Goal: Answer question/provide support

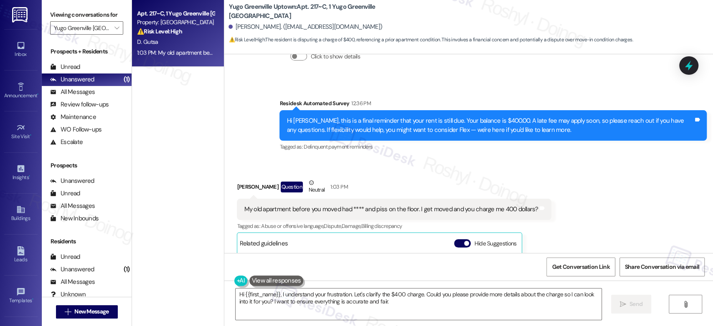
scroll to position [559, 0]
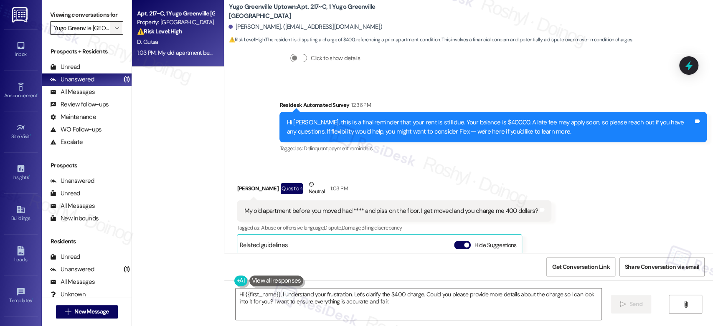
click at [114, 29] on icon "" at bounding box center [116, 28] width 5 height 7
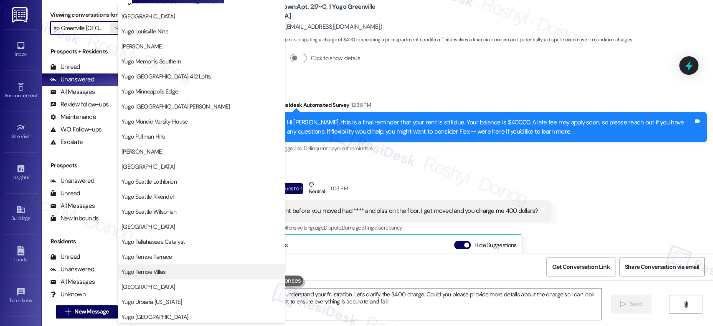
scroll to position [342, 0]
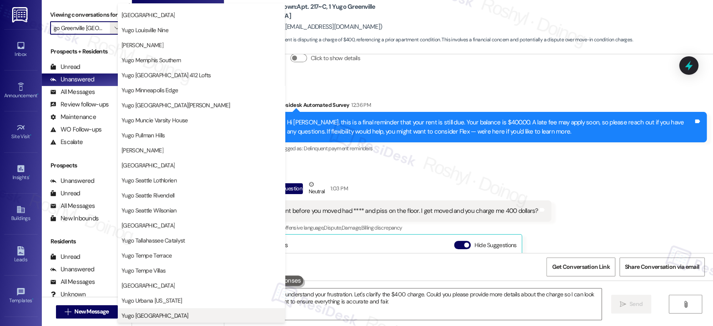
click at [161, 312] on span "Yugo [GEOGRAPHIC_DATA]" at bounding box center [155, 316] width 67 height 8
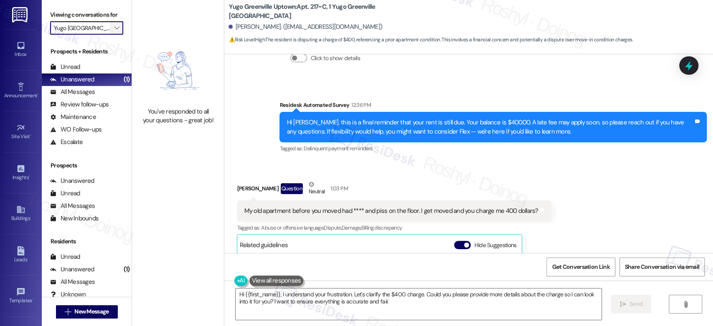
click at [114, 26] on icon "" at bounding box center [116, 28] width 5 height 7
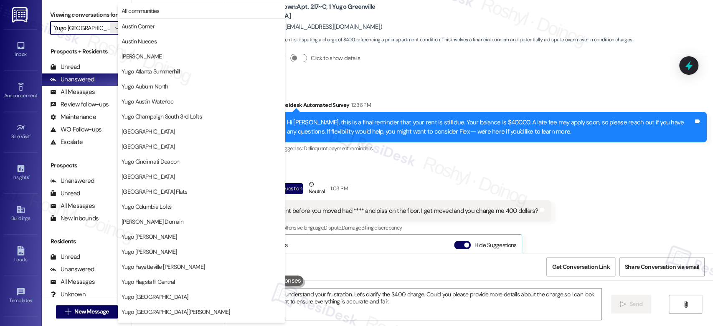
scroll to position [342, 0]
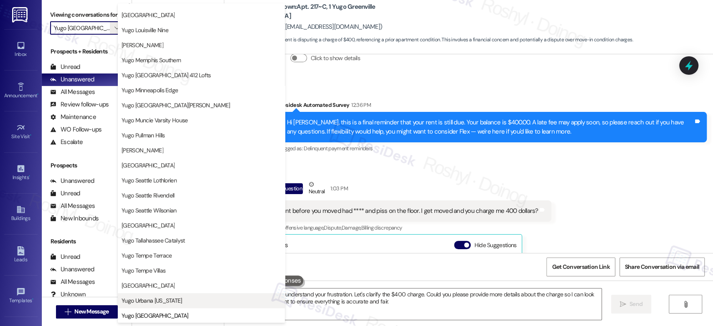
click at [156, 299] on span "Yugo Urbana [US_STATE]" at bounding box center [152, 300] width 61 height 8
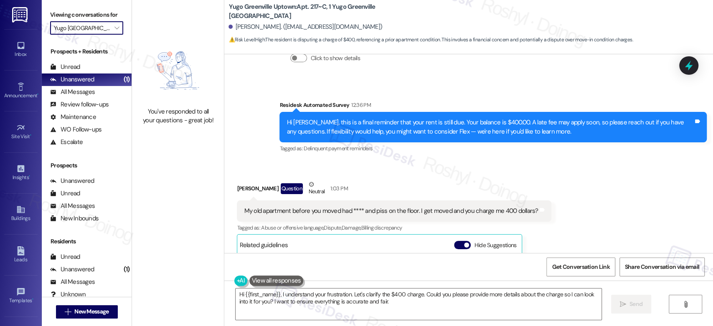
type input "Yugo Urbana [US_STATE]"
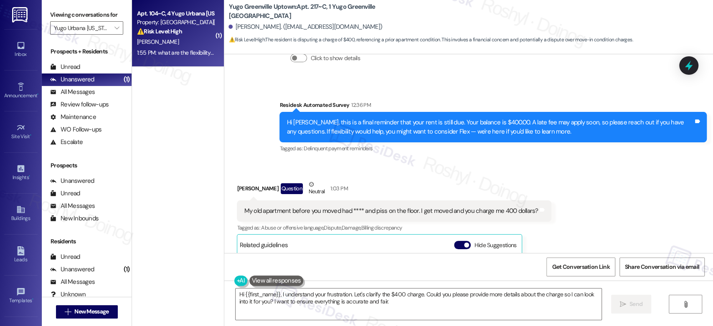
click at [172, 46] on div "[PERSON_NAME]" at bounding box center [175, 42] width 79 height 10
type textarea "Hi {{first_name}}, I understand your frustration. Let's clarify the $400 charge…"
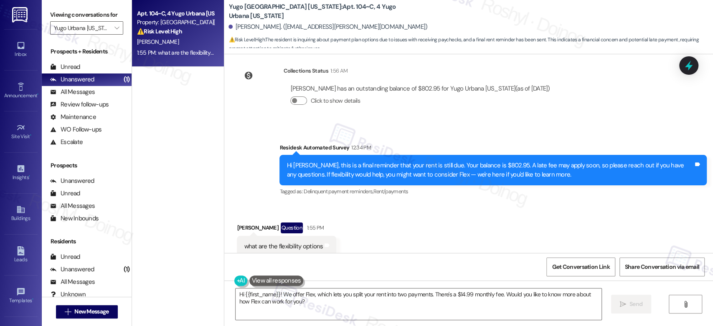
scroll to position [769, 0]
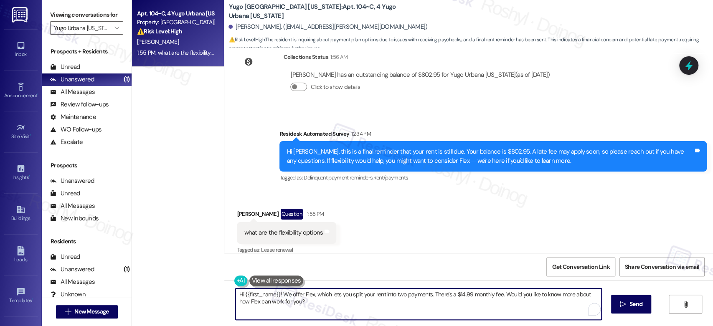
click at [310, 305] on textarea "Hi {{first_name}}! We offer Flex, which lets you split your rent into two payme…" at bounding box center [418, 304] width 365 height 31
click at [230, 295] on div "Hi {{first_name}}! We offer Flex, which lets you split your rent into two payme…" at bounding box center [468, 312] width 489 height 63
paste textarea ", thank you for reaching out. I recommend checking out getflex.com to explore y…"
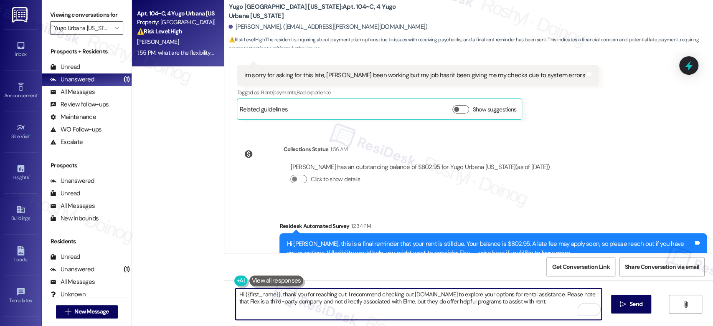
scroll to position [769, 0]
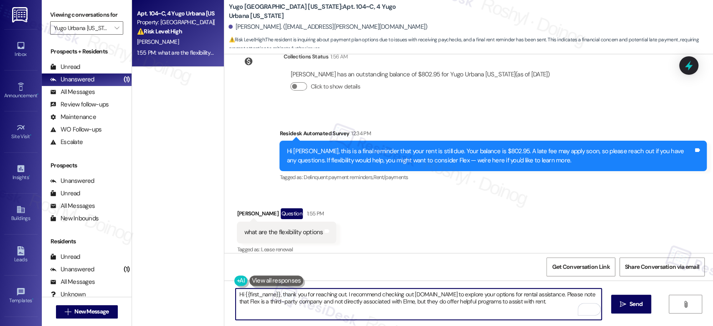
click at [379, 300] on textarea "Hi {{first_name}}, thank you for reaching out. I recommend checking out getflex…" at bounding box center [418, 304] width 365 height 31
type textarea "Hi {{first_name}}, thank you for reaching out. I recommend checking out getflex…"
drag, startPoint x: 534, startPoint y: 303, endPoint x: 220, endPoint y: 263, distance: 315.7
click at [224, 263] on div "Sent via SMS Sarah (ResiDesk) Jul 16, 2025 at 6:39 PM Hi Alex! We’re so excited…" at bounding box center [468, 217] width 489 height 326
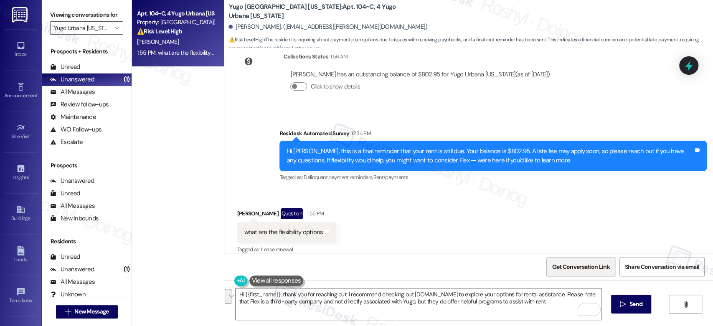
click at [574, 263] on span "Get Conversation Link" at bounding box center [581, 267] width 58 height 9
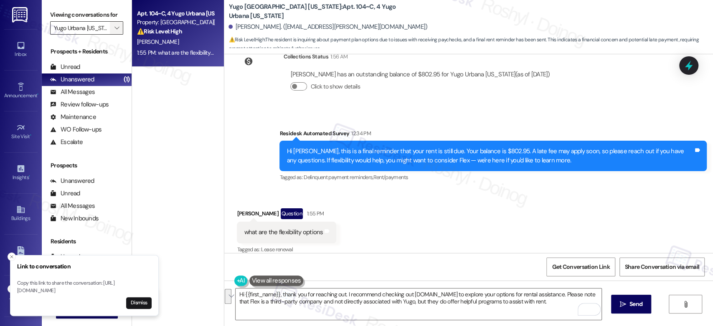
click at [114, 26] on icon "" at bounding box center [116, 28] width 5 height 7
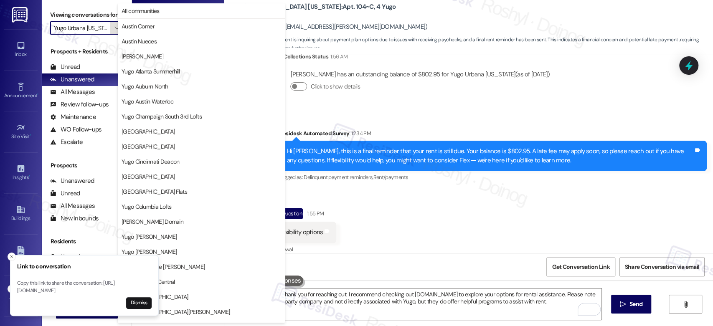
scroll to position [342, 0]
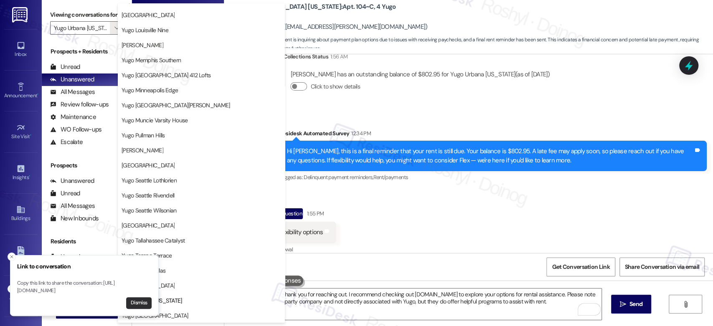
click at [141, 303] on button "Dismiss" at bounding box center [138, 303] width 25 height 12
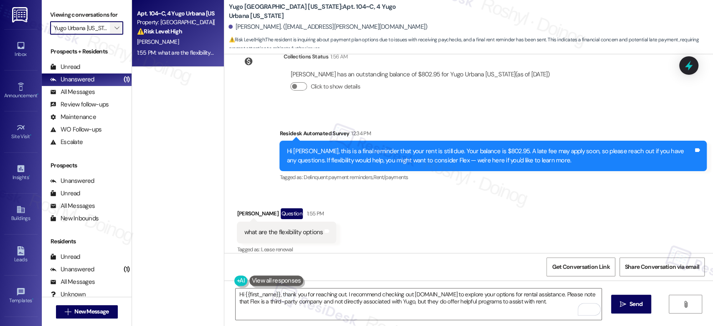
click at [115, 27] on span "" at bounding box center [117, 27] width 8 height 13
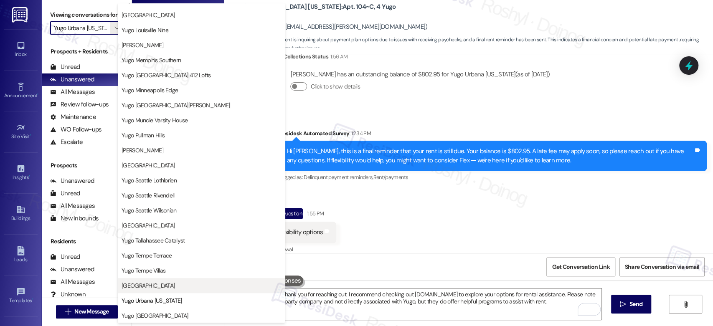
click at [185, 284] on span "[GEOGRAPHIC_DATA]" at bounding box center [202, 285] width 160 height 8
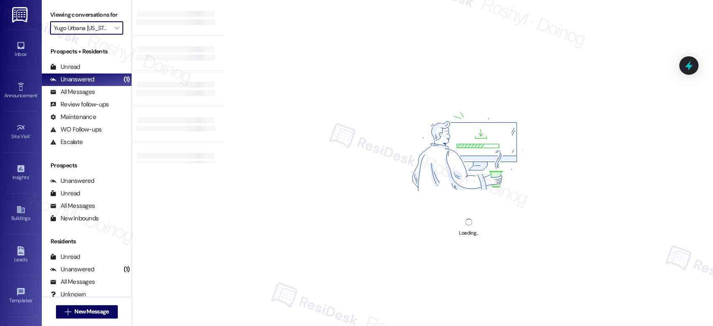
type input "[GEOGRAPHIC_DATA]"
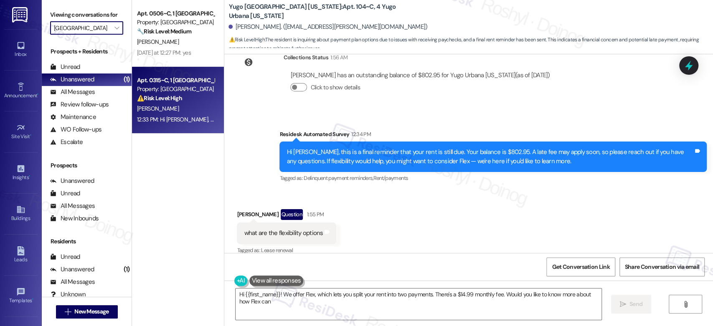
scroll to position [769, 0]
type textarea "Hi {{first_name}}! We offer Flex, which lets you split your rent into two payme…"
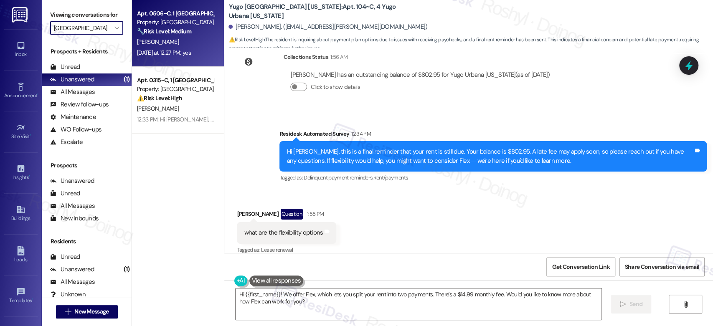
click at [174, 30] on strong "🔧 Risk Level: Medium" at bounding box center [164, 32] width 54 height 8
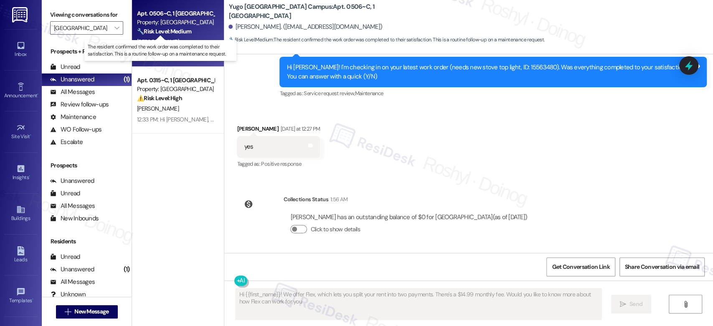
type textarea "Hi {{first_name}}! We offer Flex, which lets you split your rent into two payme…"
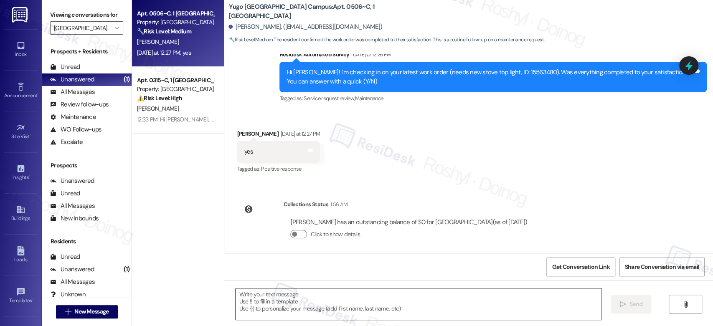
scroll to position [258, 0]
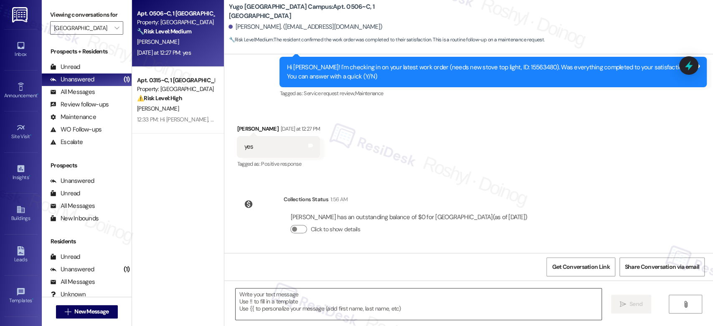
click at [335, 303] on textarea at bounding box center [418, 304] width 365 height 31
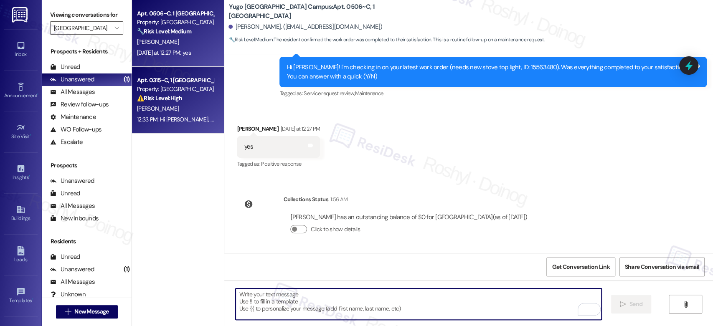
click at [185, 103] on div "Apt. 0315~C, 1 Yugo Tucson Campus Property: Yugo Tucson Campus ⚠️ Risk Level: H…" at bounding box center [175, 89] width 79 height 28
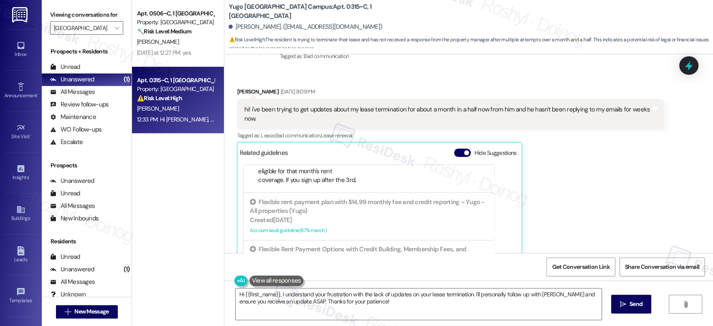
scroll to position [427, 0]
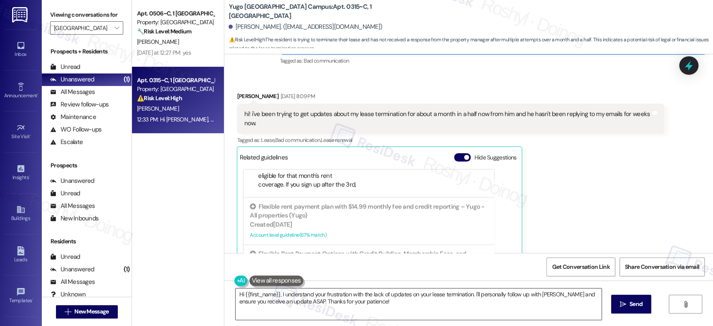
click at [488, 294] on textarea "Hi {{first_name}}, I understand your frustration with the lack of updates on yo…" at bounding box center [418, 304] width 365 height 31
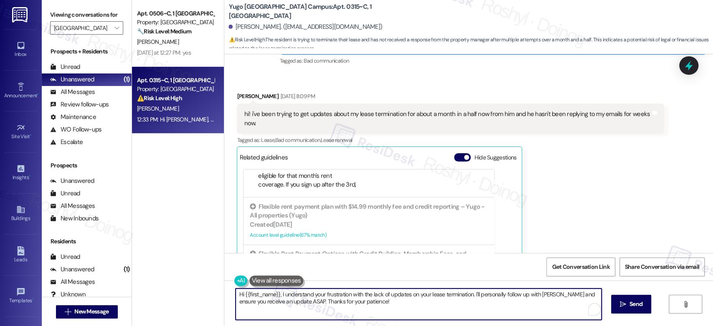
click at [488, 294] on textarea "Hi {{first_name}}, I understand your frustration with the lack of updates on yo…" at bounding box center [418, 304] width 365 height 31
drag, startPoint x: 412, startPoint y: 295, endPoint x: 359, endPoint y: 294, distance: 53.5
click at [359, 294] on textarea "Hi {{first_name}}, I understand your frustration with the lack of updates on yo…" at bounding box center [418, 304] width 365 height 31
click at [455, 295] on textarea "Hi {{first_name}}, I understand your frustration with your lease termination. I…" at bounding box center [418, 304] width 365 height 31
drag, startPoint x: 455, startPoint y: 294, endPoint x: 480, endPoint y: 298, distance: 25.8
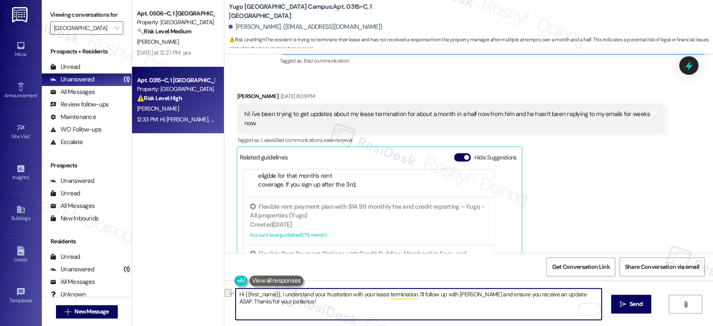
click at [480, 298] on textarea "Hi {{first_name}}, I understand your frustration with your lease termination. I…" at bounding box center [418, 304] width 365 height 31
drag, startPoint x: 576, startPoint y: 291, endPoint x: 489, endPoint y: 295, distance: 87.4
click at [489, 295] on textarea "Hi {{first_name}}, I understand your frustration with your lease termination. I…" at bounding box center [418, 304] width 365 height 31
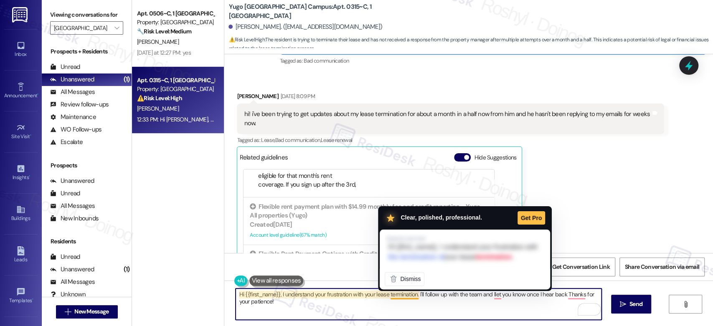
click at [402, 296] on textarea "Hi {{first_name}}, I understand your frustration with your lease termination. I…" at bounding box center [418, 304] width 365 height 31
click at [428, 304] on textarea "Hi {{first_name}}, I understand your frustration with your lease termination. I…" at bounding box center [418, 304] width 365 height 31
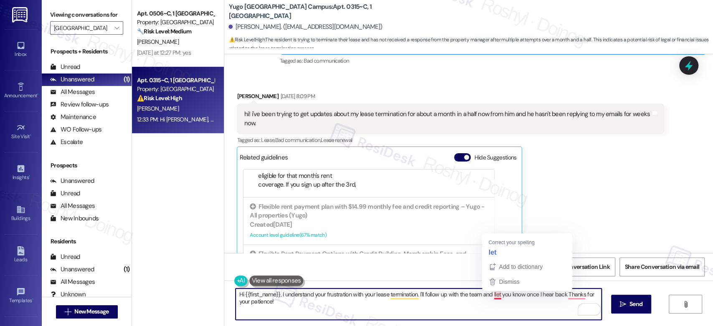
click at [491, 294] on textarea "Hi {{first_name}}, I understand your frustration with your lease termination. I…" at bounding box center [418, 304] width 365 height 31
click at [276, 294] on textarea "Hi {{first_name}}, I understand your frustration with your lease termination. I…" at bounding box center [418, 304] width 365 height 31
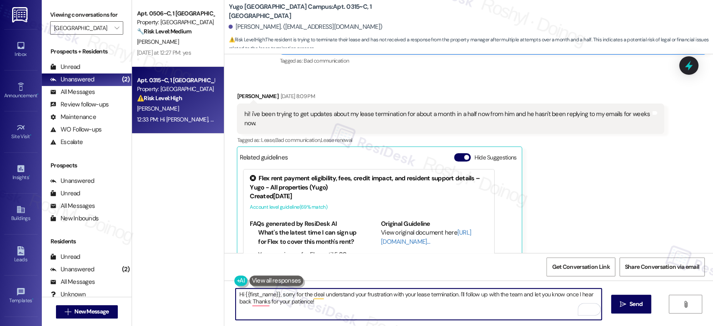
click at [237, 294] on textarea "Hi {{first_name}}, sorry for the deaI understand your frustration with your lea…" at bounding box center [418, 304] width 365 height 31
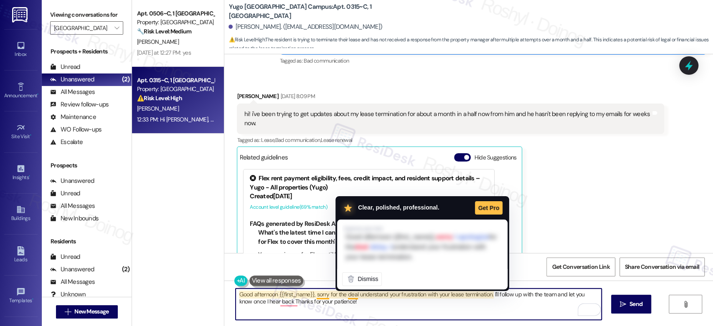
click at [352, 297] on textarea "Good afternoon {{first_name}}, sorry for the deaI understand your frustration w…" at bounding box center [418, 304] width 365 height 31
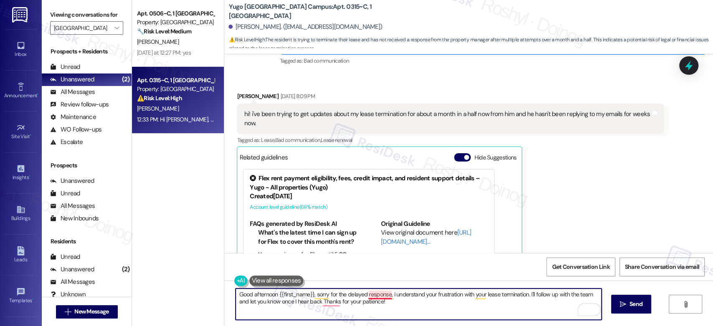
click at [379, 295] on textarea "Good afternoon {{first_name}}, sorry for the delayed response, I understand you…" at bounding box center [418, 304] width 365 height 31
click at [329, 303] on textarea "Good afternoon {{first_name}}, sorry for the delayed response. I understand you…" at bounding box center [418, 304] width 365 height 31
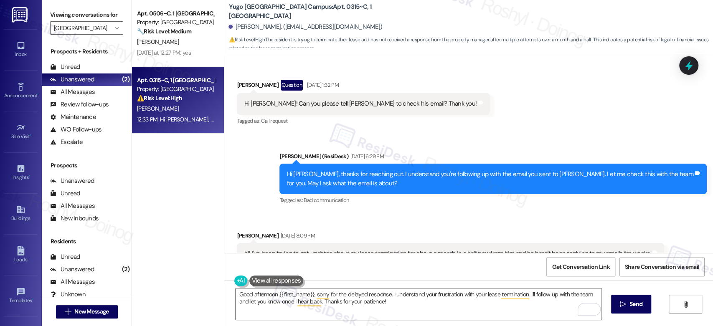
scroll to position [380, 0]
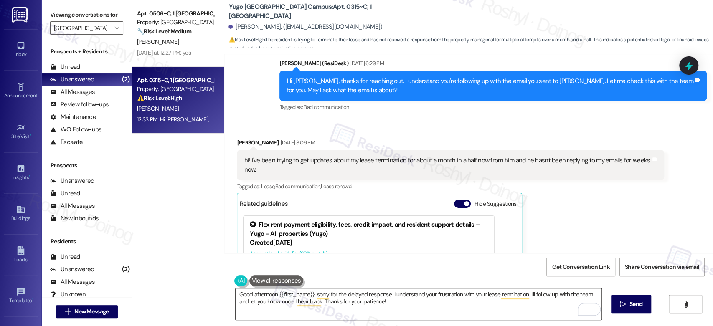
click at [443, 293] on textarea "Good afternoon {{first_name}}, sorry for the delayed response. I understand you…" at bounding box center [418, 304] width 365 height 31
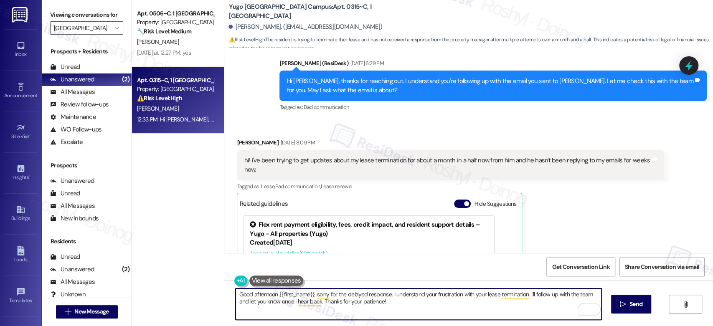
click at [443, 293] on textarea "Good afternoon {{first_name}}, sorry for the delayed response. I understand you…" at bounding box center [418, 304] width 365 height 31
click at [461, 296] on textarea "Good afternoon {{first_name}}, sorry for the delayed response. I understand you…" at bounding box center [418, 304] width 365 height 31
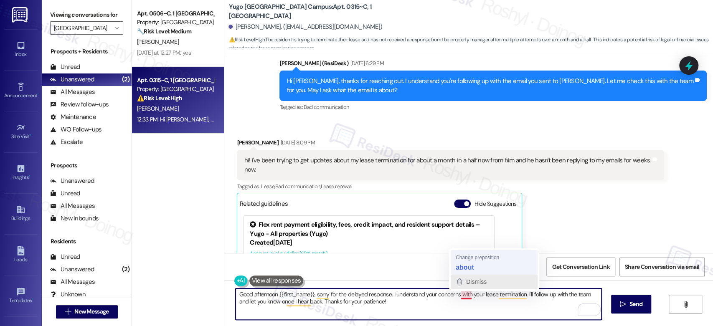
type textarea "Good afternoon {{first_name}}, sorry for the delayed response. I understand you…"
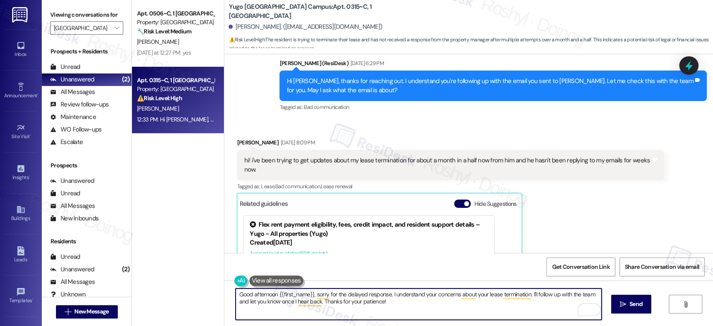
click at [441, 306] on textarea "Good afternoon {{first_name}}, sorry for the delayed response. I understand you…" at bounding box center [418, 304] width 365 height 31
click at [541, 306] on textarea "Good afternoon {{first_name}}, sorry for the delayed response. I understand you…" at bounding box center [418, 304] width 365 height 31
click at [621, 304] on icon "" at bounding box center [623, 304] width 6 height 7
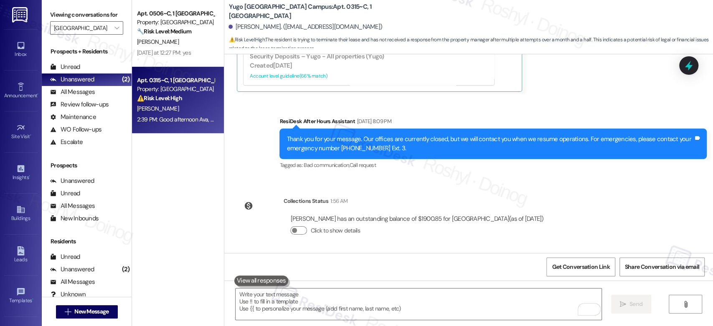
scroll to position [494, 0]
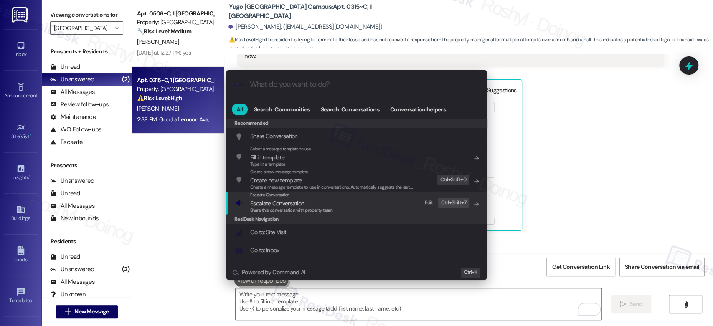
click at [332, 210] on span "Share this conversation with property team" at bounding box center [291, 210] width 83 height 6
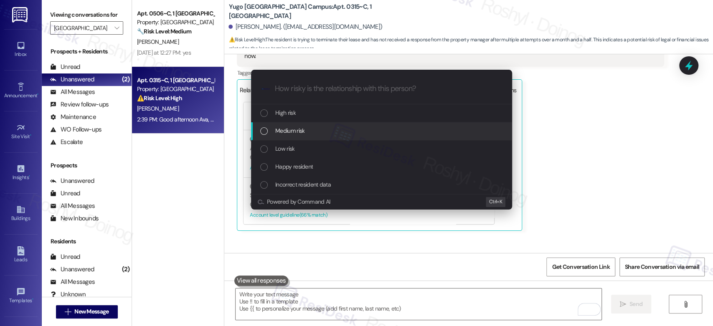
click at [355, 133] on div "Medium risk" at bounding box center [382, 130] width 244 height 9
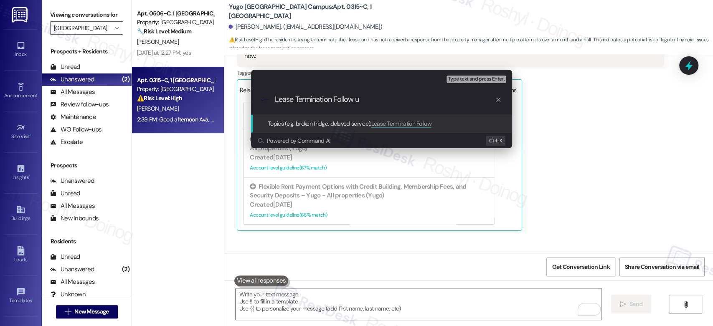
type input "Lease Termination Follow up"
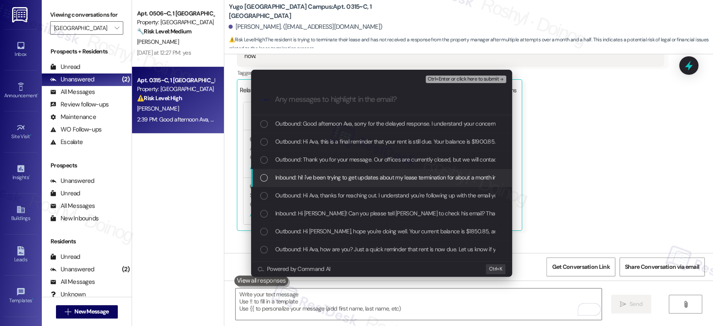
click at [380, 181] on span "Inbound: hi! i've been trying to get updates about my lease termination for abo…" at bounding box center [479, 177] width 408 height 9
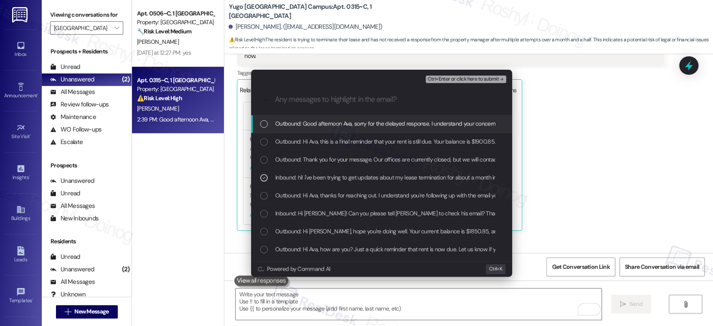
click at [471, 77] on span "Ctrl+Enter or click here to submit" at bounding box center [462, 79] width 71 height 6
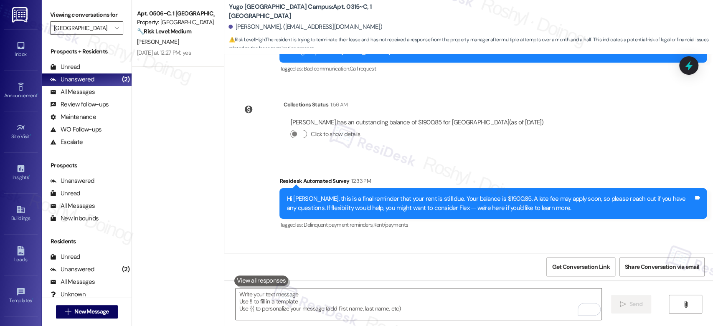
scroll to position [785, 0]
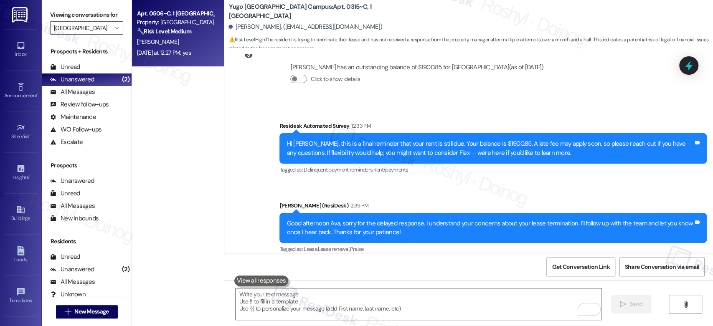
click at [172, 51] on div "Yesterday at 12:27 PM: yes Yesterday at 12:27 PM: yes" at bounding box center [164, 53] width 54 height 8
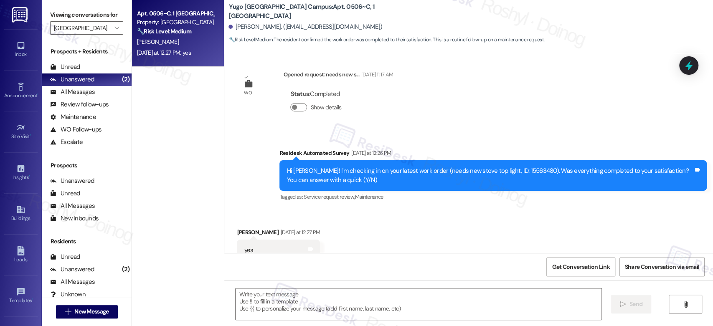
type textarea "Fetching suggested responses. Please feel free to read through the conversation…"
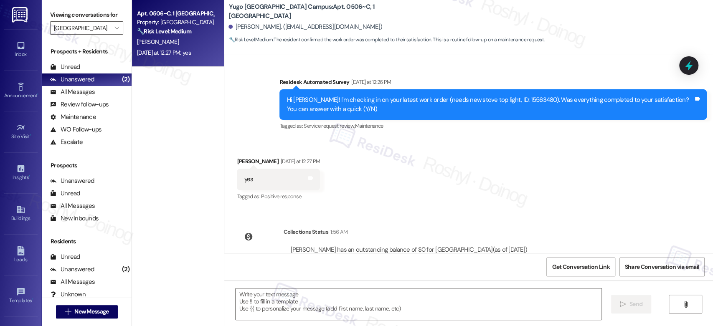
scroll to position [258, 0]
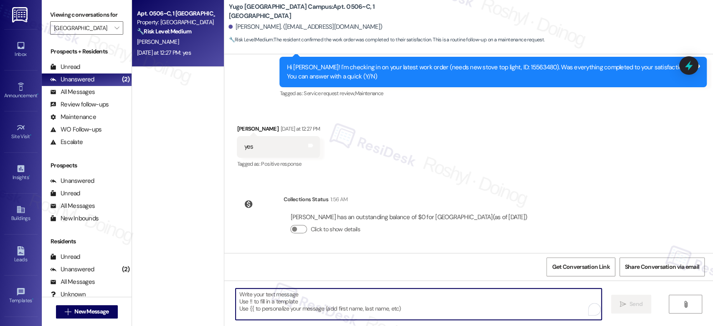
click at [361, 301] on textarea "To enrich screen reader interactions, please activate Accessibility in Grammarl…" at bounding box center [418, 304] width 365 height 31
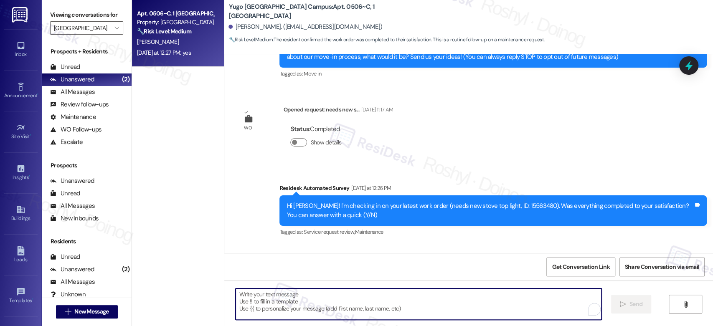
scroll to position [119, 0]
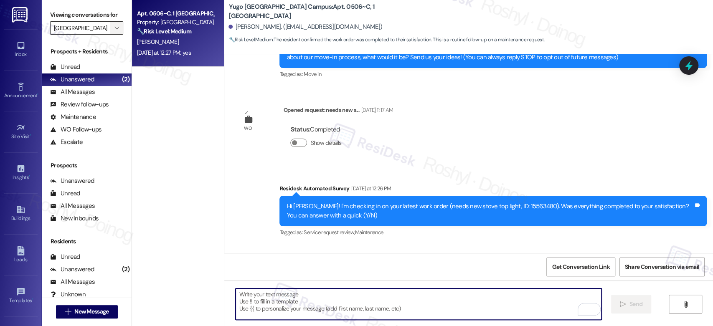
click at [110, 26] on button "" at bounding box center [116, 27] width 13 height 13
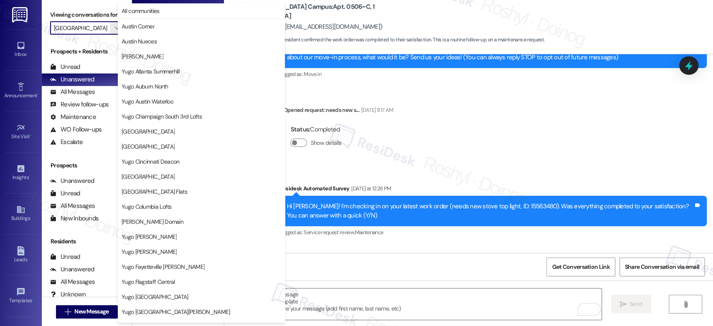
scroll to position [342, 0]
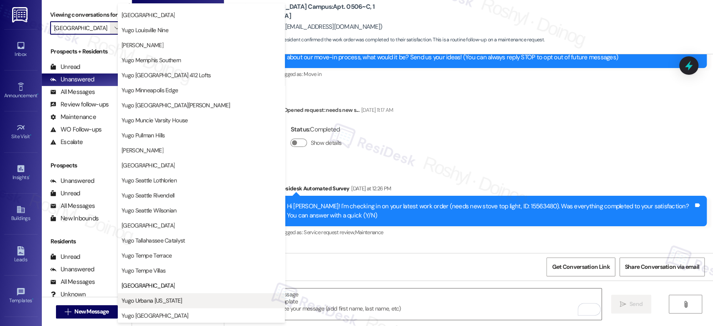
click at [173, 297] on span "Yugo Urbana [US_STATE]" at bounding box center [202, 300] width 160 height 8
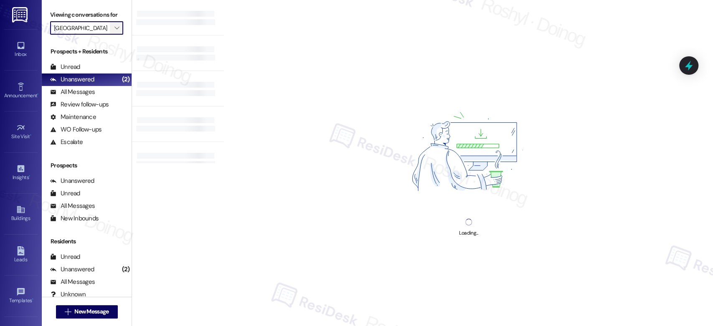
type input "Yugo Urbana [US_STATE]"
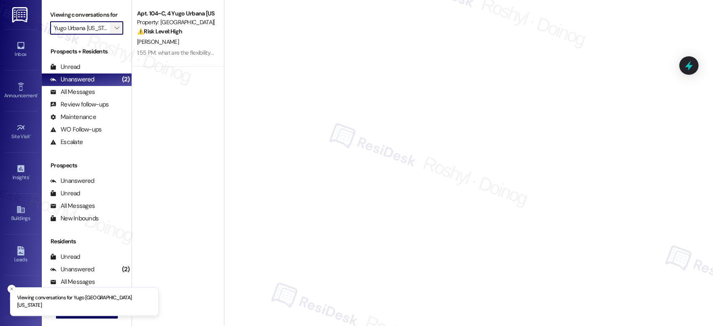
click at [114, 28] on icon "" at bounding box center [116, 28] width 5 height 7
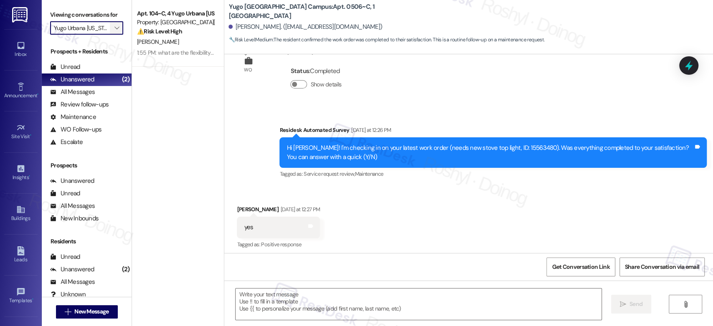
scroll to position [181, 0]
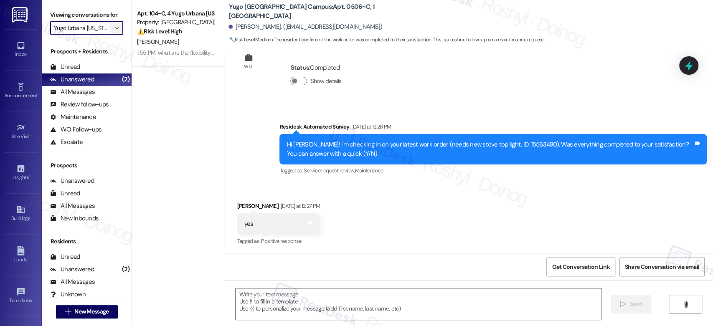
type textarea "Fetching suggested responses. Please feel free to read through the conversation…"
click at [114, 28] on icon "" at bounding box center [116, 28] width 5 height 7
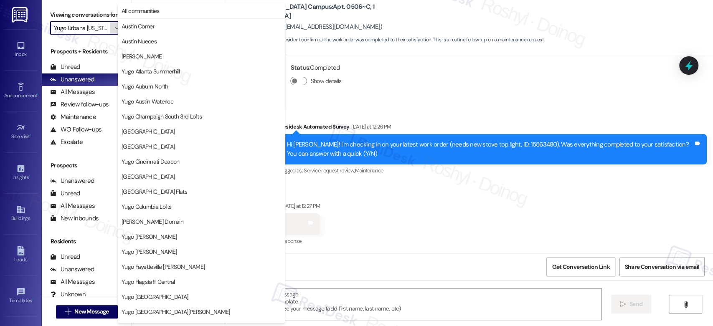
scroll to position [342, 0]
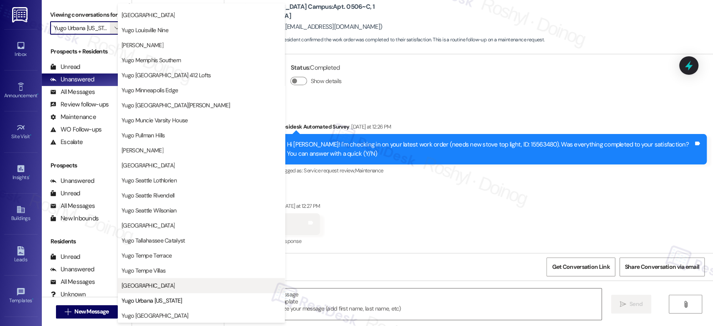
click at [155, 283] on span "[GEOGRAPHIC_DATA]" at bounding box center [148, 285] width 53 height 8
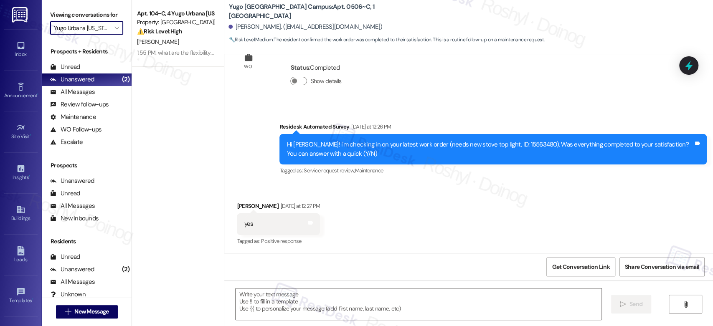
type input "[GEOGRAPHIC_DATA]"
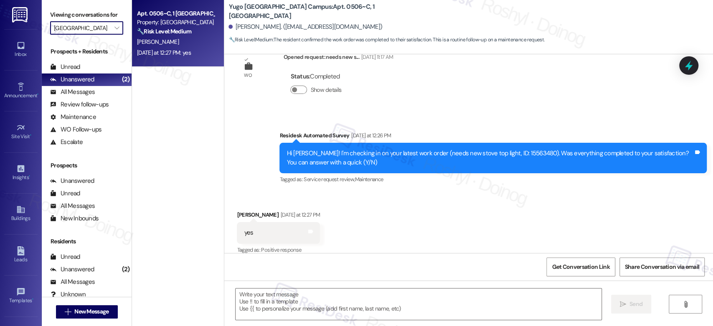
type textarea "Fetching suggested responses. Please feel free to read through the conversation…"
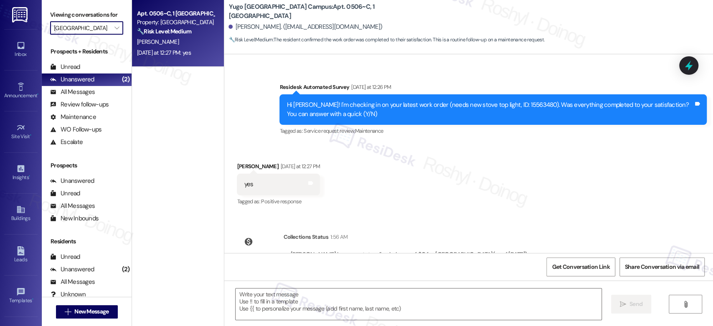
scroll to position [258, 0]
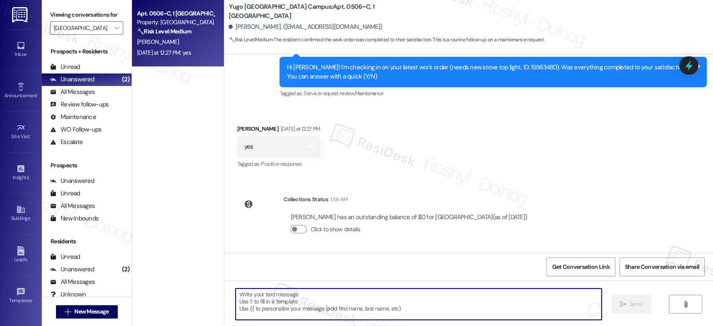
click at [343, 299] on textarea "To enrich screen reader interactions, please activate Accessibility in Grammarl…" at bounding box center [418, 304] width 365 height 31
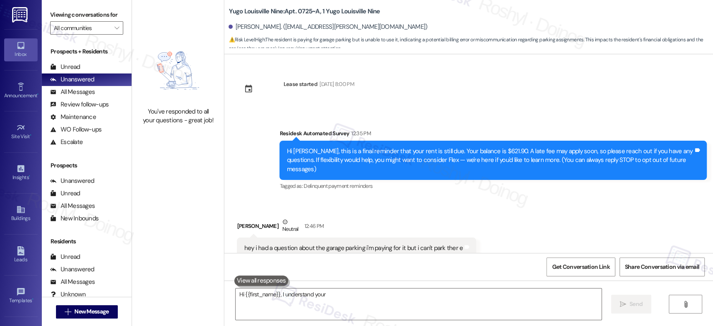
type textarea "Hi {{first_name}}, I understand your frustration"
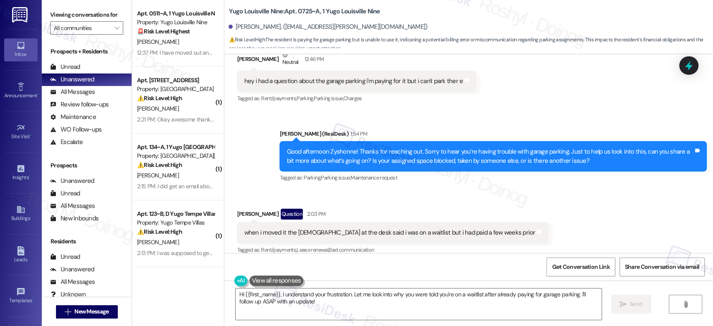
scroll to position [167, 0]
click at [110, 25] on button "" at bounding box center [116, 27] width 13 height 13
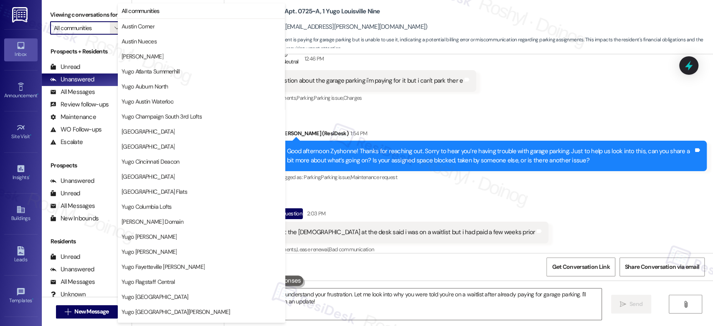
click at [388, 190] on div "Received via SMS Zyshonne Anderson Question 2:03 PM when i moved it the lady at…" at bounding box center [468, 226] width 489 height 72
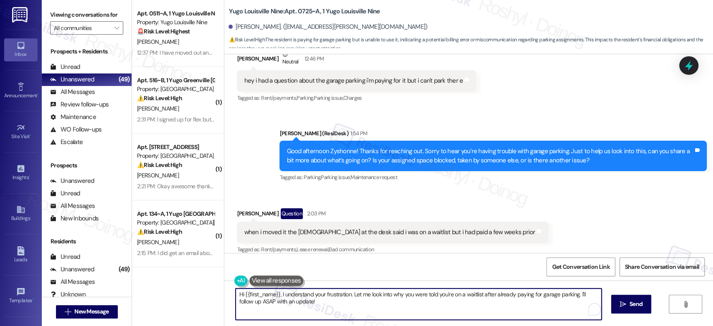
drag, startPoint x: 421, startPoint y: 304, endPoint x: 388, endPoint y: 296, distance: 34.4
click at [388, 296] on textarea "Hi {{first_name}}, I understand your frustration. Let me look into why you were…" at bounding box center [418, 304] width 365 height 31
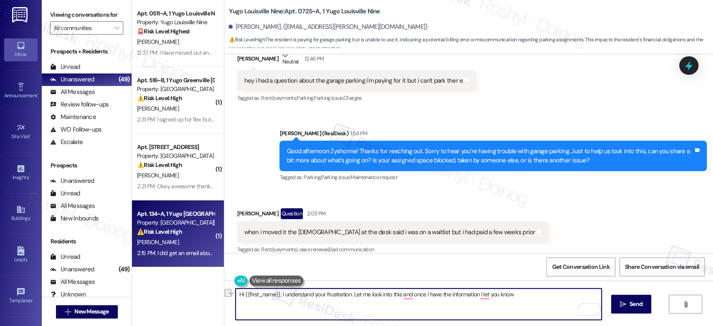
drag, startPoint x: 529, startPoint y: 298, endPoint x: 198, endPoint y: 259, distance: 333.9
click at [198, 259] on div "Apt. 0511~A, 1 Yugo Louisville Nine Property: Yugo Louisville Nine 🚨 Risk Level…" at bounding box center [422, 163] width 581 height 326
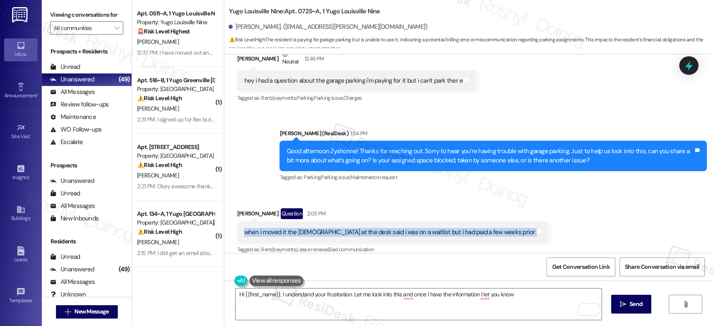
copy div "when i moved it the lady at the desk said i was on a waitlist but i had paid a …"
drag, startPoint x: 487, startPoint y: 222, endPoint x: 234, endPoint y: 220, distance: 252.6
click at [234, 220] on div "Received via SMS Zyshonne Anderson Question 2:03 PM when i moved it the lady at…" at bounding box center [392, 232] width 324 height 60
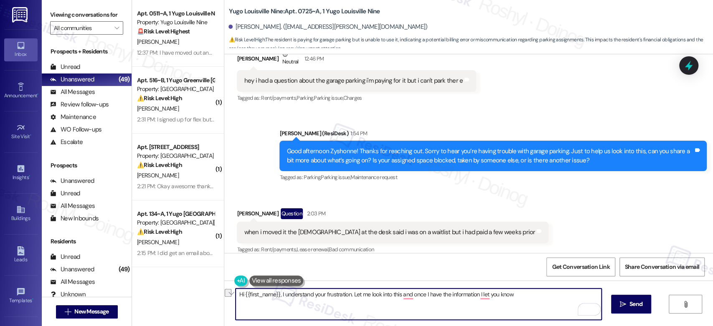
drag, startPoint x: 523, startPoint y: 296, endPoint x: 277, endPoint y: 299, distance: 246.0
click at [277, 299] on textarea "Hi {{first_name}}, I understand your frustration. Let me look into this and onc…" at bounding box center [418, 304] width 365 height 31
paste textarea "Thanks for sharing that with us. I’ll note that you mentioned being told you we…"
click at [337, 295] on textarea "Hi {{first_name}}, Thanks for sharing that with us. I’ll note that you mentione…" at bounding box center [418, 304] width 365 height 31
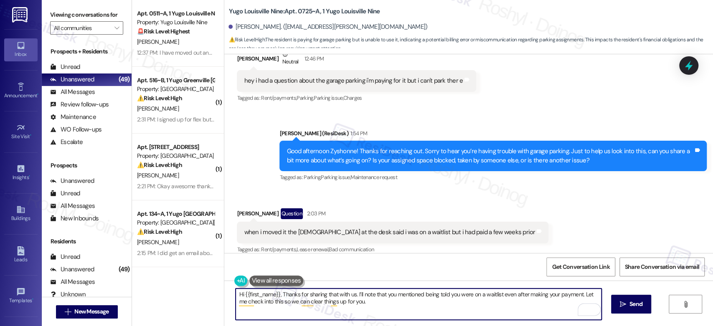
click at [347, 294] on textarea "Hi {{first_name}}, Thanks for sharing that with us. I’ll note that you mentione…" at bounding box center [418, 304] width 365 height 31
drag, startPoint x: 580, startPoint y: 295, endPoint x: 355, endPoint y: 290, distance: 225.1
click at [355, 290] on textarea "Hi {{first_name}}, Thanks for sharing that with me. I’ll note that you mentione…" at bounding box center [418, 304] width 365 height 31
drag, startPoint x: 277, startPoint y: 295, endPoint x: 214, endPoint y: 286, distance: 63.7
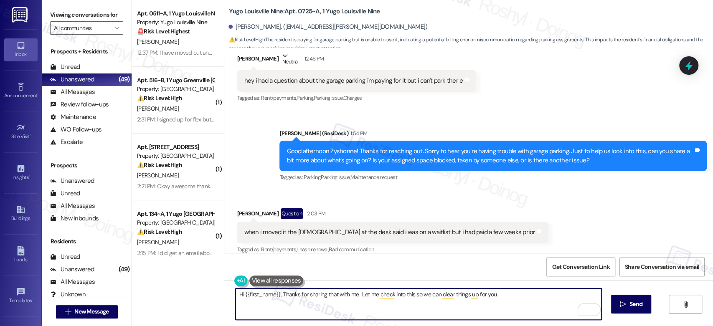
click at [214, 286] on div "Apt. 0511~A, 1 Yugo Louisville Nine Property: Yugo Louisville Nine 🚨 Risk Level…" at bounding box center [422, 163] width 581 height 326
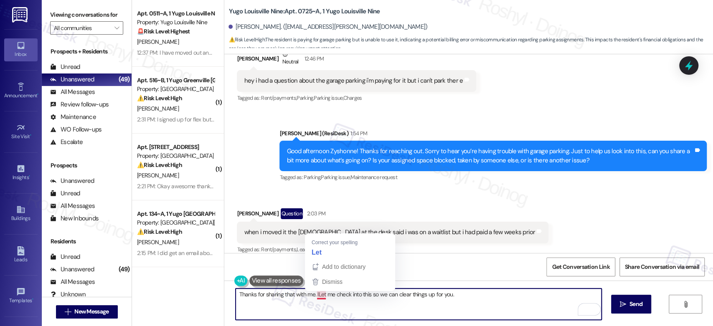
click at [312, 298] on textarea "Thanks for sharing that with me. ILet me check into this so we can clear things…" at bounding box center [418, 304] width 365 height 31
click at [453, 296] on textarea "Thanks for sharing that with me. Let me check into this so we can clear things …" at bounding box center [418, 304] width 365 height 31
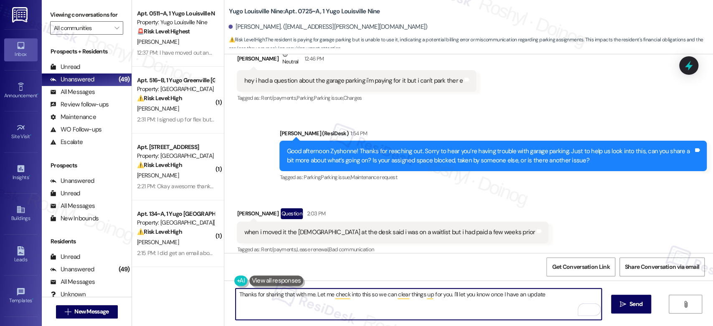
click at [526, 299] on textarea "Thanks for sharing that with me. Let me check into this so we can clear things …" at bounding box center [418, 304] width 365 height 31
click at [466, 295] on textarea "Thanks for sharing that with me. Let me check into this so we can clear things …" at bounding box center [418, 304] width 365 height 31
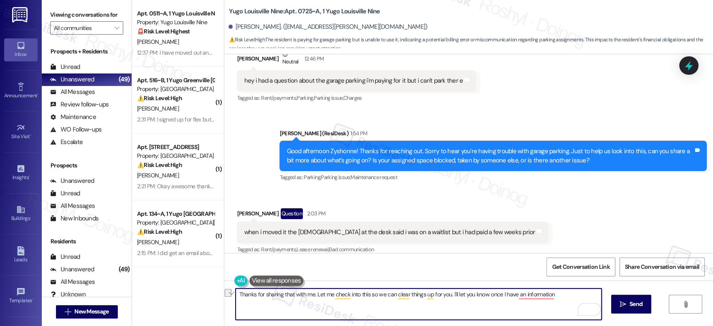
paste textarea "! Let me look into it so we can clear things up for you. I’ll keep you posted o…"
type textarea "Thanks for sharing that with me! Let me look into it so we can clear things up …"
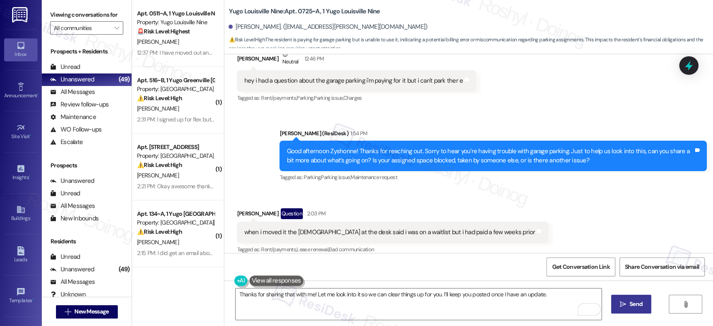
click at [620, 306] on icon "" at bounding box center [623, 304] width 6 height 7
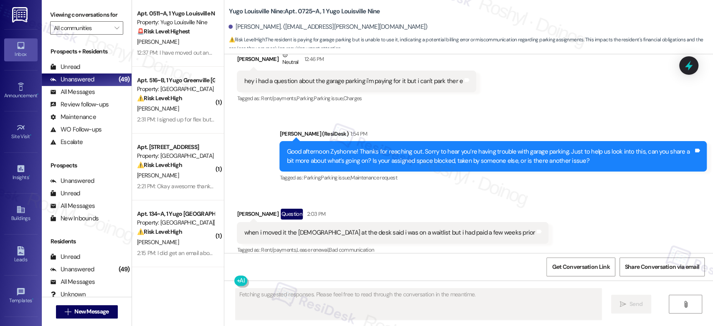
scroll to position [225, 0]
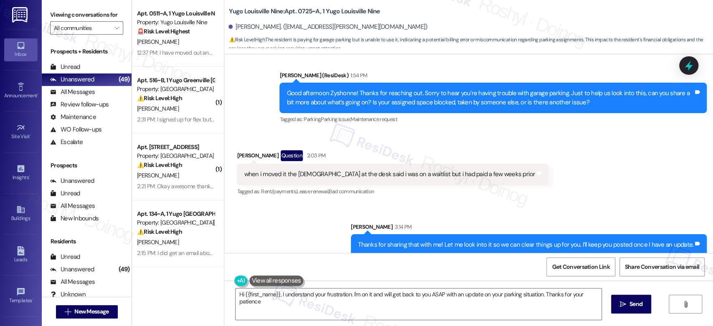
type textarea "Hi {{first_name}}, I understand your frustration. I'm on it and will get back t…"
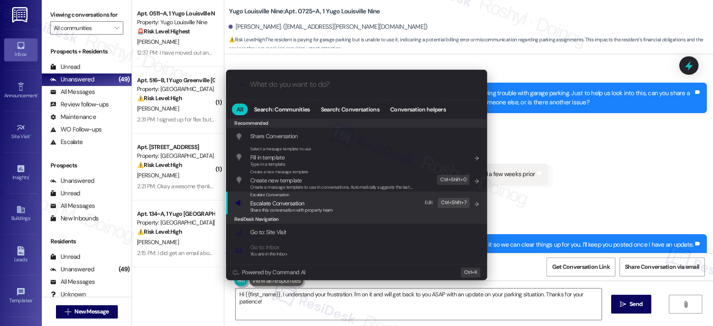
click at [293, 201] on span "Escalate Conversation" at bounding box center [277, 204] width 54 height 8
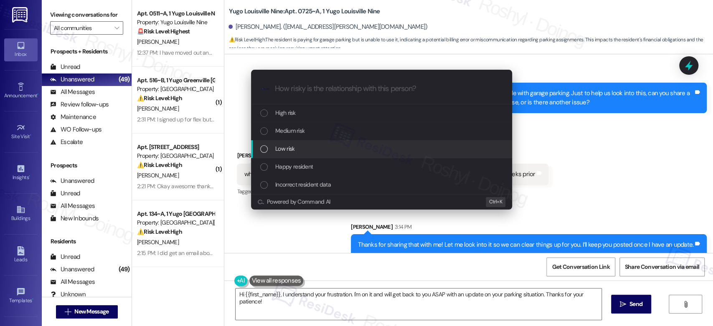
click at [312, 142] on div "Low risk" at bounding box center [381, 149] width 261 height 18
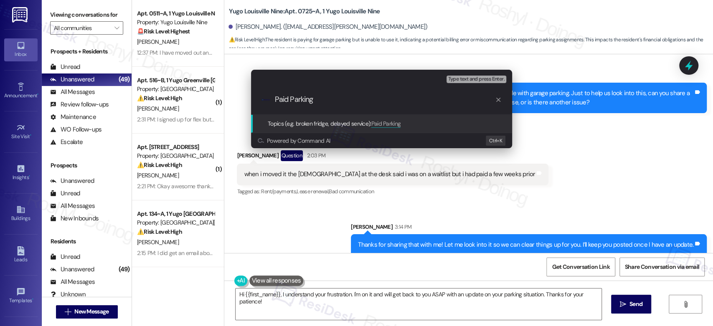
type input "Paid Parking"
click at [495, 97] on icon "progress bar" at bounding box center [498, 99] width 7 height 7
click at [567, 163] on div "Escalate Conversation Low risk Topics (e.g. broken fridge, delayed service) Any…" at bounding box center [356, 163] width 713 height 326
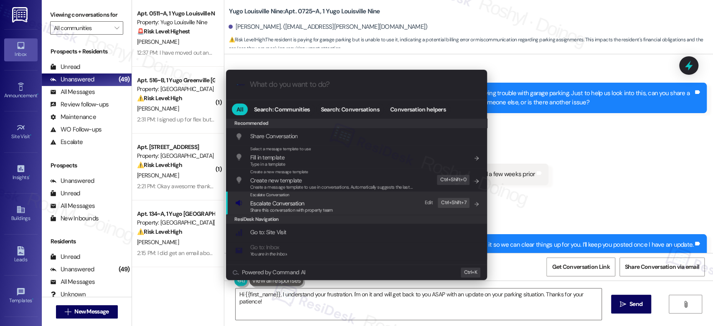
drag, startPoint x: 347, startPoint y: 219, endPoint x: 358, endPoint y: 204, distance: 18.2
click at [358, 204] on div "Escalate Conversation Escalate Conversation Share this conversation with proper…" at bounding box center [357, 203] width 244 height 23
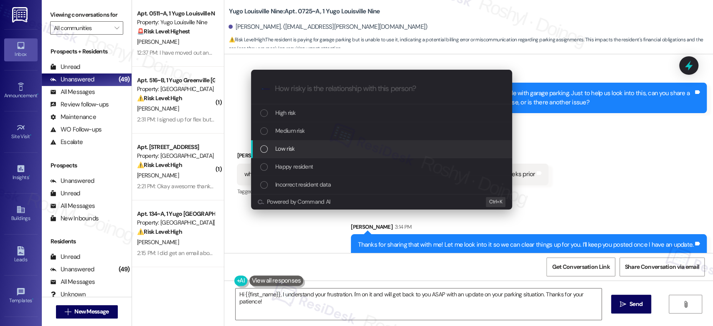
click at [345, 147] on div "Low risk" at bounding box center [382, 148] width 244 height 9
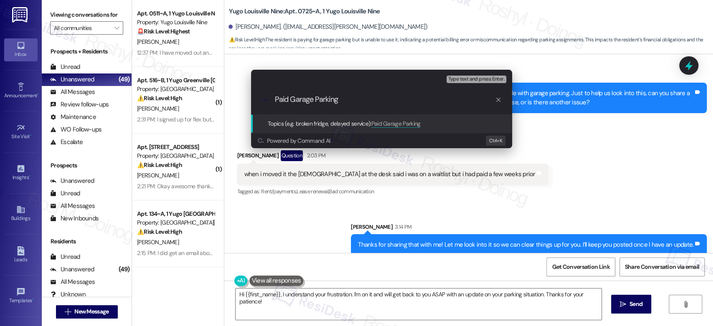
type input "Paid Garage Parking"
click at [489, 79] on span "Type text and press Enter." at bounding box center [476, 79] width 56 height 6
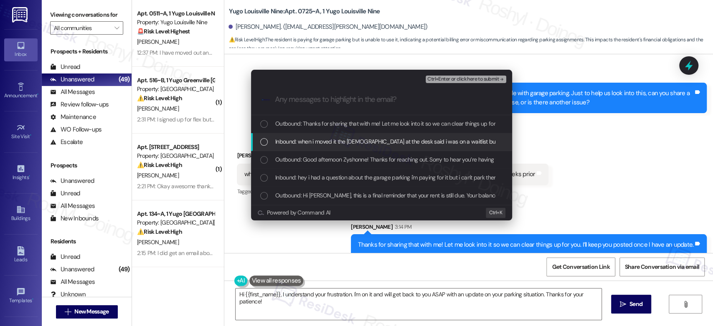
click at [350, 147] on div "Inbound: when i moved it the lady at the desk said i was on a waitlist but i ha…" at bounding box center [381, 142] width 261 height 18
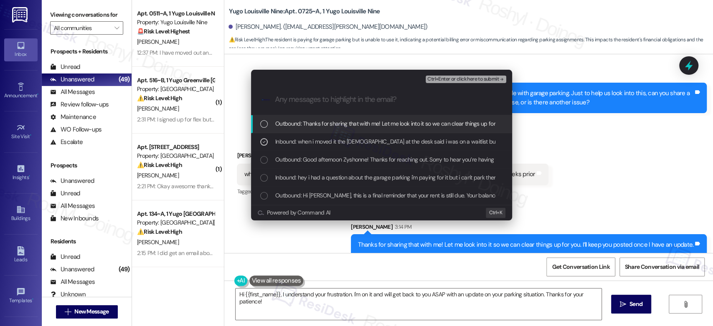
type input "\"
click at [261, 121] on icon "List of options" at bounding box center [264, 124] width 6 height 6
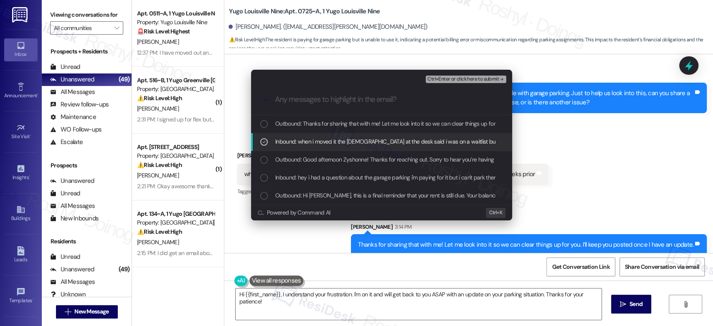
click at [264, 141] on icon "List of options" at bounding box center [264, 142] width 6 height 6
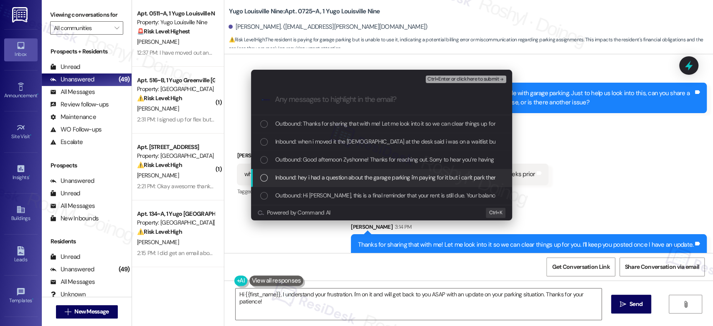
click at [263, 173] on div "Inbound: hey i had a question about the garage parking i'm paying for it but i …" at bounding box center [382, 177] width 244 height 9
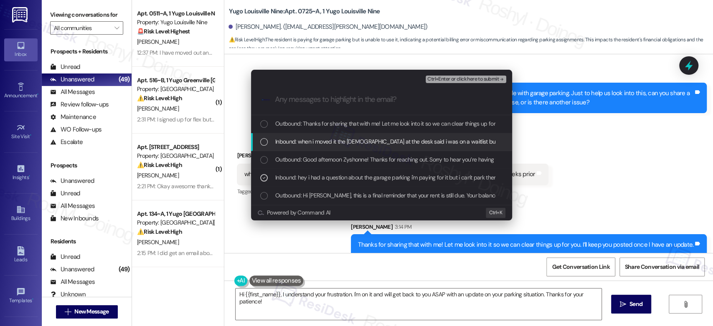
click at [265, 142] on div "List of options" at bounding box center [264, 142] width 8 height 8
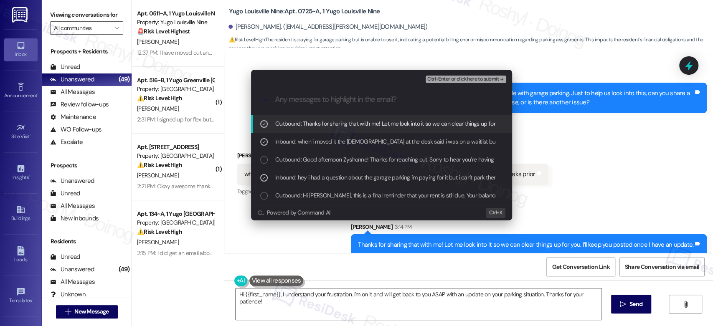
click at [264, 123] on icon "List of options" at bounding box center [264, 124] width 3 height 2
click at [481, 79] on span "Ctrl+Enter or click here to submit" at bounding box center [462, 79] width 71 height 6
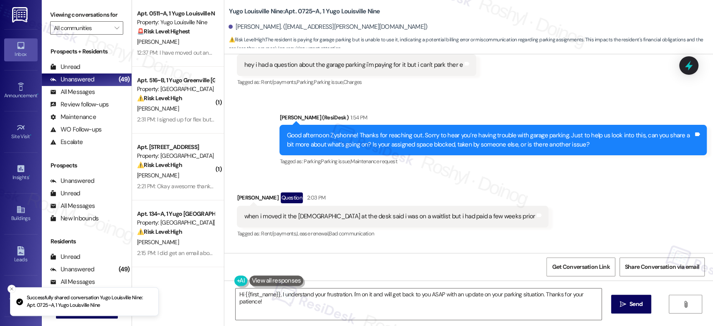
scroll to position [167, 0]
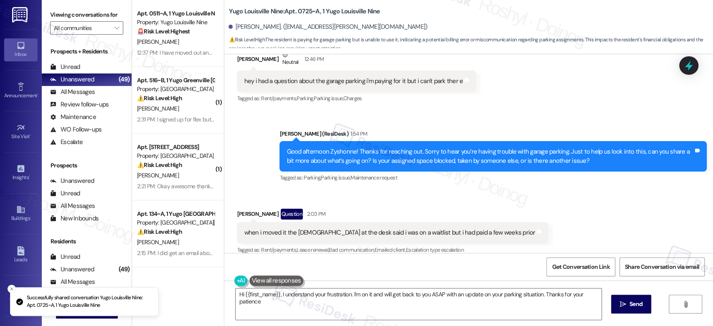
type textarea "Hi {{first_name}}, I understand your frustration. I'm on it and will get back t…"
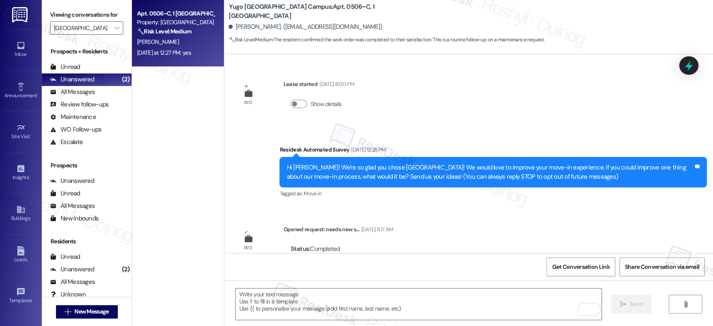
scroll to position [258, 0]
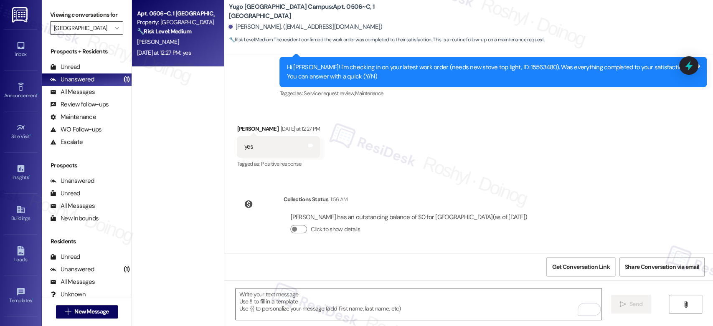
click at [688, 182] on div "WO Lease started [DATE] 8:00 PM Show details Survey, sent via SMS Residesk Auto…" at bounding box center [468, 153] width 489 height 199
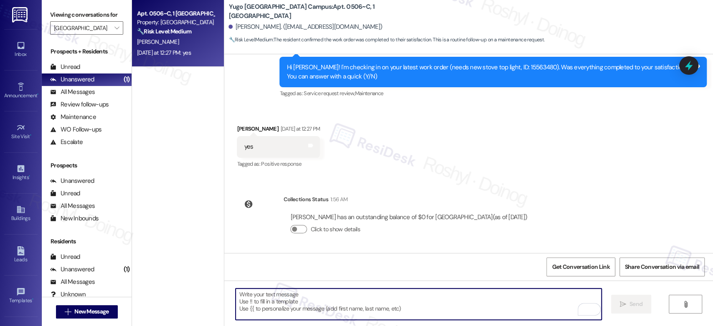
click at [315, 297] on textarea "To enrich screen reader interactions, please activate Accessibility in Grammarl…" at bounding box center [418, 304] width 365 height 31
paste textarea "I’m glad to hear the work order was completed to your satisfaction. If there is…"
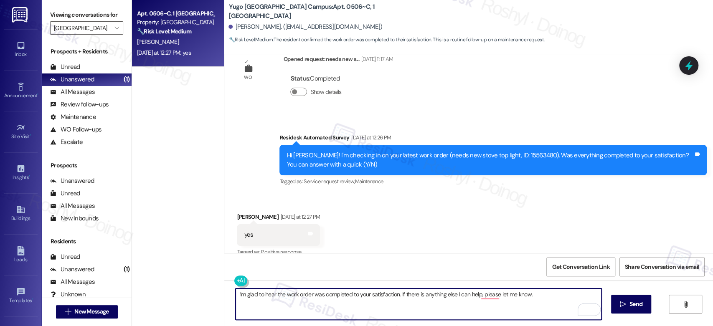
scroll to position [166, 0]
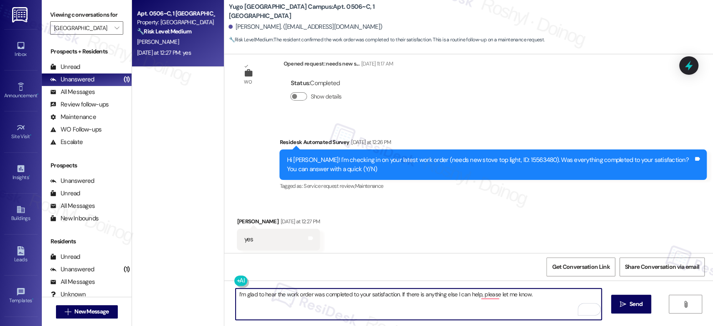
click at [236, 293] on textarea "I’m glad to hear the work order was completed to your satisfaction. If there is…" at bounding box center [418, 304] width 365 height 31
click at [519, 296] on textarea "Hi Samantha, I’m glad to hear the work order was completed to your satisfaction…" at bounding box center [418, 304] width 365 height 31
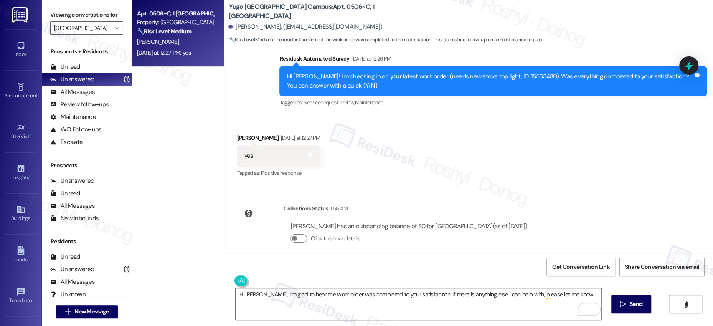
scroll to position [258, 0]
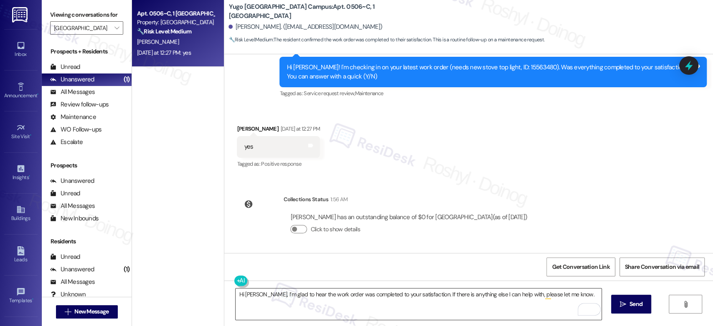
click at [583, 297] on textarea "Hi Samantha, I’m glad to hear the work order was completed to your satisfaction…" at bounding box center [418, 304] width 365 height 31
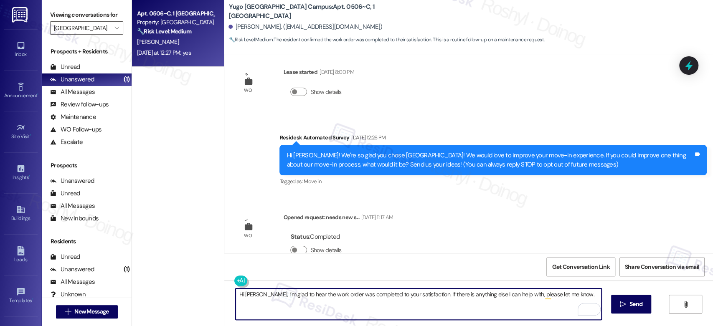
scroll to position [0, 0]
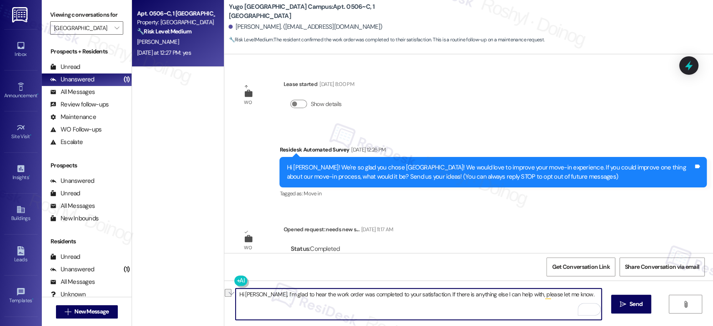
drag, startPoint x: 428, startPoint y: 297, endPoint x: 588, endPoint y: 309, distance: 160.4
click at [597, 310] on textarea "Hi Samantha, I’m glad to hear the work order was completed to your satisfaction…" at bounding box center [418, 304] width 365 height 31
paste textarea "’m happy to hear your work order has been completed! If anything else comes up …"
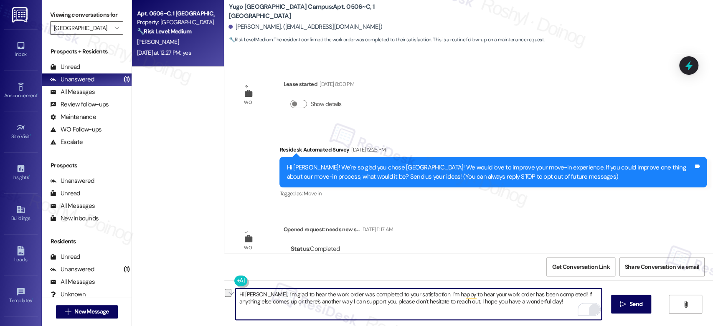
drag, startPoint x: 429, startPoint y: 296, endPoint x: 562, endPoint y: 293, distance: 133.2
click at [562, 293] on textarea "Hi Samantha, I’m glad to hear the work order was completed to your satisfaction…" at bounding box center [418, 304] width 365 height 31
drag, startPoint x: 317, startPoint y: 302, endPoint x: 408, endPoint y: 308, distance: 91.6
click at [408, 308] on textarea "Hi Samantha, I’m glad to hear the work order was completed to your satisfaction…" at bounding box center [418, 304] width 365 height 31
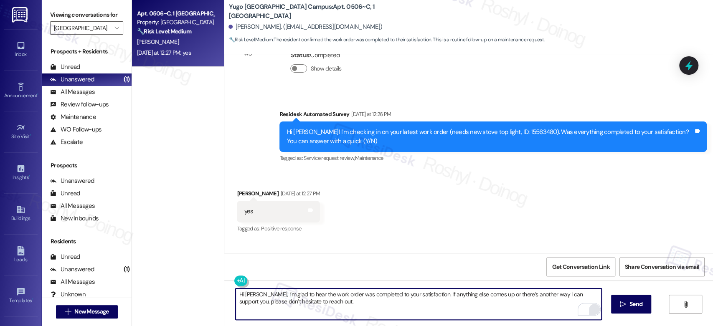
scroll to position [258, 0]
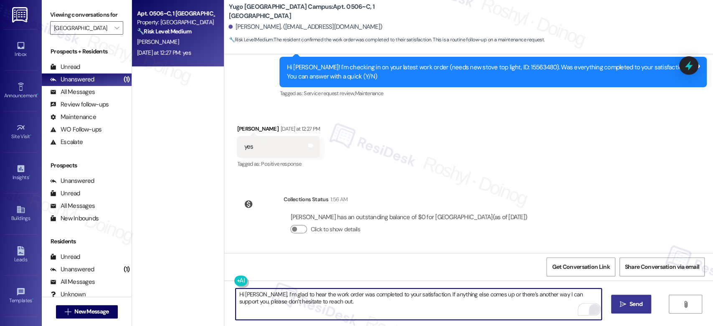
type textarea "Hi Samantha, I’m glad to hear the work order was completed to your satisfaction…"
click at [633, 304] on span "Send" at bounding box center [635, 304] width 13 height 9
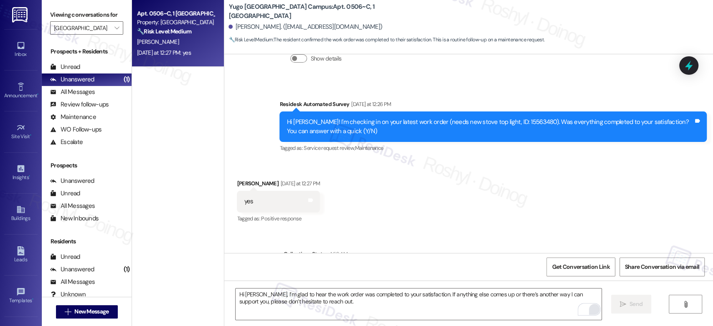
scroll to position [181, 0]
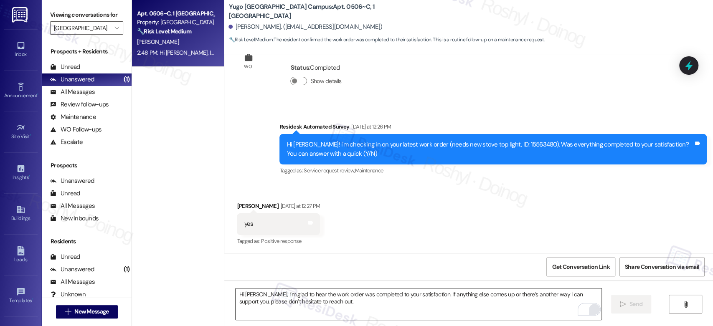
click at [297, 308] on textarea "Hi Samantha, I’m glad to hear the work order was completed to your satisfaction…" at bounding box center [418, 304] width 365 height 31
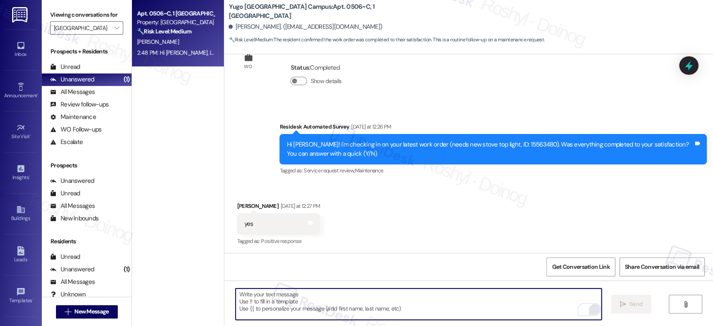
paste textarea "I hope you have a wonderful day!"
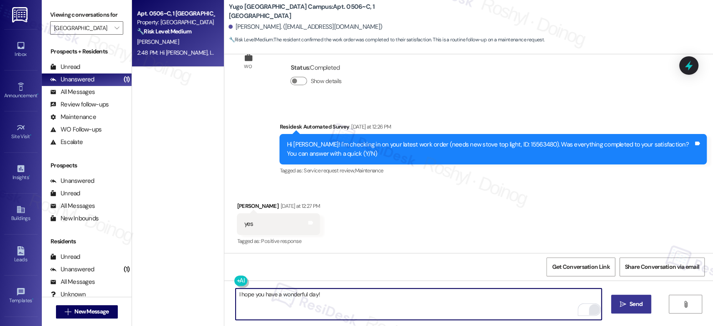
type textarea "I hope you have a wonderful day!"
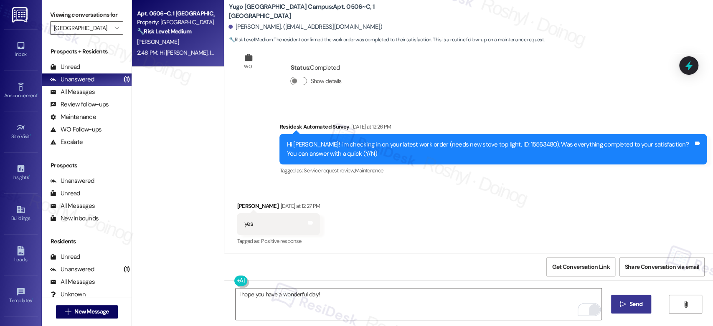
click at [624, 302] on icon "" at bounding box center [623, 304] width 6 height 7
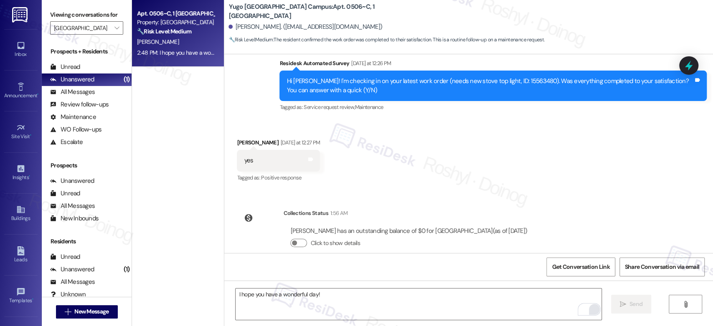
scroll to position [384, 0]
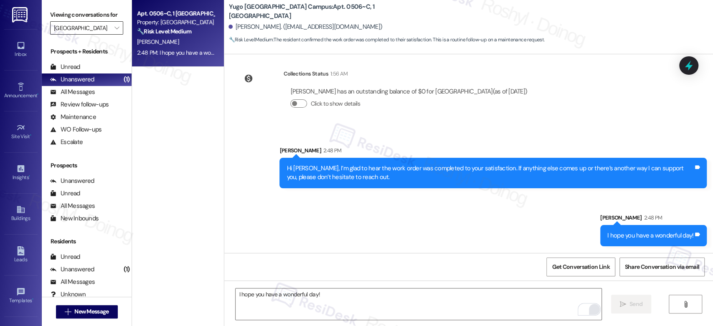
click at [91, 30] on input "[GEOGRAPHIC_DATA]" at bounding box center [82, 27] width 56 height 13
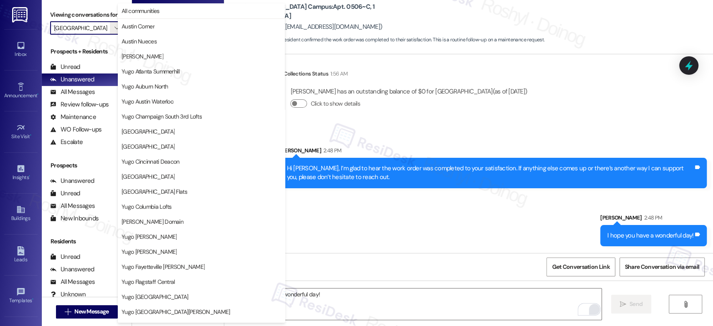
scroll to position [342, 0]
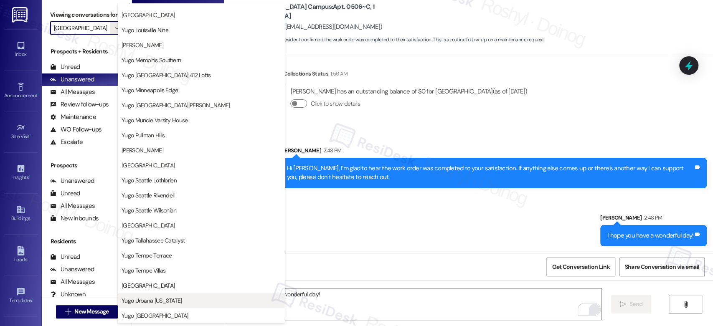
click at [164, 299] on span "Yugo Urbana [US_STATE]" at bounding box center [152, 300] width 61 height 8
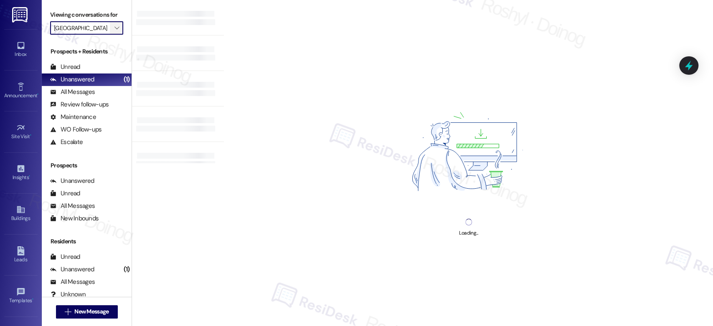
type input "Yugo Urbana [US_STATE]"
click at [114, 27] on icon "" at bounding box center [116, 28] width 5 height 7
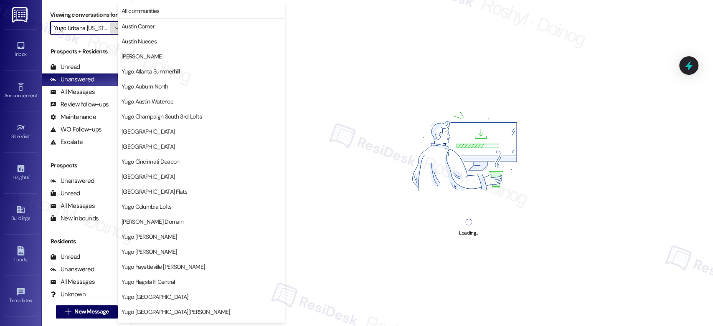
scroll to position [342, 0]
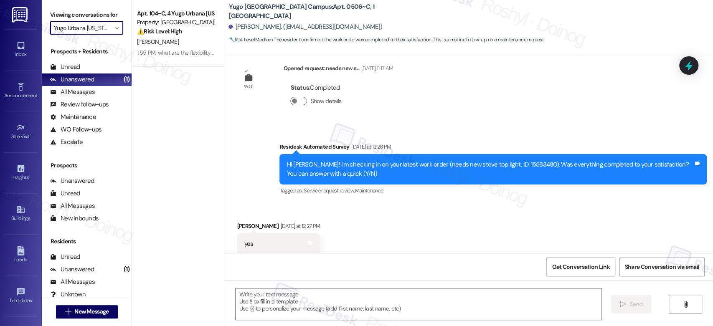
type textarea "Fetching suggested responses. Please feel free to read through the conversation…"
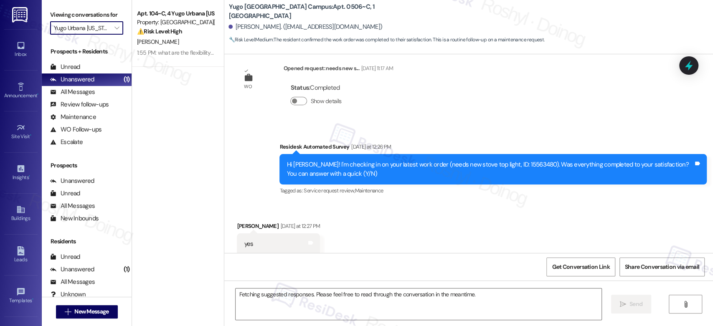
scroll to position [181, 0]
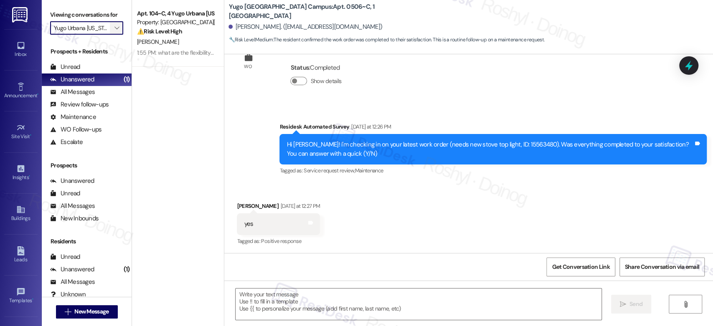
click at [114, 26] on icon "" at bounding box center [116, 28] width 5 height 7
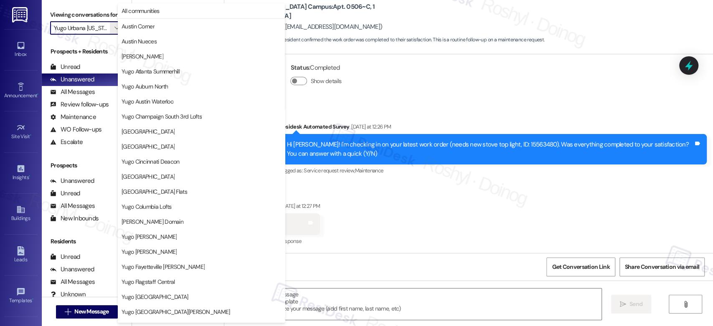
scroll to position [342, 0]
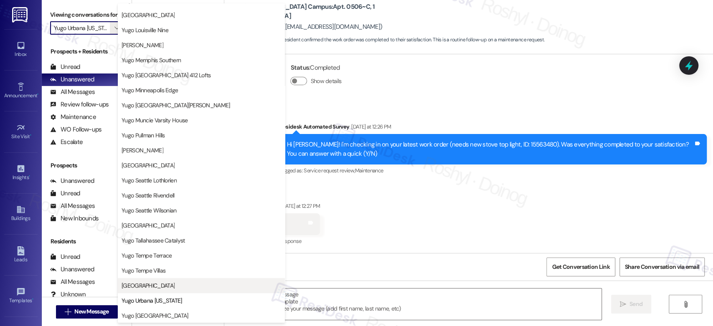
click at [159, 286] on span "[GEOGRAPHIC_DATA]" at bounding box center [148, 285] width 53 height 8
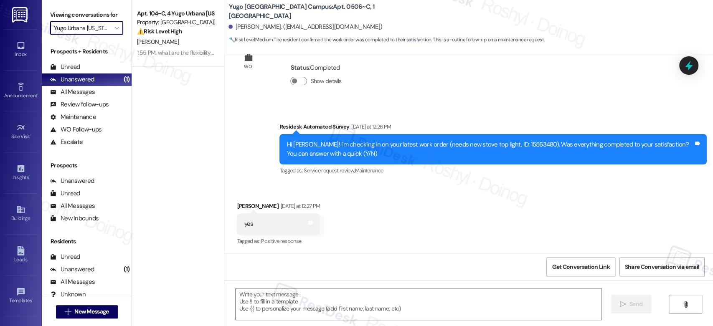
type input "[GEOGRAPHIC_DATA]"
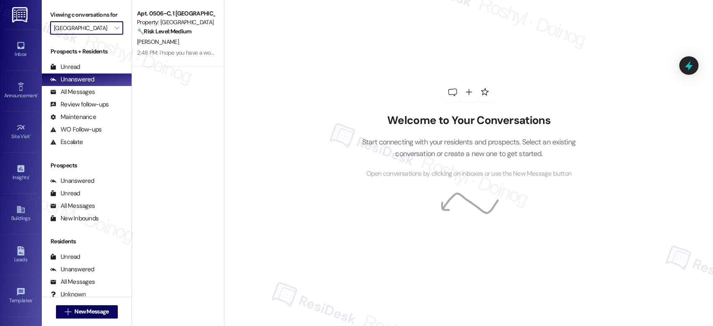
click at [87, 25] on input "[GEOGRAPHIC_DATA]" at bounding box center [82, 27] width 56 height 13
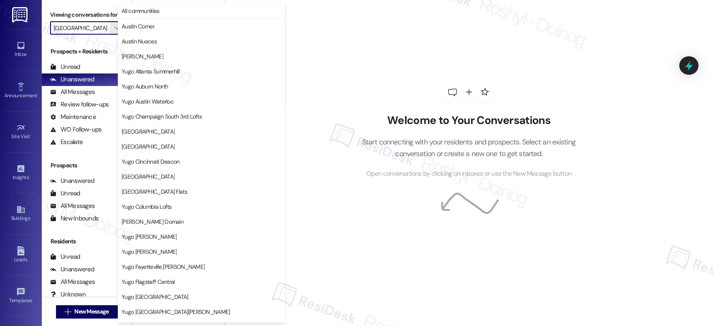
scroll to position [342, 0]
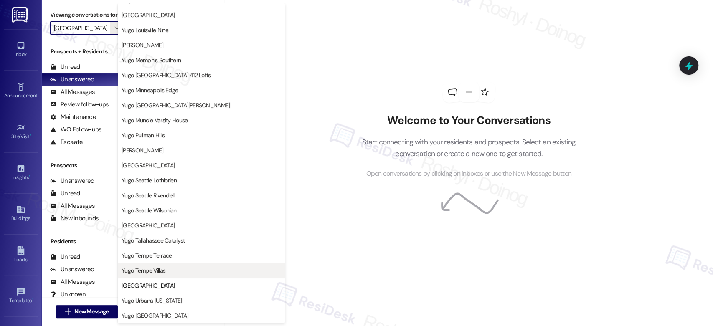
click at [137, 268] on span "Yugo Tempe Villas" at bounding box center [144, 270] width 44 height 8
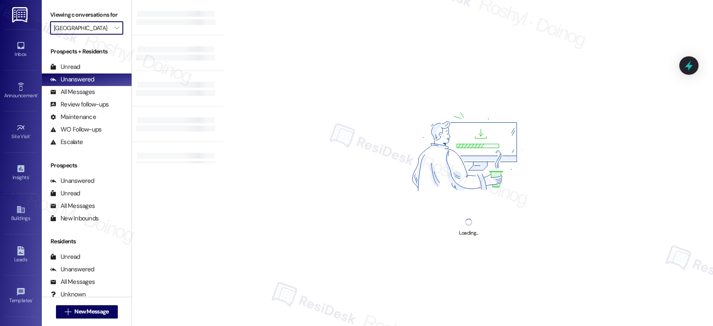
type input "Yugo Tempe Villas"
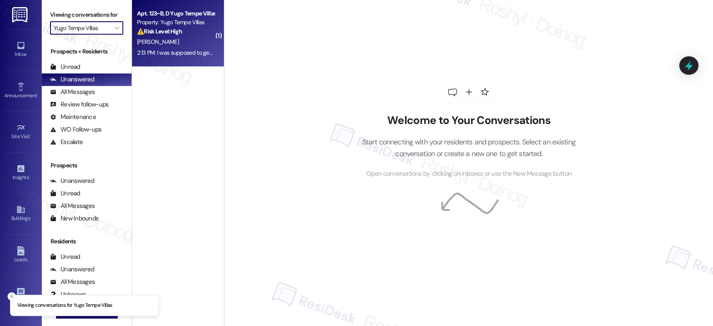
click at [185, 9] on div "Apt. 123~B, D Yugo Tempe Villas" at bounding box center [175, 13] width 77 height 9
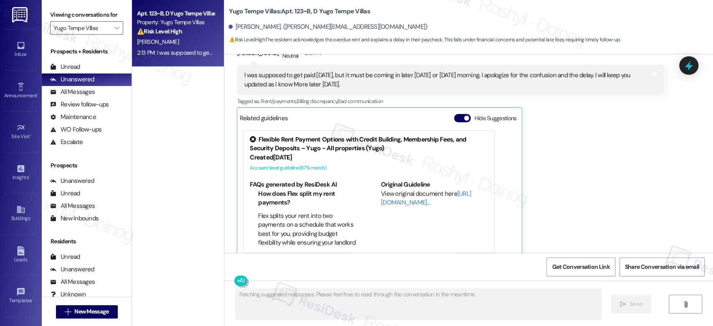
scroll to position [808, 0]
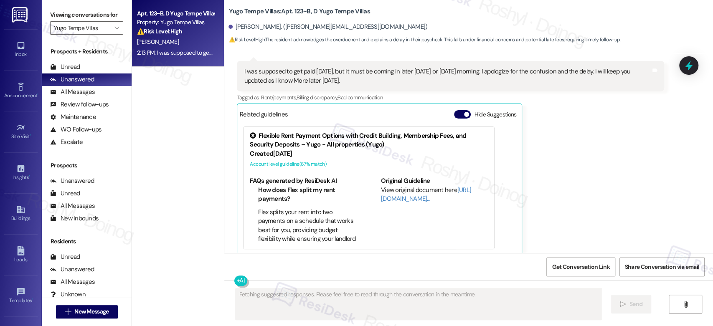
click at [569, 153] on div "Joshua Lopez Neutral 2:13 PM I was supposed to get paid yesterday, but it must …" at bounding box center [450, 148] width 427 height 215
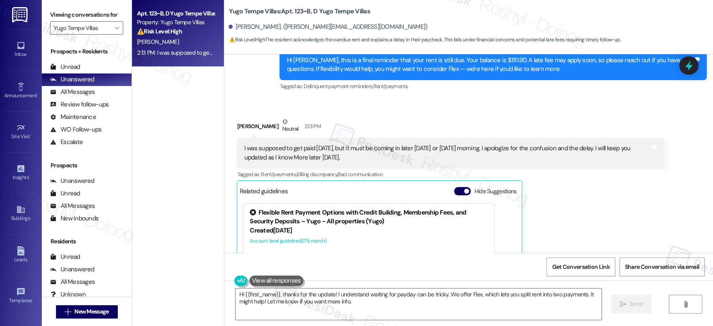
scroll to position [808, 0]
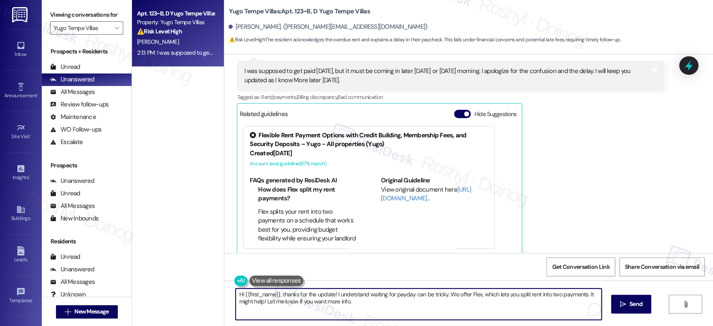
drag, startPoint x: 432, startPoint y: 304, endPoint x: 444, endPoint y: 294, distance: 15.4
click at [444, 294] on textarea "Hi {{first_name}}, thanks for the update! I understand waiting for payday can b…" at bounding box center [418, 304] width 365 height 31
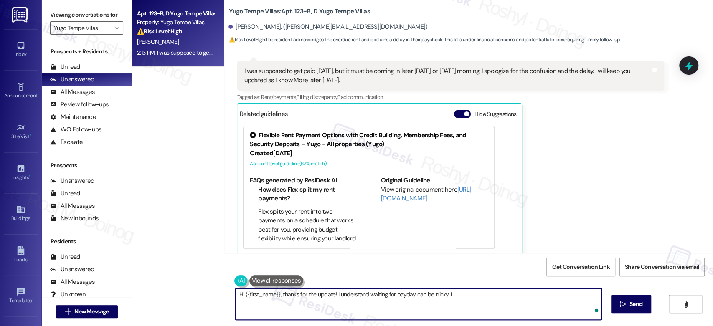
type textarea "Hi {{first_name}}, thanks for the update! I understand waiting for payday can b…"
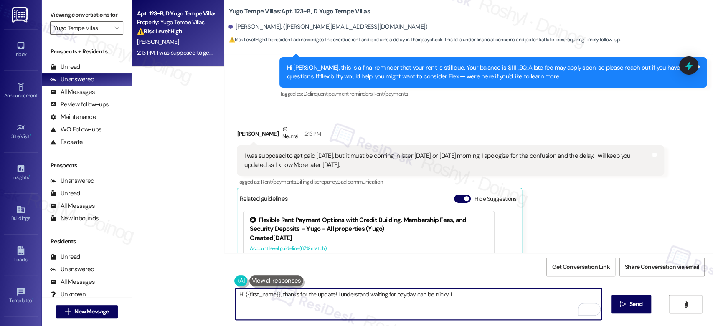
scroll to position [715, 0]
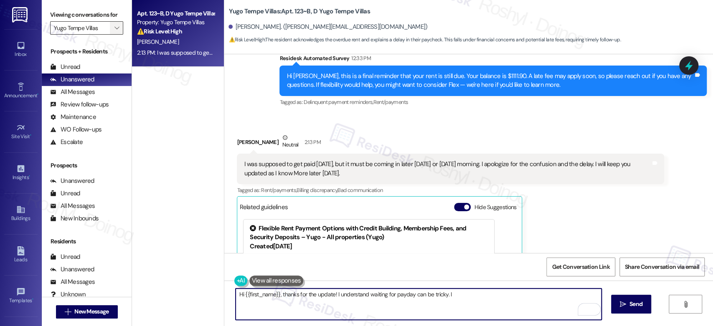
click at [113, 31] on span "" at bounding box center [117, 27] width 8 height 13
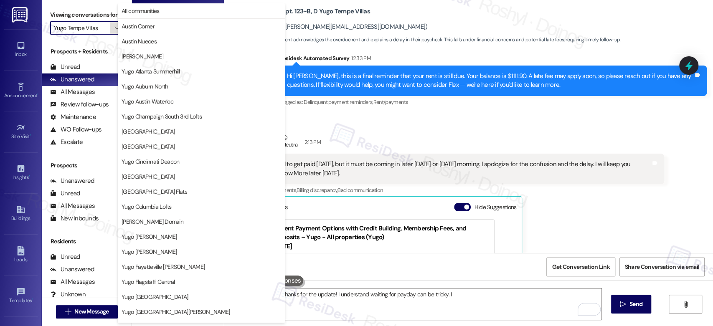
scroll to position [342, 0]
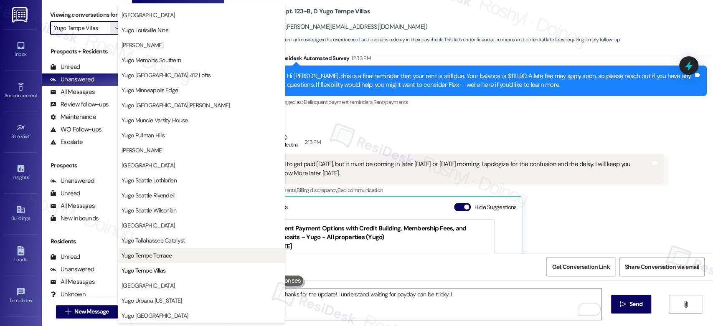
click at [167, 256] on span "Yugo Tempe Terrace" at bounding box center [147, 255] width 50 height 8
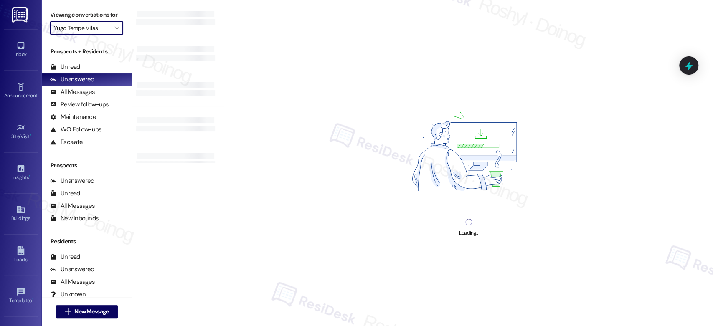
type input "Yugo Tempe Terrace"
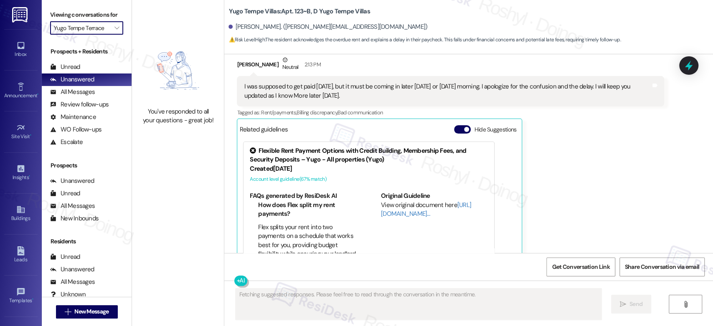
scroll to position [808, 0]
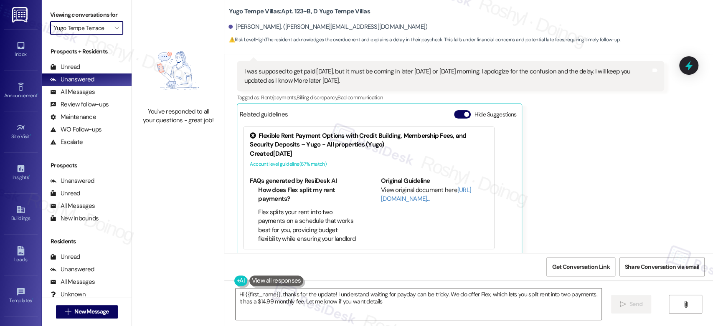
type textarea "Hi {{first_name}}, thanks for the update! I understand waiting for payday can b…"
click at [114, 29] on icon "" at bounding box center [116, 28] width 5 height 7
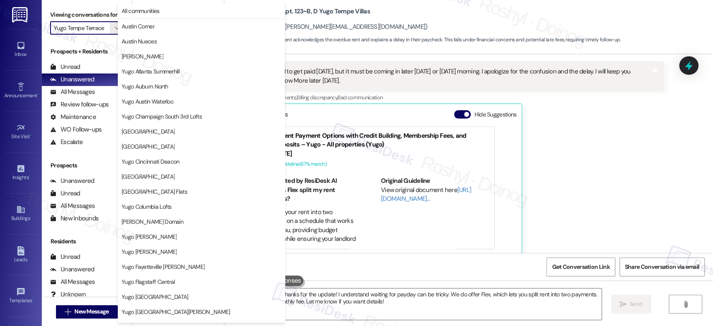
scroll to position [342, 0]
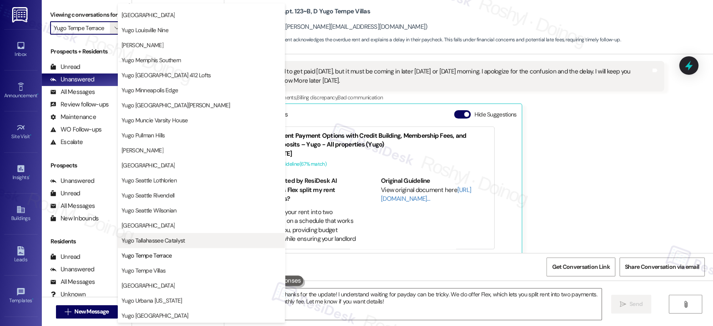
click at [165, 244] on button "Yugo Tallahassee Catalyst" at bounding box center [201, 240] width 167 height 15
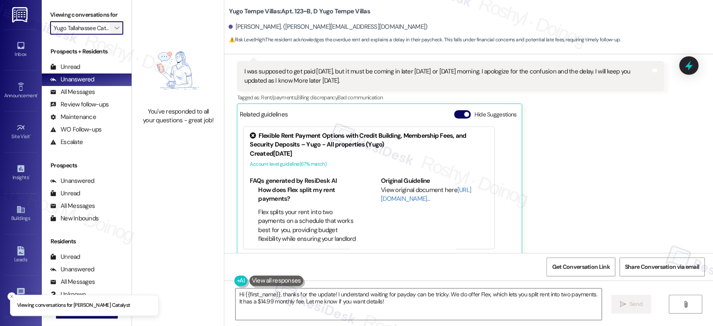
click at [114, 26] on icon "" at bounding box center [116, 28] width 5 height 7
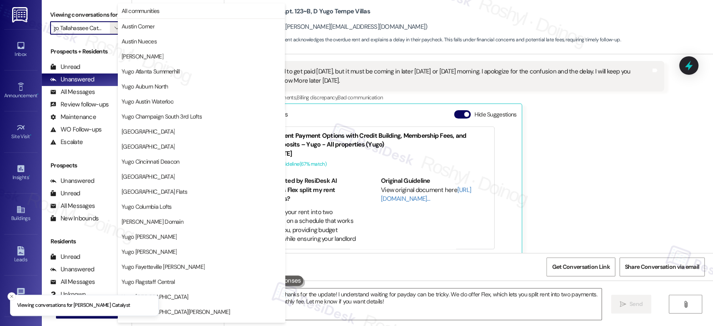
scroll to position [342, 0]
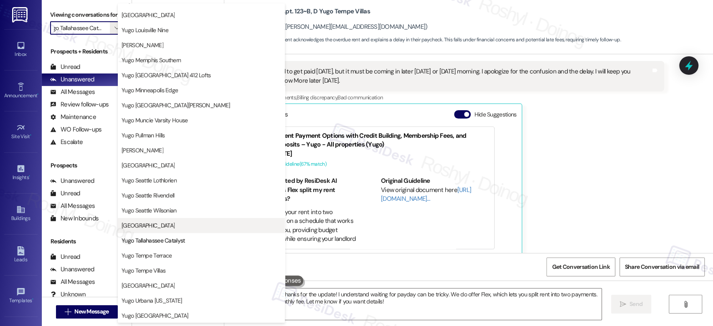
click at [169, 228] on span "Yugo Starkville Campus Common" at bounding box center [148, 225] width 53 height 8
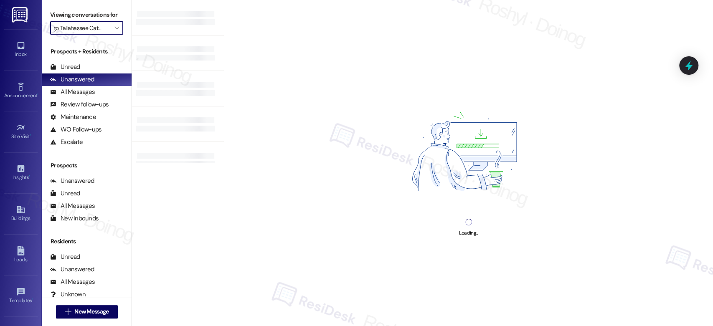
type input "Yugo Starkville Campus Common"
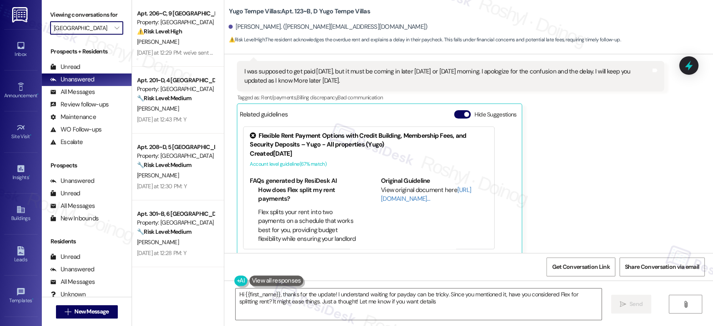
type textarea "Hi {{first_name}}, thanks for the update! I understand waiting for payday can b…"
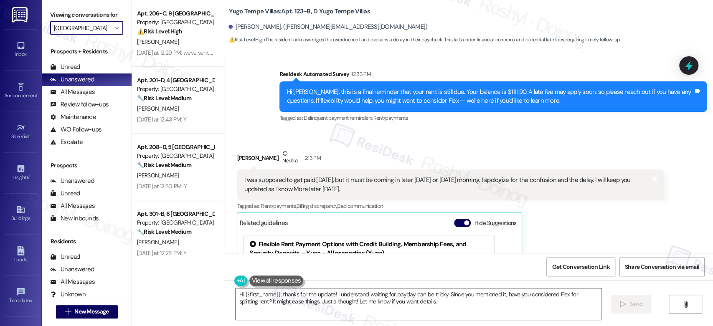
scroll to position [715, 0]
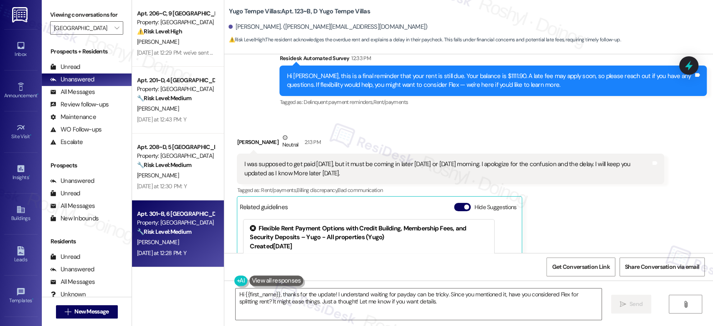
click at [164, 223] on div "Property: Yugo Starkville Campus Common" at bounding box center [175, 222] width 77 height 9
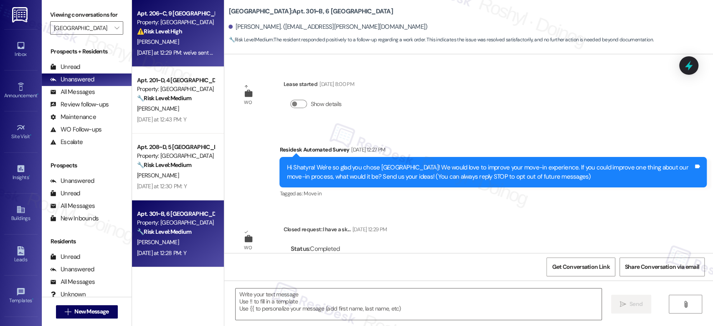
scroll to position [181, 0]
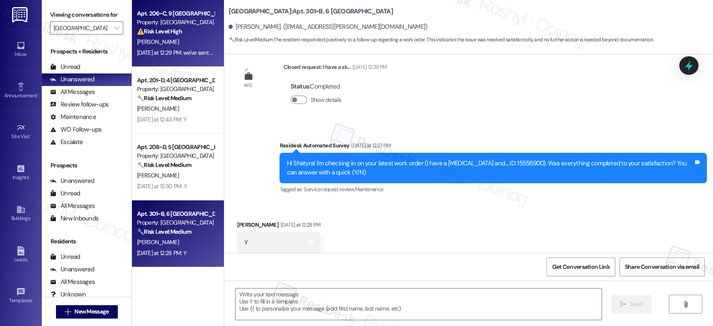
type textarea "Fetching suggested responses. Please feel free to read through the conversation…"
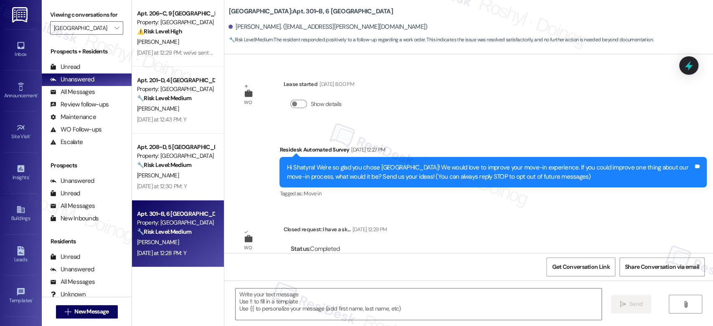
scroll to position [182, 0]
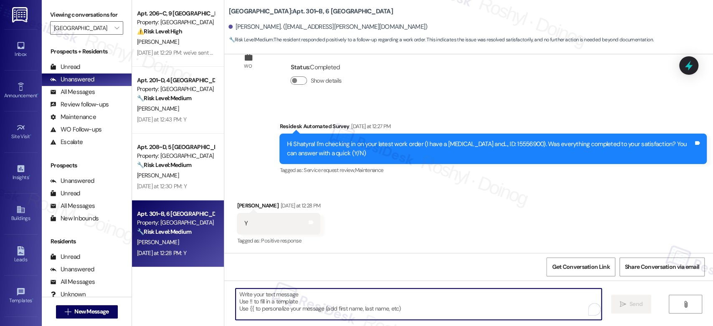
click at [340, 293] on textarea "To enrich screen reader interactions, please activate Accessibility in Grammarl…" at bounding box center [418, 304] width 365 height 31
paste textarea "I’m happy to hear your work order has been completed! If anything else comes up…"
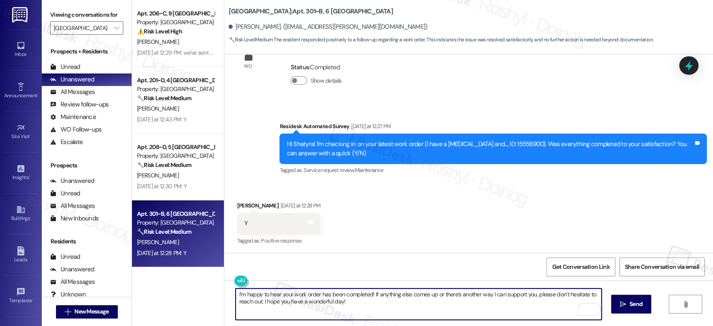
click at [236, 296] on textarea "I’m happy to hear your work order has been completed! If anything else comes up…" at bounding box center [418, 304] width 365 height 31
type textarea "Hi Shatyra, I’m happy to hear your work order has been completed! If anything e…"
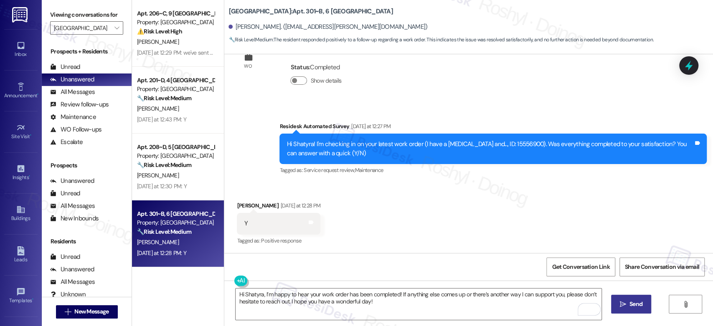
click at [618, 306] on span " Send" at bounding box center [631, 304] width 26 height 9
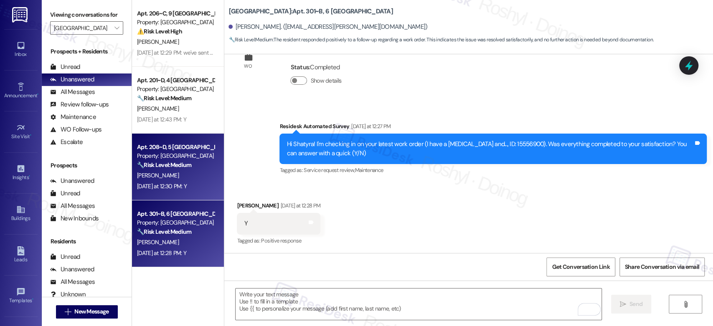
scroll to position [181, 0]
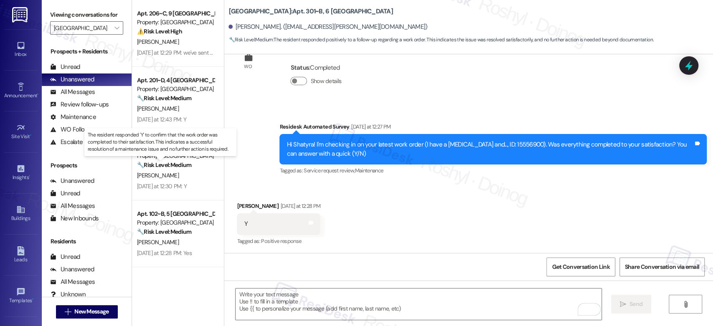
click at [164, 166] on strong "🔧 Risk Level: Medium" at bounding box center [164, 165] width 54 height 8
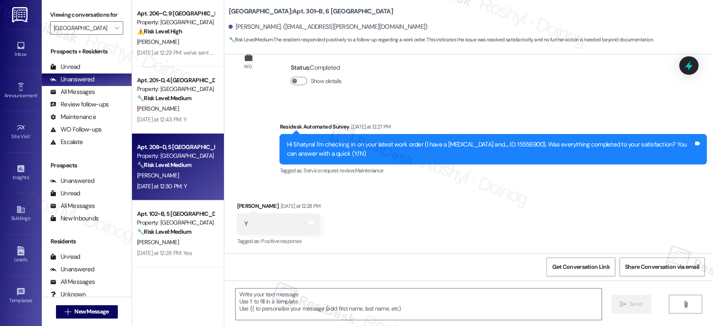
type textarea "Fetching suggested responses. Please feel free to read through the conversation…"
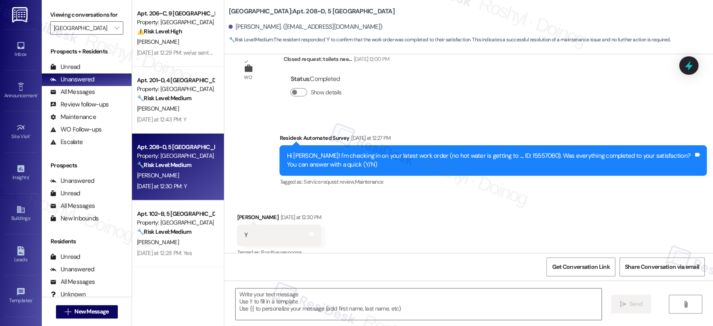
scroll to position [397, 0]
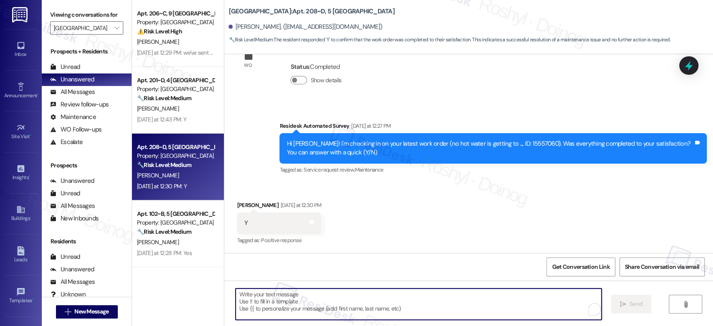
click at [301, 309] on textarea "To enrich screen reader interactions, please activate Accessibility in Grammarl…" at bounding box center [418, 304] width 365 height 31
paste textarea "I’m happy to hear your work order has been completed! If anything else comes up…"
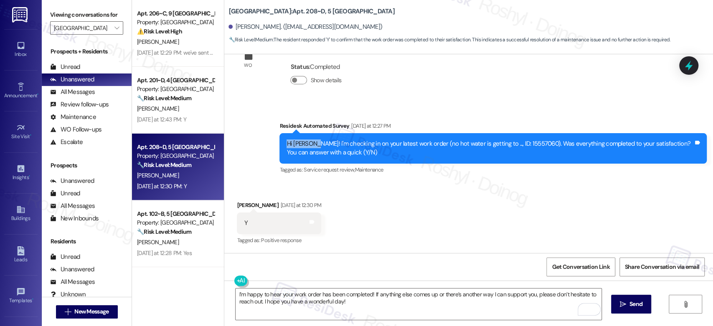
copy div "Hi Charles!"
drag, startPoint x: 279, startPoint y: 143, endPoint x: 308, endPoint y: 145, distance: 28.5
click at [308, 145] on div "Hi Charles! I'm checking in on your latest work order (no hot water is getting …" at bounding box center [492, 148] width 427 height 30
click at [236, 294] on textarea "I’m happy to hear your work order has been completed! If anything else comes up…" at bounding box center [418, 304] width 365 height 31
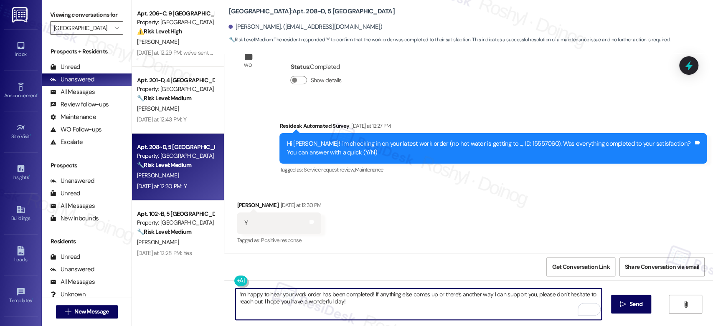
paste textarea "Hi Charles!"
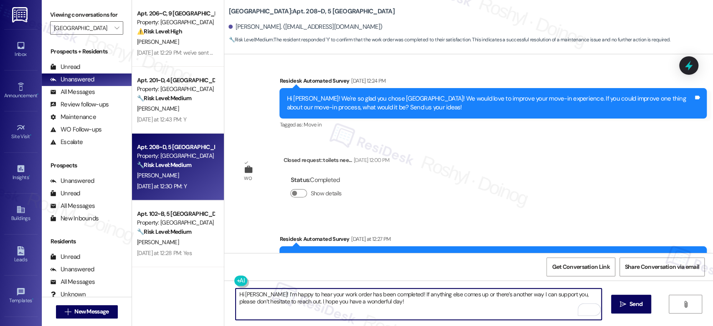
scroll to position [371, 0]
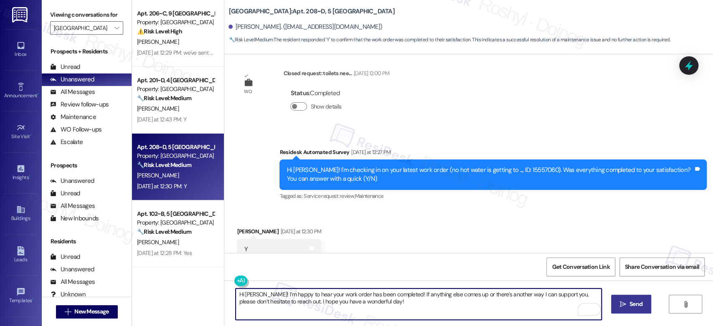
type textarea "Hi Charles! I’m happy to hear your work order has been completed! If anything e…"
click at [633, 303] on span "Send" at bounding box center [635, 304] width 13 height 9
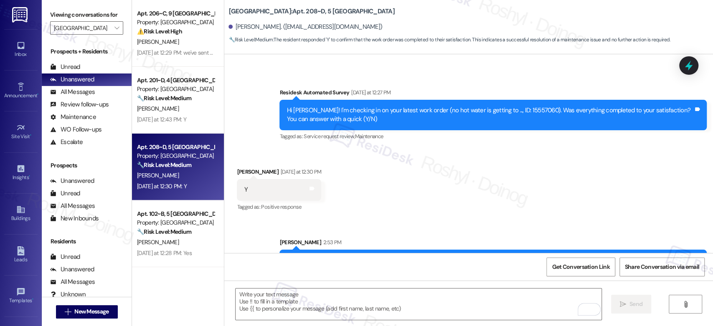
scroll to position [464, 0]
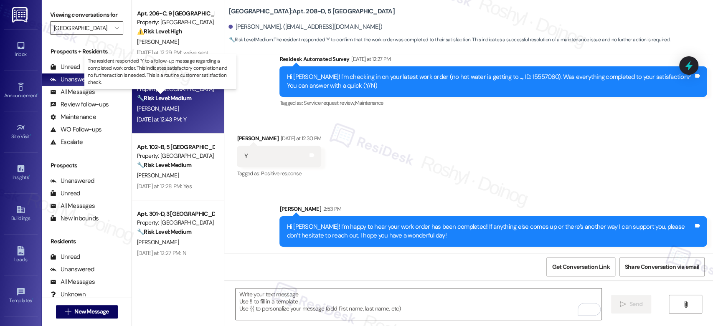
click at [143, 99] on strong "🔧 Risk Level: Medium" at bounding box center [164, 98] width 54 height 8
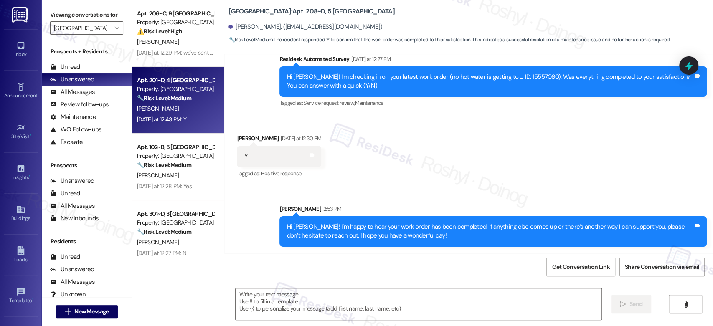
type textarea "Fetching suggested responses. Please feel free to read through the conversation…"
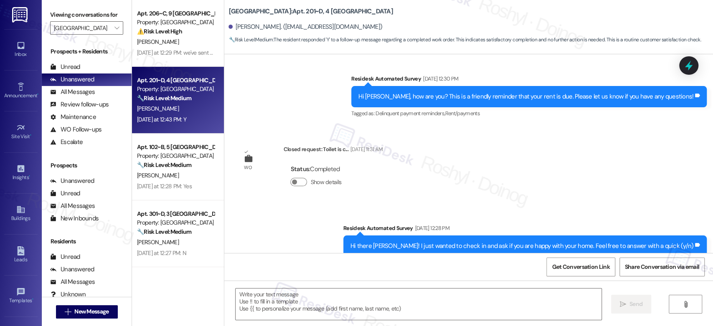
type textarea "Fetching suggested responses. Please feel free to read through the conversation…"
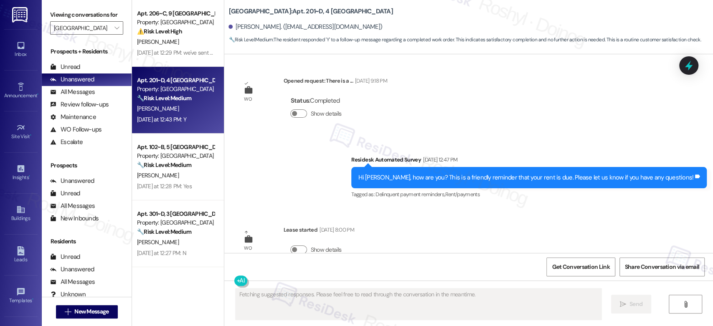
scroll to position [1185, 0]
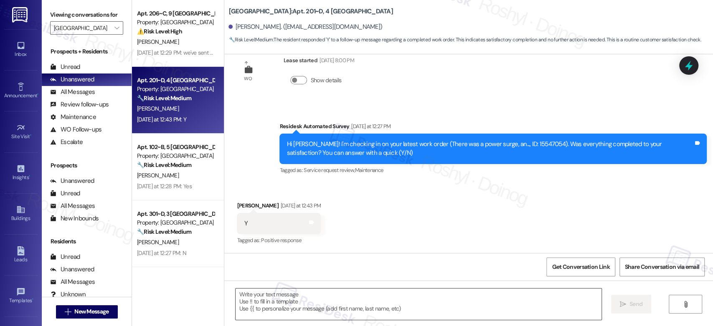
click at [248, 300] on textarea at bounding box center [418, 304] width 365 height 31
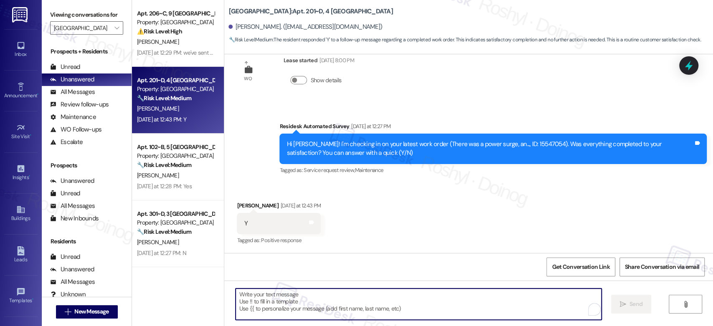
paste textarea "Hi Charles!"
type textarea "Hi Charles!"
paste textarea "I’m happy to hear your work order has been completed! If anything else comes up…"
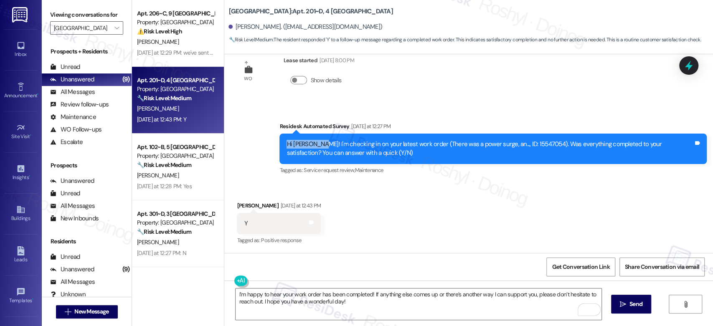
drag, startPoint x: 311, startPoint y: 144, endPoint x: 276, endPoint y: 139, distance: 35.1
click at [279, 139] on div "Hi Sarthak! I'm checking in on your latest work order (There was a power surge,…" at bounding box center [492, 149] width 427 height 30
copy div "Hi Sarthak! I"
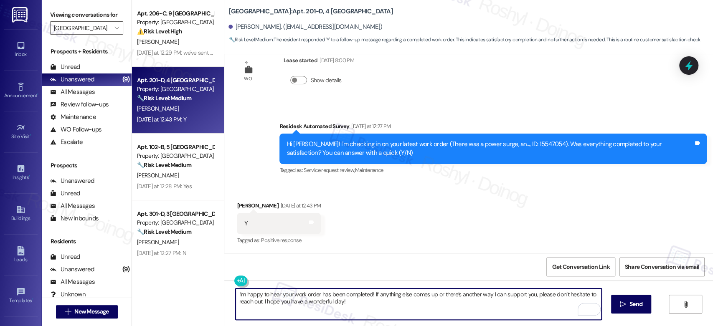
click at [236, 296] on textarea "I’m happy to hear your work order has been completed! If anything else comes up…" at bounding box center [418, 304] width 365 height 31
paste textarea "Hi Sarthak! I"
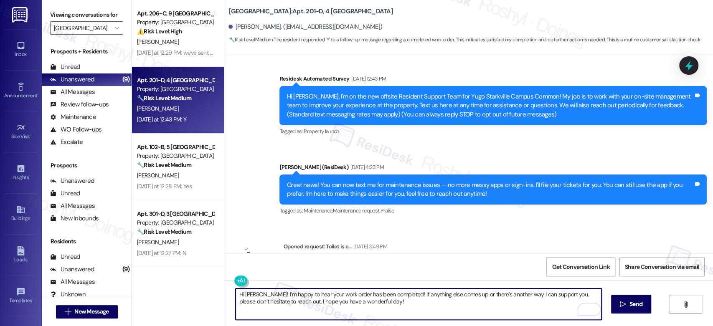
scroll to position [0, 0]
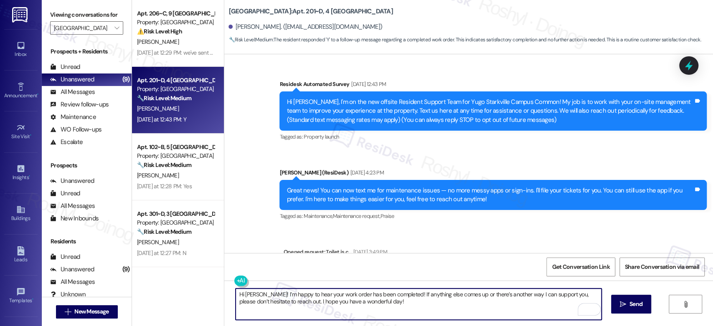
click at [467, 163] on div "Announcement, sent via SMS Sarah (ResiDesk) Nov 20, 2024 at 4:23 PM Great news!…" at bounding box center [493, 195] width 440 height 67
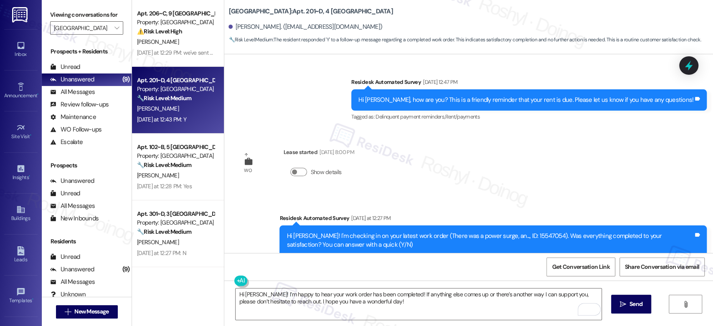
scroll to position [1185, 0]
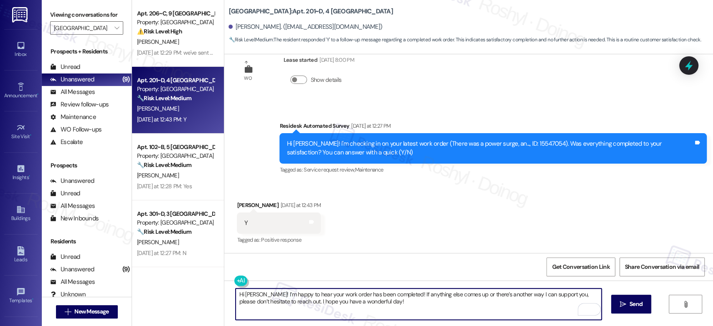
drag, startPoint x: 364, startPoint y: 304, endPoint x: 310, endPoint y: 302, distance: 54.3
click at [310, 302] on textarea "Hi Sarthak! I’m happy to hear your work order has been completed! If anything e…" at bounding box center [418, 304] width 365 height 31
drag, startPoint x: 285, startPoint y: 301, endPoint x: 377, endPoint y: 302, distance: 92.3
click at [377, 302] on textarea "Hi Sarthak! I’m happy to hear your work order has been completed! If anything e…" at bounding box center [418, 304] width 365 height 31
type textarea "Hi Sarthak! I’m happy to hear your work order has been completed! If anything e…"
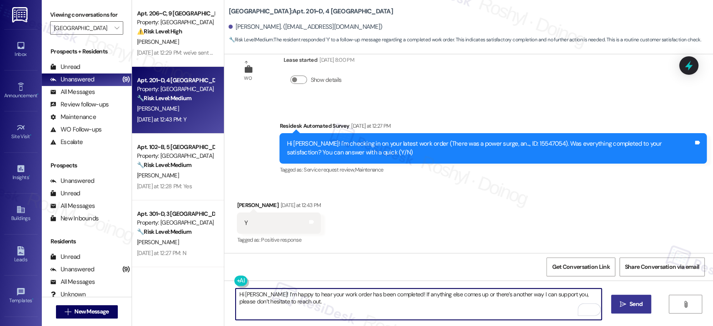
click at [631, 306] on span "Send" at bounding box center [635, 304] width 13 height 9
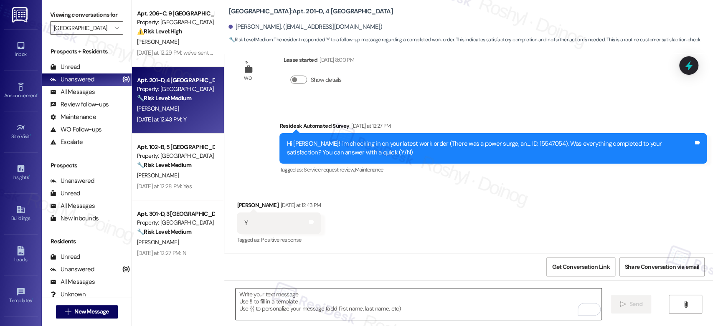
scroll to position [1185, 0]
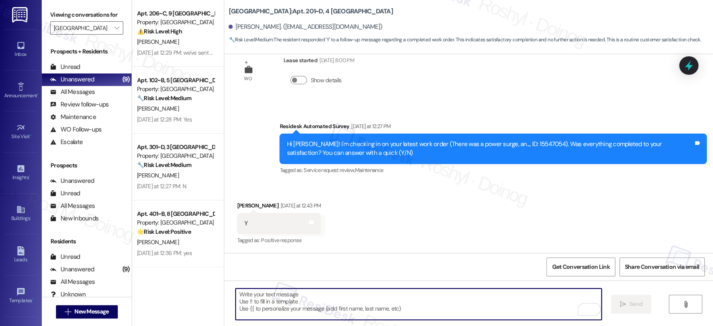
click at [285, 296] on textarea "To enrich screen reader interactions, please activate Accessibility in Grammarl…" at bounding box center [418, 304] width 365 height 31
paste textarea "I hope you have a wonderful day!"
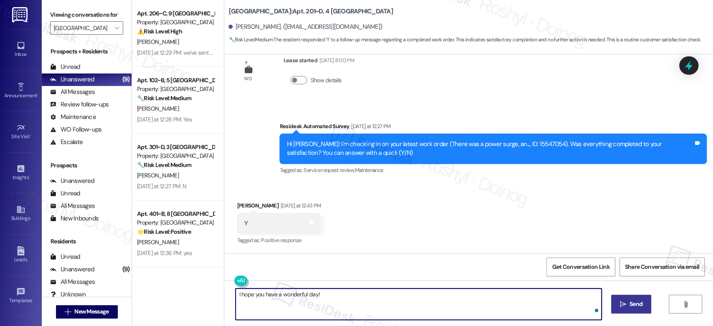
type textarea "I hope you have a wonderful day!"
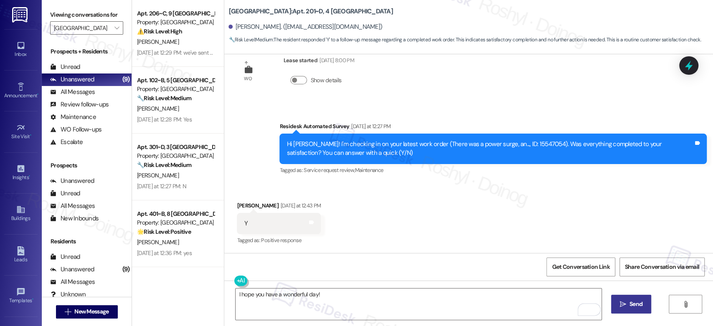
click at [646, 304] on button " Send" at bounding box center [631, 304] width 41 height 19
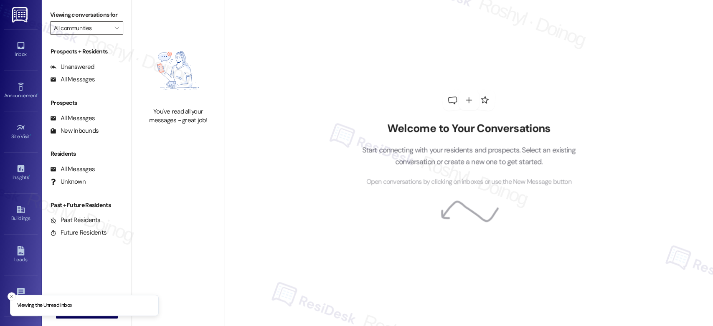
type input "[GEOGRAPHIC_DATA]"
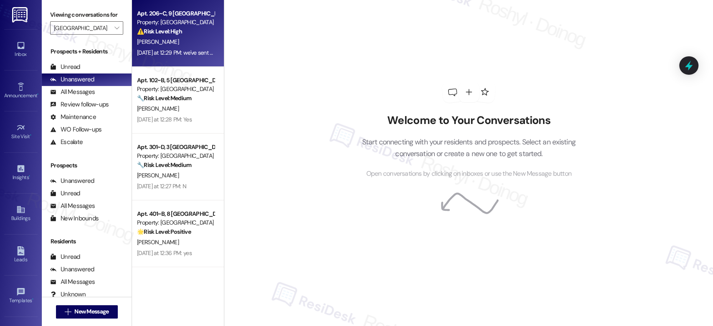
click at [177, 49] on div "[DATE] at 12:29 PM: we've sent multiple requests [DATE] [DATE] at 12:29 PM: we'…" at bounding box center [203, 53] width 132 height 8
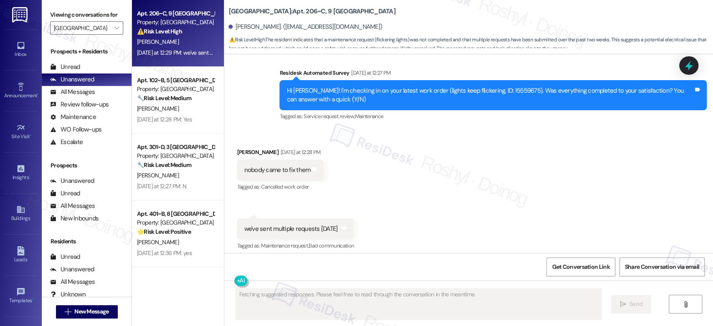
scroll to position [303, 0]
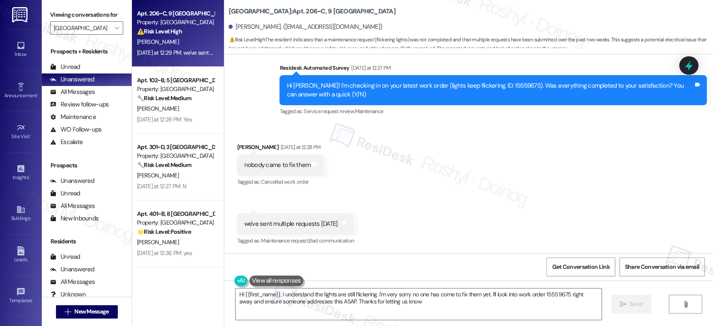
type textarea "Hi {{first_name}}, I understand the lights are still flickering. I'm very sorry…"
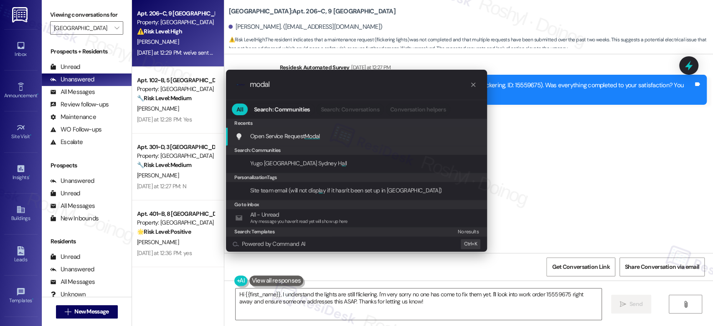
click at [315, 138] on span "Modal" at bounding box center [311, 136] width 15 height 8
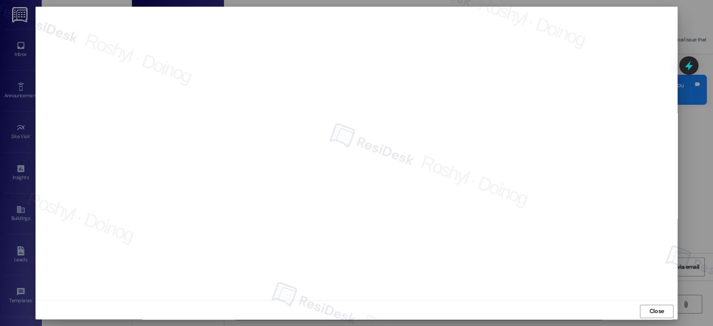
click at [690, 148] on div at bounding box center [356, 163] width 713 height 326
click at [658, 306] on span "Close" at bounding box center [656, 311] width 18 height 13
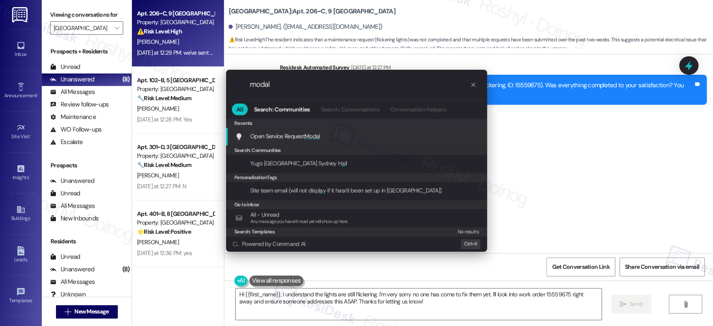
type input "modal"
click at [315, 136] on span "Modal" at bounding box center [311, 136] width 15 height 8
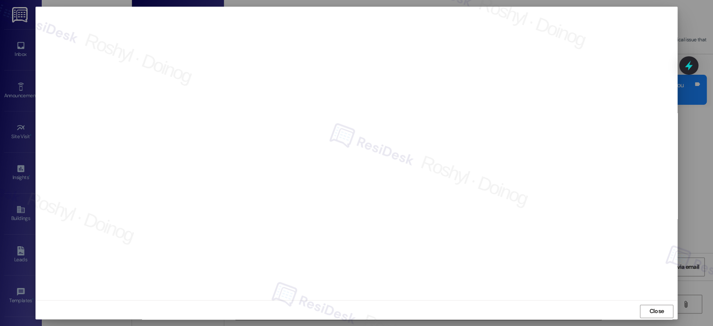
click at [695, 3] on div at bounding box center [356, 163] width 713 height 326
click at [656, 312] on span "Close" at bounding box center [656, 311] width 15 height 9
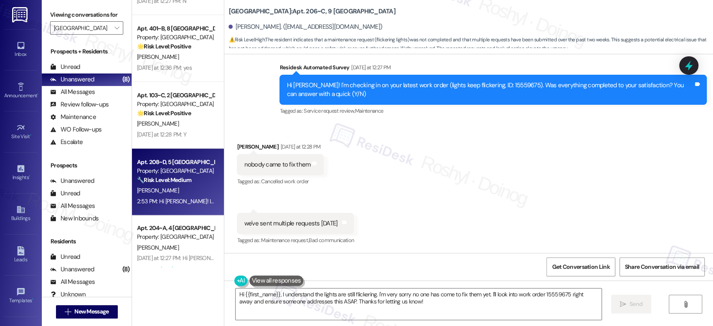
scroll to position [267, 0]
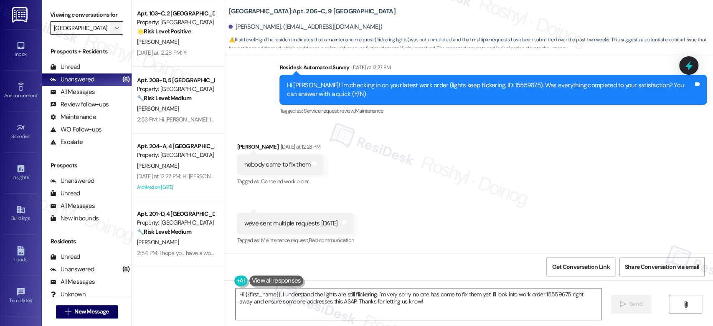
click at [117, 32] on button "" at bounding box center [116, 27] width 13 height 13
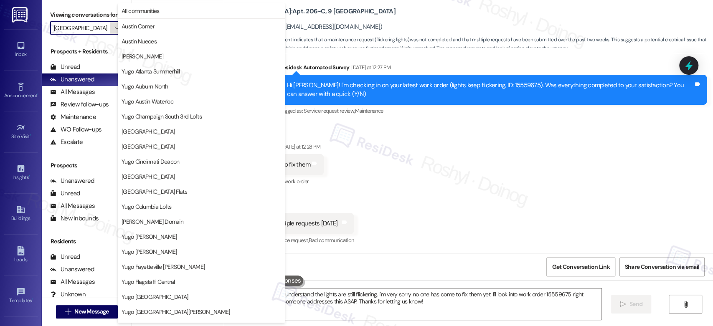
scroll to position [342, 0]
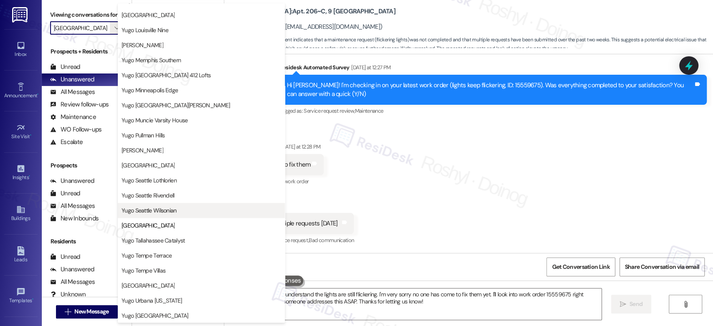
click at [176, 213] on span "Yugo Seattle Wilsonian" at bounding box center [149, 210] width 55 height 8
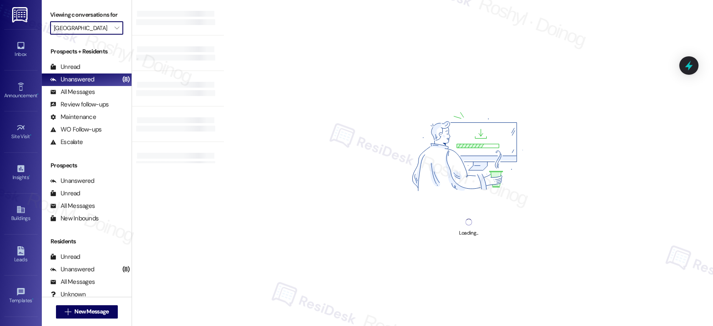
type input "Yugo Seattle Wilsonian"
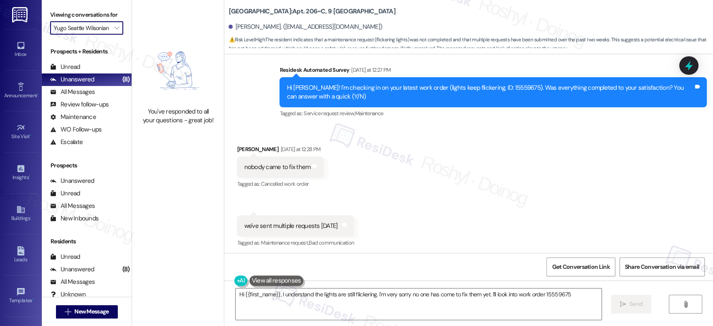
scroll to position [303, 0]
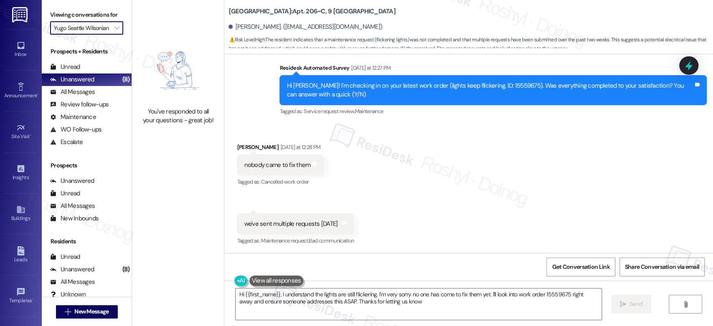
type textarea "Hi {{first_name}}, I understand the lights are still flickering. I'm very sorry…"
click at [113, 25] on span "" at bounding box center [117, 27] width 8 height 13
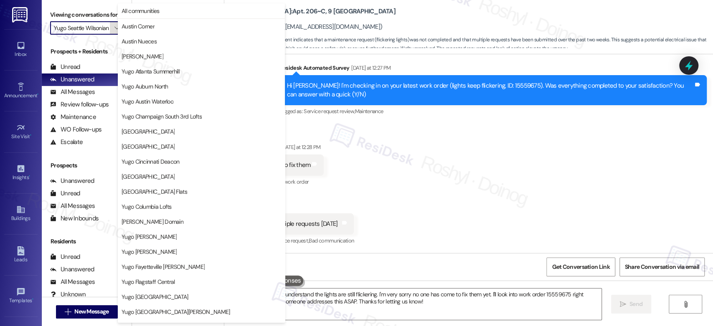
scroll to position [342, 0]
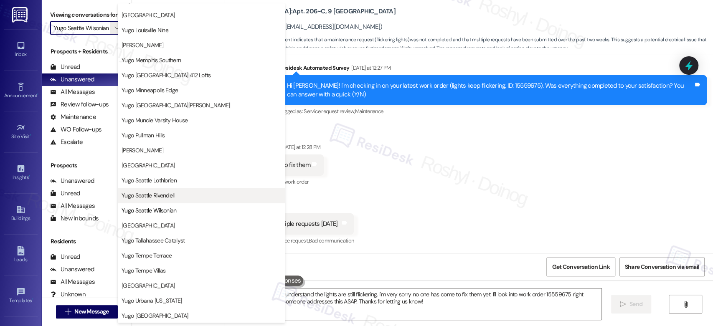
click at [174, 195] on span "Yugo Seattle Rivendell" at bounding box center [148, 195] width 53 height 8
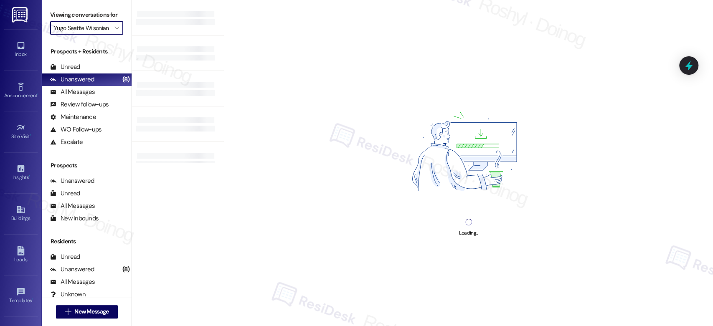
type input "Yugo Seattle Rivendell"
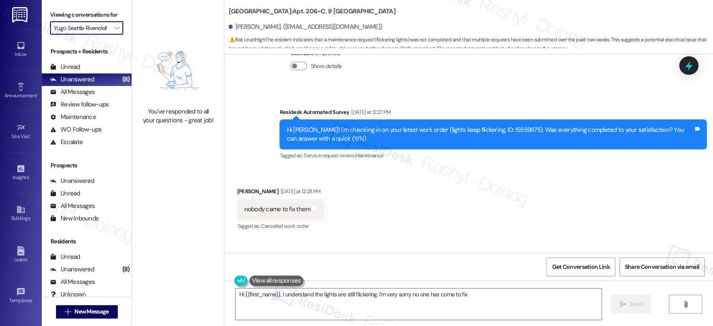
scroll to position [303, 0]
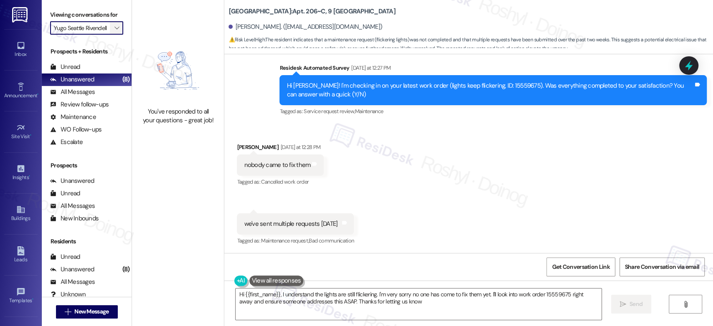
type textarea "Hi {{first_name}}, I understand the lights are still flickering. I'm very sorry…"
click at [114, 26] on icon "" at bounding box center [116, 28] width 5 height 7
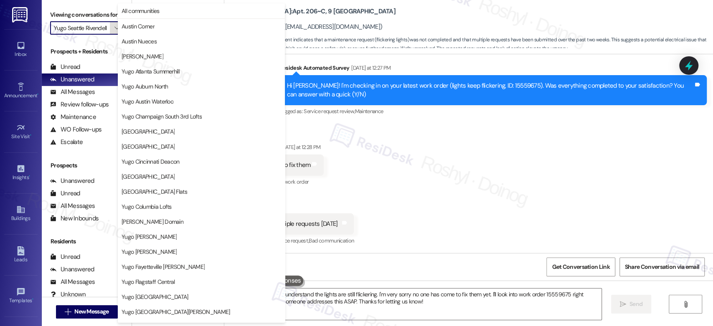
scroll to position [342, 0]
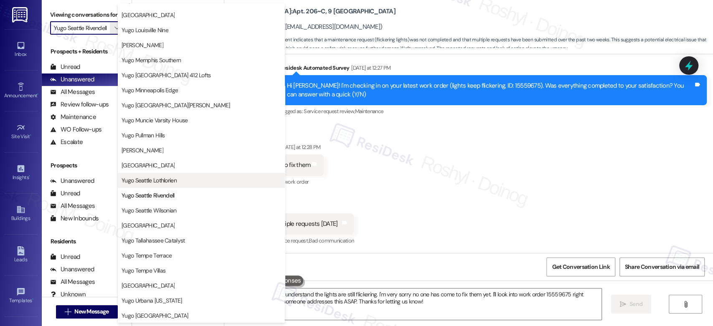
click at [170, 179] on span "Yugo Seattle Lothlorien" at bounding box center [149, 180] width 55 height 8
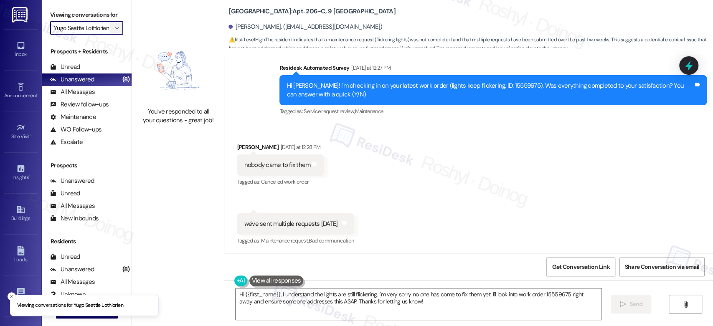
click at [110, 27] on button "" at bounding box center [116, 27] width 13 height 13
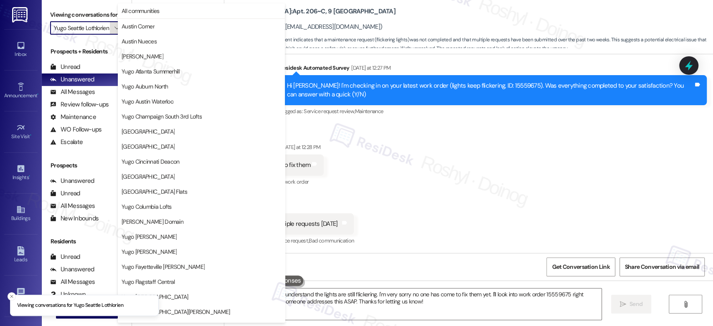
scroll to position [342, 0]
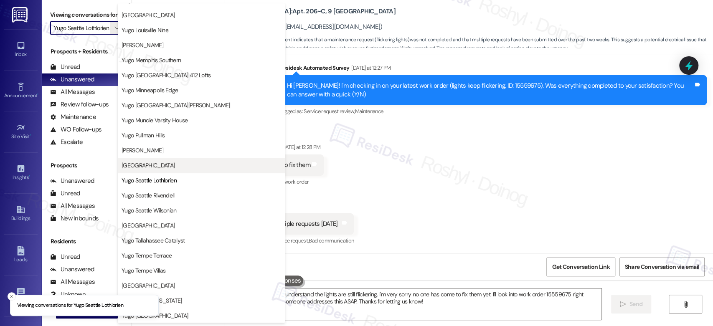
click at [175, 167] on span "Yugo Salt Lake City Landing" at bounding box center [148, 165] width 53 height 8
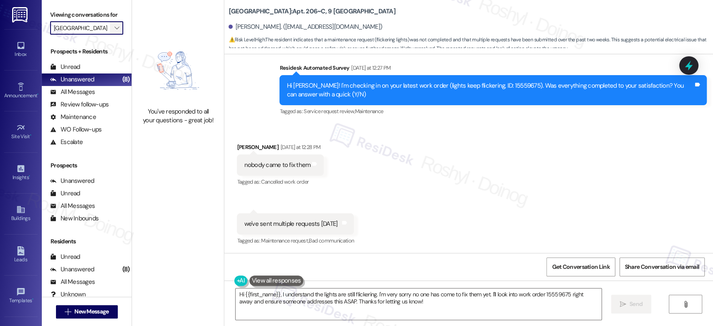
click at [114, 26] on icon "" at bounding box center [116, 28] width 5 height 7
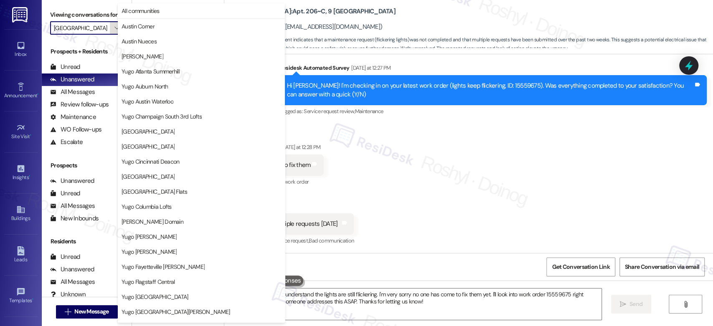
scroll to position [342, 0]
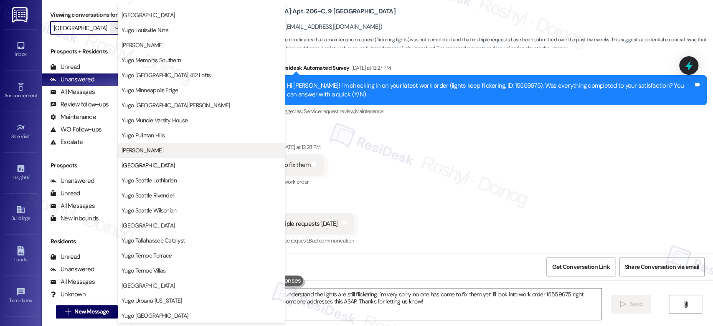
click at [175, 151] on span "Yugo Raleigh Logan" at bounding box center [202, 150] width 160 height 8
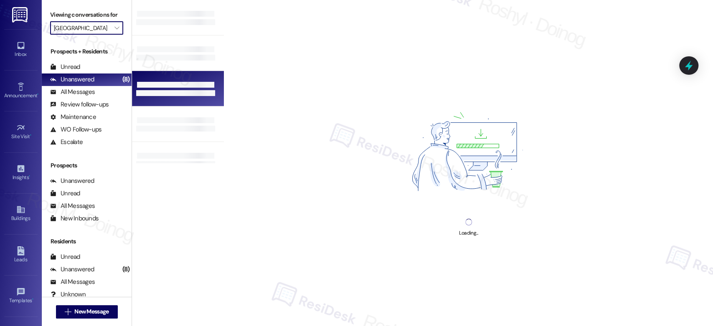
type input "Yugo Raleigh Logan"
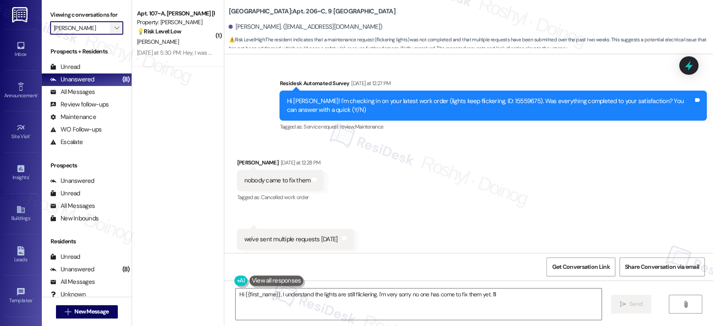
scroll to position [303, 0]
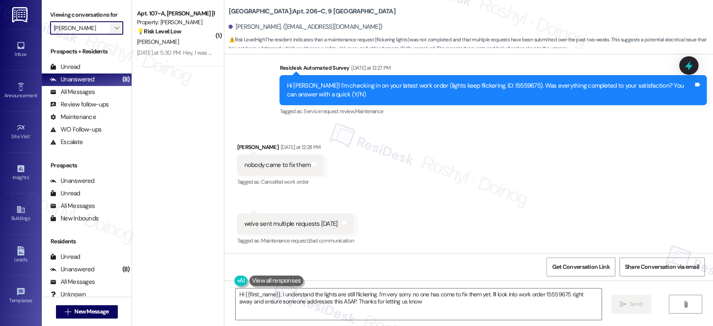
type textarea "Hi {{first_name}}, I understand the lights are still flickering. I'm very sorry…"
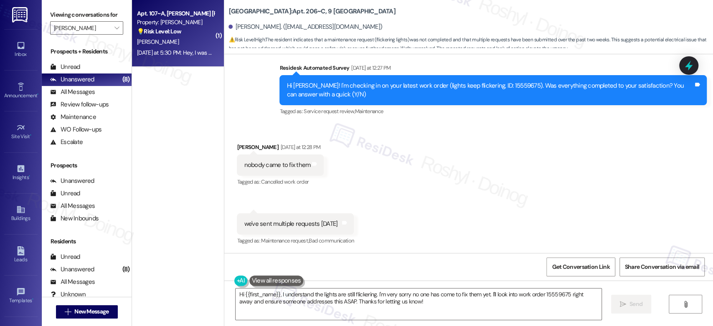
click at [161, 33] on strong "💡 Risk Level: Low" at bounding box center [159, 32] width 44 height 8
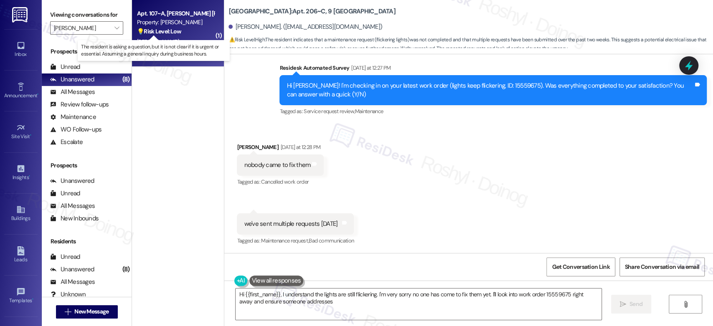
type textarea "Hi {{first_name}}, I understand the lights are still flickering. I'm very sorry…"
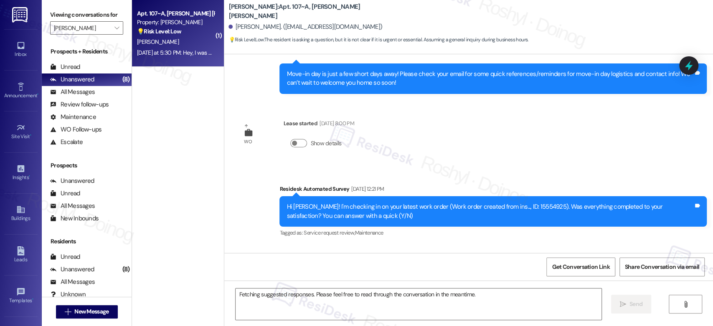
scroll to position [215, 0]
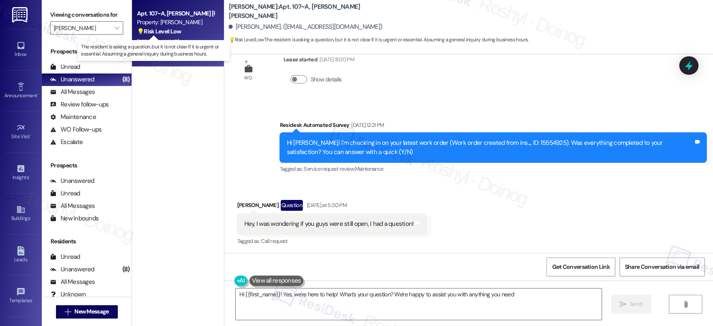
type textarea "Hi {{first_name}}! Yes, we're here to help! What's your question? We're happy t…"
click at [565, 307] on textarea "Hi {{first_name}}! Yes, we're here to help! What's your question? We're happy t…" at bounding box center [418, 304] width 365 height 31
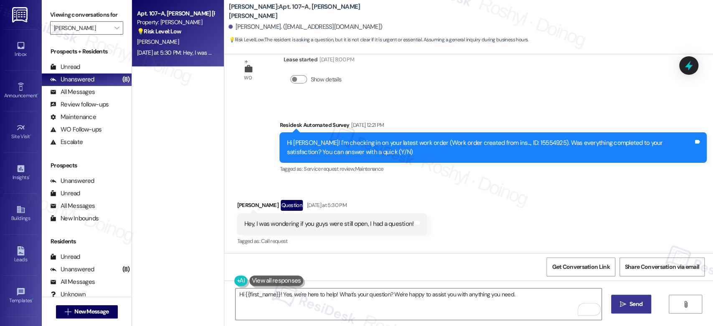
click at [631, 309] on span "Send" at bounding box center [635, 304] width 13 height 9
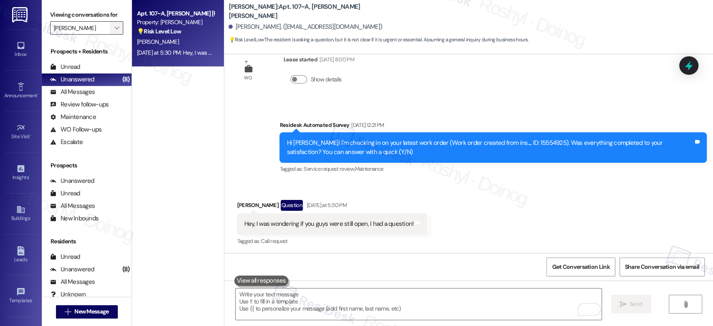
click at [114, 31] on icon "" at bounding box center [116, 28] width 5 height 7
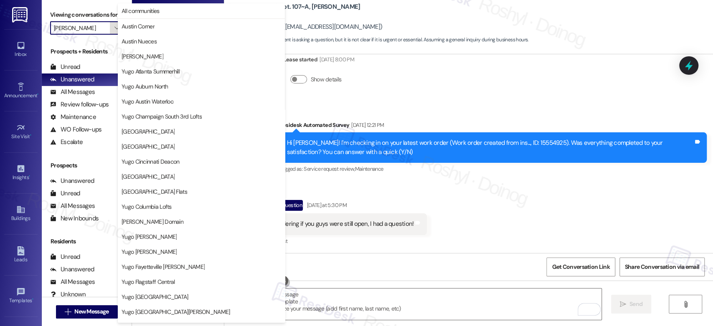
scroll to position [342, 0]
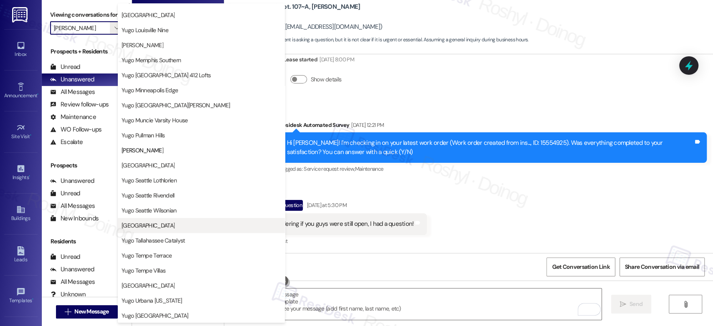
click at [175, 223] on span "Yugo Starkville Campus Common" at bounding box center [148, 225] width 53 height 8
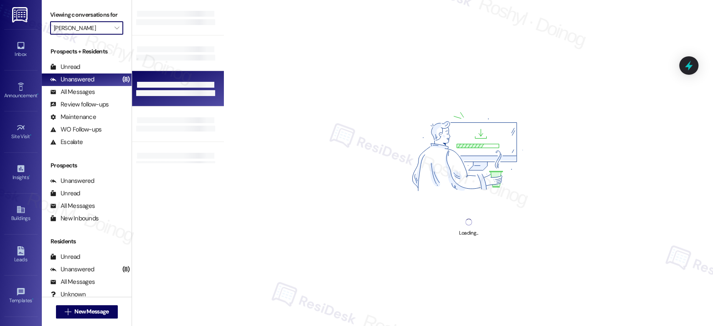
type input "Yugo Starkville Campus Common"
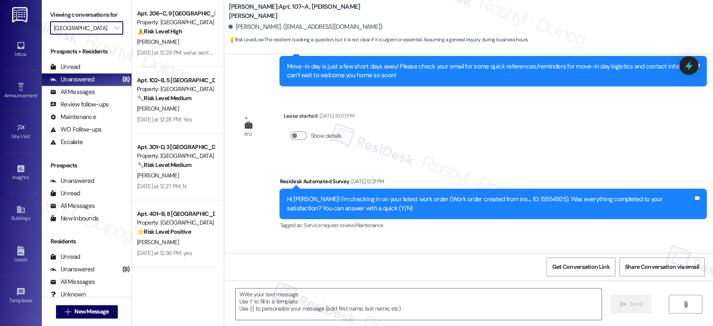
type textarea "Fetching suggested responses. Please feel free to read through the conversation…"
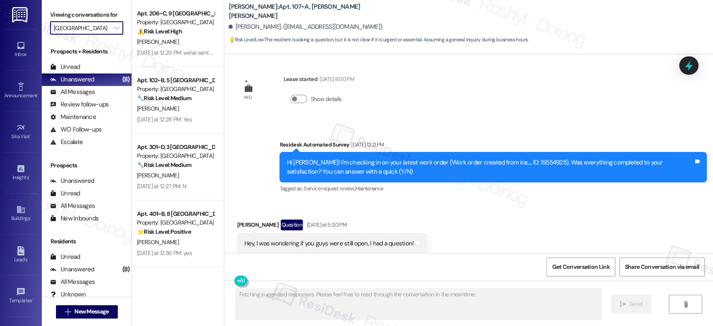
scroll to position [215, 0]
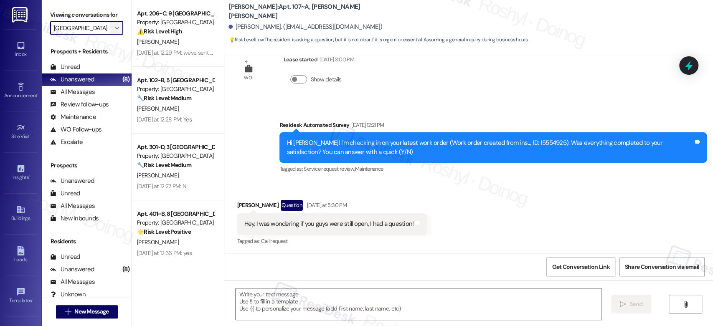
click at [113, 27] on span "" at bounding box center [117, 27] width 8 height 13
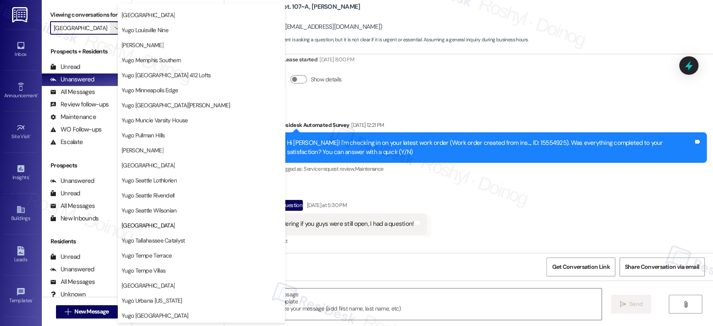
scroll to position [0, 0]
click at [182, 138] on span "Yugo Pullman Hills" at bounding box center [202, 135] width 160 height 8
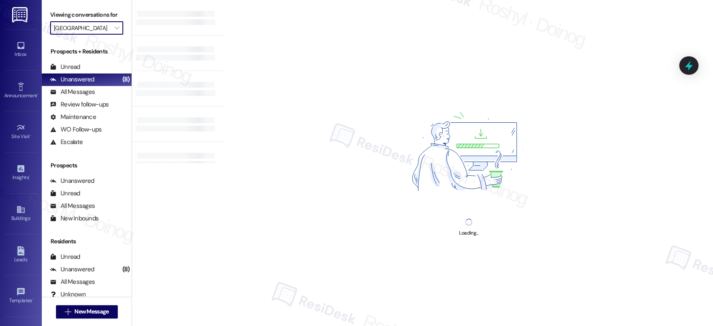
type input "Yugo Pullman Hills"
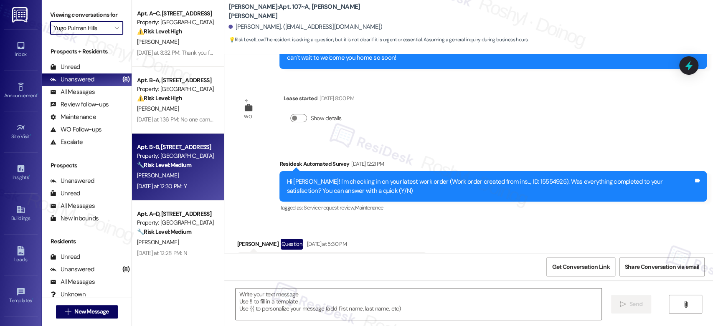
type textarea "Fetching suggested responses. Please feel free to read through the conversation…"
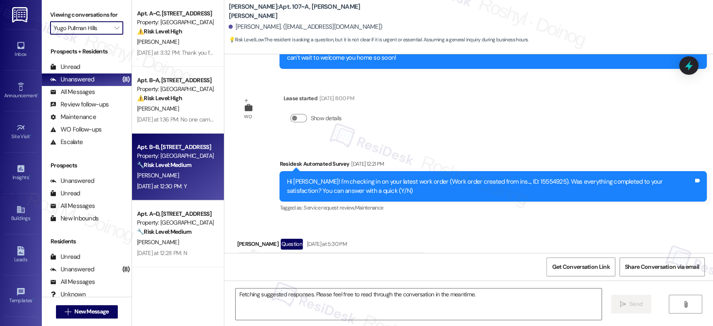
scroll to position [215, 0]
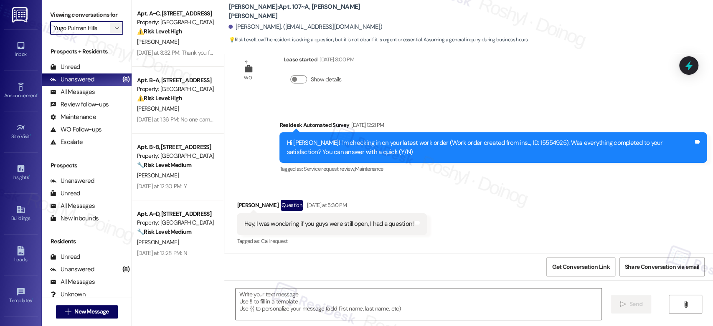
click at [114, 28] on span "" at bounding box center [117, 27] width 8 height 13
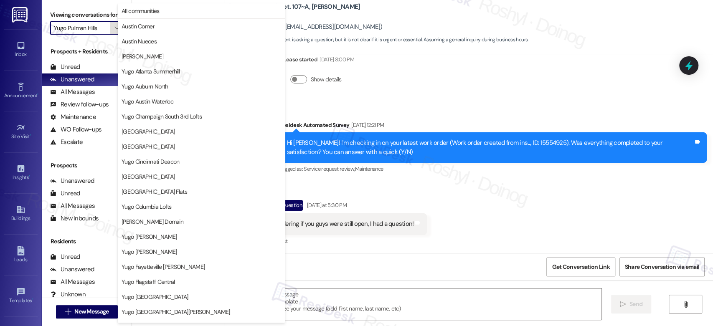
scroll to position [342, 0]
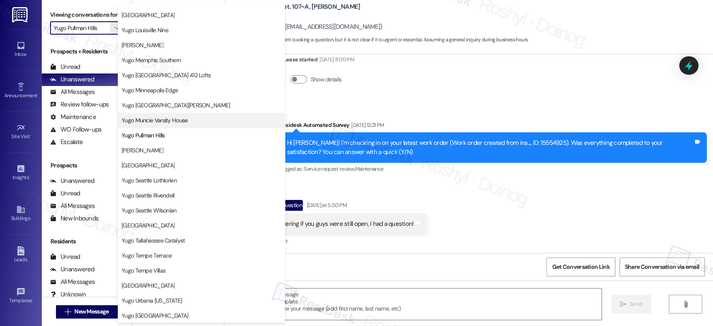
click at [175, 122] on span "Yugo Muncie Varsity House" at bounding box center [155, 120] width 66 height 8
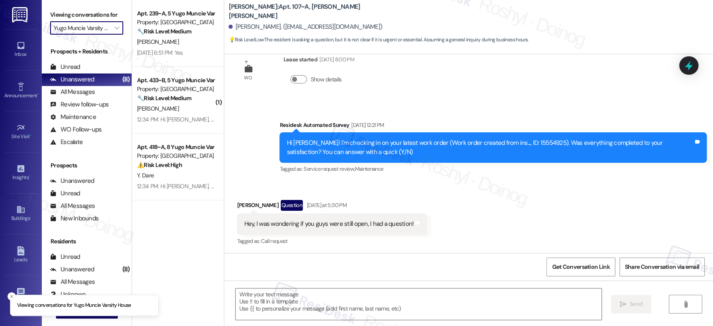
click at [119, 29] on div "Viewing conversations for Yugo Muncie Varsity House " at bounding box center [87, 21] width 90 height 43
click at [116, 27] on button "" at bounding box center [116, 27] width 13 height 13
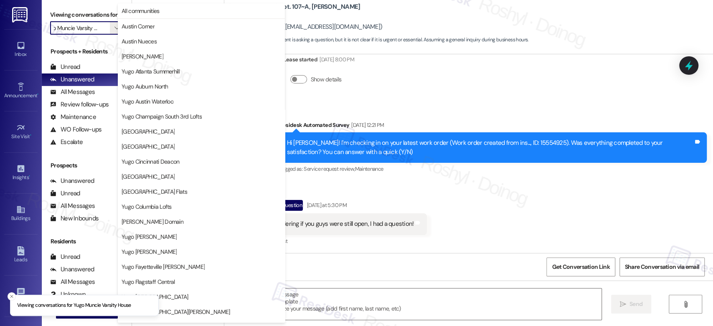
scroll to position [342, 0]
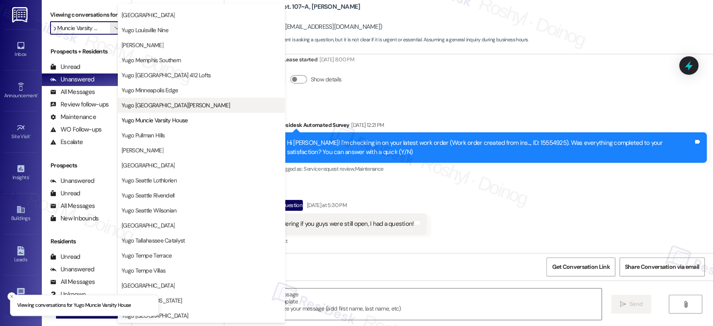
click at [170, 107] on span "Yugo [GEOGRAPHIC_DATA][PERSON_NAME]" at bounding box center [176, 105] width 109 height 8
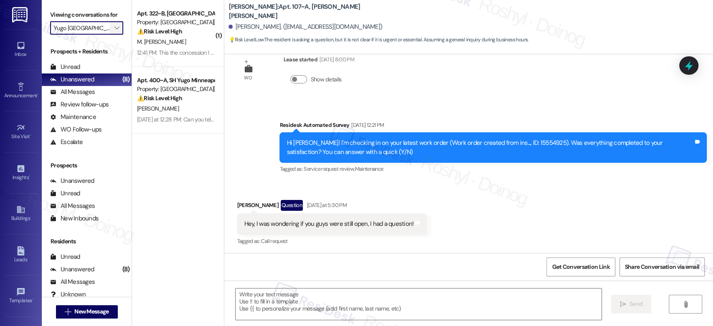
click at [117, 27] on button "" at bounding box center [116, 27] width 13 height 13
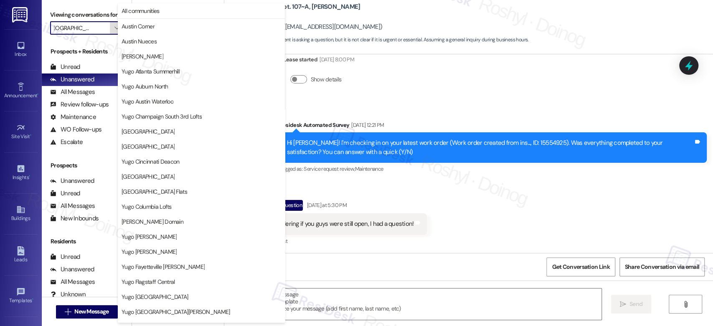
scroll to position [342, 0]
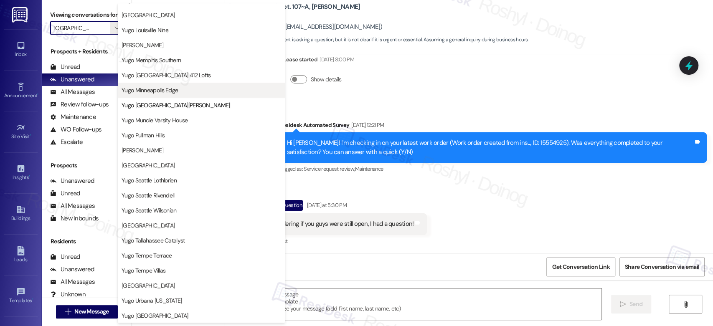
click at [165, 90] on span "Yugo Minneapolis Edge" at bounding box center [150, 90] width 56 height 8
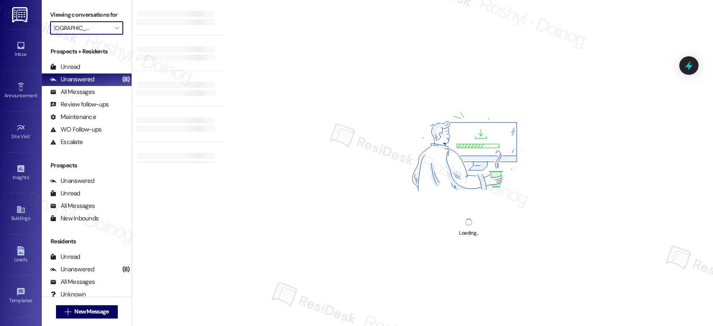
type input "Yugo Minneapolis Edge"
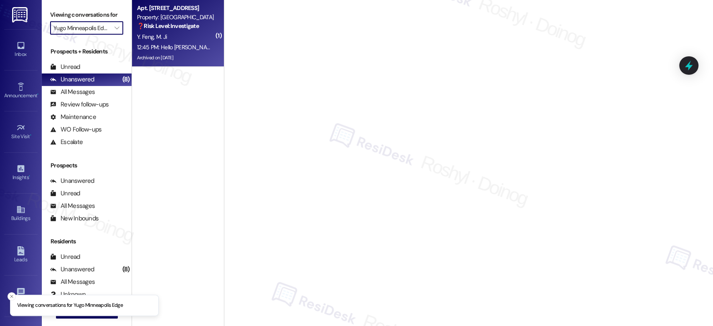
scroll to position [0, 5]
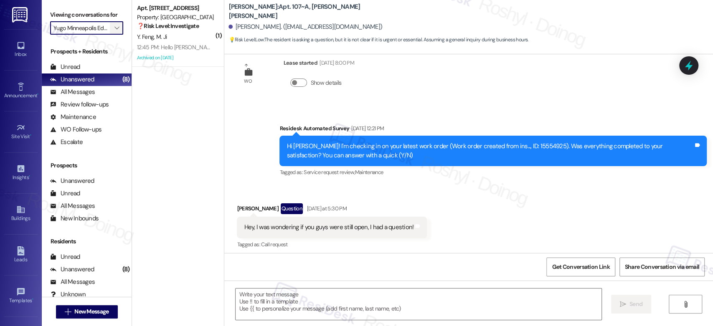
type textarea "Fetching suggested responses. Please feel free to read through the conversation…"
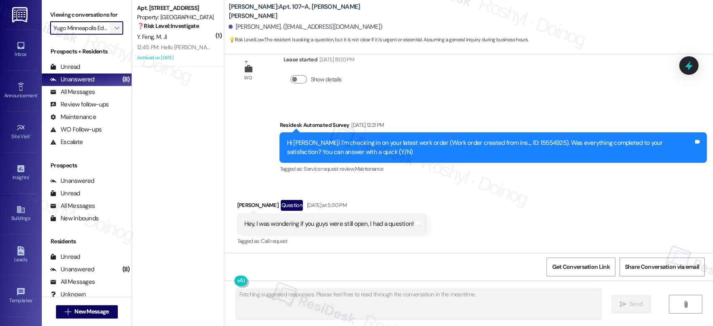
scroll to position [0, 0]
click at [114, 25] on icon "" at bounding box center [116, 28] width 5 height 7
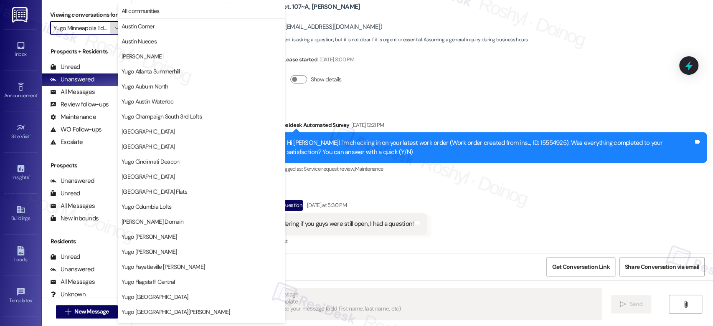
scroll to position [286, 0]
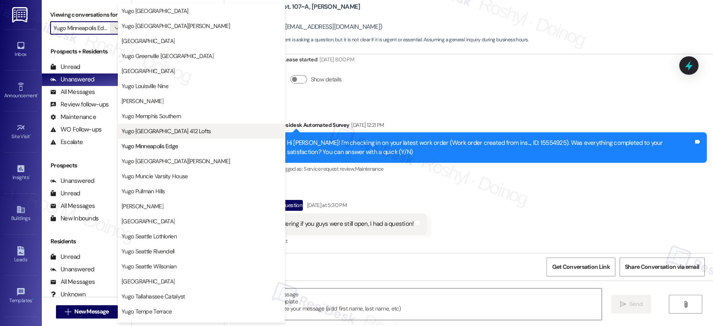
click at [172, 129] on span "Yugo [GEOGRAPHIC_DATA] 412 Lofts" at bounding box center [166, 131] width 89 height 8
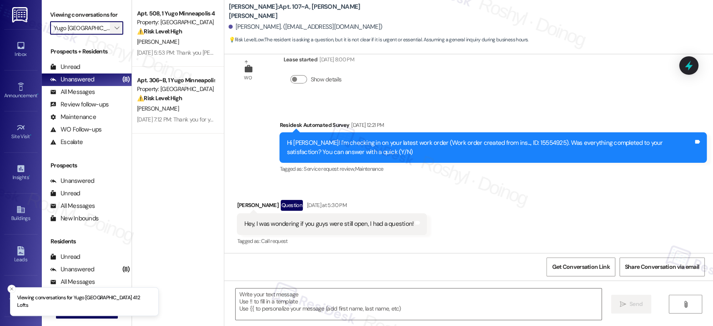
click at [115, 24] on span "" at bounding box center [117, 27] width 8 height 13
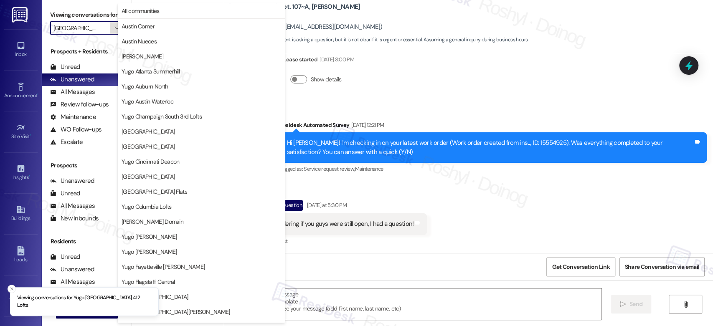
scroll to position [286, 0]
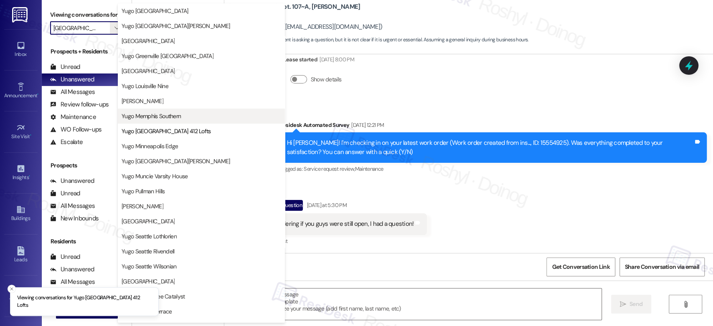
click at [159, 111] on button "Yugo Memphis Southern" at bounding box center [201, 116] width 167 height 15
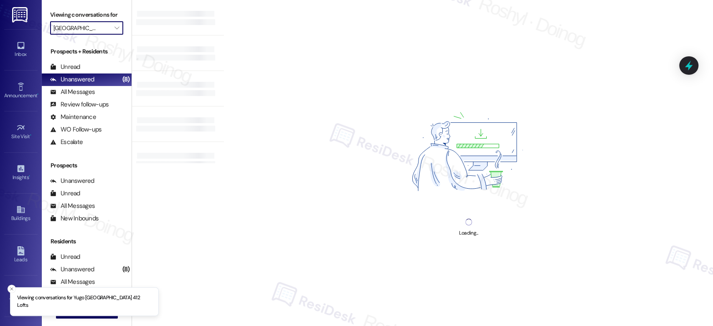
type input "Yugo Memphis Southern"
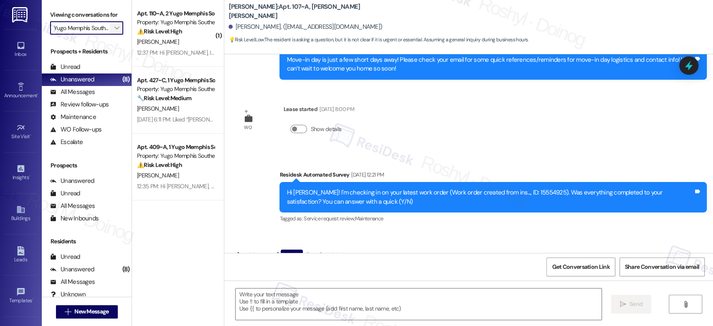
click at [114, 28] on icon "" at bounding box center [116, 28] width 5 height 7
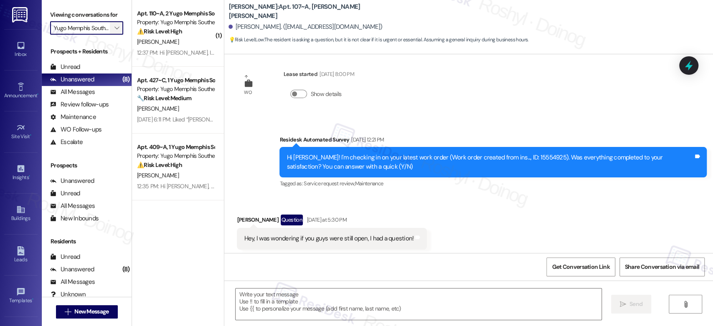
type textarea "Fetching suggested responses. Please feel free to read through the conversation…"
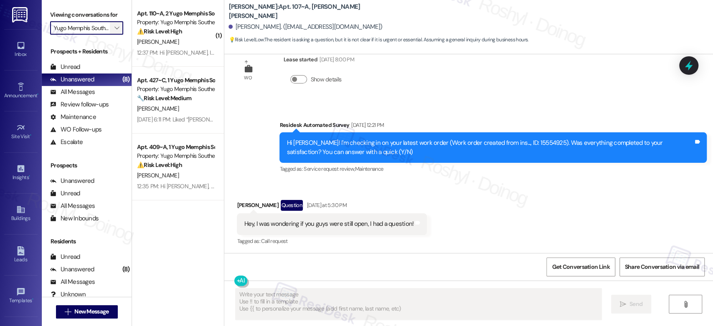
click at [114, 28] on span "" at bounding box center [117, 27] width 8 height 13
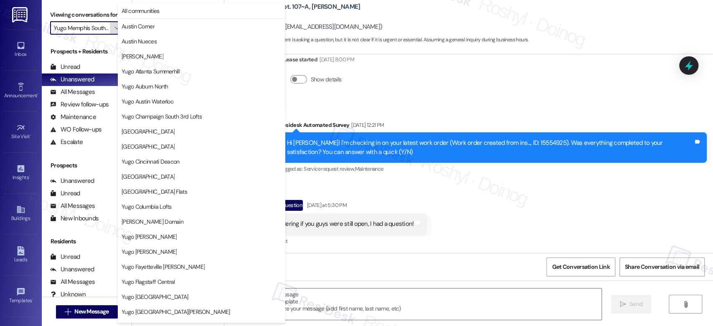
scroll to position [286, 0]
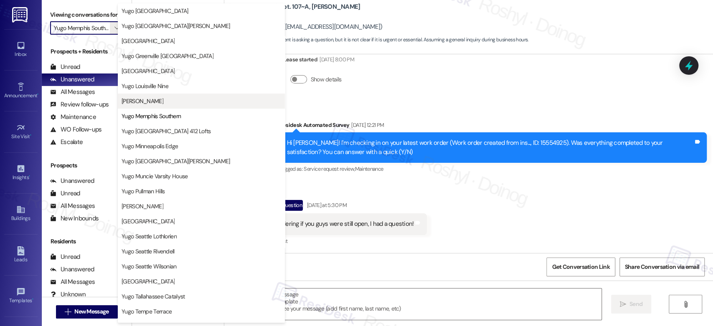
click at [158, 99] on span "[PERSON_NAME]" at bounding box center [143, 101] width 42 height 8
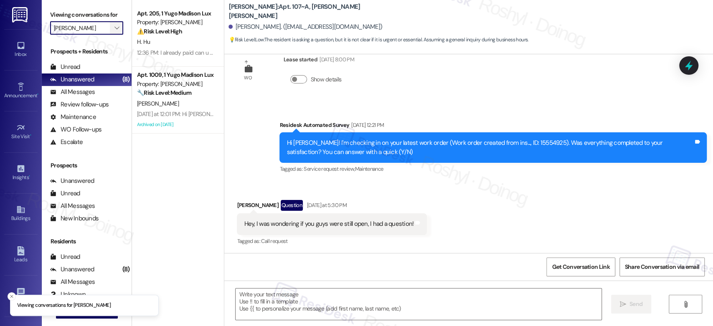
click at [114, 27] on span "" at bounding box center [117, 27] width 8 height 13
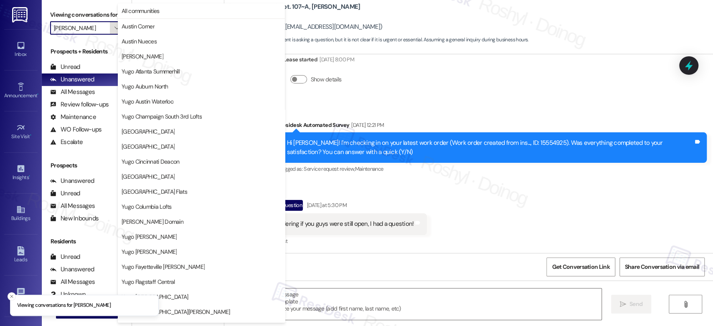
scroll to position [286, 0]
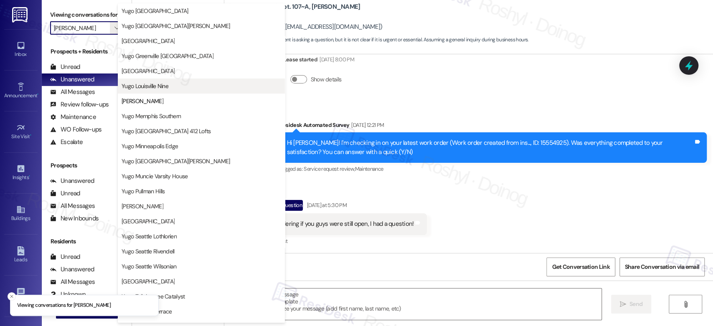
click at [165, 89] on span "Yugo Louisville Nine" at bounding box center [145, 86] width 47 height 8
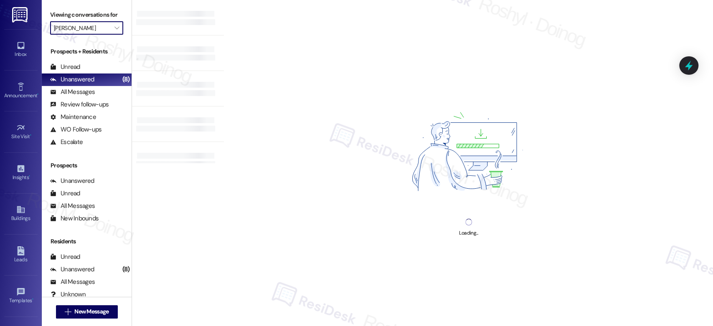
type input "Yugo Louisville Nine"
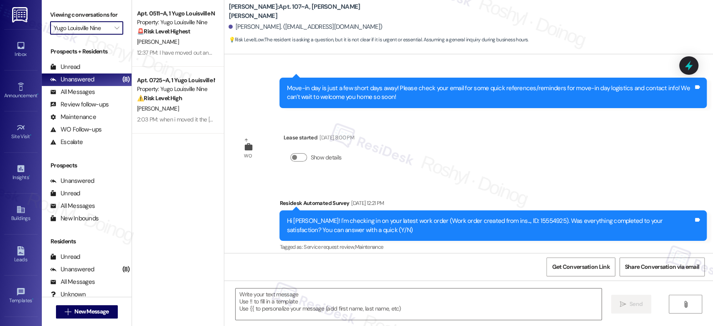
type textarea "Fetching suggested responses. Please feel free to read through the conversation…"
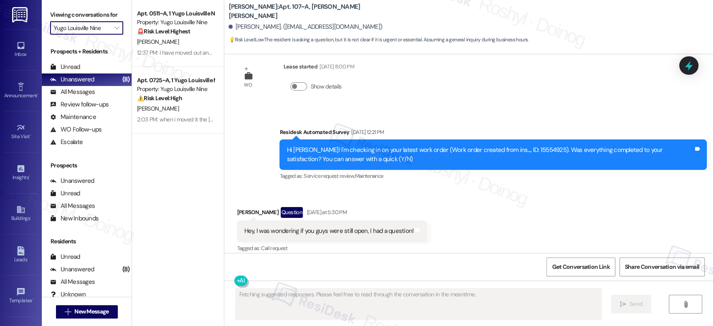
scroll to position [215, 0]
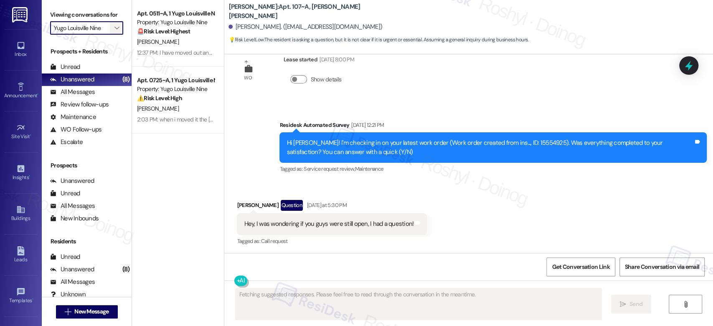
click at [114, 30] on span "" at bounding box center [117, 27] width 8 height 13
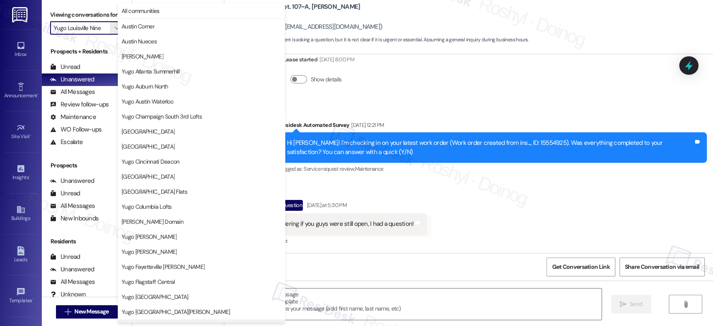
scroll to position [286, 0]
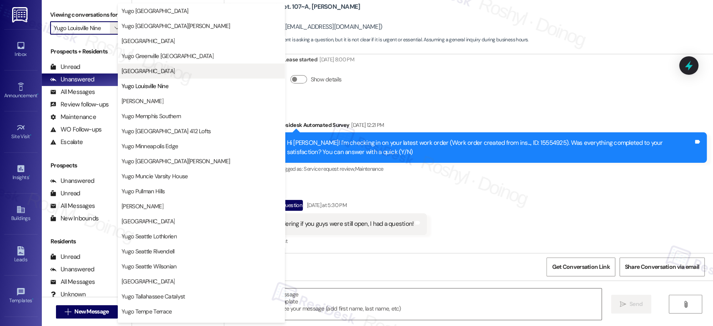
click at [173, 76] on button "[GEOGRAPHIC_DATA]" at bounding box center [201, 70] width 167 height 15
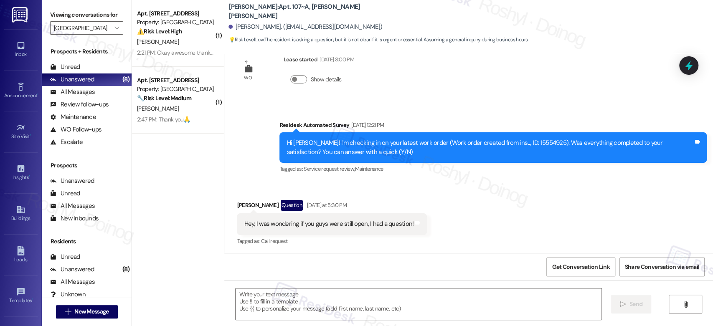
click at [113, 18] on label "Viewing conversations for" at bounding box center [86, 14] width 73 height 13
click at [113, 23] on span "" at bounding box center [117, 27] width 8 height 13
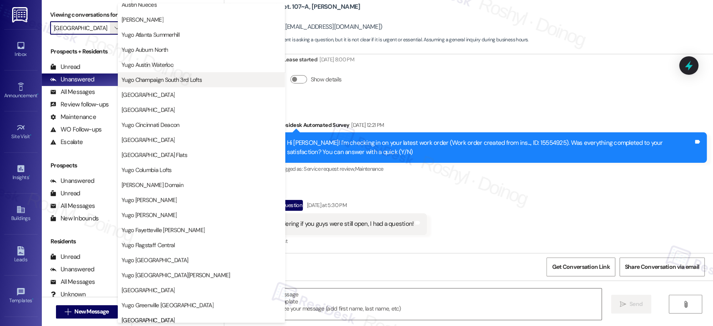
scroll to position [93, 0]
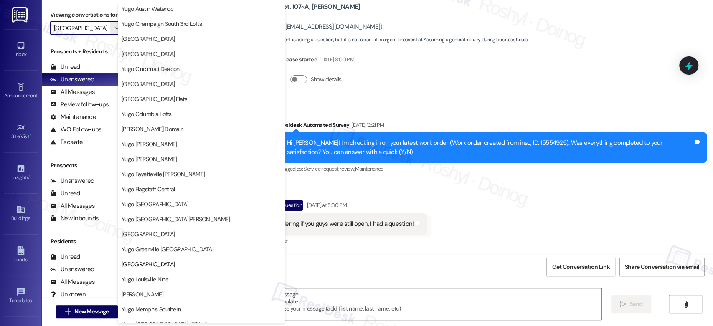
click at [437, 233] on div "Received via SMS Louis Artus Question Yesterday at 5:30 PM Hey, I was wondering…" at bounding box center [468, 217] width 489 height 72
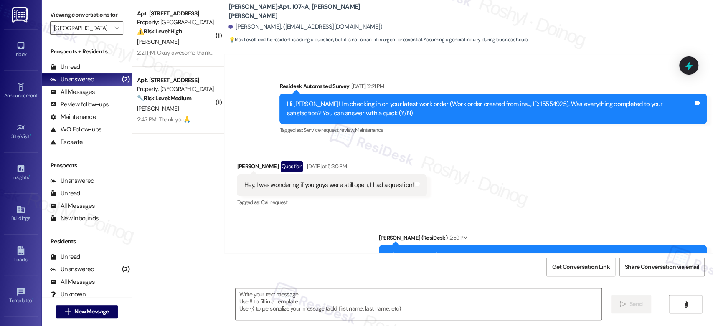
scroll to position [286, 0]
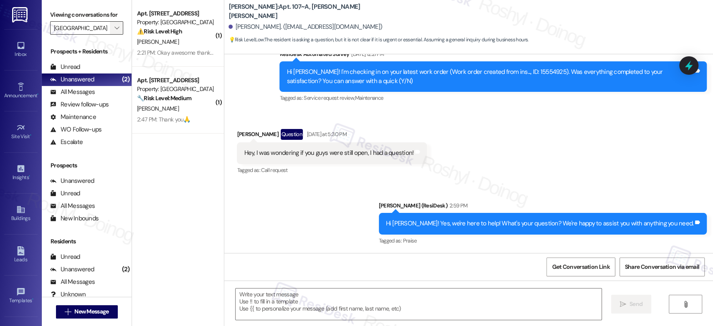
click at [114, 30] on icon "" at bounding box center [116, 28] width 5 height 7
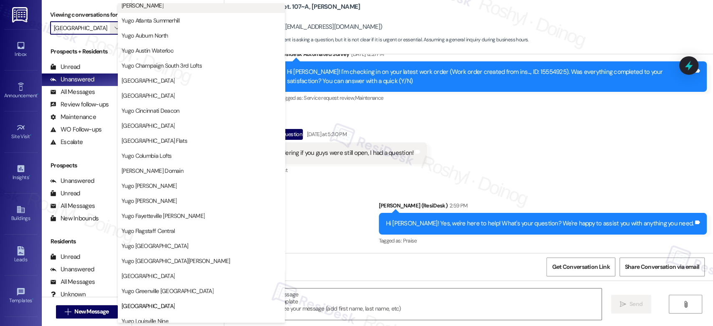
scroll to position [8, 0]
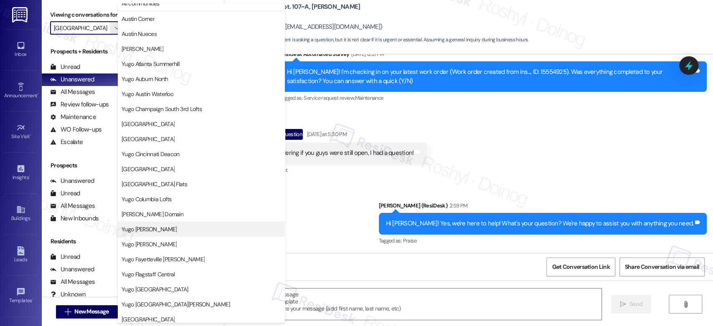
click at [177, 225] on span "Yugo [PERSON_NAME]" at bounding box center [149, 229] width 55 height 8
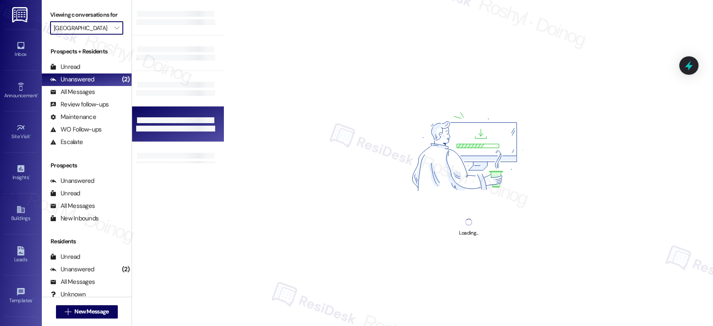
type input "Yugo [PERSON_NAME]"
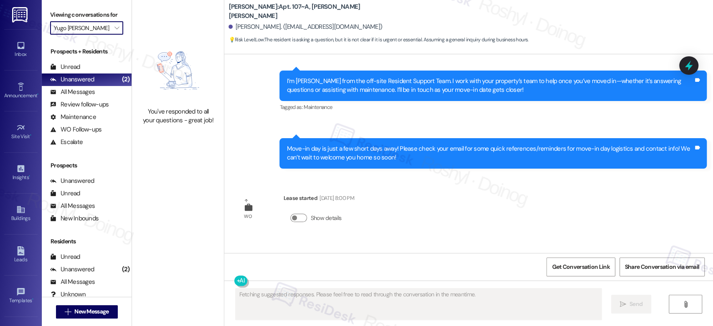
type textarea "Fetching suggested responses. Please feel free to read through the conversation…"
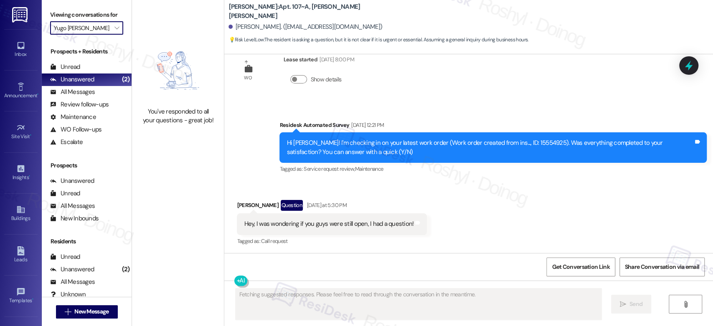
click at [95, 28] on input "Yugo [PERSON_NAME]" at bounding box center [82, 27] width 56 height 13
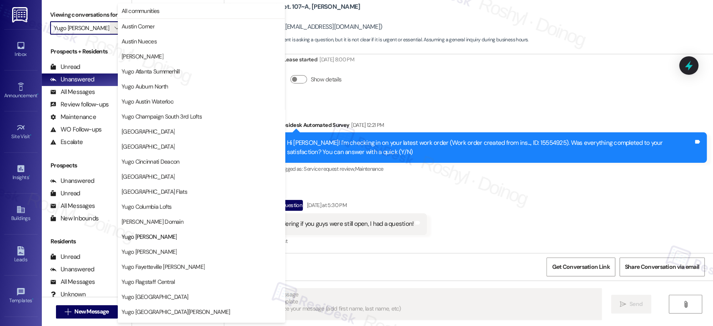
scroll to position [136, 0]
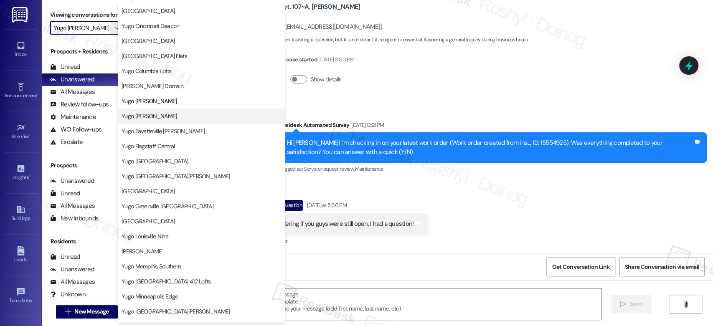
click at [162, 119] on span "Yugo [PERSON_NAME]" at bounding box center [149, 116] width 55 height 8
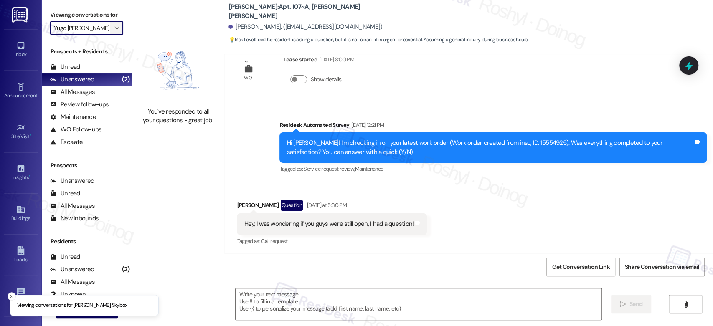
click at [114, 32] on span "" at bounding box center [117, 27] width 8 height 13
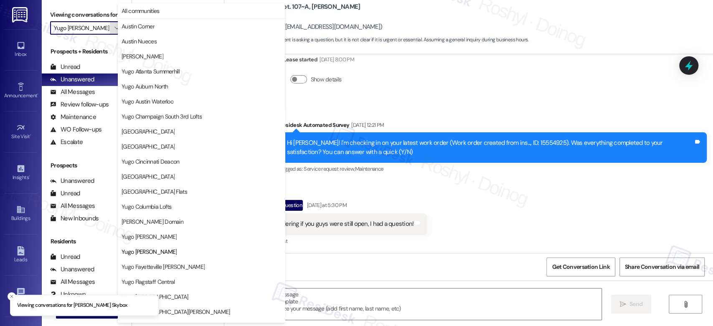
scroll to position [136, 0]
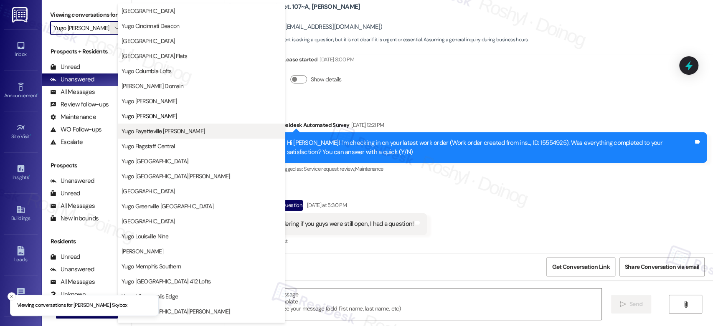
click at [161, 133] on span "Yugo Fayetteville [PERSON_NAME]" at bounding box center [163, 131] width 83 height 8
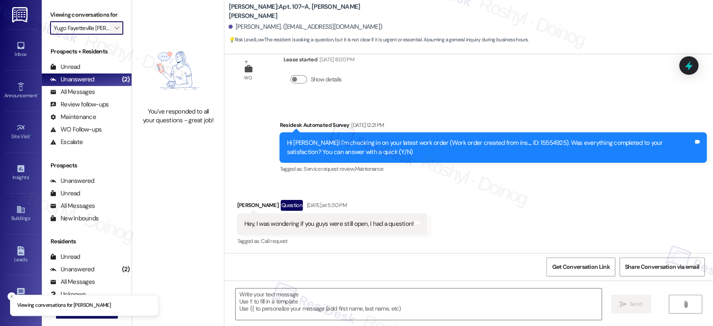
click at [113, 29] on span "" at bounding box center [117, 27] width 8 height 13
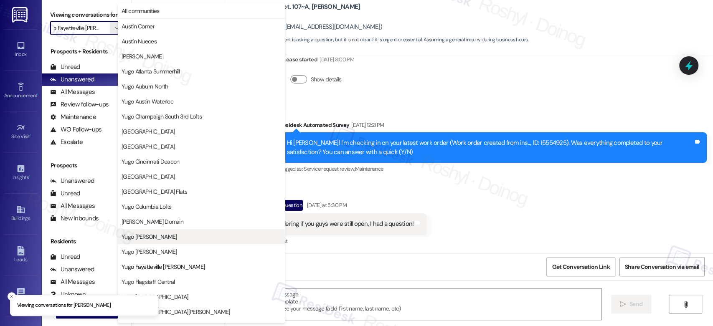
scroll to position [136, 0]
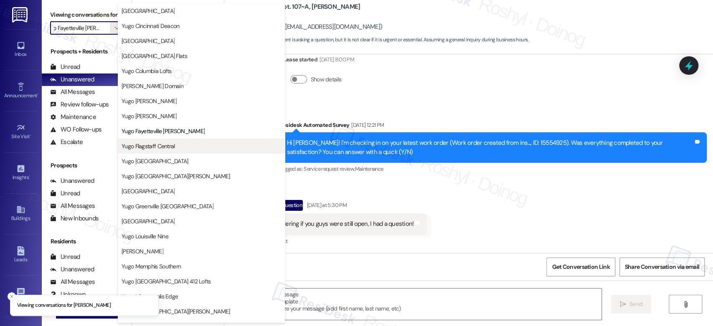
click at [141, 149] on span "Yugo Flagstaff Central" at bounding box center [148, 146] width 53 height 8
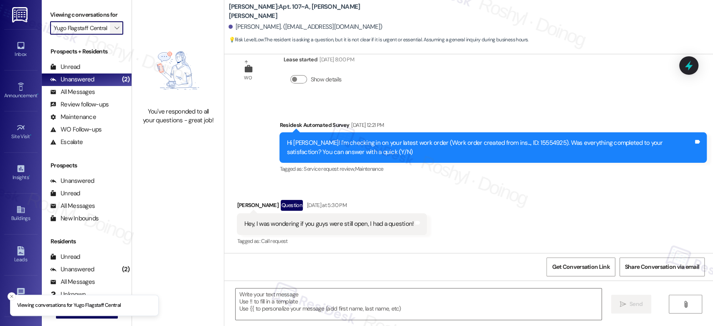
click at [114, 31] on span "" at bounding box center [117, 27] width 8 height 13
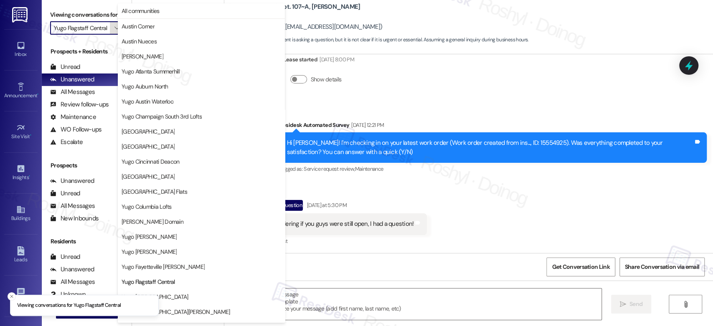
scroll to position [136, 0]
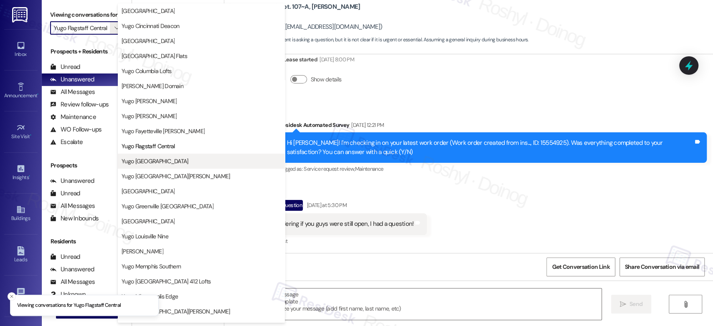
click at [165, 159] on span "Yugo [GEOGRAPHIC_DATA]" at bounding box center [155, 161] width 67 height 8
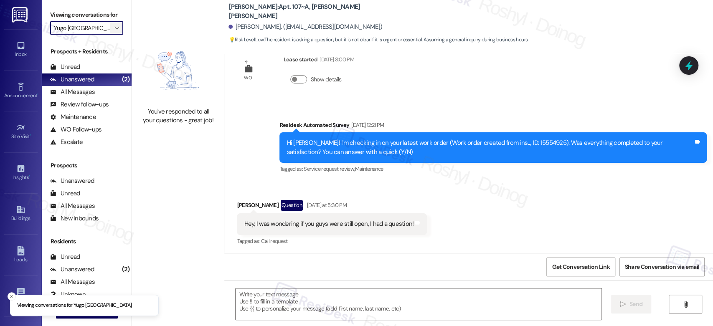
click at [115, 26] on span "" at bounding box center [117, 27] width 8 height 13
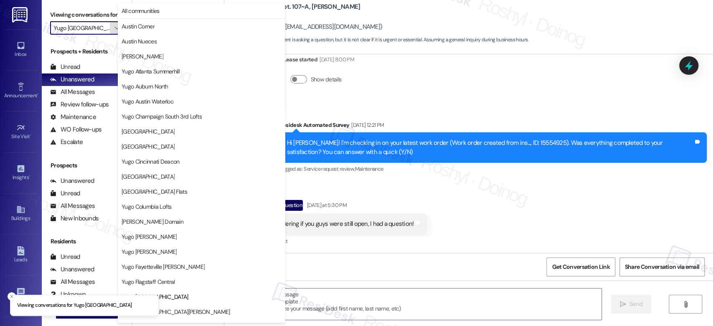
scroll to position [286, 0]
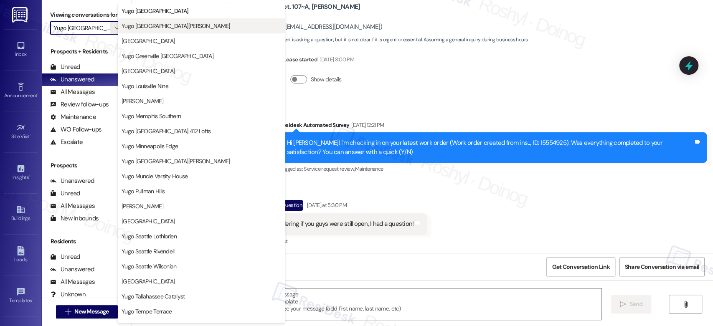
click at [170, 28] on span "Yugo [GEOGRAPHIC_DATA][PERSON_NAME]" at bounding box center [176, 26] width 109 height 8
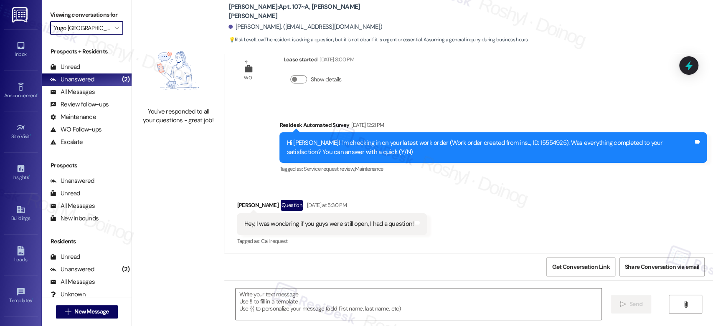
type input "Yugo [GEOGRAPHIC_DATA][PERSON_NAME]"
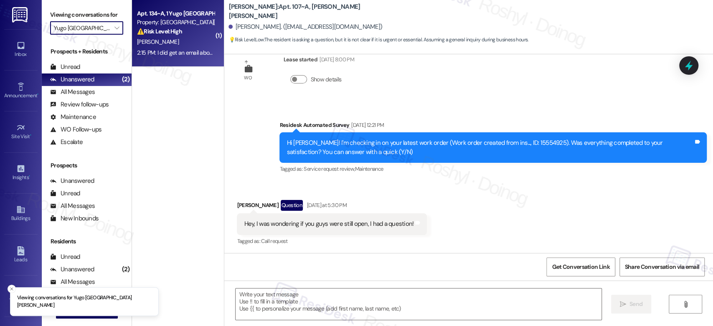
click at [152, 49] on div "2:15 PM: I did get an email about needing to vacate in 10 days, which is someth…" at bounding box center [497, 53] width 721 height 8
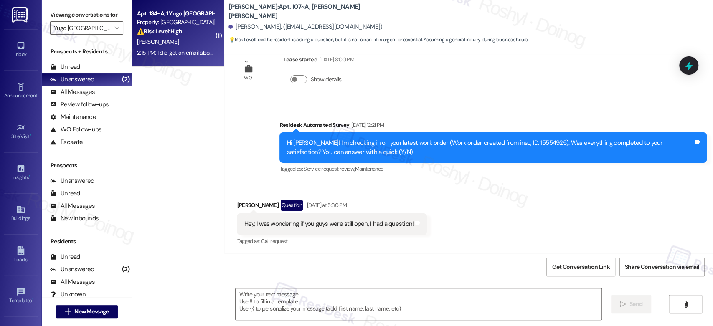
type textarea "Fetching suggested responses. Please feel free to read through the conversation…"
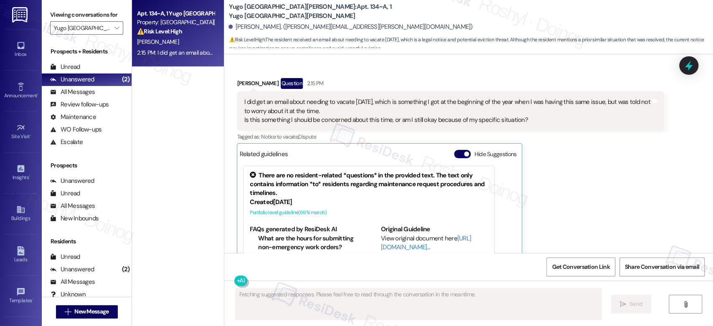
scroll to position [1168, 0]
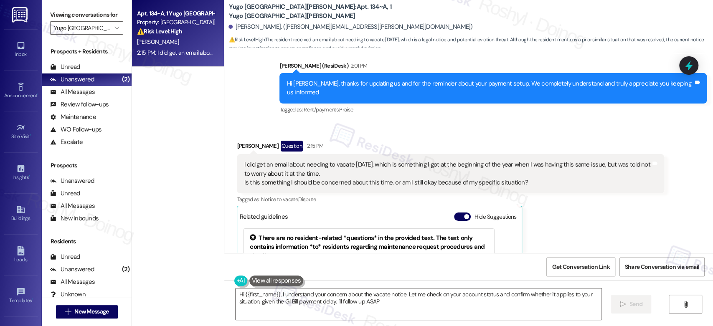
type textarea "Hi {{first_name}}, I understand your concern about the vacate notice. Let me ch…"
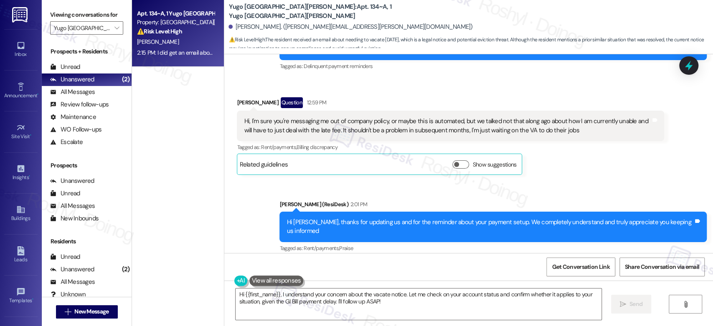
scroll to position [1122, 0]
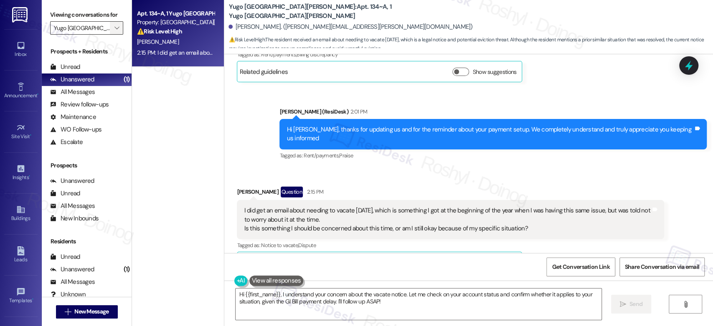
click at [114, 23] on span "" at bounding box center [117, 27] width 8 height 13
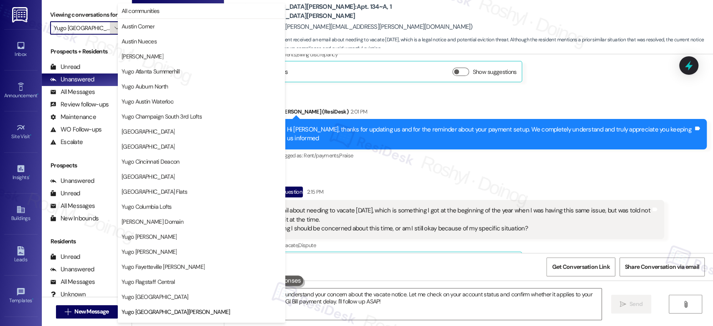
scroll to position [286, 0]
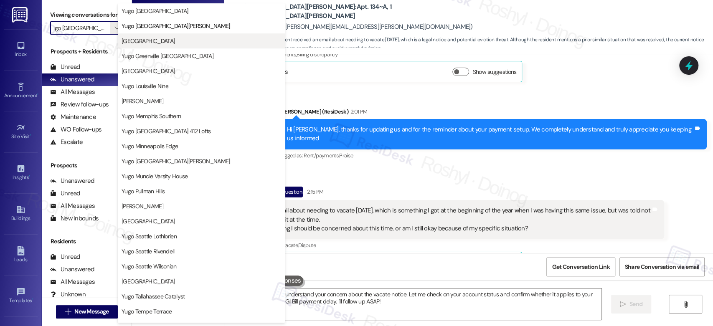
click at [162, 43] on span "[GEOGRAPHIC_DATA]" at bounding box center [148, 41] width 53 height 8
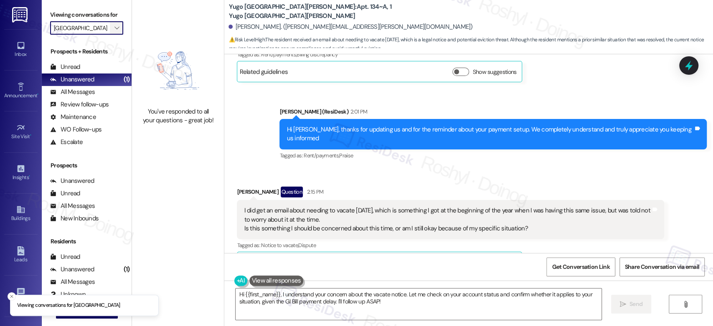
click at [114, 28] on icon "" at bounding box center [116, 28] width 5 height 7
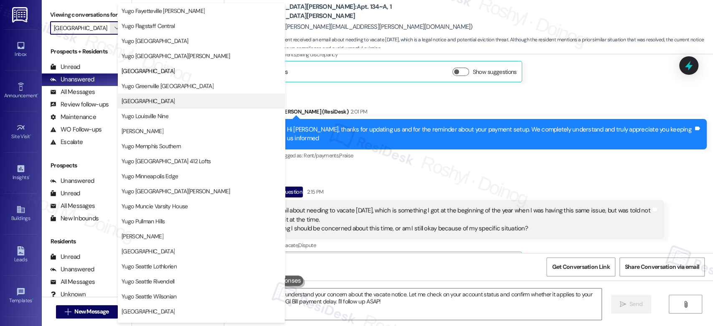
scroll to position [240, 0]
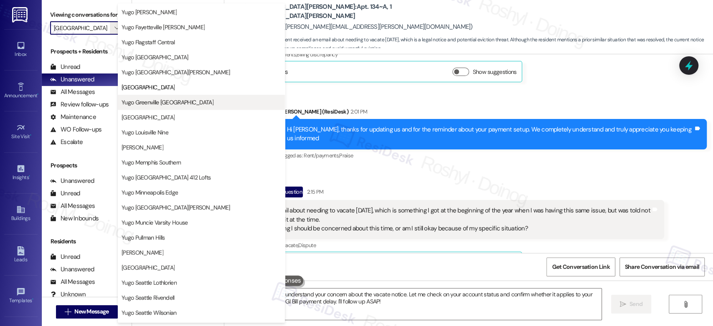
click at [185, 106] on button "Yugo Greenville [GEOGRAPHIC_DATA]" at bounding box center [201, 102] width 167 height 15
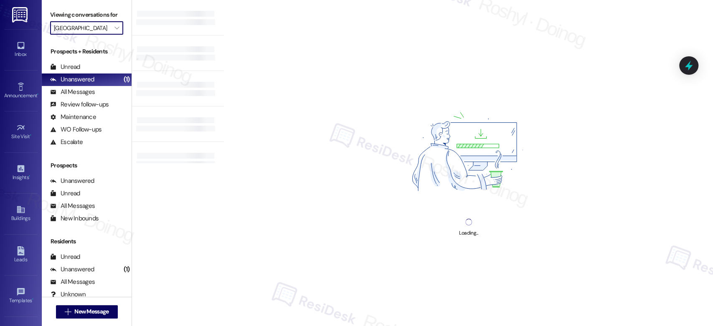
type input "Yugo Greenville [GEOGRAPHIC_DATA]"
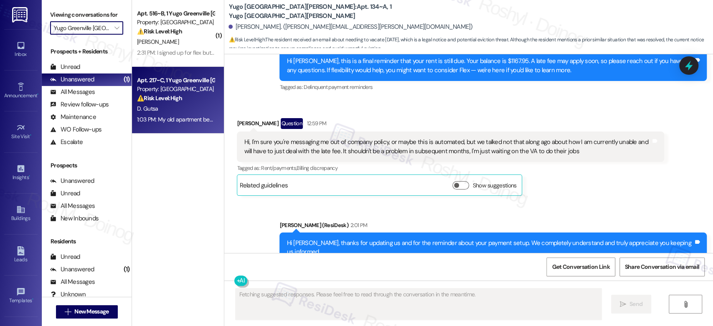
scroll to position [1260, 0]
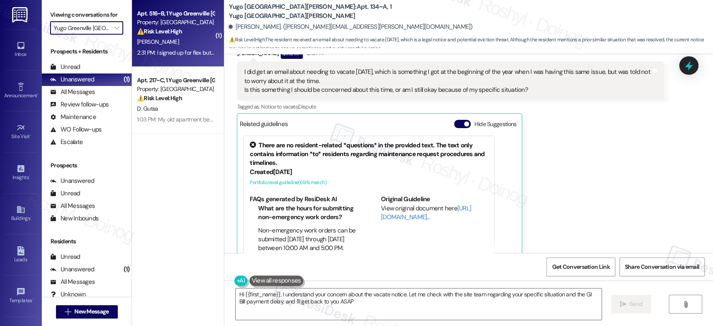
type textarea "Hi {{first_name}}, I understand your concern about the vacate notice. Let me ch…"
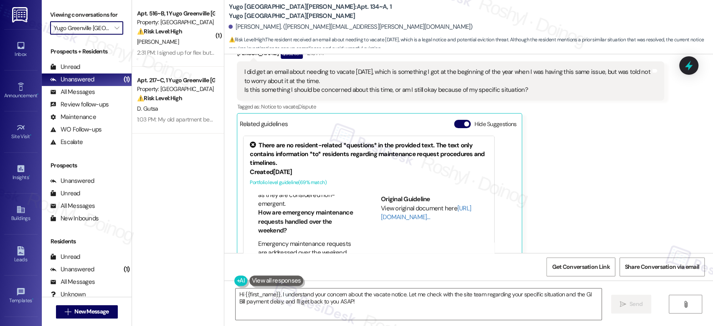
scroll to position [185, 0]
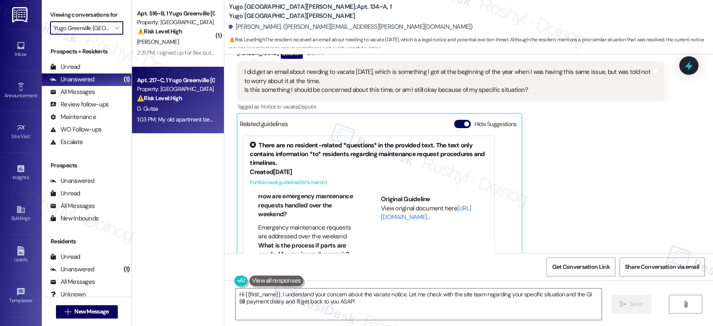
click at [168, 124] on div "1:03 PM: My old apartment before you moved had **** and piss on the floor. I ge…" at bounding box center [175, 119] width 79 height 10
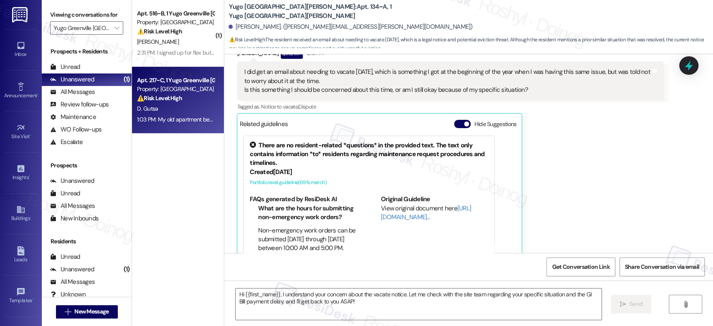
type textarea "Fetching suggested responses. Please feel free to read through the conversation…"
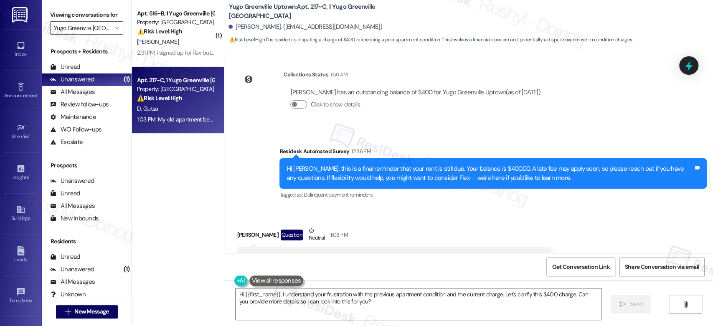
scroll to position [605, 0]
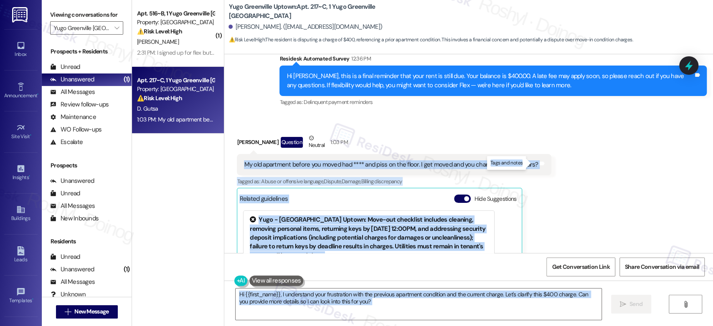
drag, startPoint x: 234, startPoint y: 166, endPoint x: 514, endPoint y: 150, distance: 281.1
click at [521, 156] on div "My old apartment before you moved had **** and piss on the floor. I get moved a…" at bounding box center [394, 164] width 314 height 21
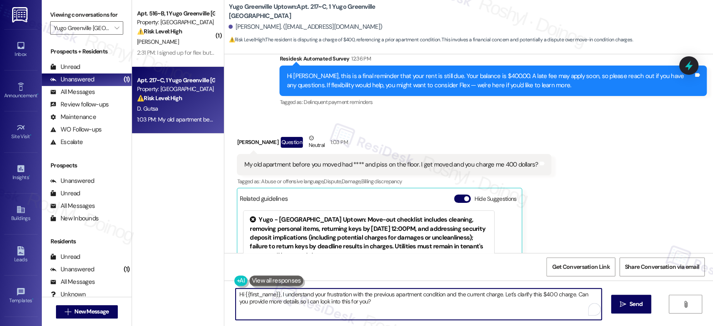
drag, startPoint x: 370, startPoint y: 303, endPoint x: 205, endPoint y: 290, distance: 165.5
click at [205, 290] on div "( 1 ) Apt. 516~B, 1 Yugo Greenville Uptown Property: Yugo Greenville Uptown ⚠️ …" at bounding box center [422, 163] width 581 height 326
paste textarea "! I’d be happy to look into this for you. You should be able to see a breakdown…"
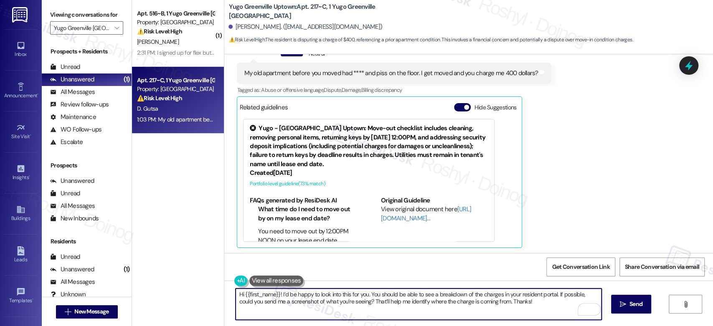
scroll to position [698, 0]
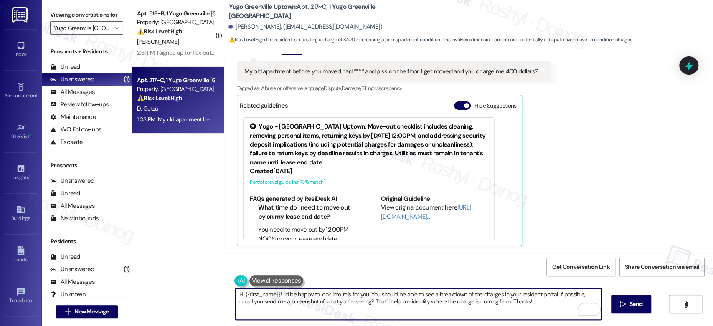
type textarea "Hi {{first_name}}! I’d be happy to look into this for you. You should be able t…"
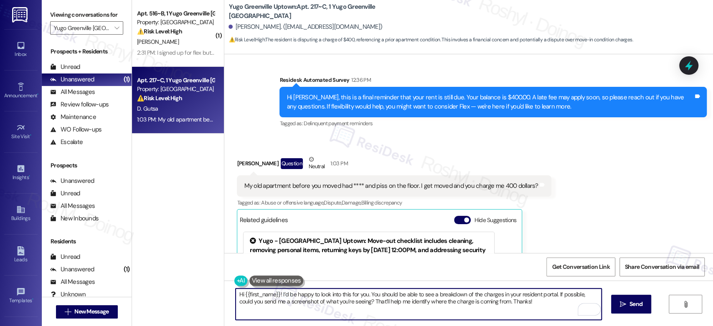
scroll to position [605, 0]
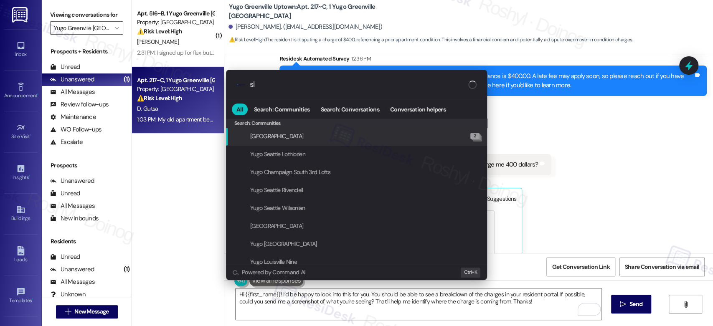
type input "s"
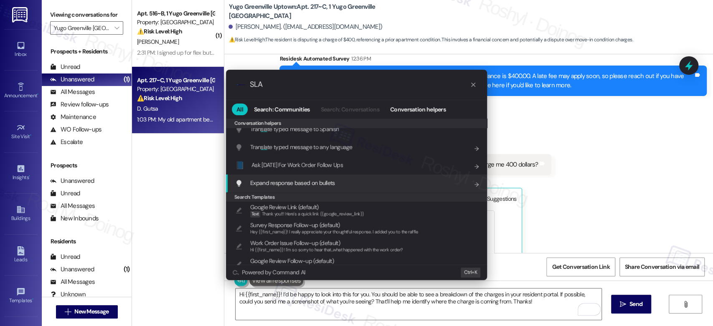
scroll to position [185, 0]
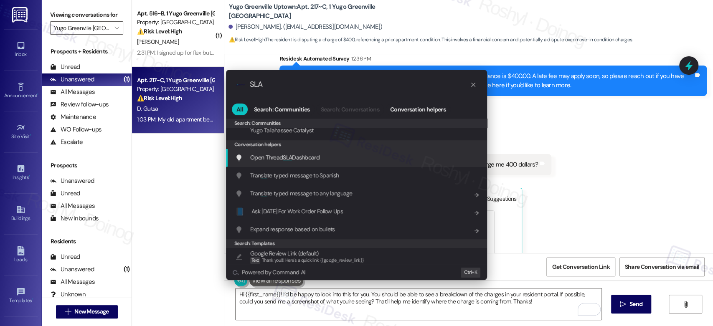
type input "SLA"
click at [311, 155] on span "Open Thread SLA Dashboard" at bounding box center [284, 158] width 69 height 8
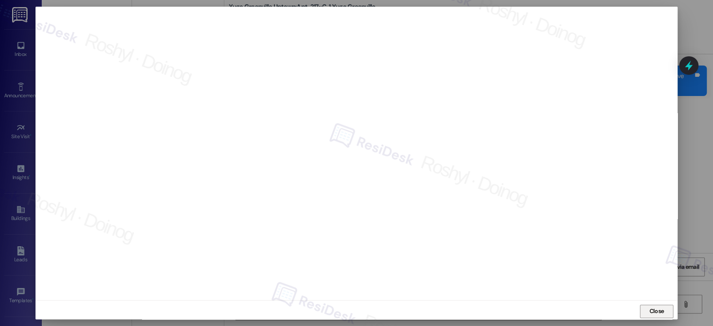
click at [659, 311] on span "Close" at bounding box center [656, 311] width 15 height 9
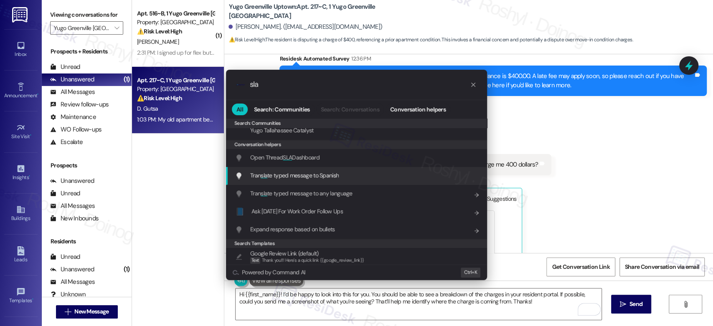
type input "sla"
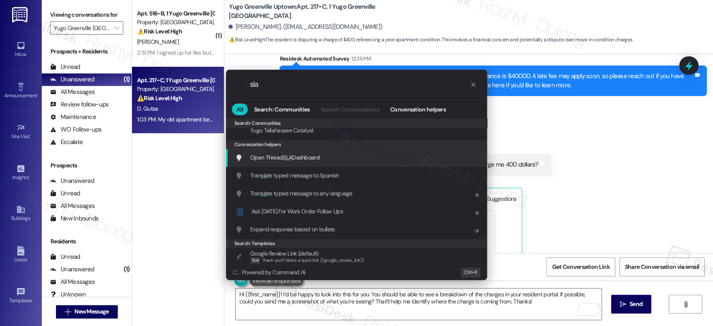
click at [300, 160] on span "Open Thread SLA Dashboard" at bounding box center [284, 158] width 69 height 8
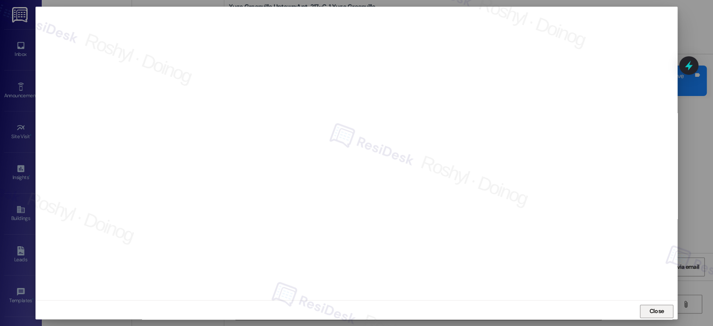
click at [657, 310] on span "Close" at bounding box center [656, 311] width 15 height 9
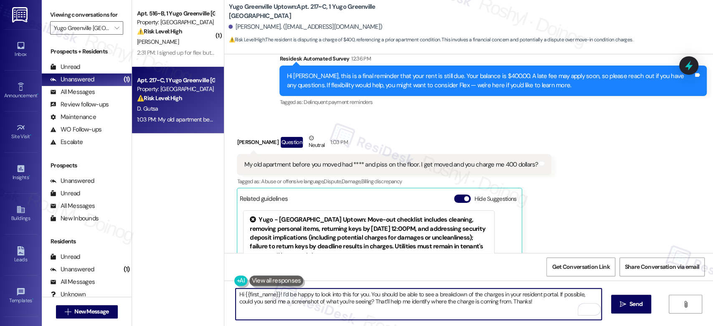
drag, startPoint x: 355, startPoint y: 304, endPoint x: 518, endPoint y: 317, distance: 163.7
click at [518, 317] on textarea "Hi {{first_name}}! I’d be happy to look into this for you. You should be able t…" at bounding box center [418, 304] width 365 height 31
type textarea "Hi {{first_name}}! I’d be happy to look into this for you. You should be able t…"
click at [631, 309] on span "Send" at bounding box center [635, 304] width 13 height 9
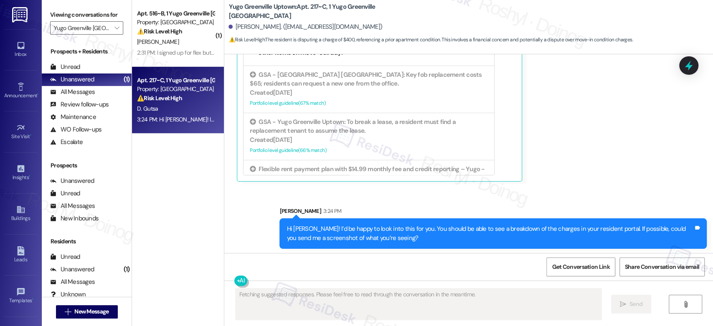
scroll to position [765, 0]
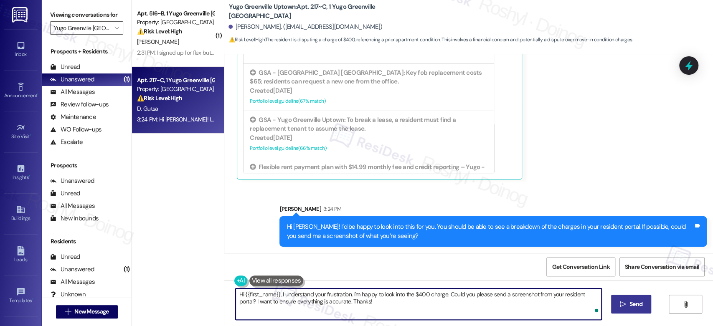
paste textarea "That’ll help me identify where the charge is coming from"
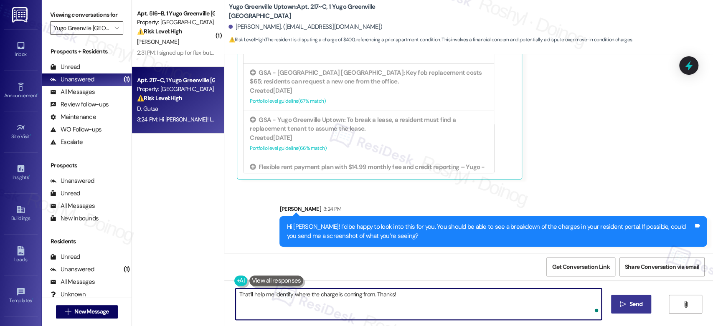
type textarea "That’ll help me identify where the charge is coming from. Thanks!"
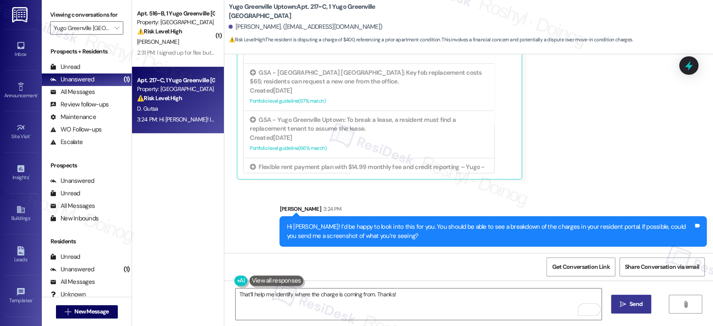
click at [627, 298] on button " Send" at bounding box center [631, 304] width 41 height 19
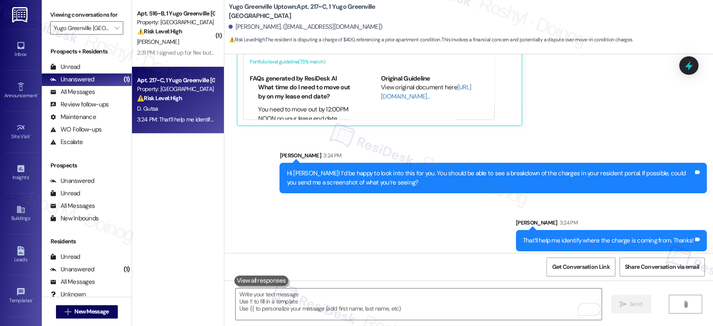
scroll to position [823, 0]
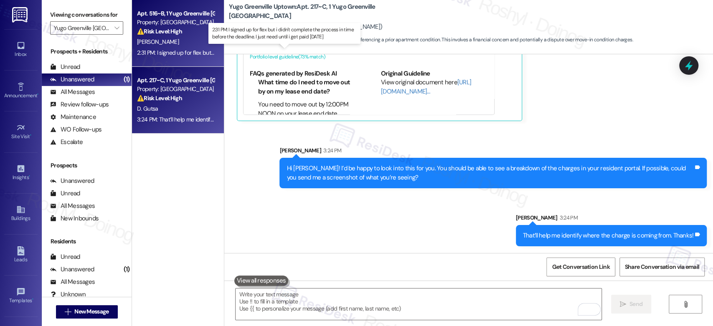
click at [168, 51] on div "2:31 PM: I signed up for flex but i didn't complete the process in time before …" at bounding box center [282, 53] width 291 height 8
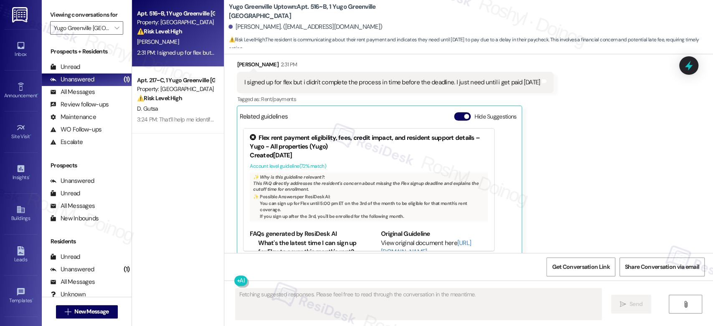
scroll to position [1628, 0]
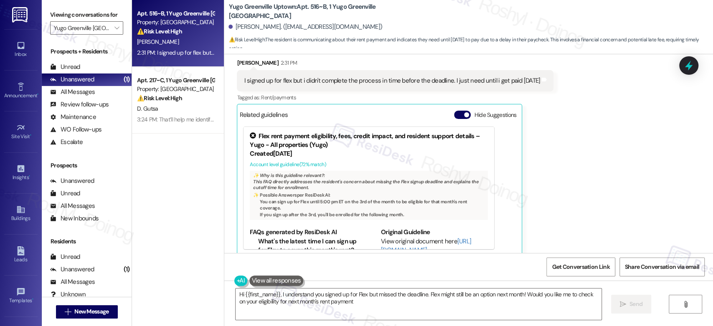
type textarea "Hi {{first_name}}, I understand you signed up for Flex but missed the deadline.…"
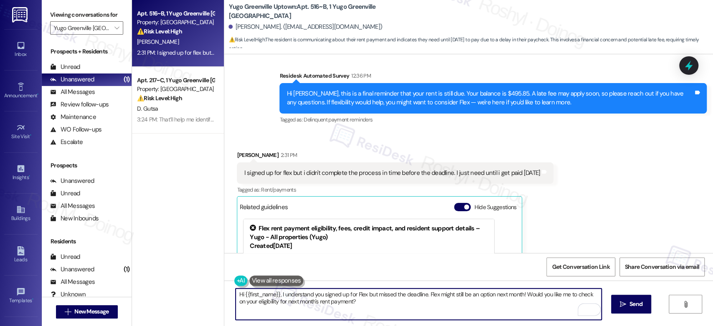
click at [535, 304] on textarea "Hi {{first_name}}, I understand you signed up for Flex but missed the deadline.…" at bounding box center [418, 304] width 365 height 31
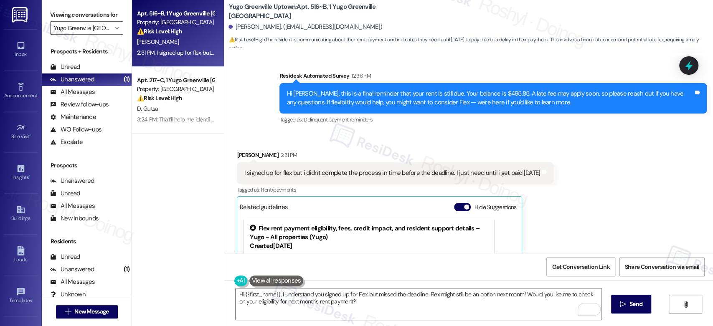
drag, startPoint x: 544, startPoint y: 163, endPoint x: 226, endPoint y: 160, distance: 317.8
click at [230, 160] on div "Received via SMS [PERSON_NAME] 2:31 PM I signed up for flex but i didn't comple…" at bounding box center [394, 249] width 329 height 210
copy div "I signed up for flex but i didn't complete the process in time before the deadl…"
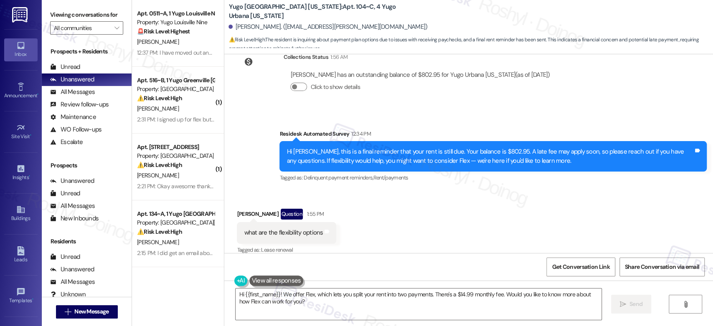
scroll to position [769, 0]
click at [378, 242] on div "Received via SMS Alex Morales Question 1:55 PM what are the flexibility options…" at bounding box center [468, 226] width 489 height 72
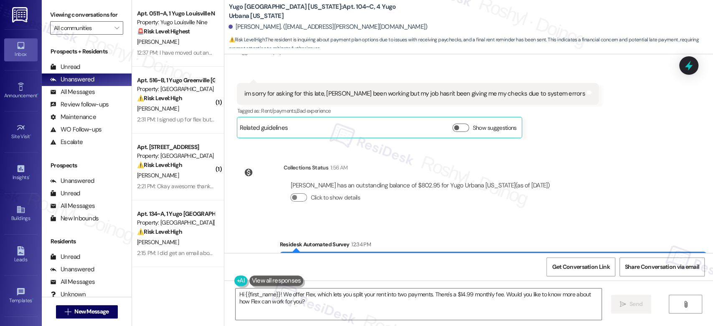
scroll to position [630, 0]
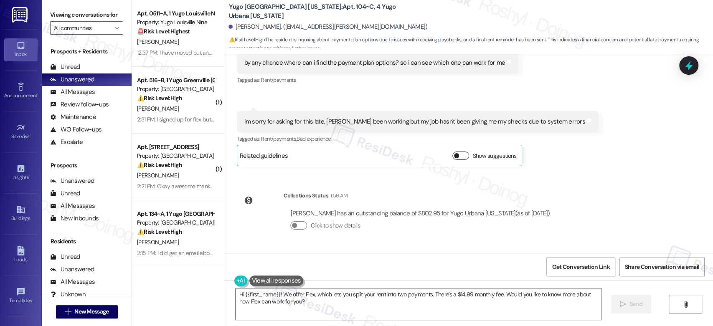
click at [456, 152] on button "Show suggestions" at bounding box center [460, 156] width 17 height 8
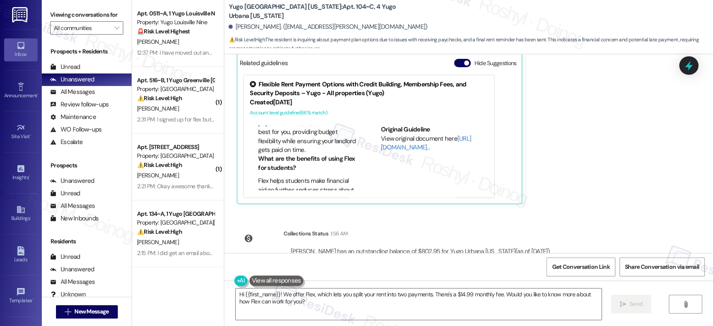
scroll to position [0, 0]
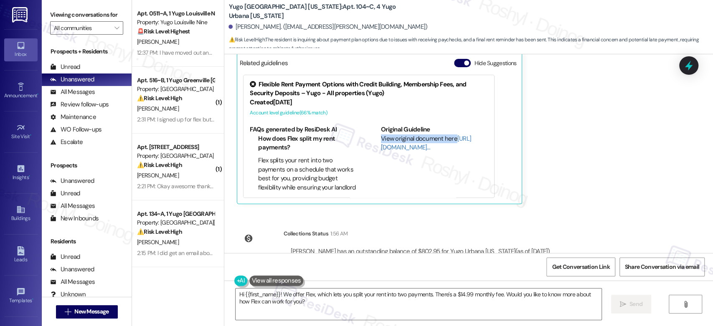
drag, startPoint x: 488, startPoint y: 117, endPoint x: 487, endPoint y: 128, distance: 10.9
click at [487, 128] on div "Flexible Rent Payment Options with Credit Building, Membership Fees, and Securi…" at bounding box center [379, 136] width 280 height 130
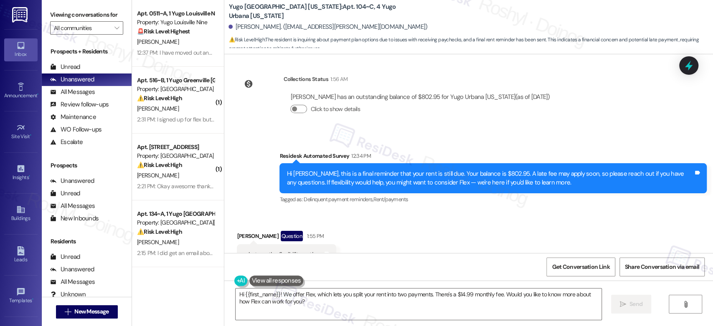
scroll to position [899, 0]
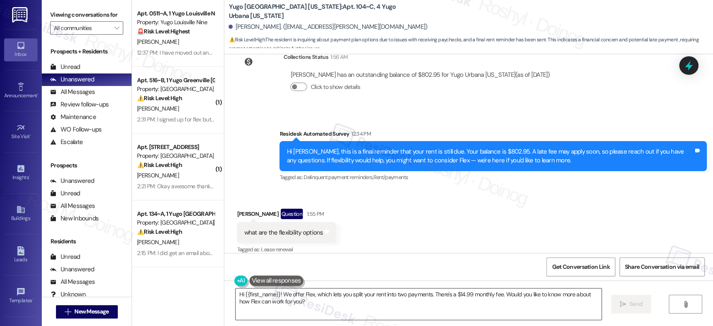
click at [279, 294] on textarea "Hi {{first_name}}! We offer Flex, which lets you split your rent into two payme…" at bounding box center [418, 304] width 365 height 31
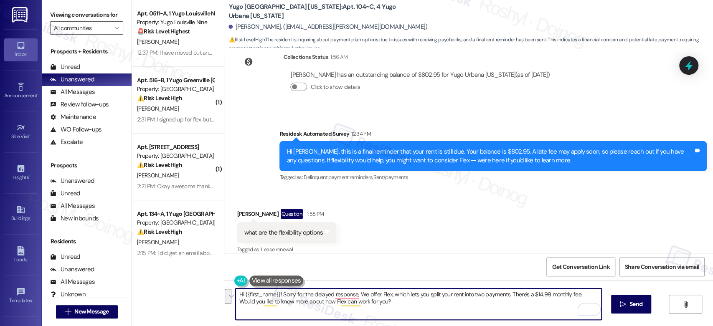
drag, startPoint x: 577, startPoint y: 295, endPoint x: 583, endPoint y: 300, distance: 7.8
click at [583, 300] on textarea "Hi {{first_name}}! Sorry for the delayed response, We offer Flex, which lets yo…" at bounding box center [418, 304] width 365 height 31
paste textarea "I recommend checking out getflex.com to explore your options for rental assista…"
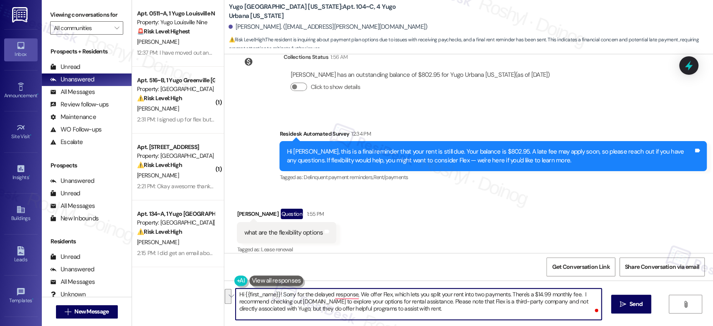
drag, startPoint x: 433, startPoint y: 301, endPoint x: 443, endPoint y: 306, distance: 10.1
click at [443, 306] on textarea "Hi {{first_name}}! Sorry for the delayed response, We offer Flex, which lets yo…" at bounding box center [418, 304] width 365 height 31
click at [433, 299] on textarea "Hi {{first_name}}! Sorry for the delayed response, We offer Flex, which lets yo…" at bounding box center [418, 304] width 365 height 31
click at [435, 302] on textarea "Hi {{first_name}}! Sorry for the delayed response, We offer Flex, which lets yo…" at bounding box center [418, 304] width 365 height 31
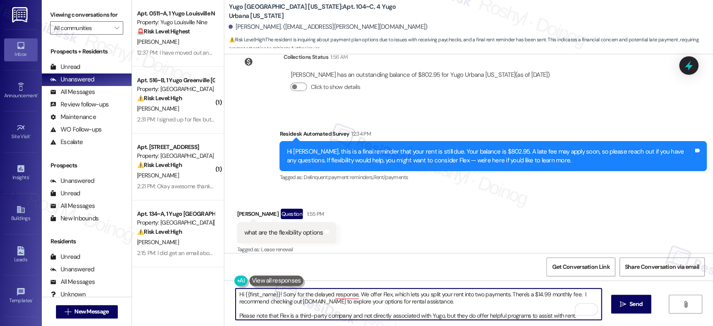
click at [413, 313] on textarea "Hi {{first_name}}! Sorry for the delayed response, We offer Flex, which lets yo…" at bounding box center [418, 304] width 365 height 31
click at [346, 295] on textarea "Hi {{first_name}}! Sorry for the delayed response, We offer Flex, which lets yo…" at bounding box center [418, 304] width 365 height 31
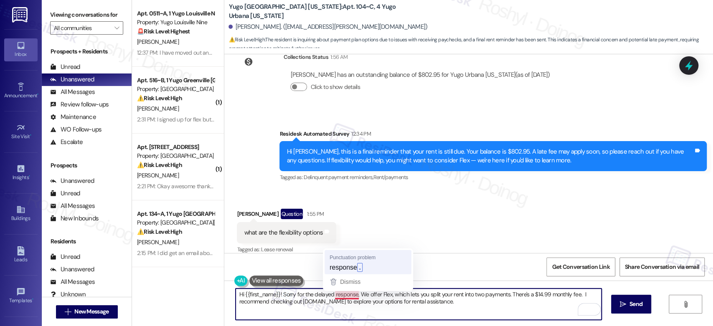
type textarea "Hi {{first_name}}! Sorry for the delayed response. We offer Flex, which lets yo…"
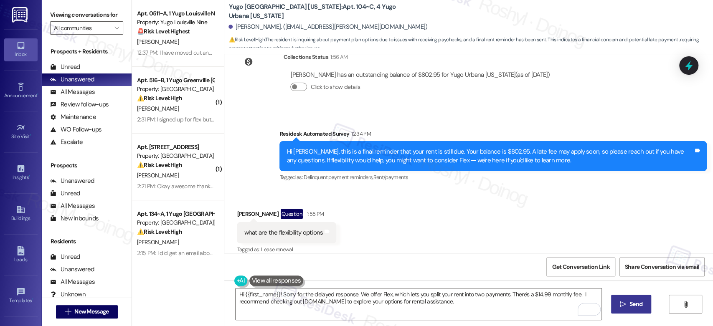
click at [618, 313] on button " Send" at bounding box center [631, 304] width 41 height 19
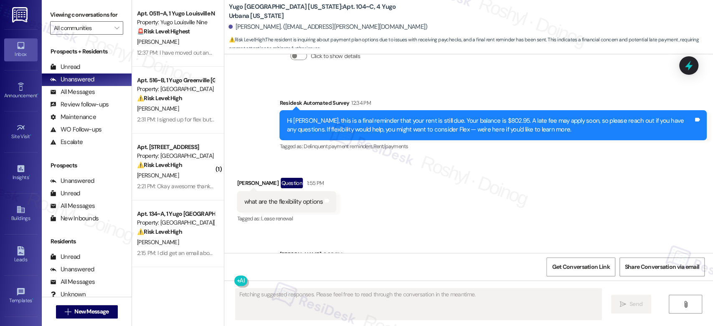
scroll to position [967, 0]
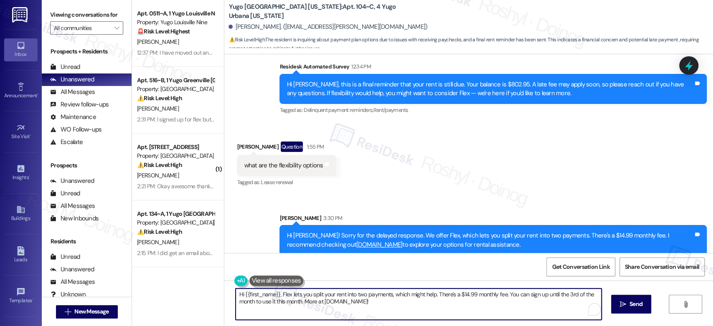
drag, startPoint x: 363, startPoint y: 307, endPoint x: 214, endPoint y: 283, distance: 151.0
click at [214, 283] on div "Apt. 0511~A, 1 Yugo Louisville Nine Property: Yugo Louisville Nine 🚨 Risk Level…" at bounding box center [422, 163] width 581 height 326
paste textarea "Please note that Flex is a third-party company and not directly associated with…"
type textarea "Please note that Flex is a third-party company and not directly associated with…"
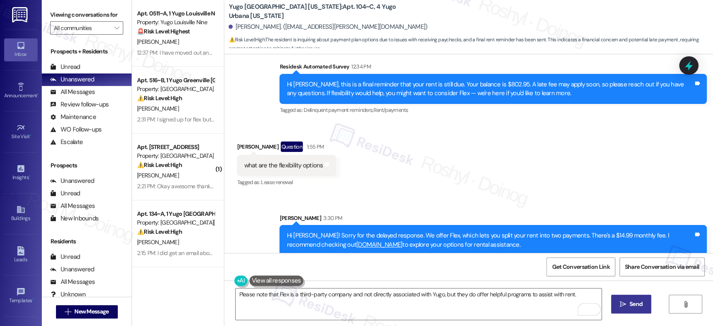
click at [622, 299] on button " Send" at bounding box center [631, 304] width 41 height 19
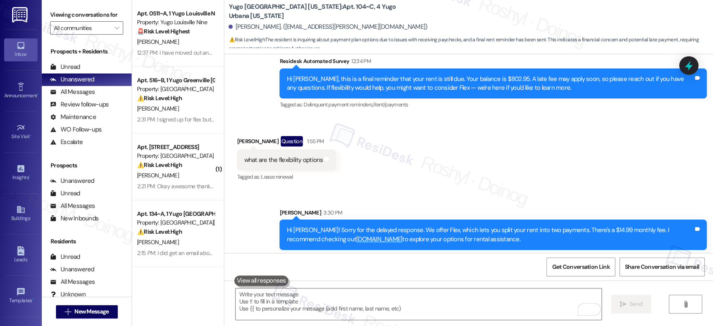
scroll to position [1025, 0]
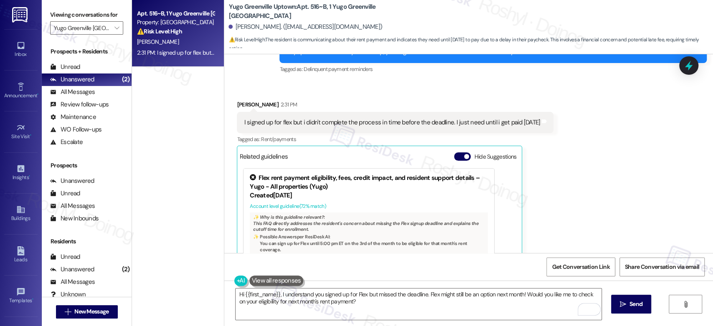
scroll to position [1536, 0]
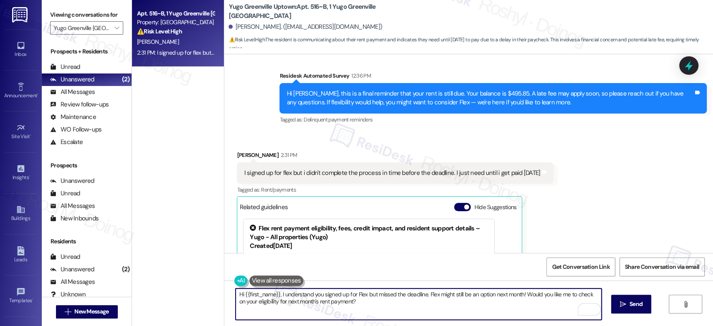
drag, startPoint x: 522, startPoint y: 296, endPoint x: 537, endPoint y: 314, distance: 23.4
click at [537, 314] on textarea "Hi {{first_name}}, I understand you signed up for Flex but missed the deadline.…" at bounding box center [418, 304] width 365 height 31
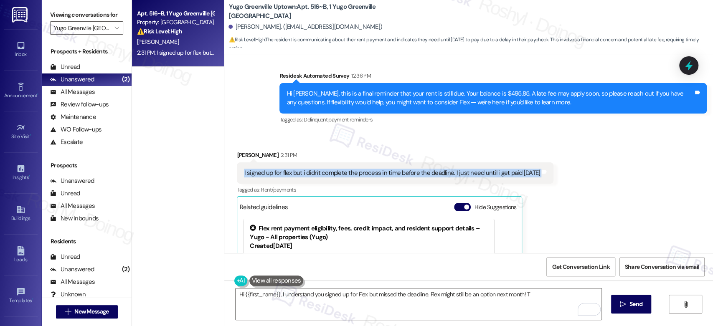
drag, startPoint x: 230, startPoint y: 162, endPoint x: 564, endPoint y: 164, distance: 333.6
click at [572, 168] on div "Received via SMS [PERSON_NAME] 2:31 PM I signed up for flex but i didn't comple…" at bounding box center [468, 243] width 489 height 223
copy div "I signed up for flex but i didn't complete the process in time before the deadl…"
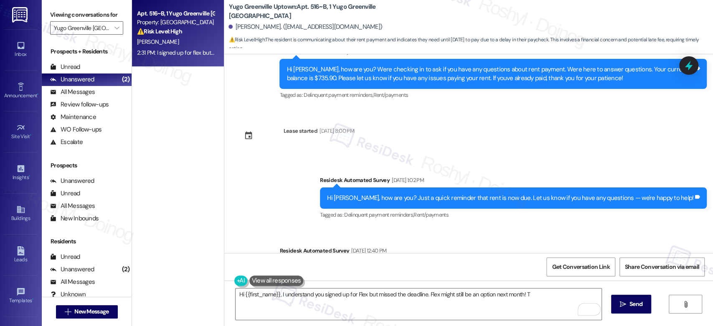
scroll to position [1211, 0]
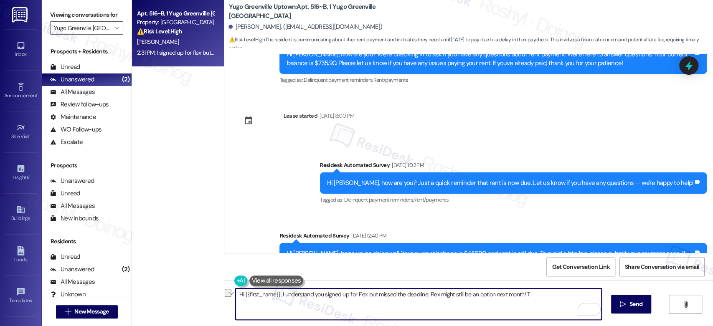
drag, startPoint x: 530, startPoint y: 292, endPoint x: 277, endPoint y: 289, distance: 253.1
click at [277, 289] on textarea "Hi {{first_name}}, I understand you signed up for Flex but missed the deadline.…" at bounding box center [418, 304] width 365 height 31
paste textarea "Hi! Thanks for updating us. I’ll make a note that you’re expecting payment [DAT…"
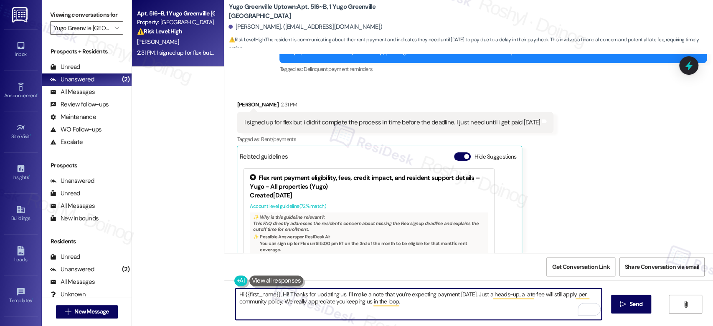
scroll to position [1489, 0]
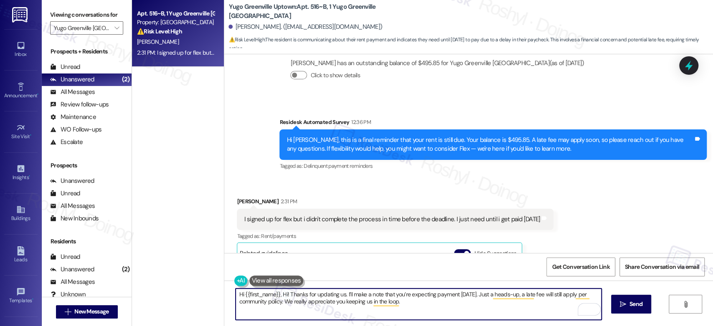
drag, startPoint x: 284, startPoint y: 294, endPoint x: 277, endPoint y: 293, distance: 6.9
click at [277, 293] on textarea "Hi {{first_name}}, Hi! Thanks for updating us. I’ll make a note that you’re exp…" at bounding box center [418, 304] width 365 height 31
drag, startPoint x: 276, startPoint y: 296, endPoint x: 204, endPoint y: 296, distance: 71.4
click at [236, 296] on textarea "Thanks for updating us. I’ll make a note that you’re expecting payment [DATE]. …" at bounding box center [418, 304] width 365 height 31
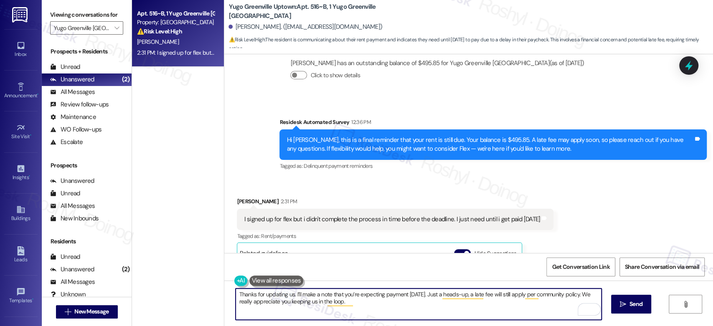
click at [287, 295] on textarea "Thanks for updating us. I’ll make a note that you’re expecting payment [DATE]. …" at bounding box center [418, 304] width 365 height 31
click at [295, 293] on textarea "Thanks for updating us [PERSON_NAME]. I’ll make a note that you’re expecting pa…" at bounding box center [418, 304] width 365 height 31
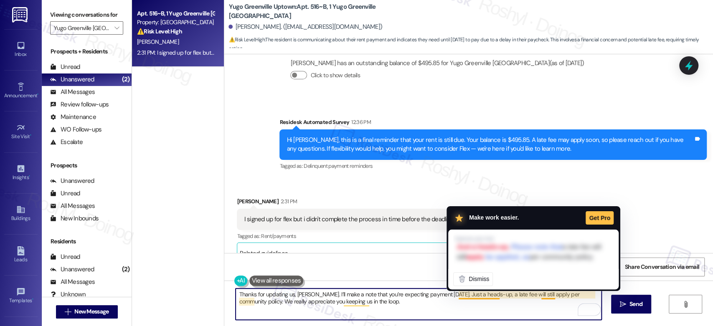
click at [468, 293] on textarea "Thanks for updating us, [PERSON_NAME]. I’ll make a note that you’re expecting p…" at bounding box center [418, 304] width 365 height 31
click at [465, 317] on textarea "Thanks for updating us, [PERSON_NAME]. I’ll make a note that you’re expecting p…" at bounding box center [418, 304] width 365 height 31
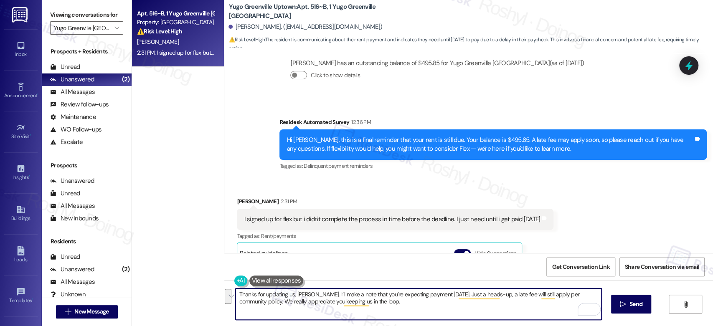
drag, startPoint x: 550, startPoint y: 294, endPoint x: 467, endPoint y: 298, distance: 83.2
click at [467, 298] on textarea "Thanks for updating us, [PERSON_NAME]. I’ll make a note that you’re expecting p…" at bounding box center [418, 304] width 365 height 31
click at [368, 304] on textarea "Thanks for updating us, [PERSON_NAME]. I’ll make a note that you’re expecting p…" at bounding box center [418, 304] width 365 height 31
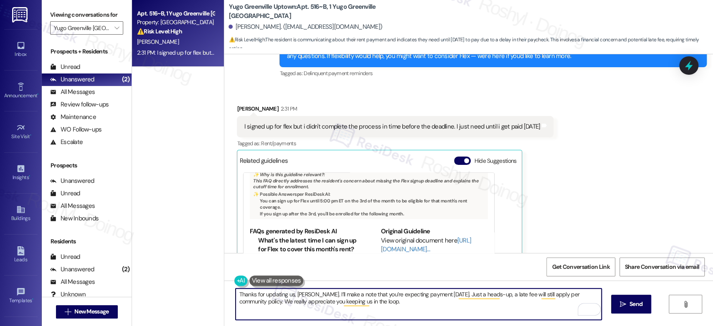
scroll to position [47, 0]
drag, startPoint x: 454, startPoint y: 296, endPoint x: 251, endPoint y: 305, distance: 203.6
click at [251, 305] on textarea "Thanks for updating us, [PERSON_NAME]. I’ll make a note that you’re expecting p…" at bounding box center [418, 304] width 365 height 31
click at [253, 304] on textarea "Thanks for updating us, [PERSON_NAME]. I’ll make a note that you’re expecting p…" at bounding box center [418, 304] width 365 height 31
drag, startPoint x: 249, startPoint y: 304, endPoint x: 551, endPoint y: 296, distance: 302.4
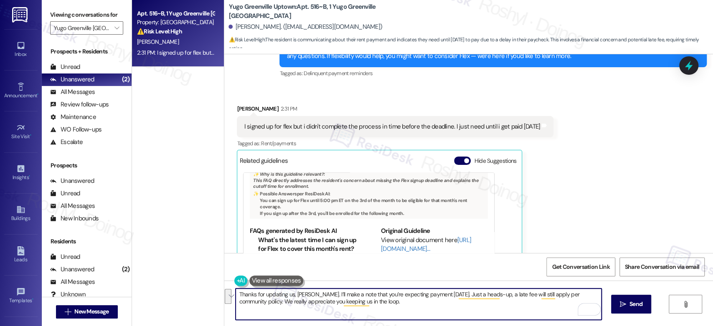
click at [551, 296] on textarea "Thanks for updating us, [PERSON_NAME]. I’ll make a note that you’re expecting p…" at bounding box center [418, 304] width 365 height 31
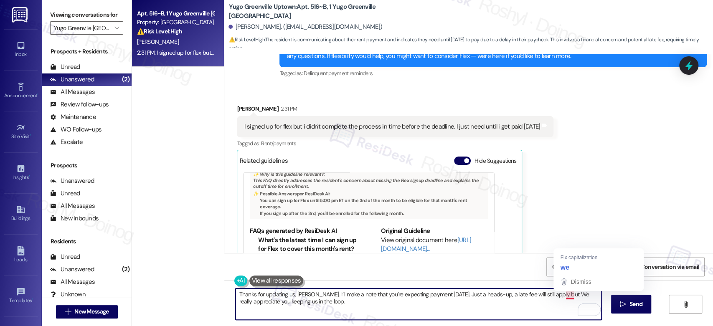
click at [566, 293] on textarea "Thanks for updating us, [PERSON_NAME]. I’ll make a note that you’re expecting p…" at bounding box center [418, 304] width 365 height 31
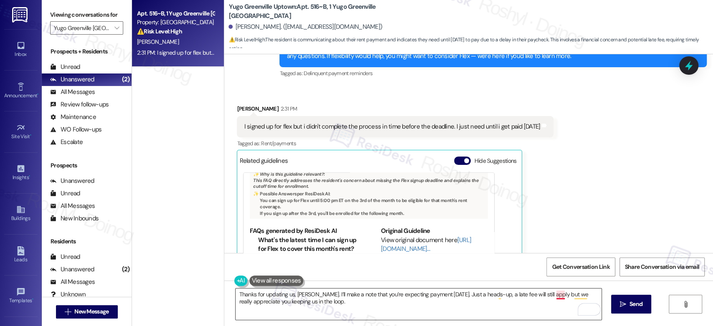
click at [555, 293] on textarea "Thanks for updating us, [PERSON_NAME]. I’ll make a note that you’re expecting p…" at bounding box center [418, 304] width 365 height 31
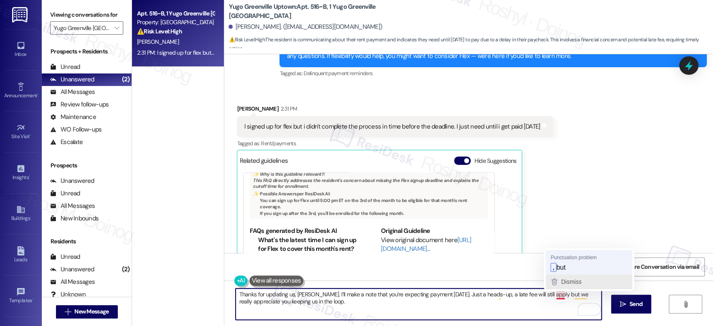
type textarea "Thanks for updating us, [PERSON_NAME]. I’ll make a note that you’re expecting p…"
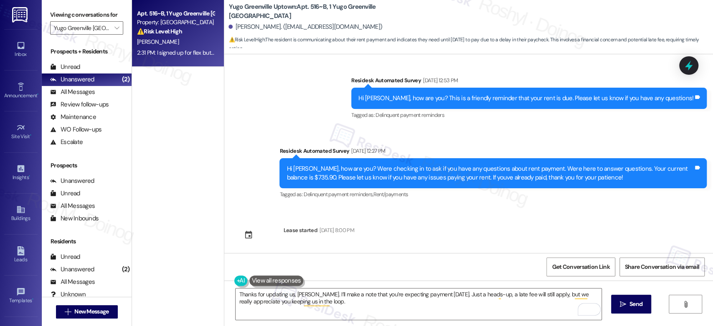
scroll to position [1118, 0]
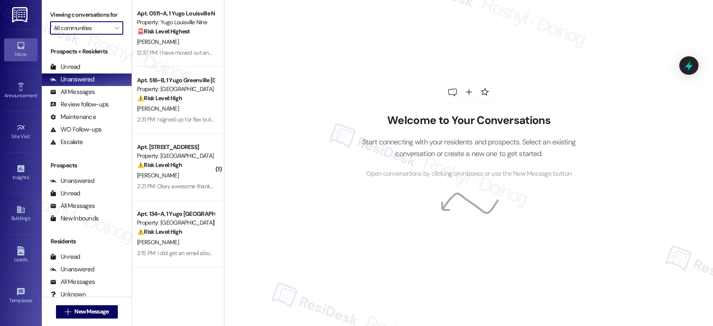
click at [95, 29] on input "All communities" at bounding box center [82, 27] width 56 height 13
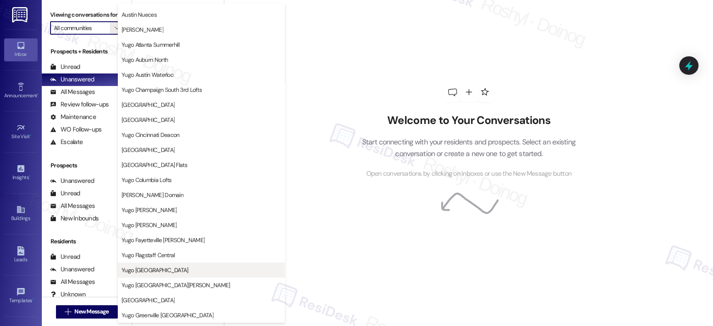
scroll to position [46, 0]
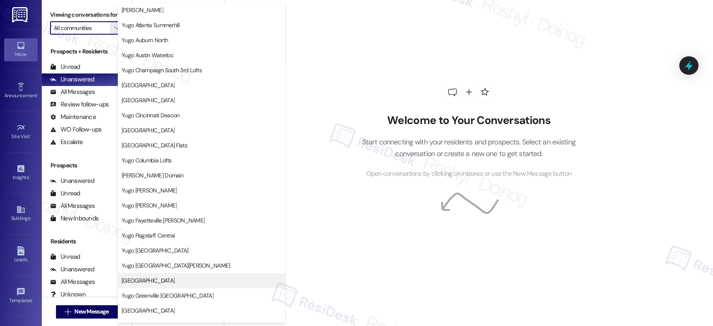
click at [175, 278] on span "[GEOGRAPHIC_DATA]" at bounding box center [148, 280] width 53 height 8
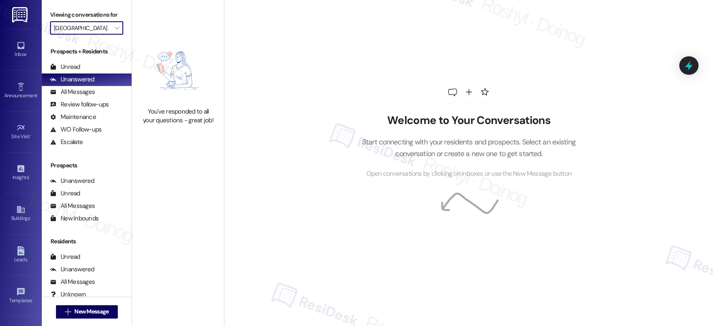
click at [101, 28] on input "[GEOGRAPHIC_DATA]" at bounding box center [82, 27] width 56 height 13
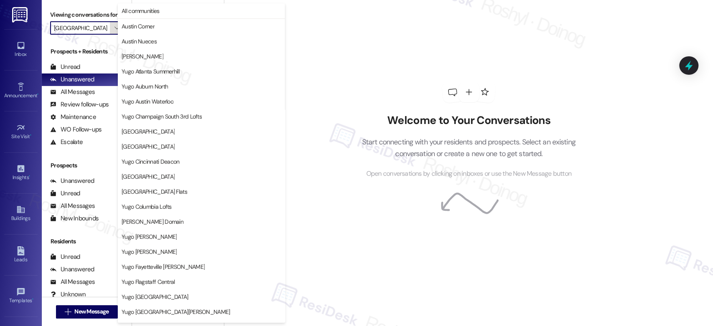
scroll to position [286, 0]
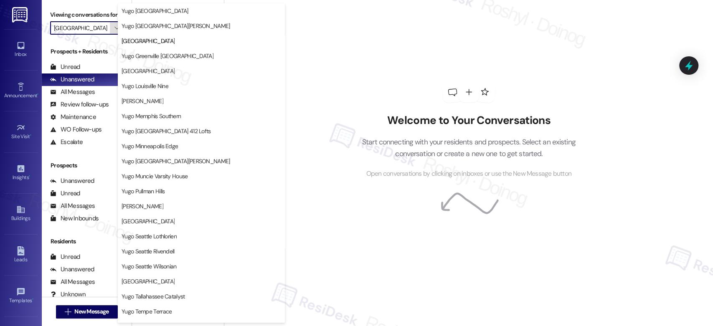
click at [113, 26] on span "" at bounding box center [117, 27] width 8 height 13
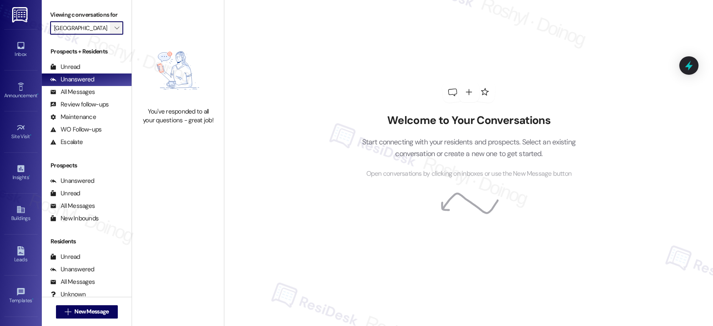
click at [110, 26] on button "" at bounding box center [116, 27] width 13 height 13
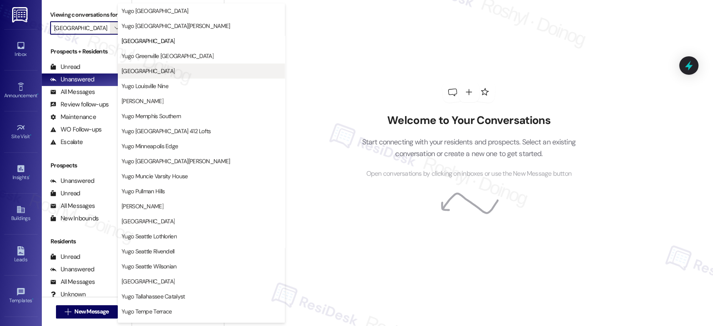
click at [175, 67] on span "[GEOGRAPHIC_DATA]" at bounding box center [148, 71] width 53 height 8
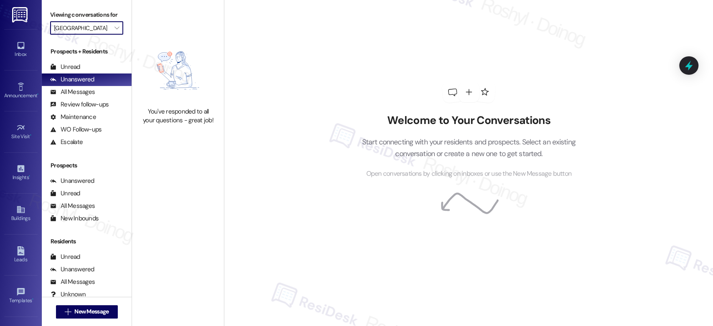
type input "[GEOGRAPHIC_DATA]"
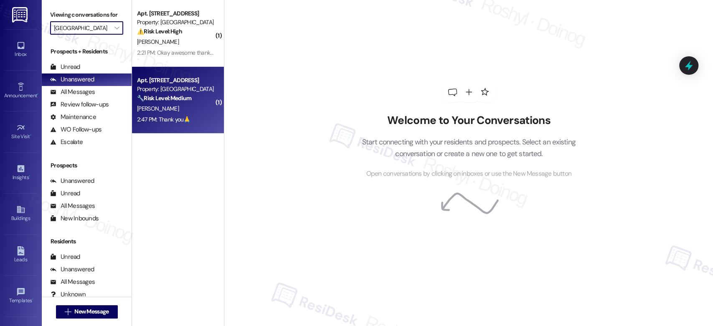
click at [175, 87] on div "Property: [GEOGRAPHIC_DATA]" at bounding box center [175, 89] width 77 height 9
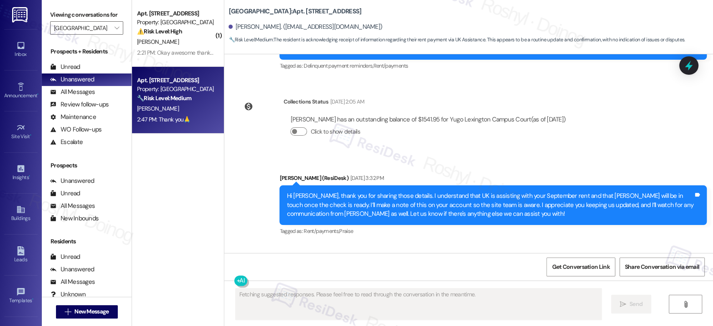
scroll to position [2171, 0]
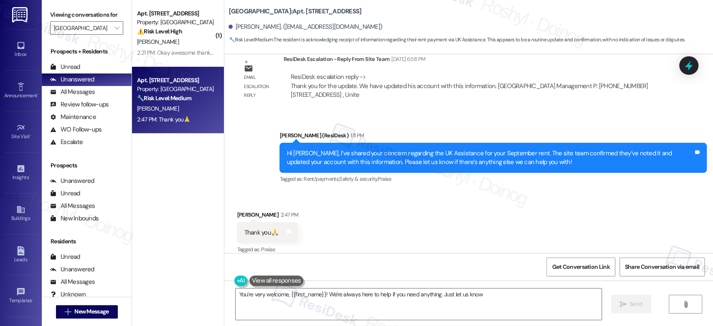
type textarea "You're very welcome, {{first_name}}! We're always here to help if you need anyt…"
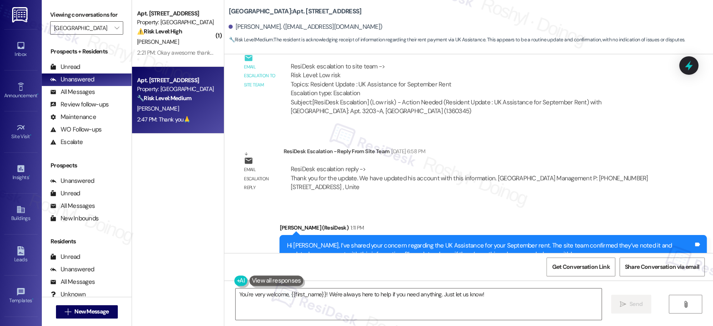
scroll to position [2172, 0]
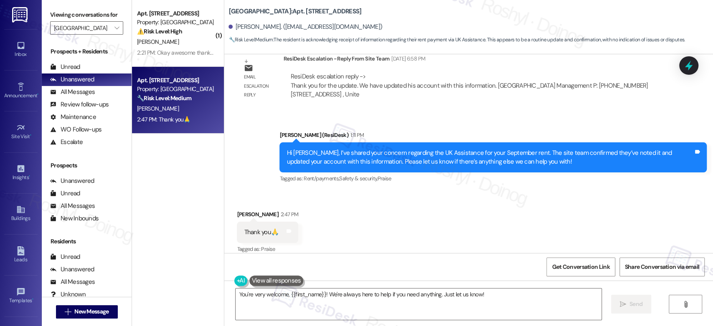
click at [507, 287] on div "You're very welcome, {{first_name}}! We're always here to help if you need anyt…" at bounding box center [468, 312] width 489 height 63
click at [498, 301] on textarea "You're very welcome, {{first_name}}! We're always here to help if you need anyt…" at bounding box center [418, 304] width 365 height 31
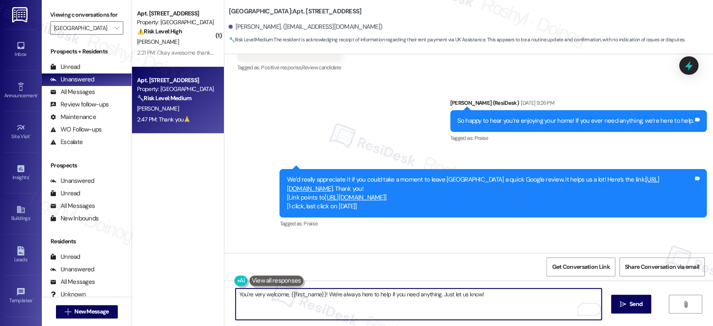
scroll to position [687, 0]
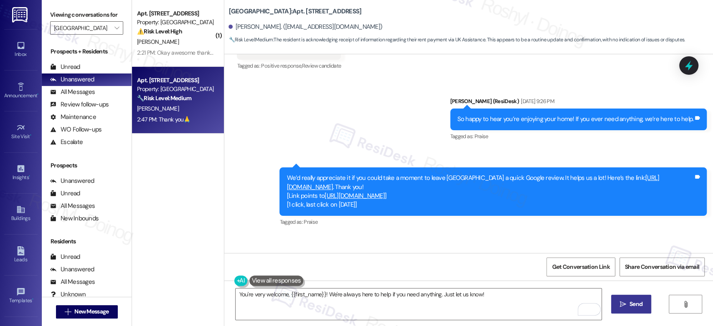
click at [629, 301] on span "Send" at bounding box center [635, 304] width 13 height 9
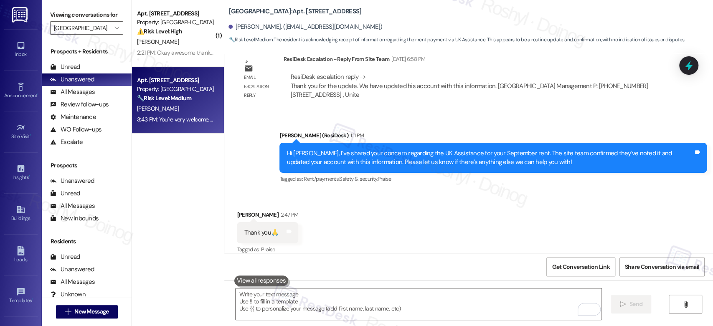
scroll to position [2230, 0]
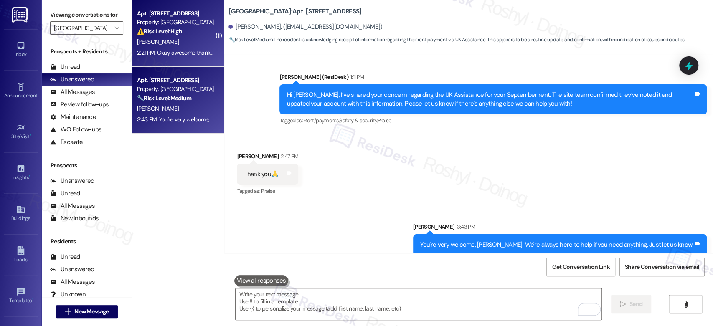
click at [160, 56] on div "2:21 PM: Okay awesome thank you so much! Let me know as soon as possible about …" at bounding box center [296, 53] width 318 height 8
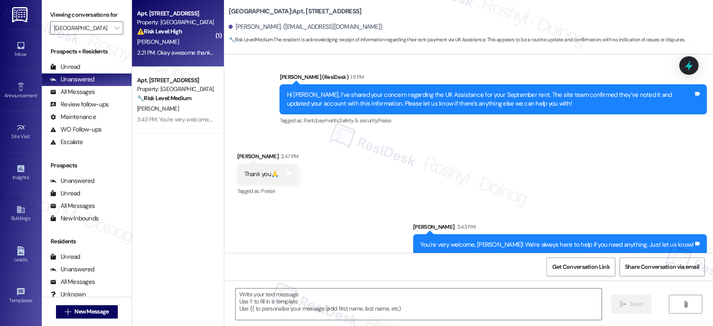
type textarea "Fetching suggested responses. Please feel free to read through the conversation…"
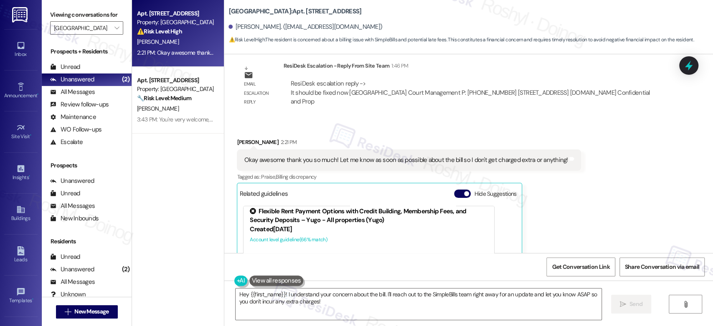
scroll to position [1647, 0]
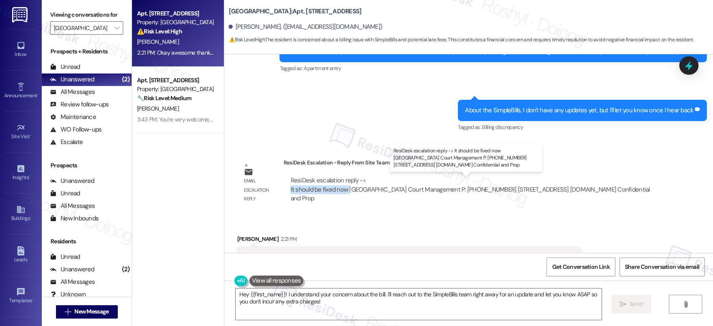
drag, startPoint x: 284, startPoint y: 190, endPoint x: 343, endPoint y: 191, distance: 58.9
click at [343, 191] on div "ResiDesk escalation reply -> It should be fixed now [GEOGRAPHIC_DATA] Campus Co…" at bounding box center [469, 189] width 359 height 26
copy div "It should be fixed now"
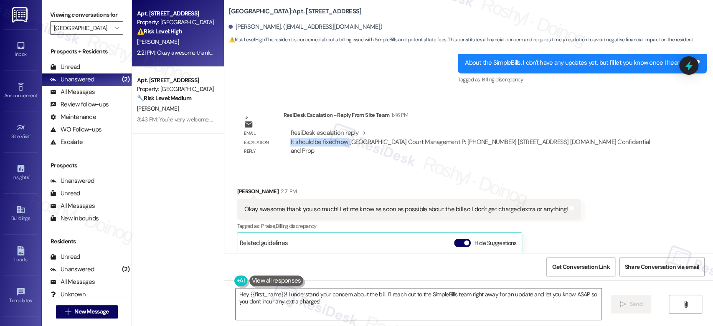
scroll to position [1693, 0]
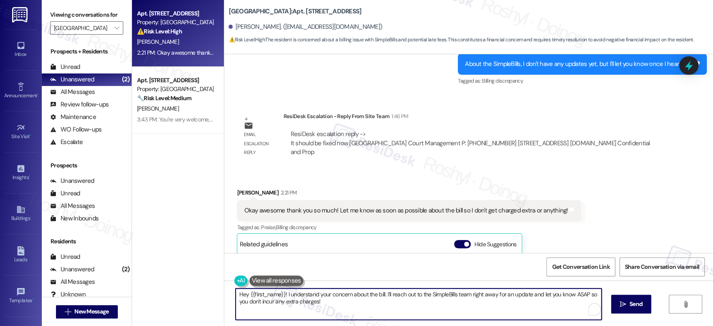
drag, startPoint x: 396, startPoint y: 303, endPoint x: 335, endPoint y: 298, distance: 61.6
click at [335, 298] on textarea "Hey {{first_name}}! I understand your concern about the bill. I'll reach out to…" at bounding box center [418, 304] width 365 height 31
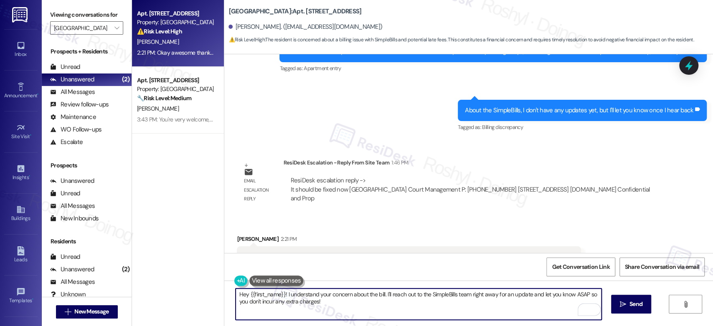
scroll to position [1740, 0]
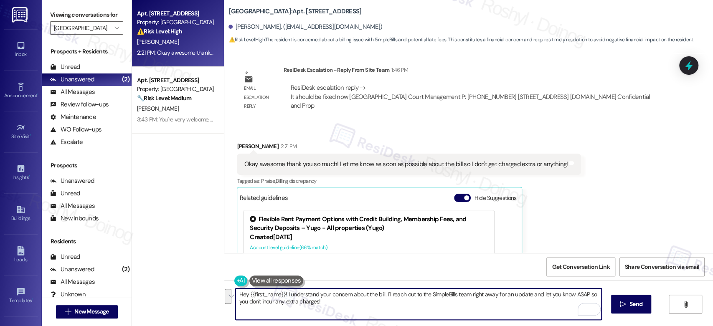
click at [328, 301] on textarea "Hey {{first_name}}! I understand your concern about the bill. I'll reach out to…" at bounding box center [418, 304] width 365 height 31
click at [236, 297] on textarea "Hey {{first_name}}! I understand your concern about the bill. I'll reach out to…" at bounding box center [418, 304] width 365 height 31
drag, startPoint x: 329, startPoint y: 309, endPoint x: 277, endPoint y: 295, distance: 53.6
click at [277, 295] on textarea "Hi {{first_name}}! I understand your concern about the bill. I'll reach out to …" at bounding box center [418, 304] width 365 height 31
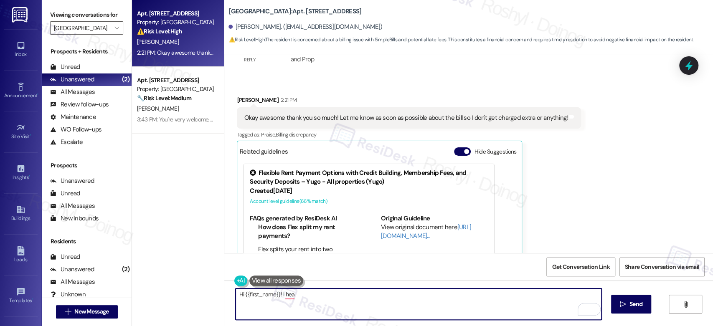
scroll to position [1693, 0]
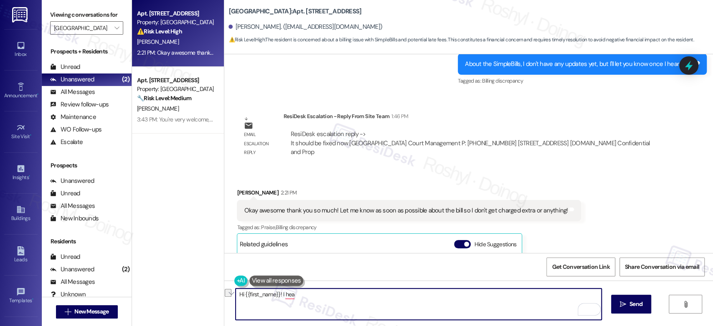
drag, startPoint x: 299, startPoint y: 301, endPoint x: 277, endPoint y: 297, distance: 21.7
click at [277, 297] on textarea "Hi {{first_name}}! I hea" at bounding box center [418, 304] width 365 height 31
paste textarea "It should be fixed now"
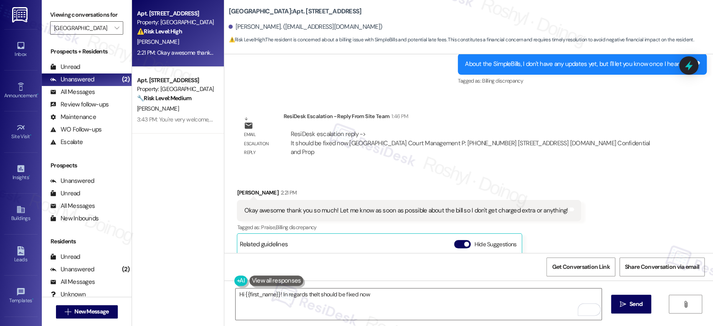
click at [508, 66] on div "About the SimpleBills, I don't have any updates yet, but I'll let you know once…" at bounding box center [579, 64] width 228 height 9
copy div "SimpleBills"
click at [311, 295] on textarea "Hi {{first_name}}! In regards theIt should be fixed now" at bounding box center [418, 304] width 365 height 31
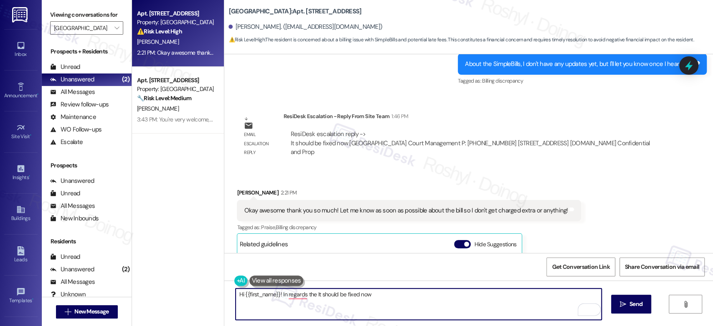
paste textarea "SimpleBills"
drag, startPoint x: 478, startPoint y: 301, endPoint x: 277, endPoint y: 297, distance: 200.5
click at [277, 297] on textarea "Hi {{first_name}}! In regards the SimpleBills, upon checking with the team It s…" at bounding box center [418, 304] width 365 height 31
paste textarea "Just an update on SimpleBills—after checking with the team, it looks like it sh…"
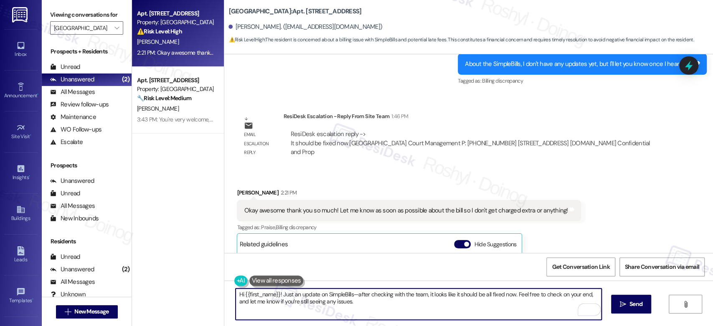
click at [354, 298] on textarea "Hi {{first_name}}! Just an update on SimpleBills—after checking with the team, …" at bounding box center [418, 304] width 365 height 31
click at [391, 297] on textarea "Hi {{first_name}}! Just an update on SimpleBills, after checking with the team,…" at bounding box center [418, 304] width 365 height 31
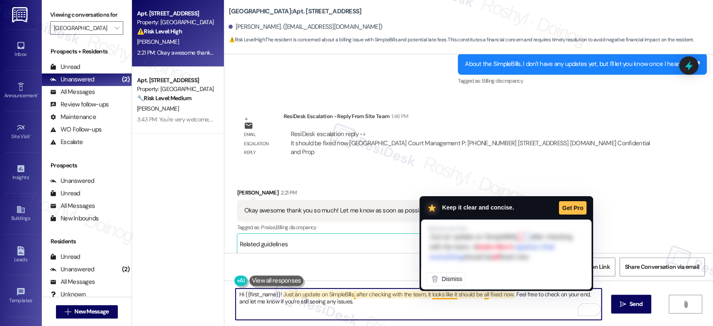
click at [434, 297] on textarea "Hi {{first_name}}! Just an update on SimpleBills, after checking with the team,…" at bounding box center [418, 304] width 365 height 31
click at [453, 299] on textarea "Hi {{first_name}}! Just an update on SimpleBills, after checking with the team,…" at bounding box center [418, 304] width 365 height 31
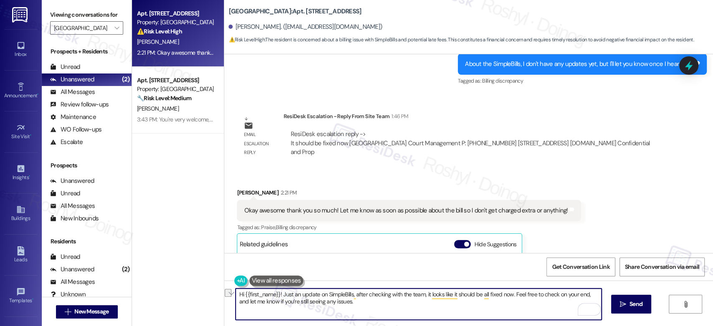
drag, startPoint x: 448, startPoint y: 296, endPoint x: 426, endPoint y: 298, distance: 22.2
click at [426, 298] on textarea "Hi {{first_name}}! Just an update on SimpleBills, after checking with the team,…" at bounding box center [418, 304] width 365 height 31
click at [479, 306] on textarea "Hi {{first_name}}! Just an update on SimpleBills, after checking with the team,…" at bounding box center [418, 304] width 365 height 31
drag, startPoint x: 448, startPoint y: 296, endPoint x: 423, endPoint y: 297, distance: 25.1
click at [423, 297] on textarea "Hi {{first_name}}! Just an update on SimpleBills, after checking with the team,…" at bounding box center [418, 304] width 365 height 31
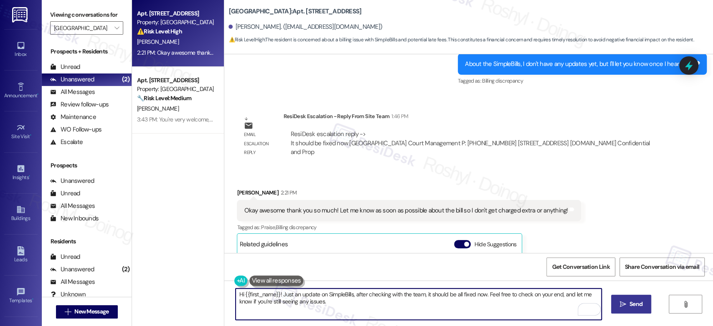
type textarea "Hi {{first_name}}! Just an update on SimpleBills, after checking with the team,…"
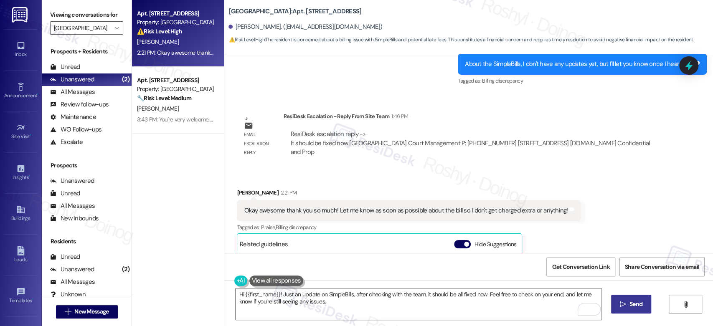
click at [632, 309] on button " Send" at bounding box center [631, 304] width 41 height 19
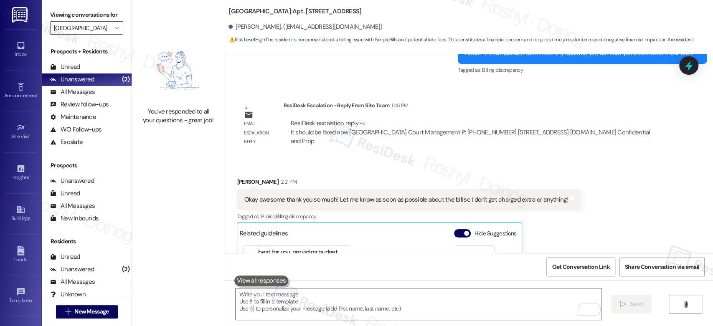
scroll to position [1621, 0]
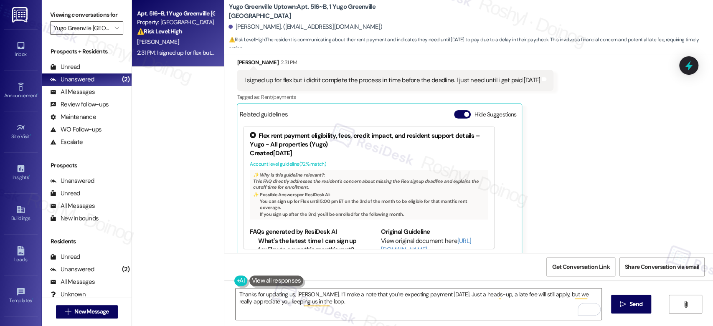
scroll to position [47, 0]
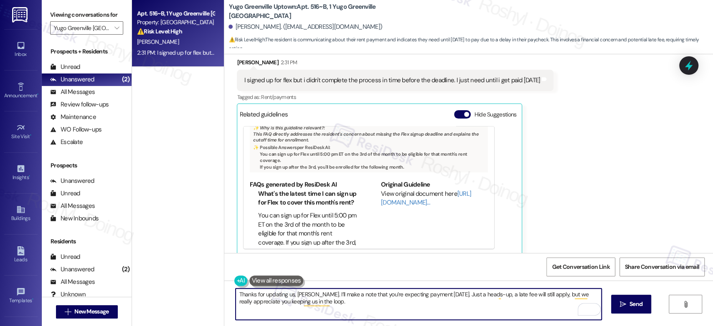
click at [236, 294] on textarea "Thanks for updating us, [PERSON_NAME]. I’ll make a note that you’re expecting p…" at bounding box center [418, 304] width 365 height 31
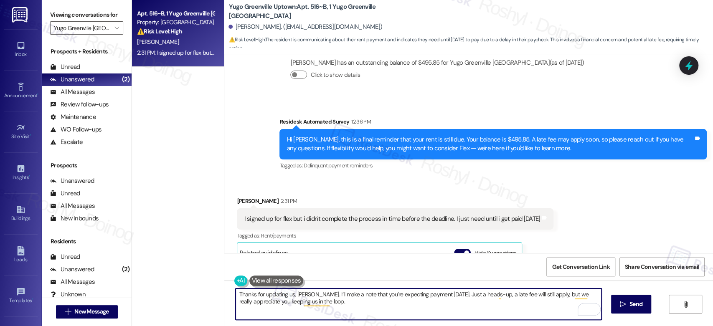
scroll to position [1489, 0]
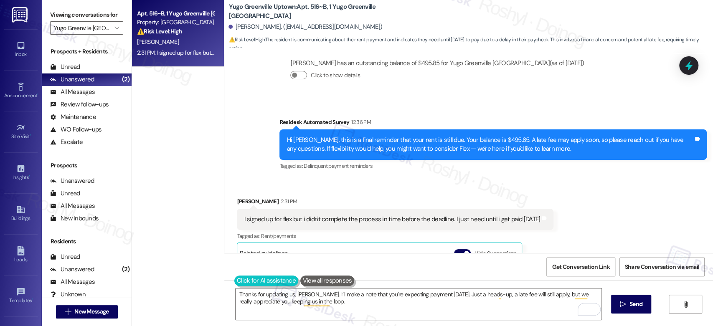
click at [241, 280] on button at bounding box center [266, 281] width 64 height 10
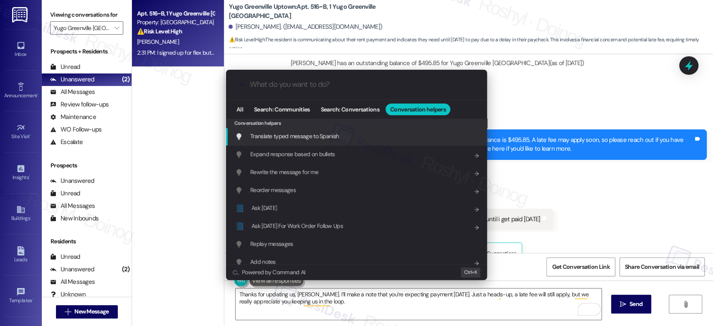
click at [276, 294] on div ".cls-1{fill:#0a055f;}.cls-2{fill:#0cc4c4;} resideskLogoBlueOrange All Search: C…" at bounding box center [356, 163] width 713 height 326
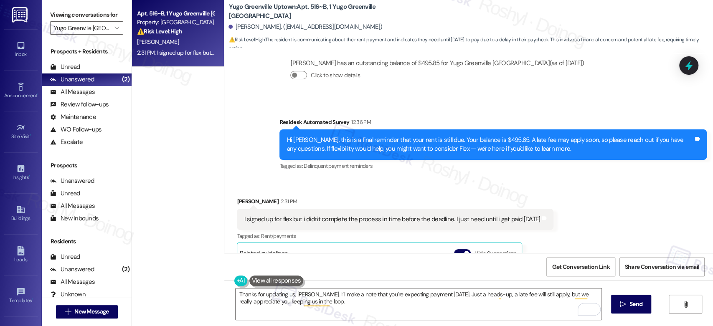
click at [276, 281] on button at bounding box center [276, 281] width 54 height 10
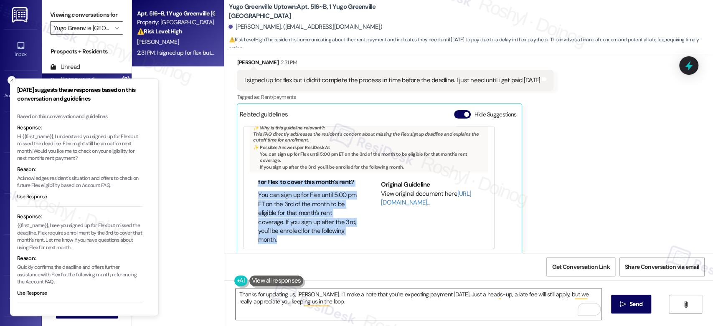
scroll to position [0, 0]
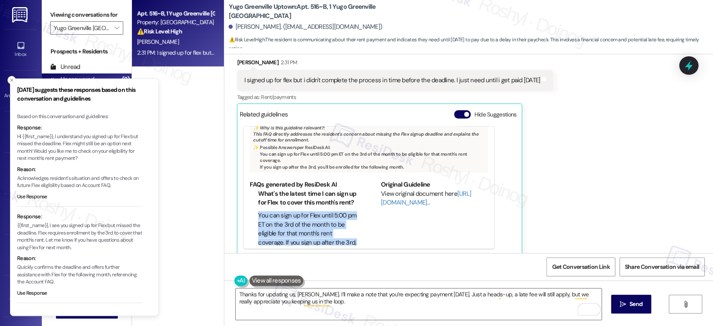
drag, startPoint x: 310, startPoint y: 216, endPoint x: 249, endPoint y: 208, distance: 61.6
click at [250, 208] on ul "What's the latest time I can sign up for Flex to cover this month's rent? You c…" at bounding box center [303, 228] width 107 height 76
copy li "You can sign up for Flex until 5:00 pm ET on the 3rd of the month to be eligibl…"
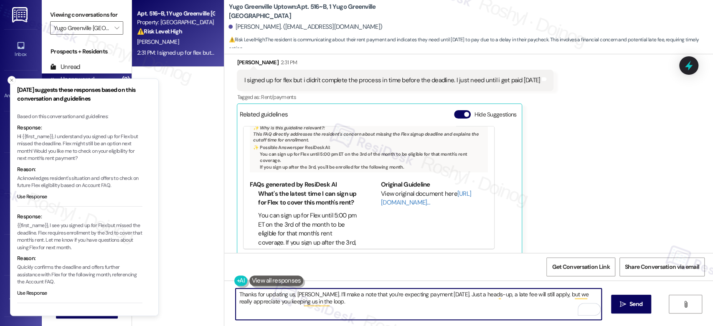
click at [236, 295] on textarea "Thanks for updating us, [PERSON_NAME]. I’ll make a note that you’re expecting p…" at bounding box center [418, 304] width 365 height 31
paste textarea "You can sign up for Flex until 5:00 pm ET on the 3rd of the month to be eligibl…"
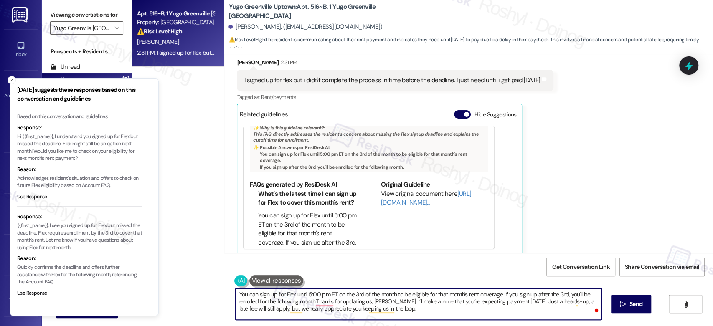
type textarea "You can sign up for Flex until 5:00 pm ET on the 3rd of the month to be eligibl…"
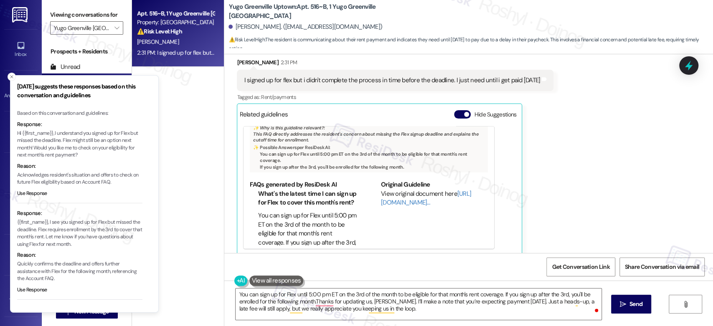
drag, startPoint x: 43, startPoint y: 150, endPoint x: 48, endPoint y: 139, distance: 12.6
click at [48, 139] on p "Hi {{first_name}}, I understand you signed up for Flex but missed the deadline.…" at bounding box center [79, 144] width 125 height 29
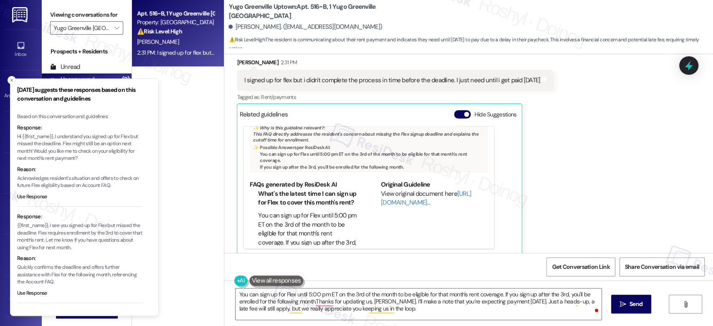
click at [56, 136] on p "Hi {{first_name}}, I understand you signed up for Flex but missed the deadline.…" at bounding box center [79, 147] width 125 height 29
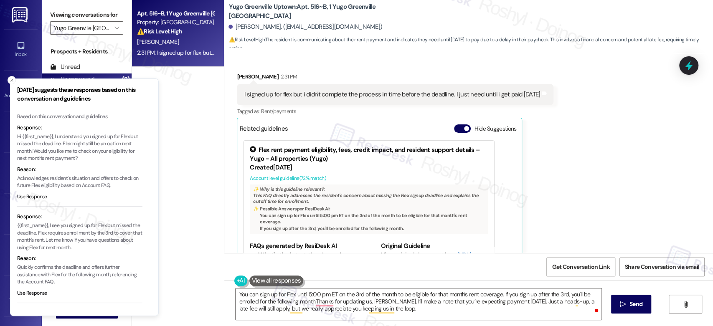
scroll to position [1629, 0]
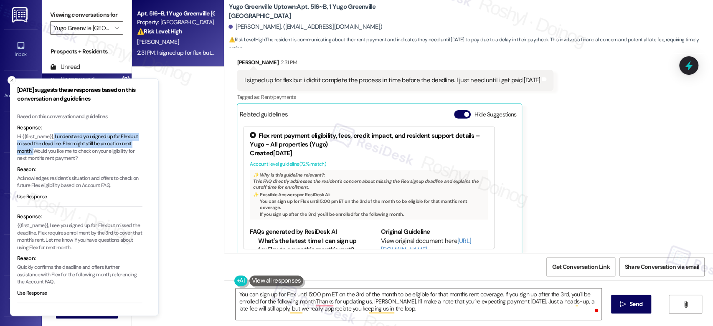
copy p "I understand you signed up for Flex but missed the deadline. Flex might still b…"
drag, startPoint x: 55, startPoint y: 137, endPoint x: 44, endPoint y: 152, distance: 18.5
click at [44, 152] on p "Hi {{first_name}}, I understand you signed up for Flex but missed the deadline.…" at bounding box center [79, 147] width 125 height 29
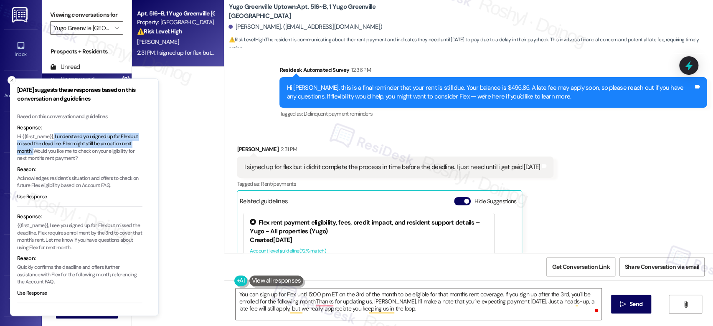
scroll to position [1536, 0]
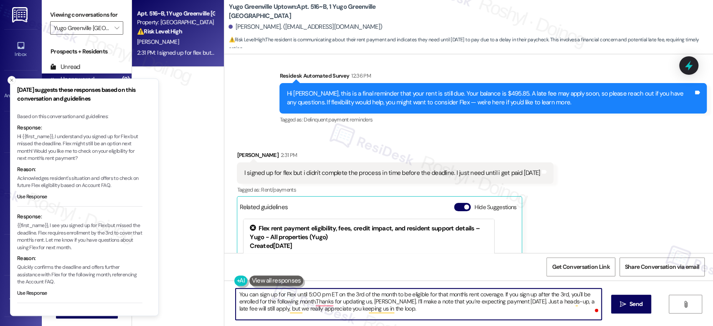
click at [236, 297] on textarea "You can sign up for Flex until 5:00 pm ET on the 3rd of the month to be eligibl…" at bounding box center [418, 304] width 365 height 31
click at [236, 296] on textarea "You can sign up for Flex until 5:00 pm ET on the 3rd of the month to be eligibl…" at bounding box center [418, 304] width 365 height 31
paste textarea "I understand you signed up for Flex but missed the deadline. Flex might still b…"
click at [236, 295] on textarea "I understand you signed up for Flex but missed the deadline. Flex might still b…" at bounding box center [418, 304] width 365 height 31
click at [280, 292] on textarea "Good afternoon, {{}} I understand you signed up for Flex but missed the deadlin…" at bounding box center [418, 304] width 365 height 31
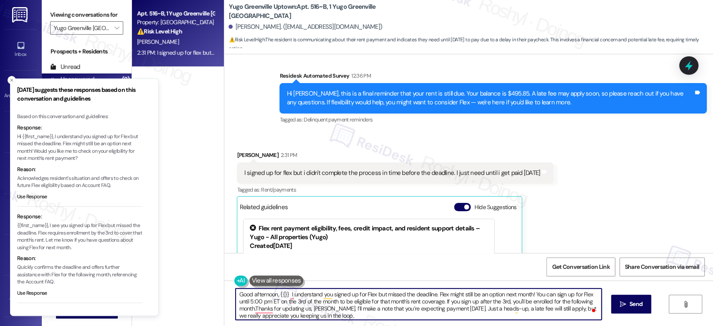
click at [278, 292] on textarea "Good afternoon, {{}} I understand you signed up for Flex but missed the deadlin…" at bounding box center [418, 304] width 365 height 31
click at [279, 294] on textarea "Good afternoon, {{}} I understand you signed up for Flex but missed the deadlin…" at bounding box center [418, 304] width 365 height 31
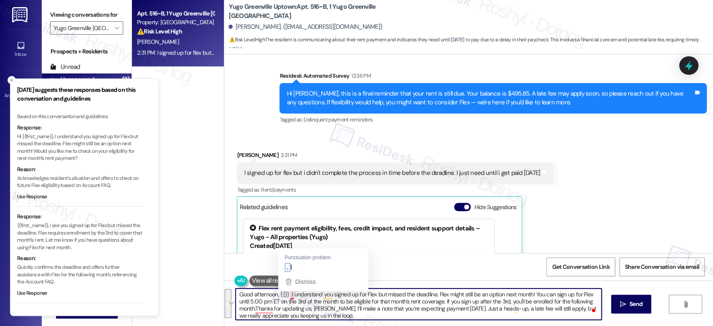
click at [280, 292] on textarea "Good afternoon, {{}} I understand you signed up for Flex but missed the deadlin…" at bounding box center [418, 304] width 365 height 31
click at [279, 292] on textarea "Good afternoon, {{}} I understand you signed up for Flex but missed the deadlin…" at bounding box center [418, 304] width 365 height 31
drag, startPoint x: 284, startPoint y: 292, endPoint x: 275, endPoint y: 292, distance: 8.8
click at [275, 292] on textarea "Good afternoon, {{}} I understand you signed up for Flex but missed the deadlin…" at bounding box center [418, 304] width 365 height 31
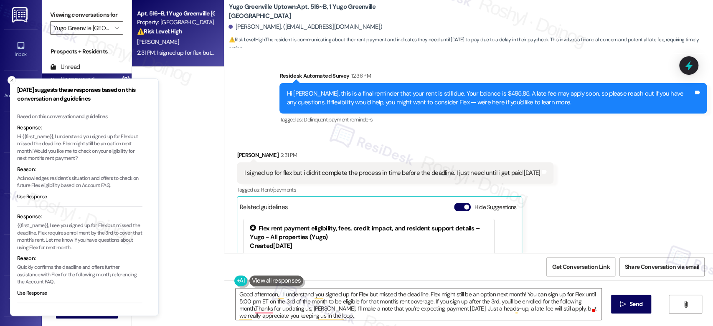
click at [286, 89] on div "Hi [PERSON_NAME], this is a final reminder that your rent is still due. Your ba…" at bounding box center [489, 98] width 407 height 18
click at [291, 89] on div "Hi [PERSON_NAME], this is a final reminder that your rent is still due. Your ba…" at bounding box center [489, 98] width 407 height 18
copy div "[PERSON_NAME]"
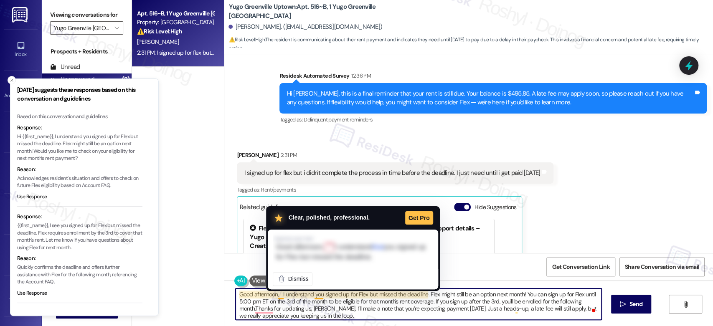
click at [274, 296] on textarea "Good afternoon, I understand you signed up for Flex but missed the deadline. Fl…" at bounding box center [418, 304] width 365 height 31
paste textarea "[PERSON_NAME]"
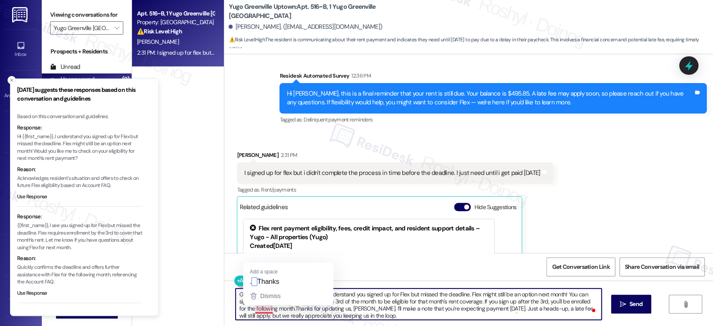
click at [251, 308] on textarea "Good afternoon, [PERSON_NAME]. I understand you signed up for Flex but missed t…" at bounding box center [418, 304] width 365 height 31
click at [250, 313] on textarea "Good afternoon, [PERSON_NAME]. I understand you signed up for Flex but missed t…" at bounding box center [418, 304] width 365 height 31
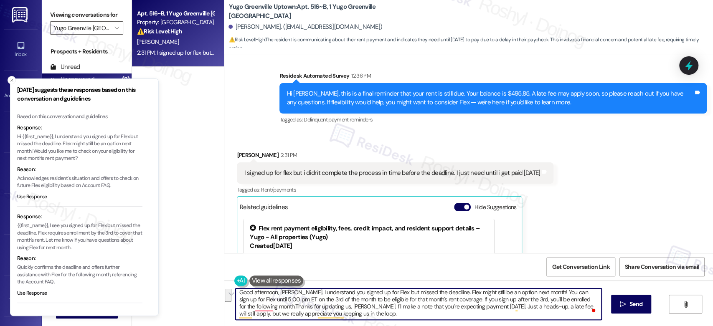
drag, startPoint x: 251, startPoint y: 312, endPoint x: 363, endPoint y: 316, distance: 112.4
click at [363, 316] on textarea "Good afternoon, [PERSON_NAME]. I understand you signed up for Flex but missed t…" at bounding box center [418, 304] width 365 height 31
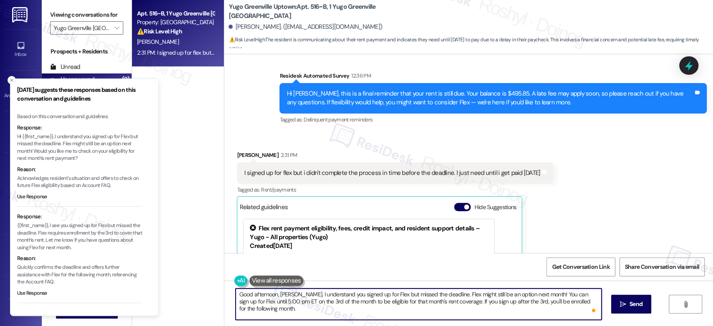
scroll to position [7, 0]
paste textarea "Thanks for updating us, [PERSON_NAME]. I’ll make a note that you’re expecting p…"
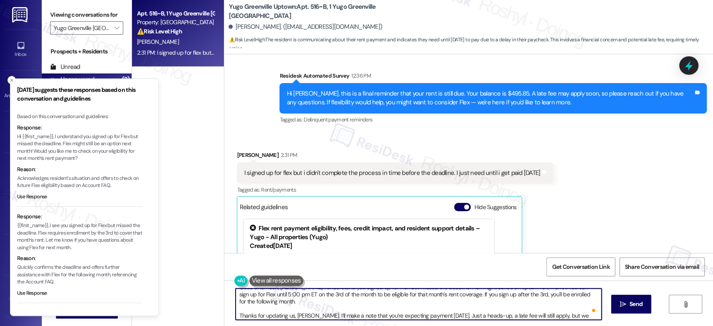
scroll to position [14, 0]
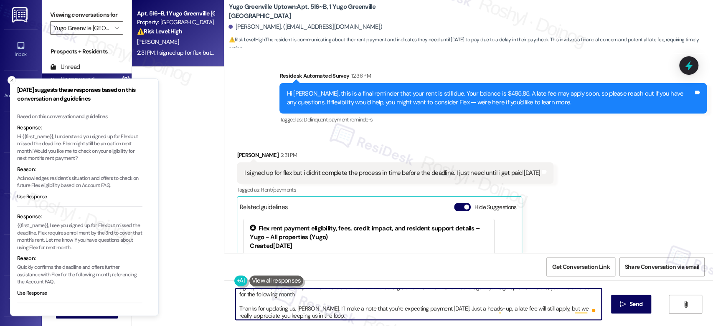
click at [283, 308] on textarea "Good afternoon, [PERSON_NAME]. I understand you signed up for Flex but missed t…" at bounding box center [418, 304] width 365 height 31
click at [367, 309] on textarea "Good afternoon, [PERSON_NAME]. I understand you signed up for Flex but missed t…" at bounding box center [418, 304] width 365 height 31
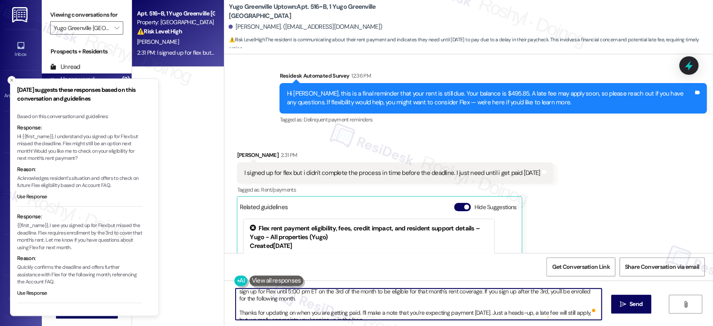
scroll to position [16, 0]
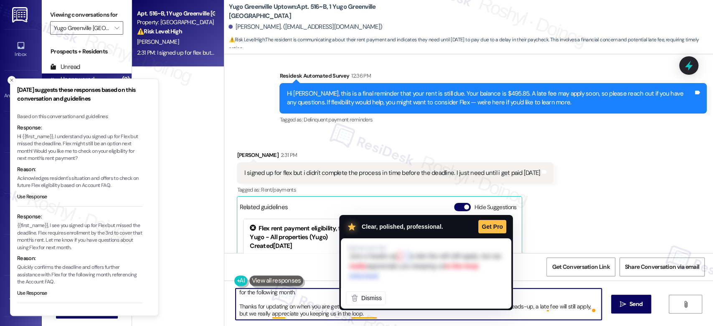
click at [434, 317] on textarea "Good afternoon, Tristin. I understand you signed up for Flex but missed the dea…" at bounding box center [418, 304] width 365 height 31
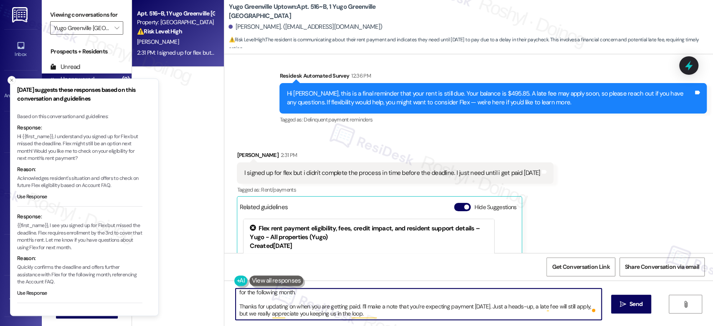
drag, startPoint x: 391, startPoint y: 307, endPoint x: 500, endPoint y: 307, distance: 109.0
click at [500, 307] on textarea "Good afternoon, Tristin. I understand you signed up for Flex but missed the dea…" at bounding box center [418, 304] width 365 height 31
click at [524, 307] on textarea "Good afternoon, Tristin. I understand you signed up for Flex but missed the dea…" at bounding box center [418, 304] width 365 height 31
click at [392, 314] on textarea "Good afternoon, Tristin. I understand you signed up for Flex but missed the dea…" at bounding box center [418, 304] width 365 height 31
click at [248, 314] on textarea "Good afternoon, Tristin. I understand you signed up for Flex but missed the dea…" at bounding box center [418, 304] width 365 height 31
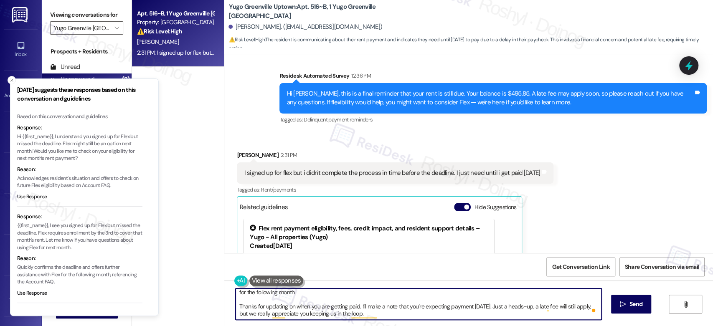
click at [246, 314] on textarea "Good afternoon, Tristin. I understand you signed up for Flex but missed the dea…" at bounding box center [418, 304] width 365 height 31
drag, startPoint x: 391, startPoint y: 317, endPoint x: 231, endPoint y: 306, distance: 160.3
click at [231, 306] on div "Good afternoon, Tristin. I understand you signed up for Flex but missed the dea…" at bounding box center [468, 312] width 489 height 63
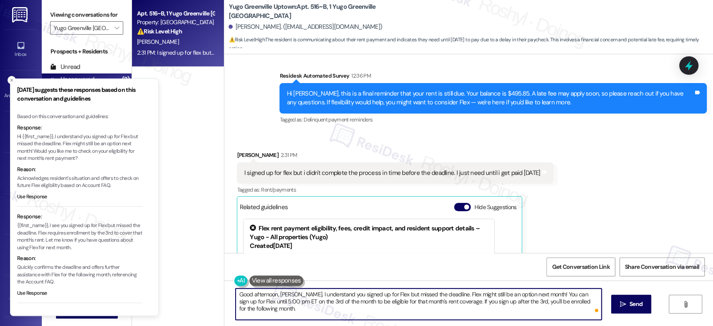
type textarea "Good afternoon, Tristin. I understand you signed up for Flex but missed the dea…"
click at [629, 309] on button " Send" at bounding box center [631, 304] width 41 height 19
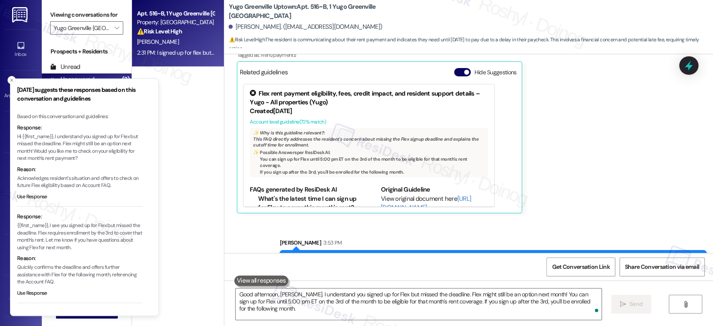
scroll to position [1674, 0]
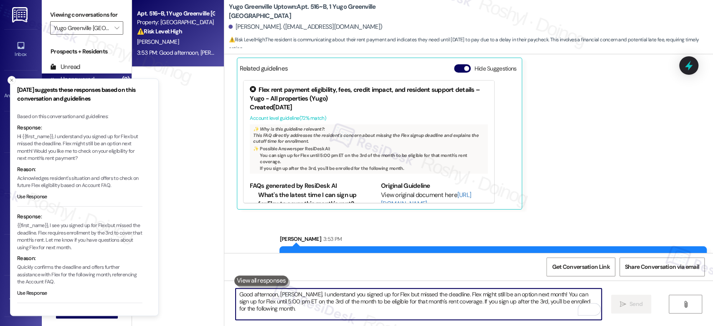
click at [311, 307] on textarea "Good afternoon, Tristin. I understand you signed up for Flex but missed the dea…" at bounding box center [418, 304] width 365 height 31
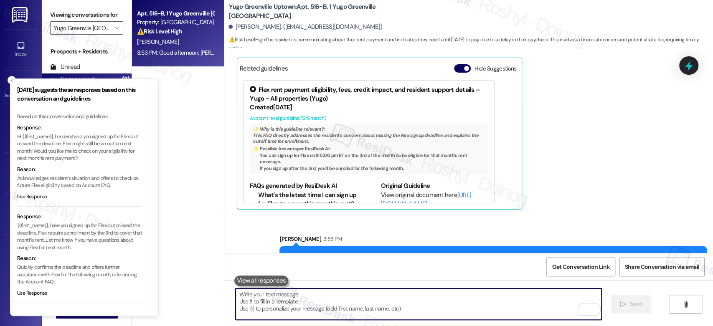
paste textarea "Thanks for letting me know when you'll be getting paid. Just so I can update ou…"
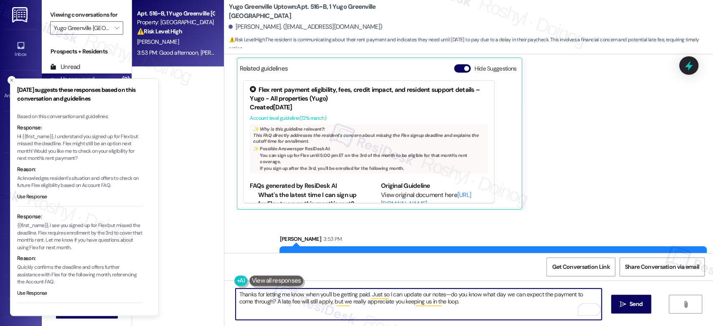
click at [236, 293] on textarea "Thanks for letting me know when you'll be getting paid. Just so I can update ou…" at bounding box center [418, 304] width 365 height 31
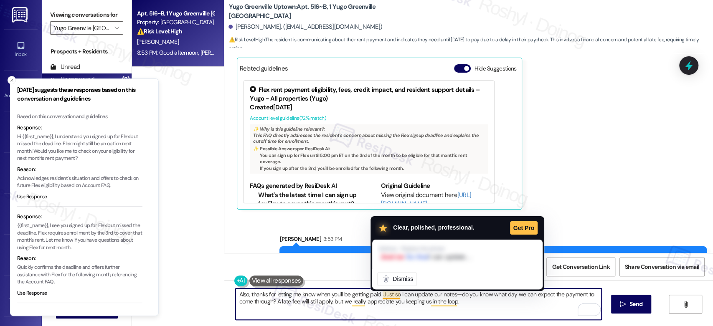
click at [403, 300] on textarea "Also, thanks for letting me know when you'll be getting paid. Just so I can upd…" at bounding box center [418, 304] width 365 height 31
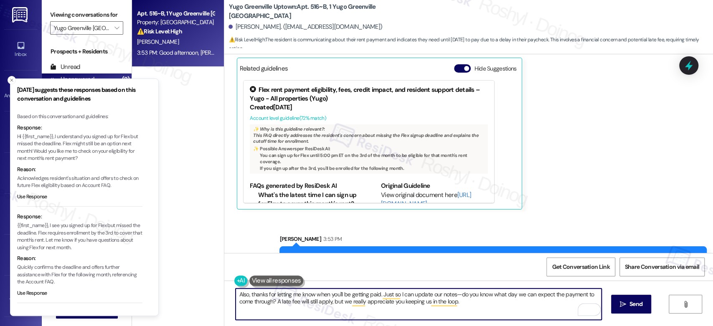
click at [455, 296] on textarea "Also, thanks for letting me know when you'll be getting paid. Just so I can upd…" at bounding box center [418, 304] width 365 height 31
type textarea "Also, thanks for letting me know when you'll be getting paid. Just so I can upd…"
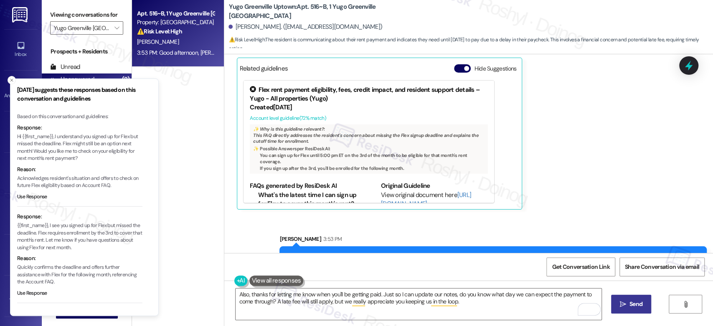
click at [626, 299] on button " Send" at bounding box center [631, 304] width 41 height 19
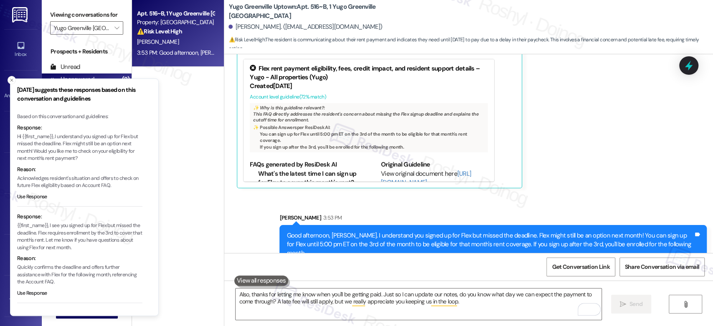
scroll to position [1763, 0]
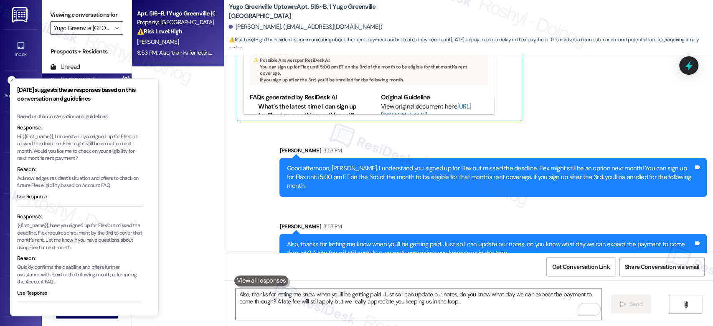
click at [190, 105] on div "Apt. 516~B, 1 Yugo Greenville Uptown Property: Yugo Greenville Uptown ⚠️ Risk L…" at bounding box center [178, 133] width 92 height 267
click at [104, 31] on input "Yugo Greenville Uptown" at bounding box center [82, 27] width 56 height 13
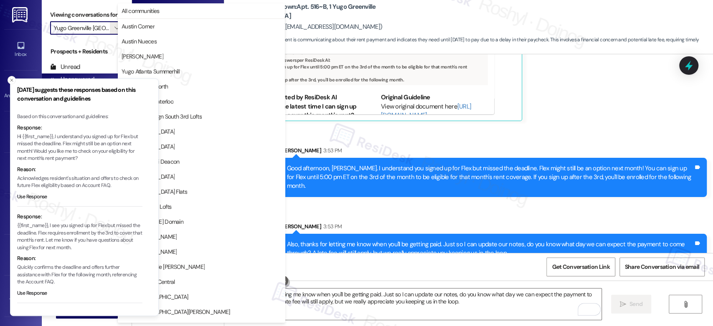
scroll to position [286, 0]
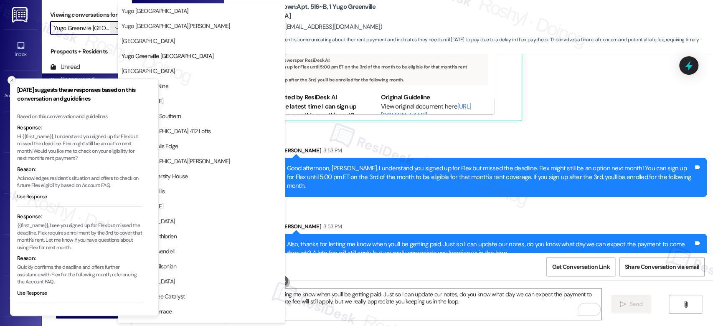
click at [10, 77] on button "Close toast" at bounding box center [12, 80] width 8 height 8
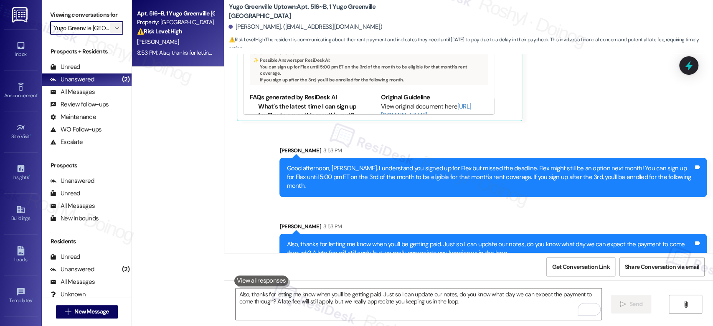
click at [114, 26] on icon "" at bounding box center [116, 28] width 5 height 7
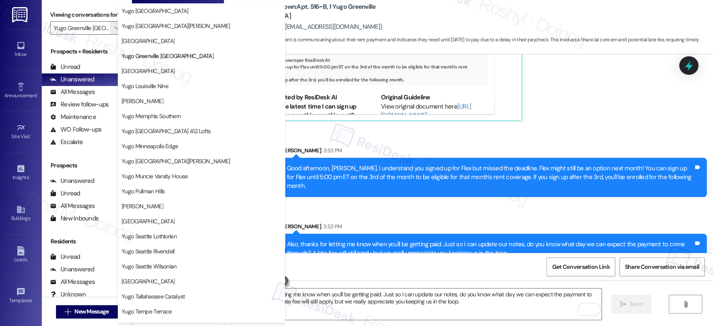
click at [507, 129] on div "Sent via SMS Sarah 3:53 PM Good afternoon, Tristin. I understand you signed up …" at bounding box center [468, 198] width 489 height 143
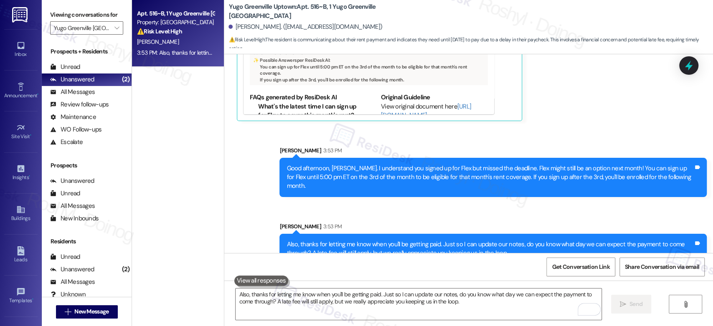
click at [578, 108] on div "Received via SMS Tristin Spainhour 2:31 PM I signed up for flex but i didn't co…" at bounding box center [468, 16] width 489 height 223
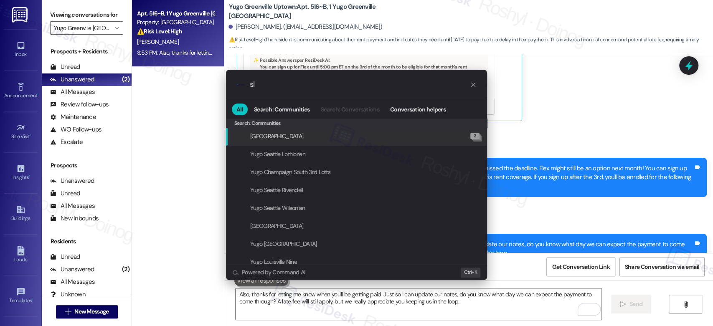
type input "s"
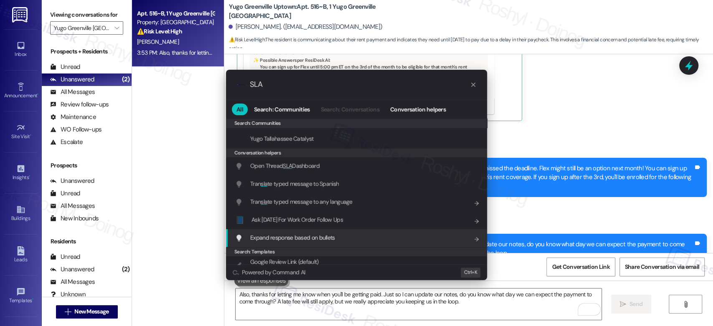
scroll to position [185, 0]
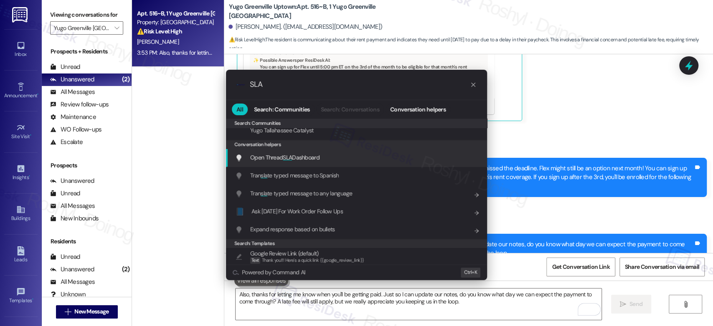
type input "SLA"
click at [295, 162] on div "Open Thread SLA Dashboard Add shortcut" at bounding box center [356, 158] width 261 height 18
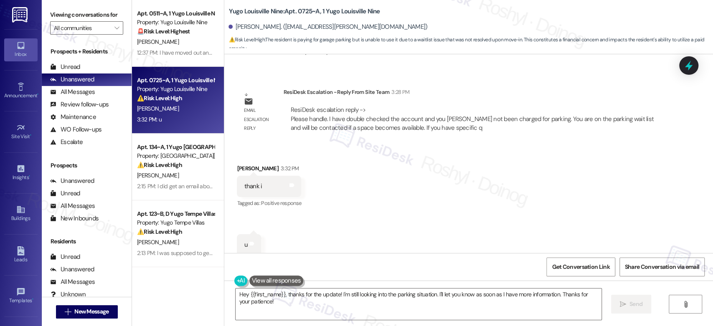
scroll to position [534, 0]
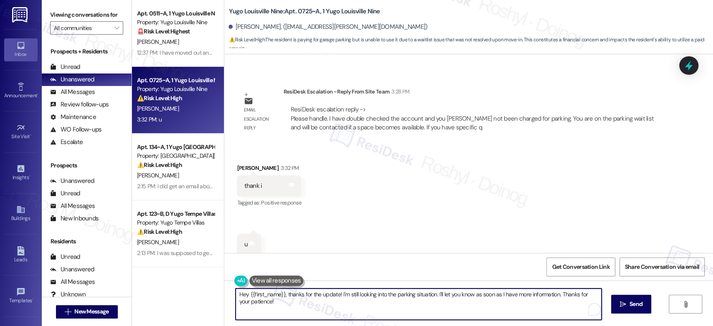
drag, startPoint x: 304, startPoint y: 309, endPoint x: 222, endPoint y: 285, distance: 84.7
click at [224, 285] on div "Hey {{first_name}}, thanks for the update! I'm still looking into the parking s…" at bounding box center [468, 312] width 489 height 63
paste textarea "I have double checked the account and you haver not been charged for parking. Y…"
type textarea "I have double checked the account and you haver not been charged for parking. Y…"
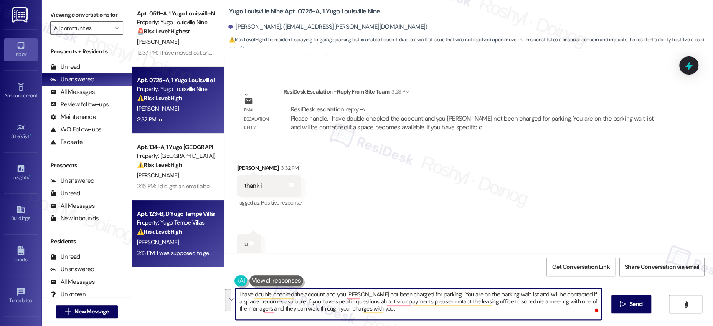
drag, startPoint x: 408, startPoint y: 312, endPoint x: 186, endPoint y: 266, distance: 226.3
click at [186, 266] on div "Apt. 0511~A, 1 Yugo Louisville Nine Property: Yugo Louisville Nine 🚨 Risk Level…" at bounding box center [422, 163] width 581 height 326
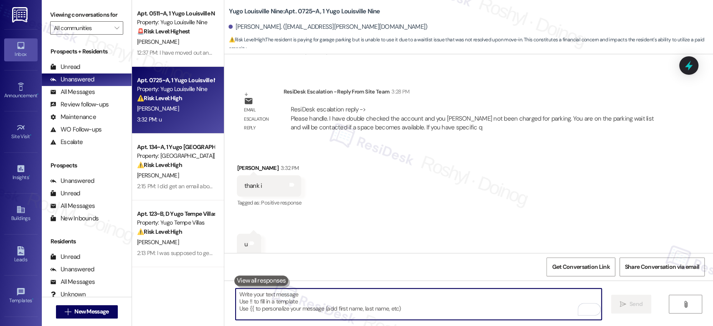
paste textarea "Hi! I double-checked your account and you haven’t been charged for parking. You…"
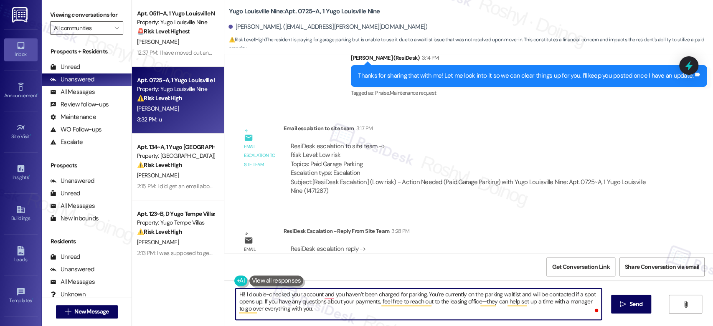
scroll to position [209, 0]
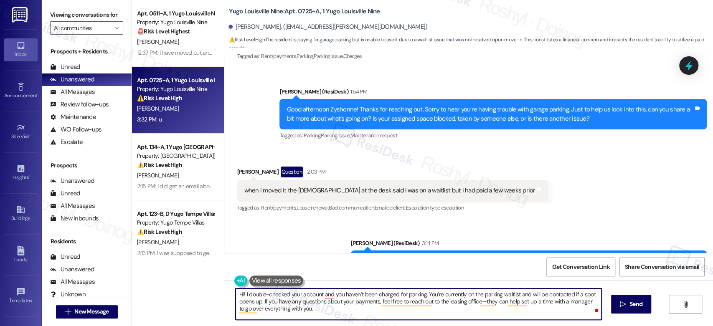
click at [329, 105] on div "Good afternoon Zyshonne! Thanks for reaching out. Sorry to hear you’re having t…" at bounding box center [489, 114] width 407 height 18
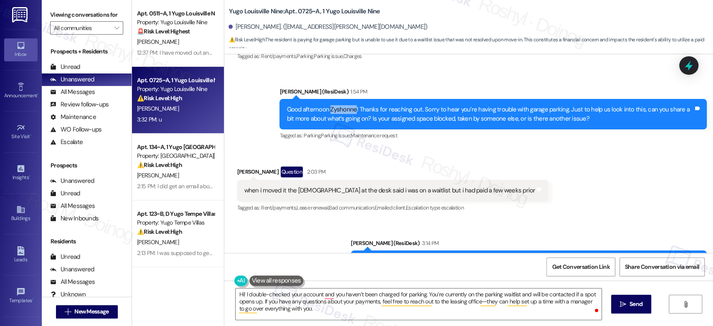
click at [329, 105] on div "Good afternoon Zyshonne! Thanks for reaching out. Sorry to hear you’re having t…" at bounding box center [489, 114] width 407 height 18
copy div "Zyshonne"
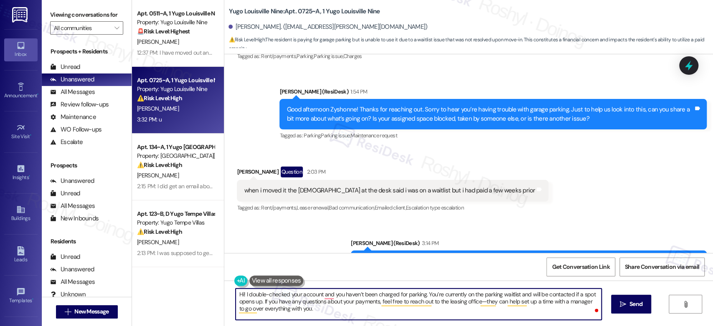
click at [238, 295] on textarea "Hi! I double-checked your account and you haven’t been charged for parking. You…" at bounding box center [418, 304] width 365 height 31
paste textarea "Zyshonne"
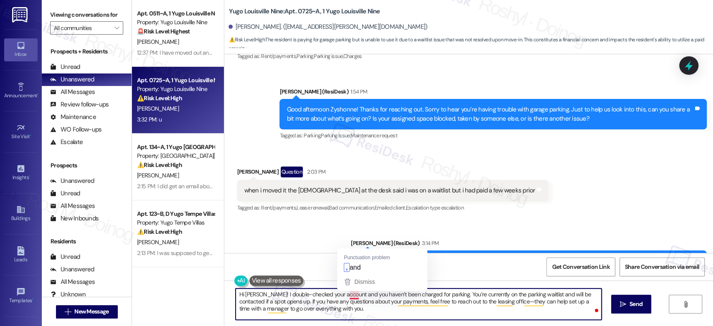
click at [344, 297] on textarea "Hi Zyshonne! I double-checked your account and you haven’t been charged for par…" at bounding box center [418, 304] width 365 height 31
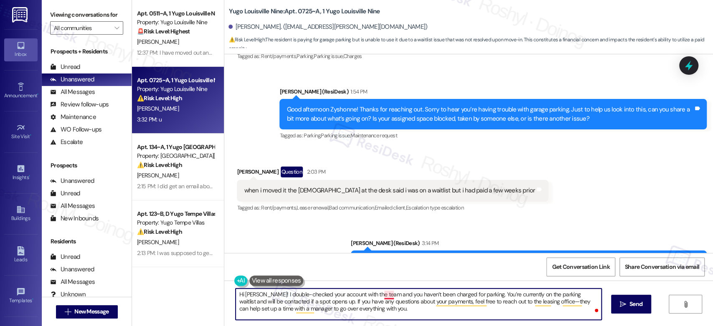
click at [385, 296] on textarea "Hi Zyshonne! I double-checked your account with the team and you haven’t been c…" at bounding box center [418, 304] width 365 height 31
drag, startPoint x: 313, startPoint y: 300, endPoint x: 382, endPoint y: 320, distance: 71.6
click at [382, 320] on textarea "Hi Zyshonne! I double-checked your account with the team, and you haven’t been …" at bounding box center [418, 304] width 365 height 31
click at [389, 314] on textarea "Hi Zyshonne! I double-checked your account with the team, and you haven’t been …" at bounding box center [418, 304] width 365 height 31
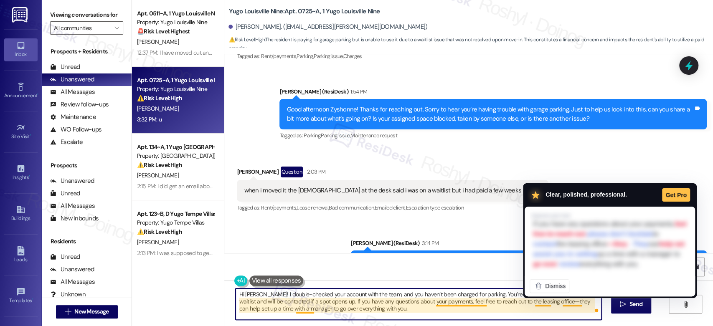
click at [535, 305] on textarea "Hi Zyshonne! I double-checked your account with the team, and you haven’t been …" at bounding box center [418, 304] width 365 height 31
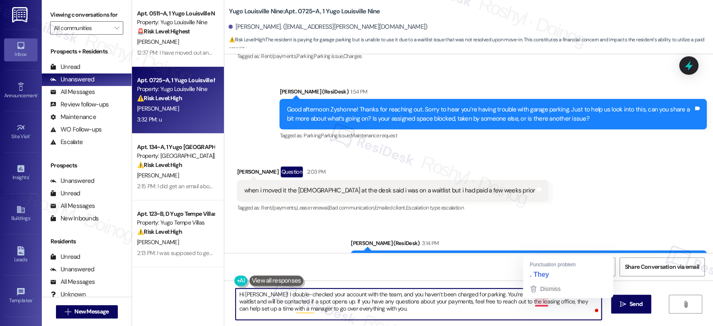
click at [537, 304] on textarea "Hi Zyshonne! I double-checked your account with the team, and you haven’t been …" at bounding box center [418, 304] width 365 height 31
type textarea "Hi [PERSON_NAME]! I double-checked your account with the team, and you haven’t …"
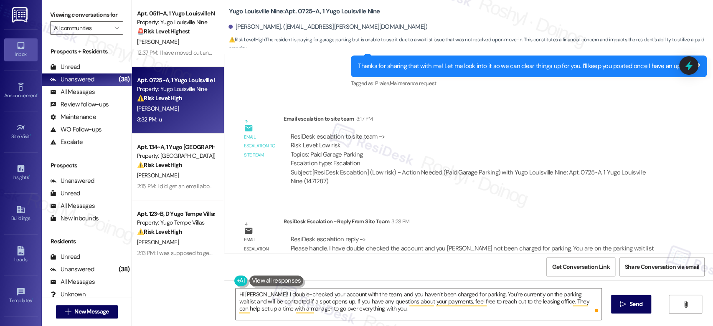
scroll to position [534, 0]
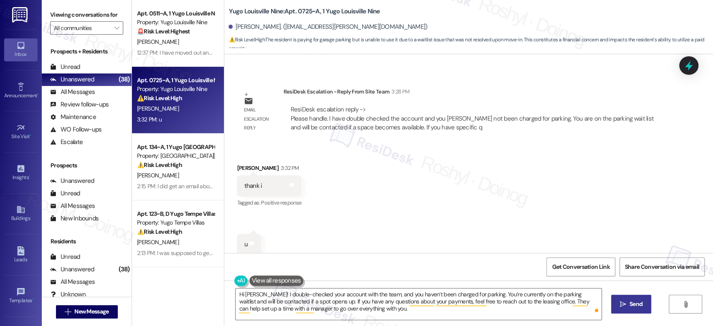
click at [626, 304] on span " Send" at bounding box center [631, 304] width 26 height 9
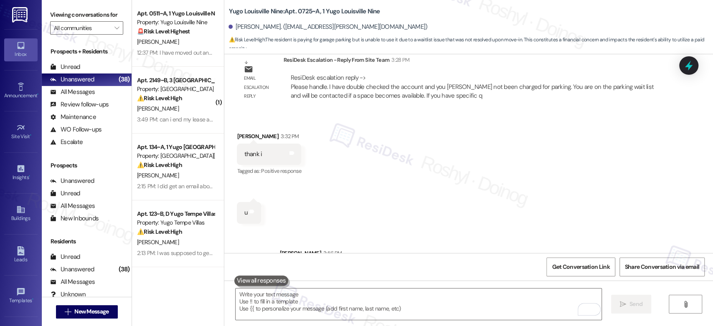
scroll to position [610, 0]
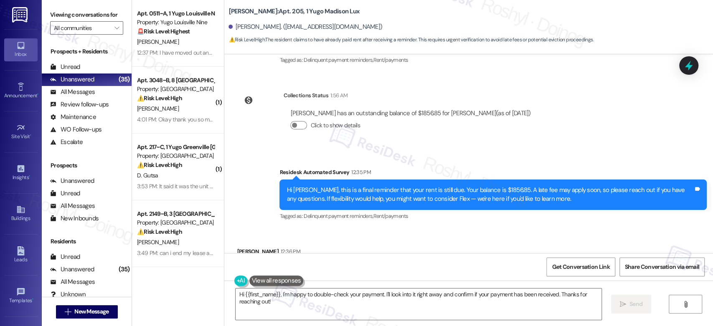
scroll to position [528, 0]
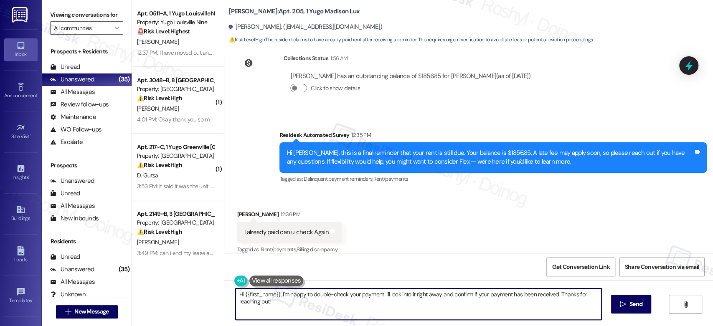
drag, startPoint x: 269, startPoint y: 300, endPoint x: 214, endPoint y: 290, distance: 55.7
click at [214, 290] on div "Apt. 0511~A, 1 Yugo Louisville Nine Property: Yugo Louisville Nine 🚨 Risk Level…" at bounding box center [422, 163] width 581 height 326
paste textarea "Thank you so much for your payment, {{first_name}}! I’m sorry if the rent remin…"
type textarea "Thank you so much for your payment, {{first_name}}! I’m sorry if the rent remin…"
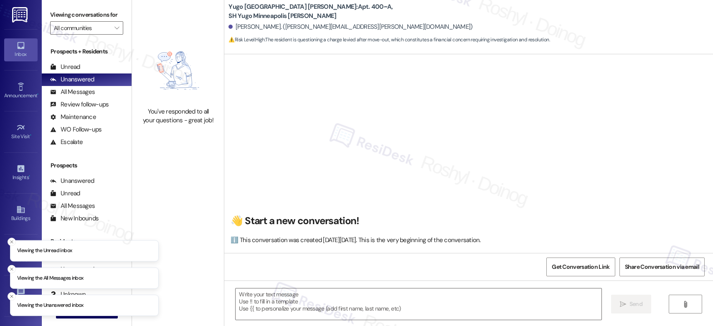
type textarea "Fetching suggested responses. Please feel free to read through the conversation…"
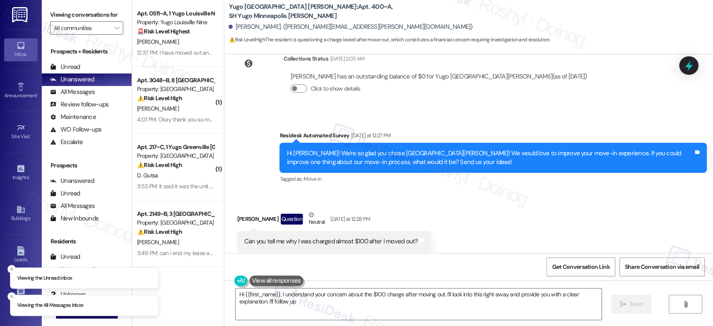
scroll to position [860, 0]
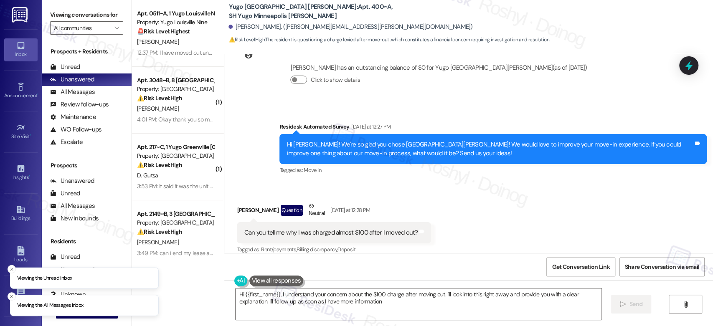
type textarea "Hi {{first_name}}, I understand your concern about the $100 charge after moving…"
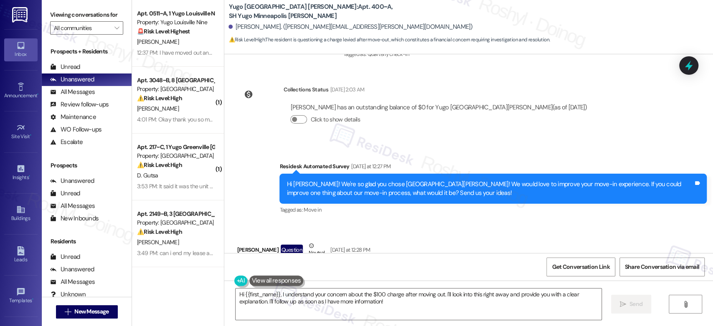
scroll to position [860, 0]
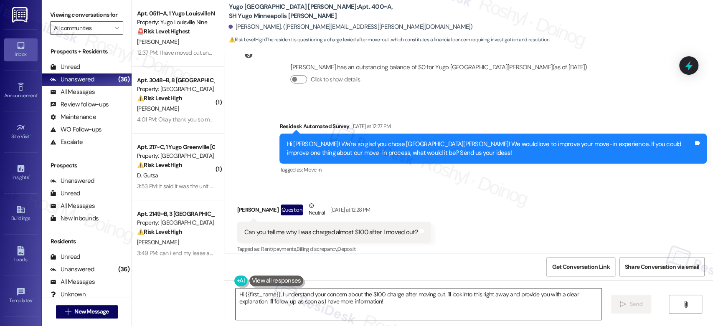
click at [547, 306] on textarea "Hi {{first_name}}, I understand your concern about the $100 charge after moving…" at bounding box center [418, 304] width 365 height 31
click at [622, 305] on icon "" at bounding box center [623, 304] width 6 height 7
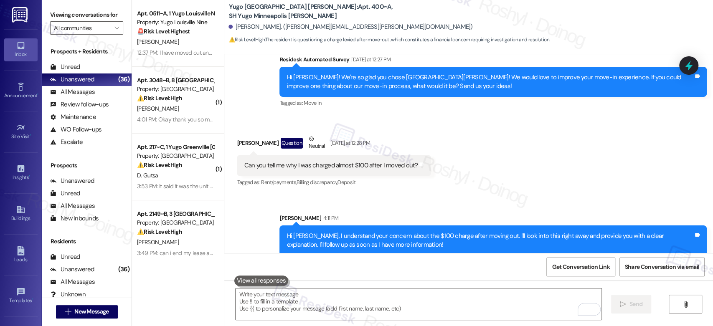
scroll to position [927, 0]
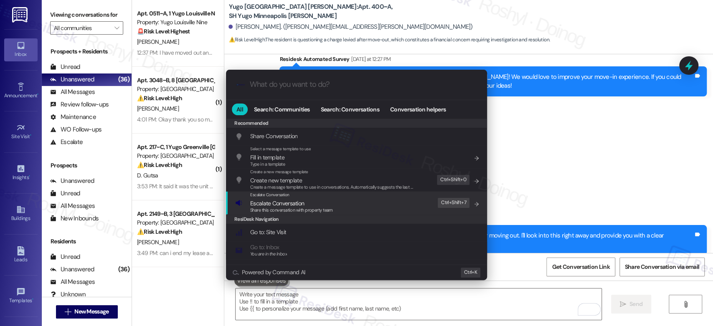
click at [299, 210] on span "Share this conversation with property team" at bounding box center [291, 210] width 83 height 6
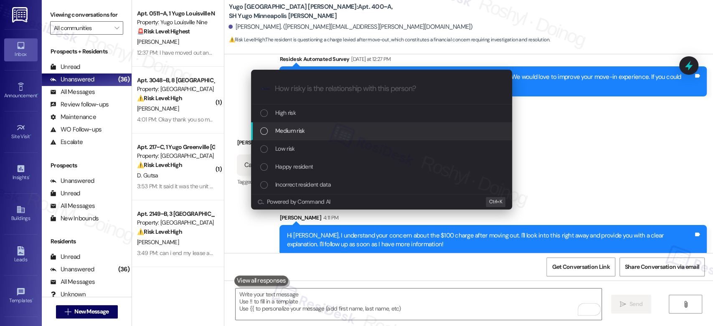
click at [317, 131] on div "Medium risk" at bounding box center [382, 130] width 244 height 9
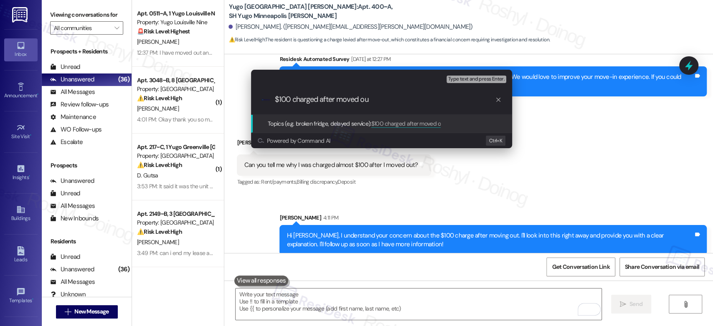
type input "$100 charged after moved out"
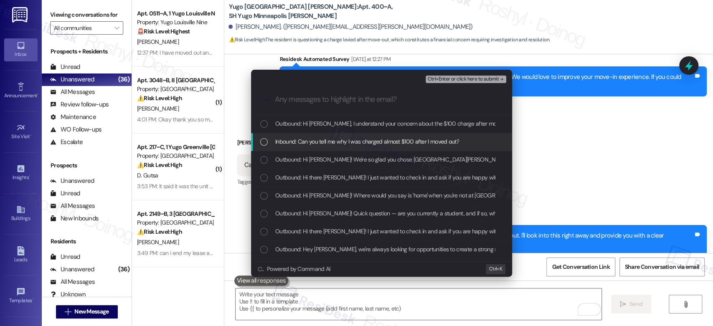
click at [417, 144] on span "Inbound: Can you tell me why I was charged almost $100 after I moved out?" at bounding box center [367, 141] width 184 height 9
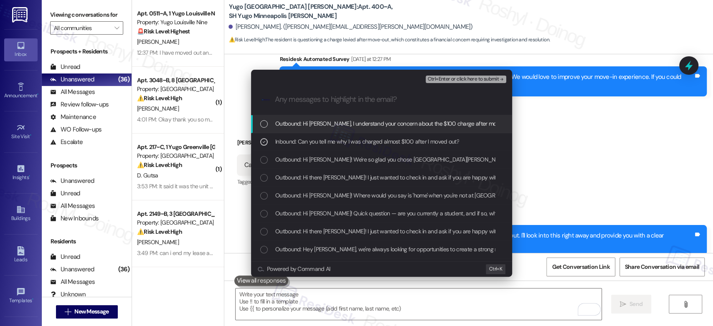
click at [475, 79] on span "Ctrl+Enter or click here to submit" at bounding box center [462, 79] width 71 height 6
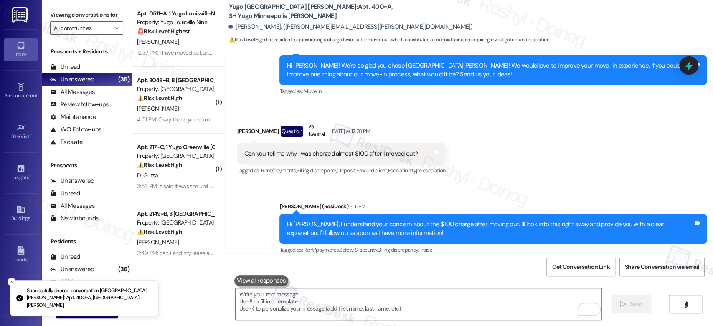
scroll to position [940, 0]
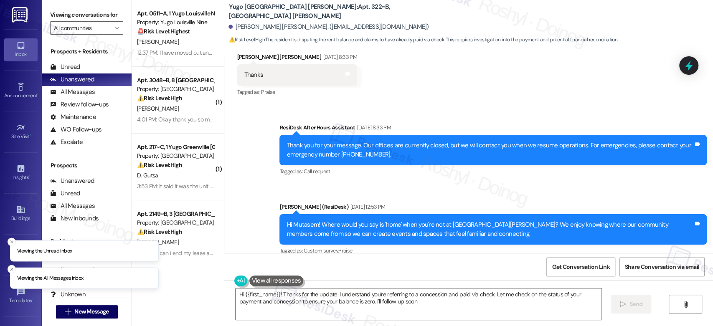
scroll to position [1487, 0]
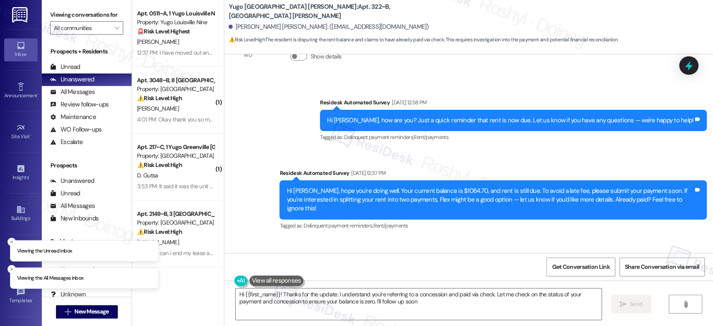
type textarea "Hi {{first_name}}! Thanks for the update. I understand you're referring to a co…"
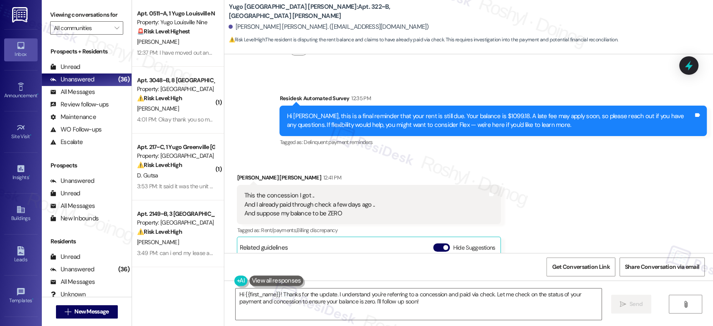
scroll to position [1720, 0]
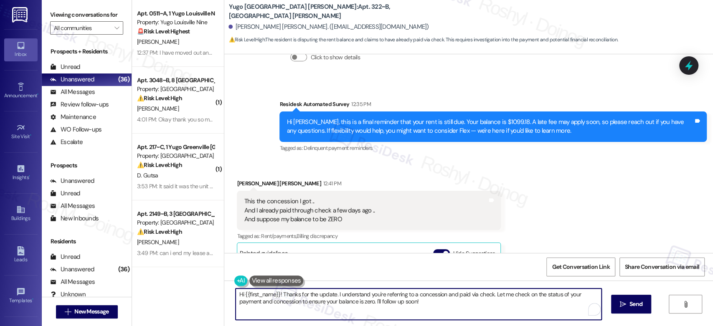
drag, startPoint x: 429, startPoint y: 306, endPoint x: 185, endPoint y: 269, distance: 247.0
click at [185, 269] on div "Apt. 0511~A, 1 Yugo Louisville Nine Property: Yugo Louisville Nine 🚨 Risk Level…" at bounding box center [422, 163] width 581 height 326
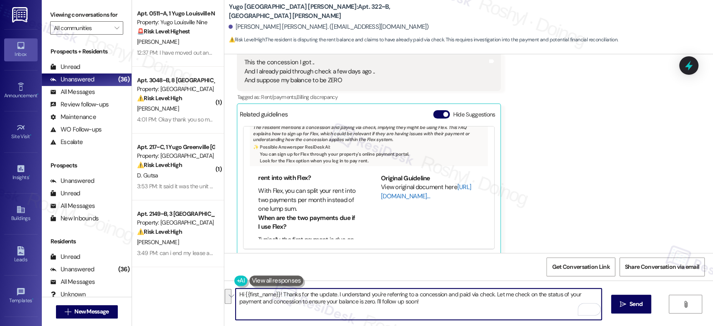
scroll to position [139, 0]
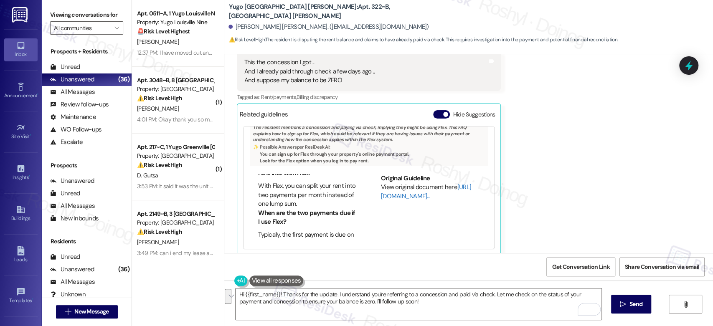
click at [387, 189] on link "[URL][DOMAIN_NAME]…" at bounding box center [426, 191] width 90 height 17
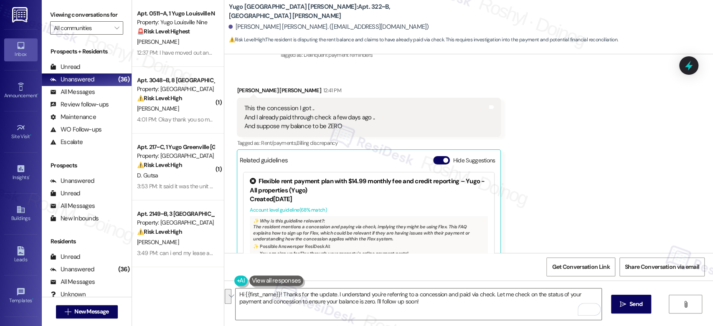
scroll to position [1767, 0]
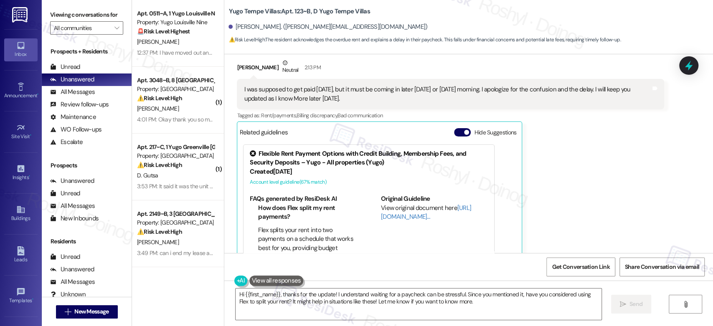
scroll to position [762, 0]
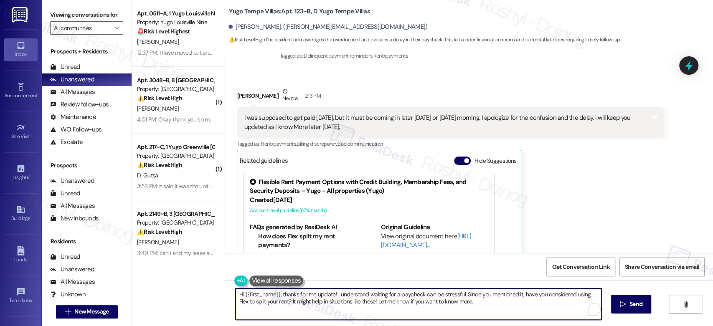
drag, startPoint x: 461, startPoint y: 295, endPoint x: 474, endPoint y: 302, distance: 14.6
click at [474, 302] on textarea "Hi {{first_name}}, thanks for the update! I understand waiting for a paycheck c…" at bounding box center [418, 304] width 365 height 31
drag, startPoint x: 361, startPoint y: 296, endPoint x: 264, endPoint y: 290, distance: 97.1
click at [264, 290] on textarea "Hi {{first_name}}, thanks for the update! I understand waiting for a paycheck c…" at bounding box center [418, 304] width 365 height 31
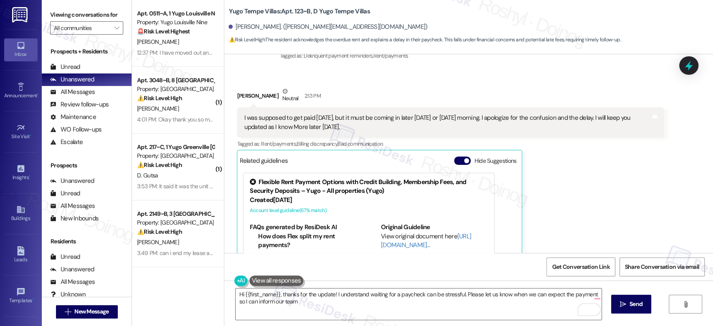
drag, startPoint x: 344, startPoint y: 124, endPoint x: 236, endPoint y: 108, distance: 109.0
click at [237, 108] on div "I was supposed to get paid yesterday, but it must be coming in later today or t…" at bounding box center [450, 122] width 427 height 30
copy div "I was supposed to get paid yesterday, but it must be coming in later today or t…"
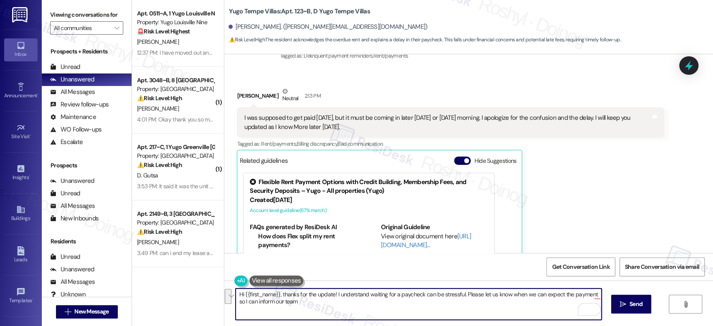
drag, startPoint x: 301, startPoint y: 305, endPoint x: 277, endPoint y: 296, distance: 24.8
click at [277, 296] on textarea "Hi {{first_name}}, thanks for the update! I understand waiting for a paycheck c…" at bounding box center [418, 304] width 365 height 31
click at [300, 300] on textarea "Hi {{first_name}}, thanks for the update! I understand waiting for a paycheck c…" at bounding box center [418, 304] width 365 height 31
drag, startPoint x: 298, startPoint y: 302, endPoint x: 277, endPoint y: 297, distance: 21.6
click at [277, 297] on textarea "Hi {{first_name}}, thanks for the update! I understand waiting for a paycheck c…" at bounding box center [418, 304] width 365 height 31
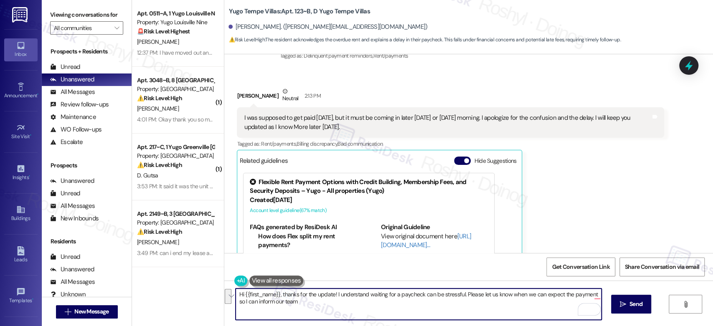
paste textarea "Thanks for the update! I totally understand that waiting on a paycheck can be s…"
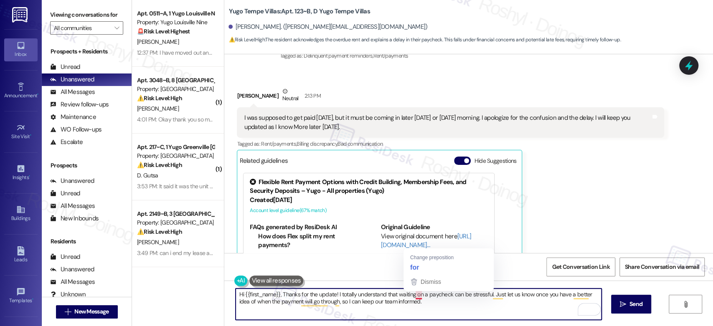
click at [414, 297] on textarea "Hi {{first_name}}, Thanks for the update! I totally understand that waiting on …" at bounding box center [418, 304] width 365 height 31
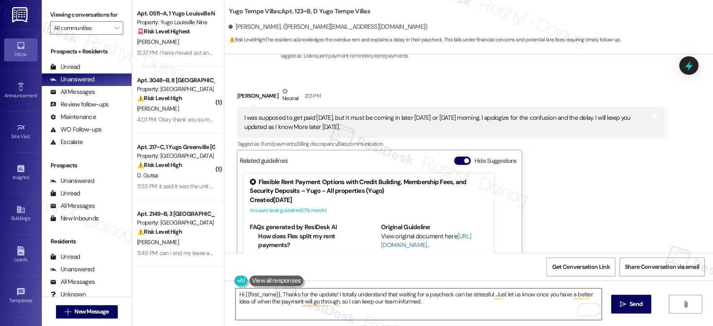
click at [477, 294] on textarea "Hi {{first_name}}, Thanks for the update! I totally understand that waiting for…" at bounding box center [418, 304] width 365 height 31
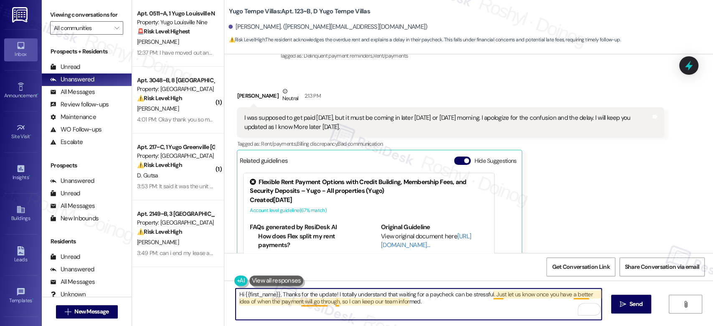
click at [495, 294] on textarea "Hi {{first_name}}, Thanks for the update! I totally understand that waiting for…" at bounding box center [418, 304] width 365 height 31
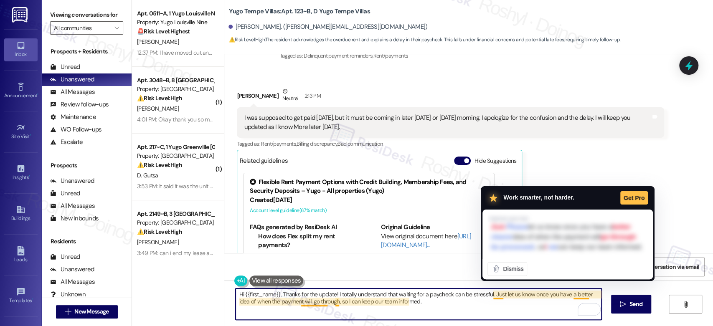
click at [496, 298] on textarea "Hi {{first_name}}, Thanks for the update! I totally understand that waiting for…" at bounding box center [418, 304] width 365 height 31
click at [510, 307] on textarea "Hi {{first_name}}, Thanks for the update! I totally understand that waiting for…" at bounding box center [418, 304] width 365 height 31
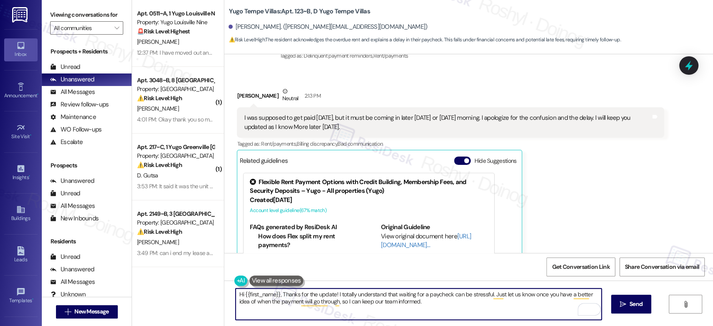
click at [456, 307] on textarea "Hi {{first_name}}, Thanks for the update! I totally understand that waiting for…" at bounding box center [418, 304] width 365 height 31
click at [379, 304] on textarea "Hi {{first_name}}, Thanks for the update! I totally understand that waiting for…" at bounding box center [418, 304] width 365 height 31
click at [410, 304] on textarea "Hi {{first_name}}, Thanks for the update! I totally understand that waiting for…" at bounding box center [418, 304] width 365 height 31
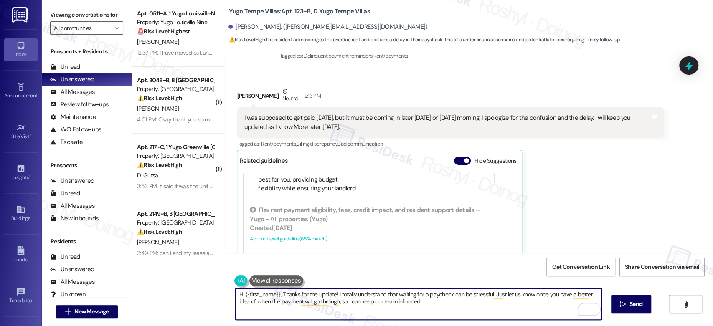
scroll to position [808, 0]
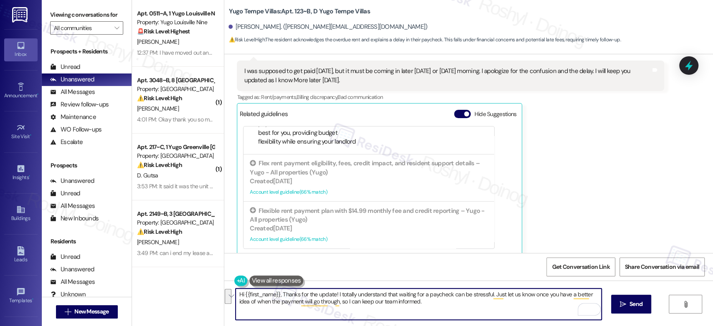
drag, startPoint x: 452, startPoint y: 305, endPoint x: 178, endPoint y: 297, distance: 274.5
click at [178, 297] on div "Apt. 0511~A, 1 Yugo Louisville Nine Property: Yugo Louisville Nine 🚨 Risk Level…" at bounding box center [422, 163] width 581 height 326
click at [321, 287] on div "Hi {{first_name}}, Thanks for the update! I totally understand that waiting for…" at bounding box center [468, 312] width 489 height 63
drag, startPoint x: 331, startPoint y: 296, endPoint x: 408, endPoint y: 309, distance: 78.0
click at [408, 309] on textarea "Hi {{first_name}}, Thanks for the update! I totally understand that waiting for…" at bounding box center [418, 304] width 365 height 31
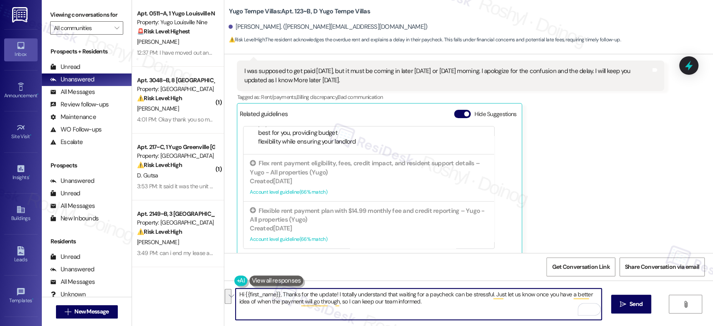
paste textarea "I totally understand that timing with paychecks can be a bit tricky"
click at [330, 295] on textarea "Hi {{first_name}}, Thanks for the update!I totally understand that timing with …" at bounding box center [418, 304] width 365 height 31
click at [332, 294] on textarea "Hi {{first_name}}, Thanks for the update!I totally understand that timing with …" at bounding box center [418, 304] width 365 height 31
type textarea "Hi {{first_name}}, Thanks for the update! I totally understand that timing with…"
click at [636, 300] on span "Send" at bounding box center [635, 304] width 13 height 9
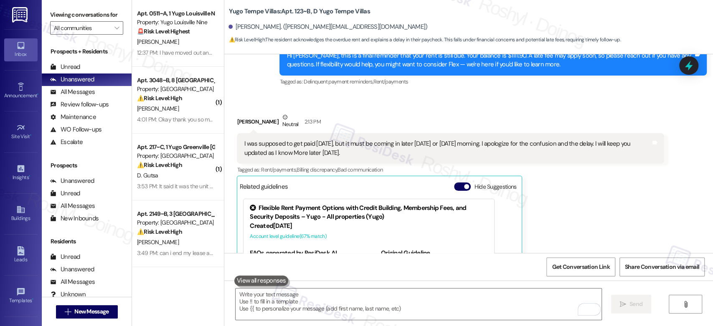
scroll to position [875, 0]
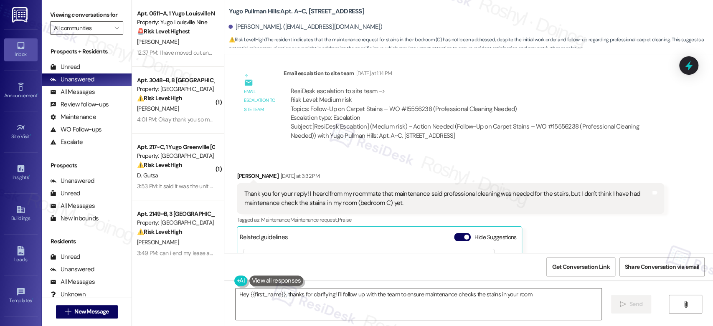
scroll to position [467, 0]
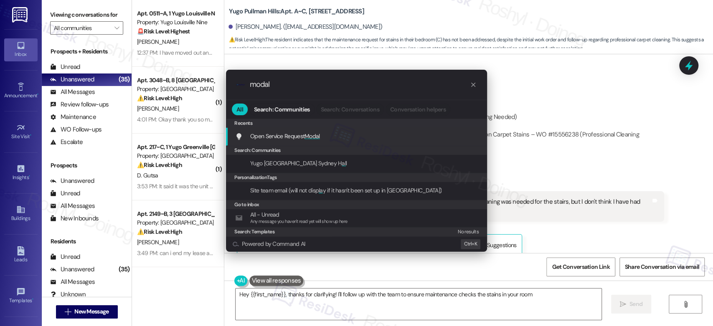
type input "modal"
click at [297, 136] on span "Open Service Request Modal" at bounding box center [285, 136] width 70 height 8
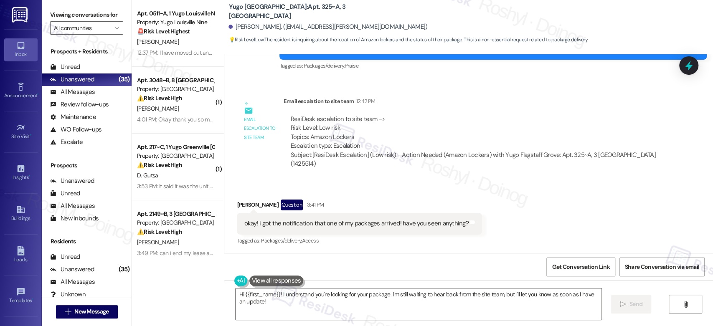
scroll to position [2078, 0]
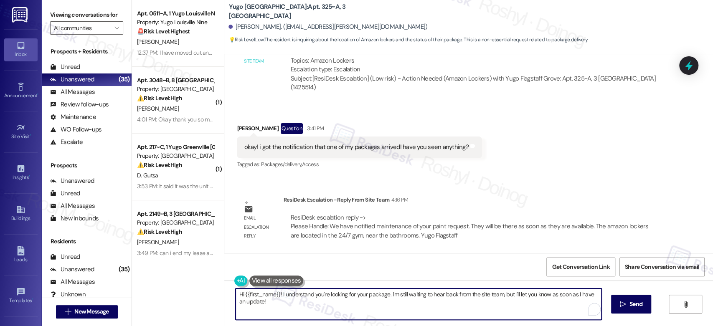
drag, startPoint x: 267, startPoint y: 305, endPoint x: 276, endPoint y: 295, distance: 13.9
click at [276, 295] on textarea "Hi {{first_name}}! I understand you're looking for your package. I'm still wait…" at bounding box center [418, 304] width 365 height 31
paste textarea "We have notified maintenance of your paint request. They will be there as soon …"
click at [278, 295] on textarea "Hi {{first_name}}!We have notified maintenance of your paint request. They will…" at bounding box center [418, 304] width 365 height 31
click at [277, 295] on textarea "Hi {{first_name}}!We have notified maintenance of your paint request. They will…" at bounding box center [418, 304] width 365 height 31
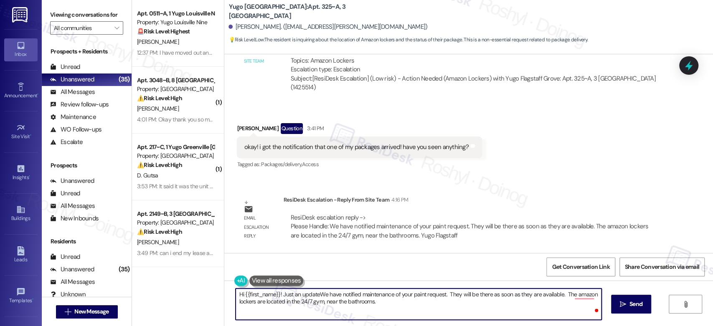
type textarea "Hi {{first_name}}! Just an update We have notified maintenance of your paint re…"
drag, startPoint x: 388, startPoint y: 306, endPoint x: 226, endPoint y: 284, distance: 163.5
click at [226, 284] on div "Hi {{first_name}}! Just an update We have notified maintenance of your paint re…" at bounding box center [468, 312] width 489 height 63
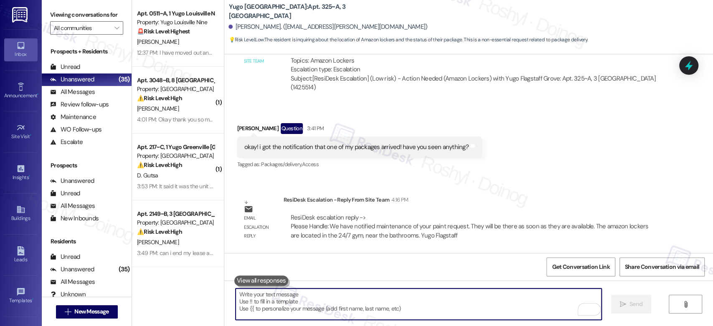
click at [267, 303] on textarea "To enrich screen reader interactions, please activate Accessibility in Grammarl…" at bounding box center [418, 304] width 365 height 31
paste textarea "Just a quick update—we’ve notified maintenance about your paint request, and th…"
type textarea "Just a quick update—we’ve notified maintenance about your paint request, and th…"
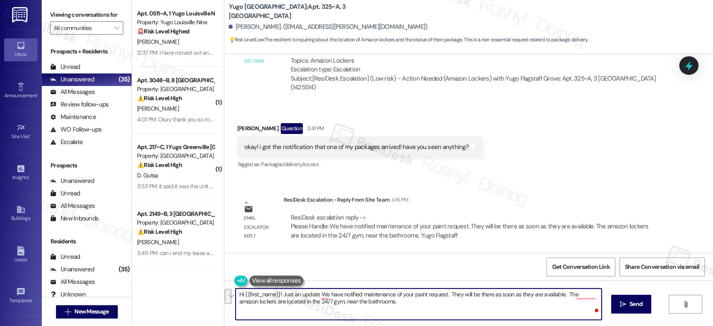
click at [273, 294] on textarea "Hi {{first_name}}! Just an update We have notified maintenance of your paint re…" at bounding box center [418, 304] width 365 height 31
drag, startPoint x: 279, startPoint y: 294, endPoint x: 431, endPoint y: 317, distance: 153.2
click at [431, 317] on textarea "Hi {{first_name}}! Just an update We have notified maintenance of your paint re…" at bounding box center [418, 304] width 365 height 31
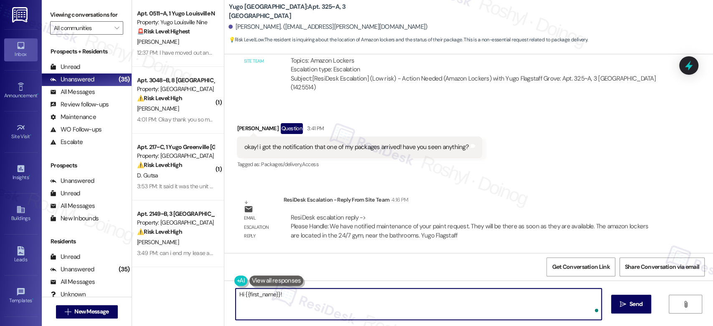
paste textarea "Just a quick update—we’ve notified maintenance about your paint request, and th…"
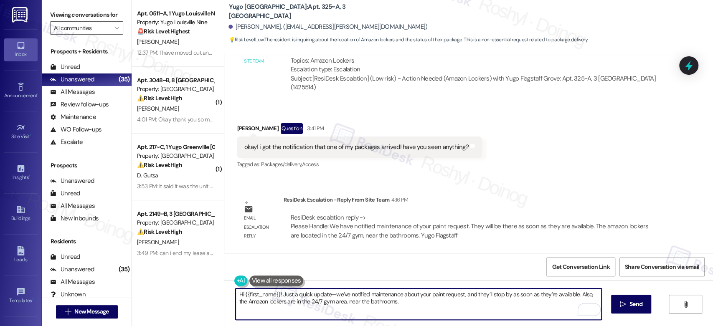
click at [329, 293] on textarea "Hi {{first_name}}! Just a quick update—we’ve notified maintenance about your pa…" at bounding box center [418, 304] width 365 height 31
click at [395, 295] on textarea "Hi {{first_name}}! Just a quick update, we’ve notified maintenance about your p…" at bounding box center [418, 304] width 365 height 31
drag, startPoint x: 585, startPoint y: 295, endPoint x: 597, endPoint y: 301, distance: 14.0
click at [597, 301] on textarea "Hi {{first_name}}! Just a quick update, we’ve notified maintenance team about y…" at bounding box center [418, 304] width 365 height 31
click at [377, 299] on textarea "Hi {{first_name}}! Just a quick update, we’ve notified maintenance team about y…" at bounding box center [418, 304] width 365 height 31
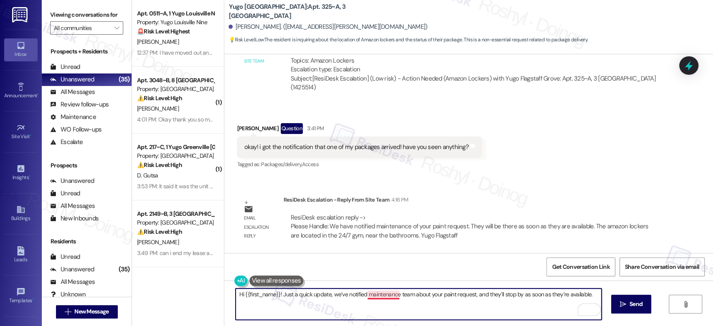
click at [378, 297] on textarea "Hi {{first_name}}! Just a quick update, we’ve notified maintenance team about y…" at bounding box center [418, 304] width 365 height 31
type textarea "Hi {{first_name}}! Just a quick update, we’ve notified the maintenance team abo…"
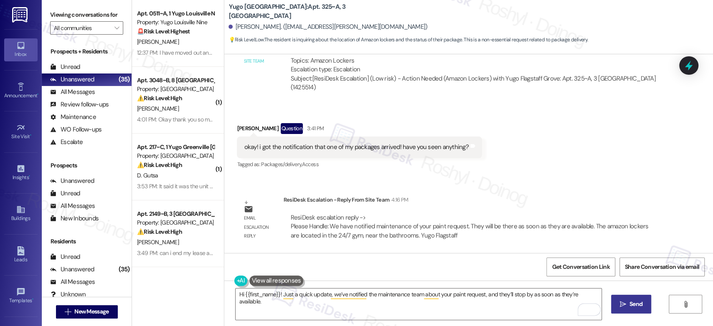
click at [629, 307] on span "Send" at bounding box center [635, 304] width 13 height 9
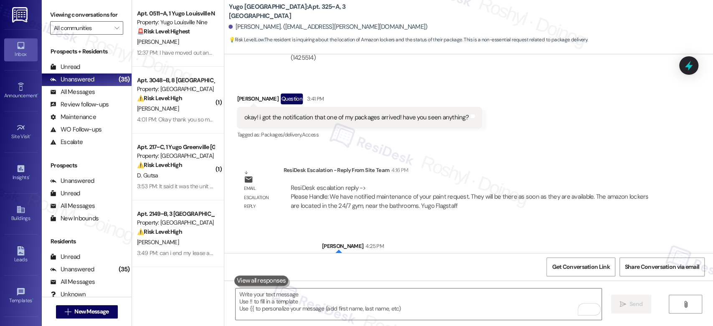
scroll to position [2137, 0]
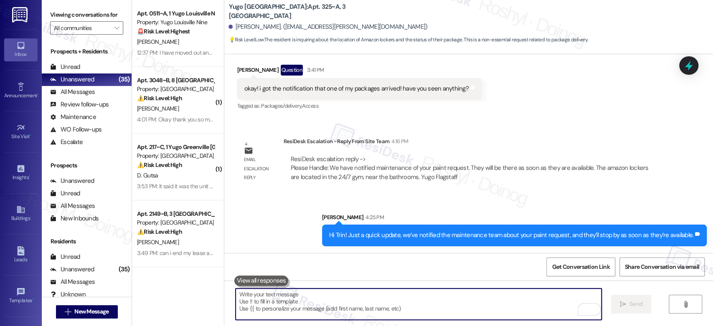
click at [353, 307] on textarea "To enrich screen reader interactions, please activate Accessibility in Grammarl…" at bounding box center [418, 304] width 365 height 31
paste textarea "Also, the Amazon lockers are in the 24/7 gym area, near the bathrooms."
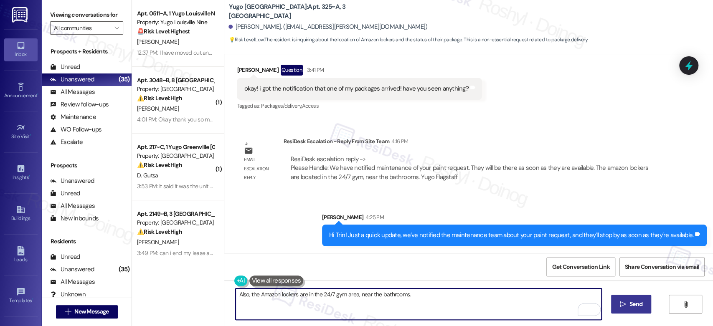
type textarea "Also, the Amazon lockers are in the 24/7 gym area, near the bathrooms."
click at [635, 309] on span "Send" at bounding box center [635, 304] width 13 height 9
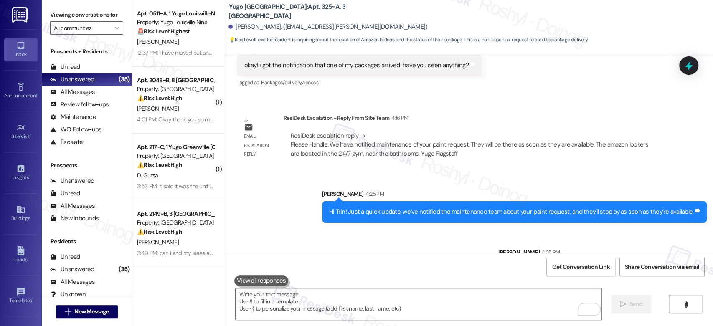
scroll to position [2195, 0]
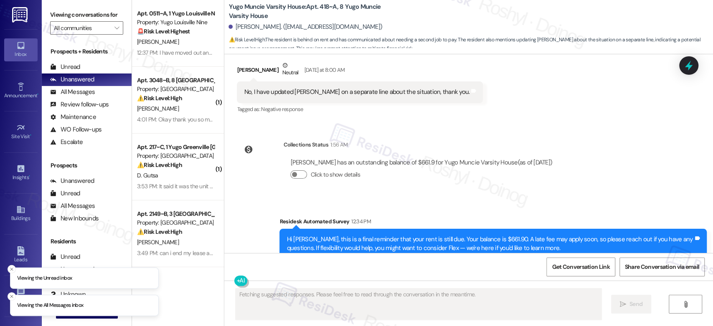
scroll to position [1854, 0]
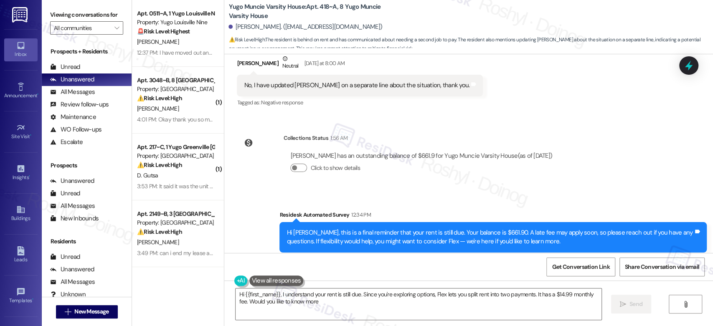
type textarea "Hi {{first_name}}, I understand your rent is still due. Since you're exploring …"
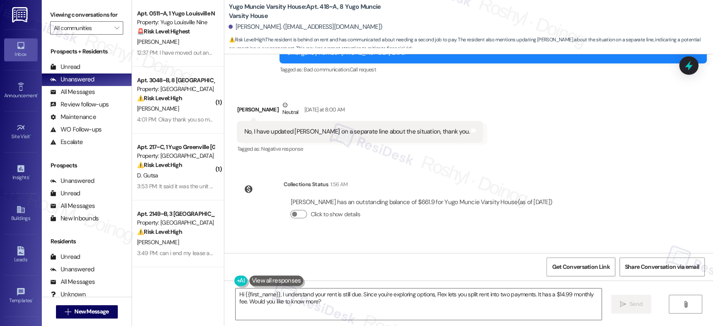
scroll to position [1715, 0]
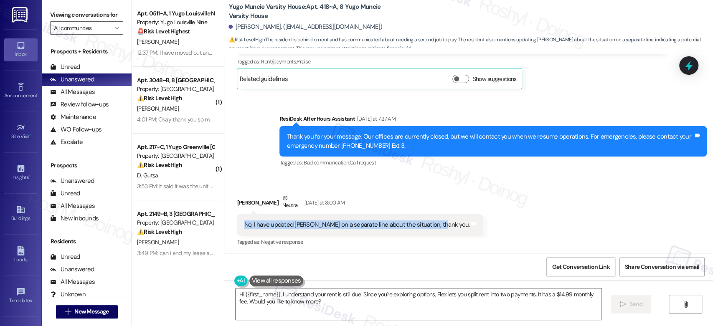
drag, startPoint x: 429, startPoint y: 206, endPoint x: 228, endPoint y: 204, distance: 200.9
click at [230, 204] on div "Received via SMS [PERSON_NAME] [DATE] at 8:00 AM No, I have updated [PERSON_NAM…" at bounding box center [359, 220] width 258 height 67
copy div "No, I have updated [PERSON_NAME] on a separate line about the situation, thank …"
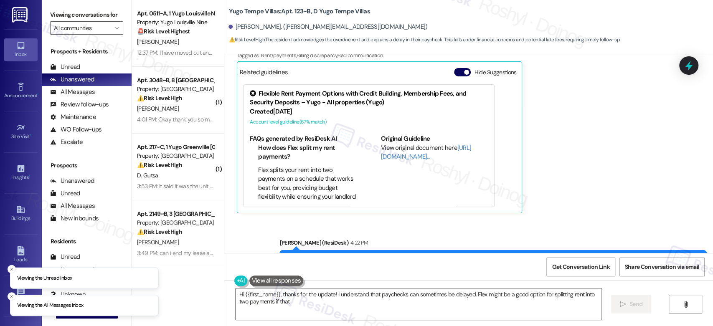
scroll to position [888, 0]
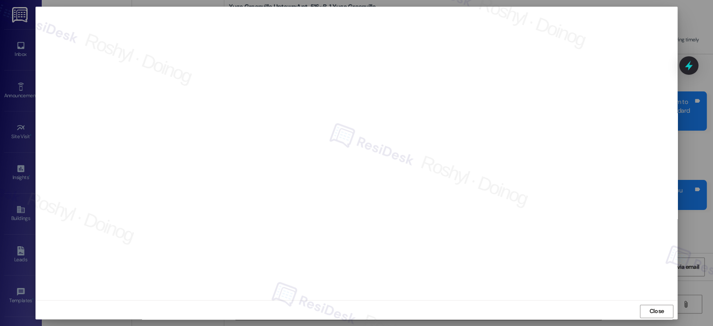
scroll to position [1763, 0]
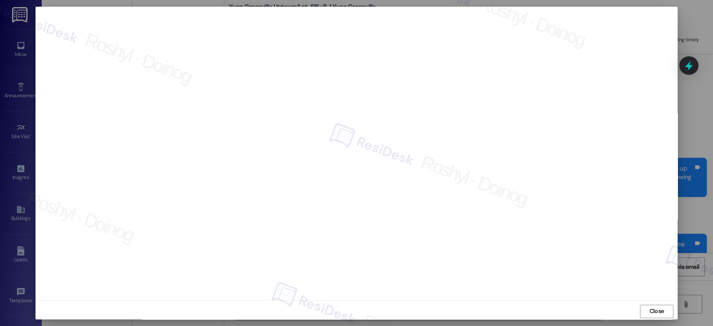
click at [691, 22] on div at bounding box center [356, 163] width 713 height 326
click at [659, 309] on span "Close" at bounding box center [656, 311] width 15 height 9
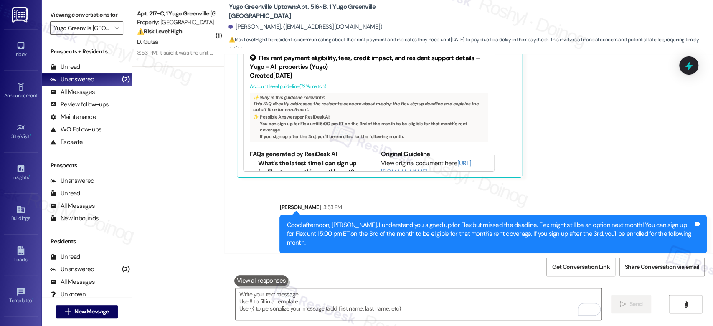
scroll to position [1624, 0]
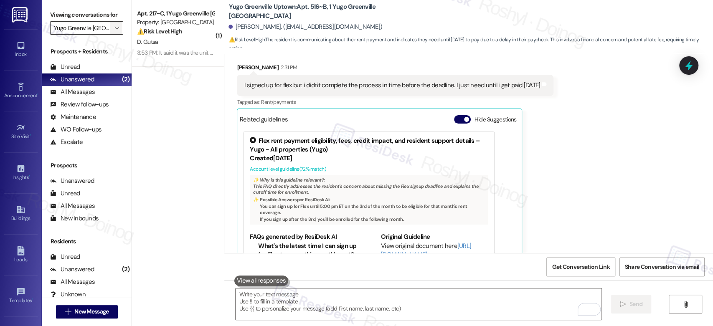
click at [113, 28] on span "" at bounding box center [117, 27] width 8 height 13
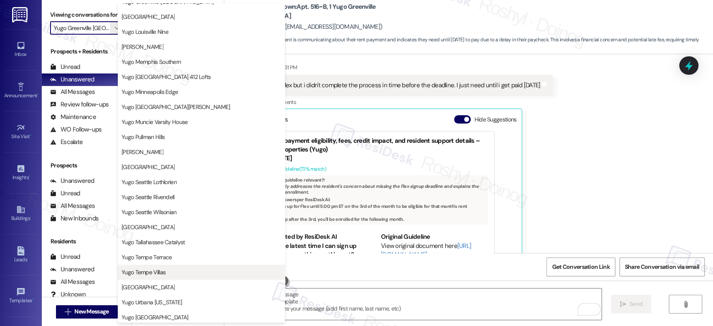
scroll to position [342, 0]
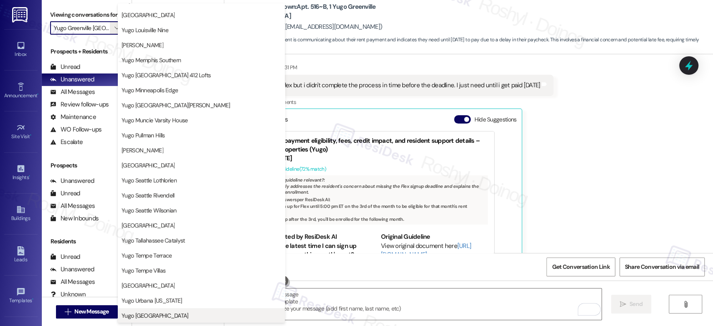
click at [167, 317] on span "Yugo West Lafayette River Market" at bounding box center [155, 316] width 67 height 8
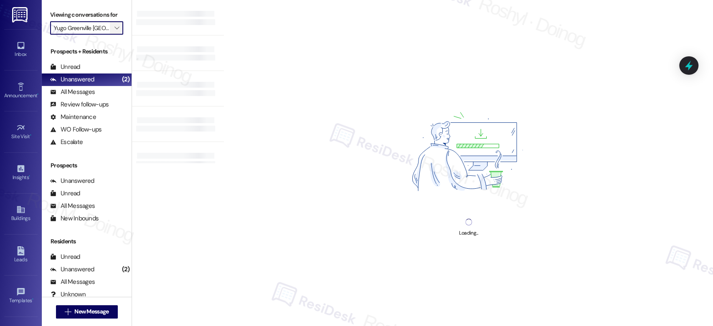
type input "Yugo West Lafayette River Market"
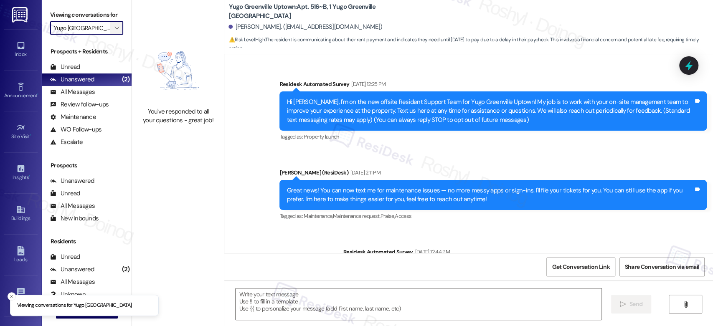
click at [115, 26] on span "" at bounding box center [117, 27] width 8 height 13
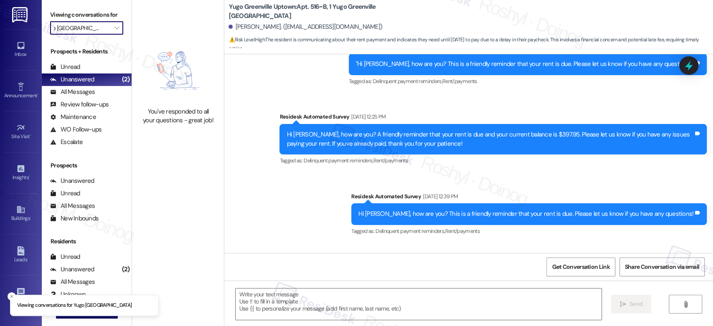
type textarea "Fetching suggested responses. Please feel free to read through the conversation…"
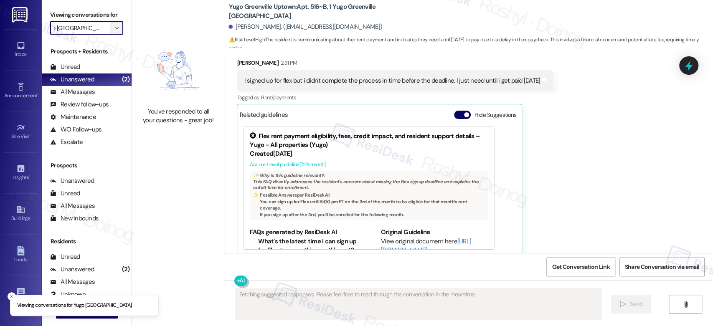
scroll to position [0, 0]
click at [116, 22] on button "" at bounding box center [116, 27] width 13 height 13
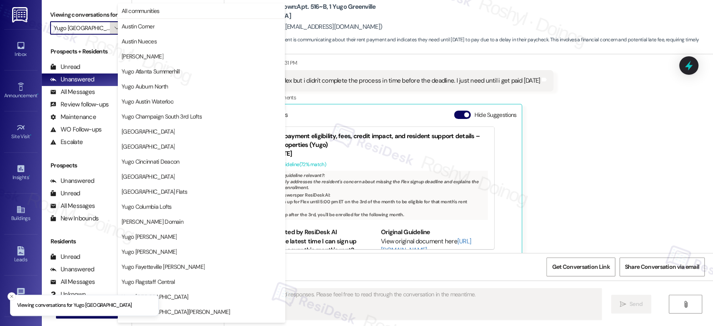
scroll to position [342, 0]
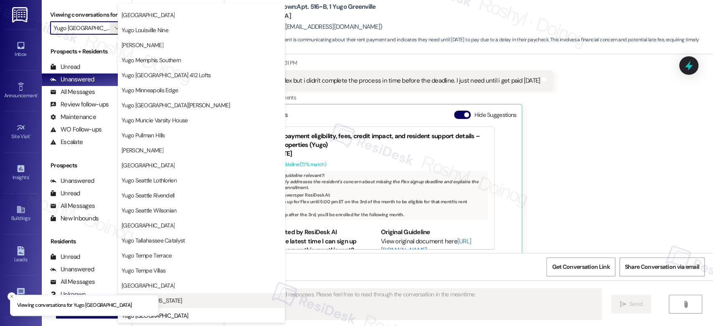
click at [195, 296] on span "Yugo Urbana Illinois" at bounding box center [202, 300] width 160 height 8
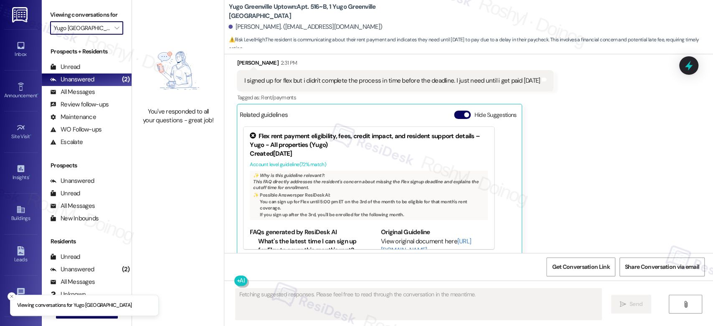
type input "Yugo Urbana Illinois"
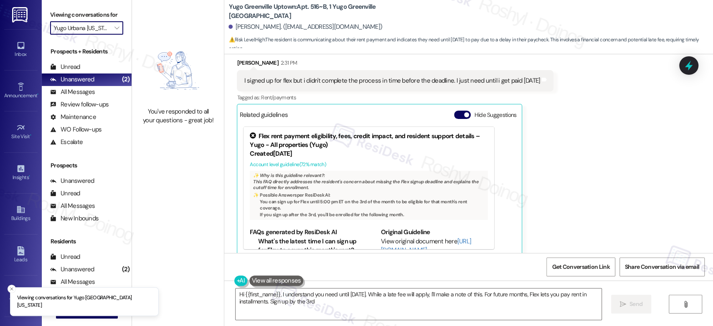
type textarea "Hi {{first_name}}, I understand you need until next Tuesday. While a late fee w…"
click at [113, 31] on span "" at bounding box center [117, 27] width 8 height 13
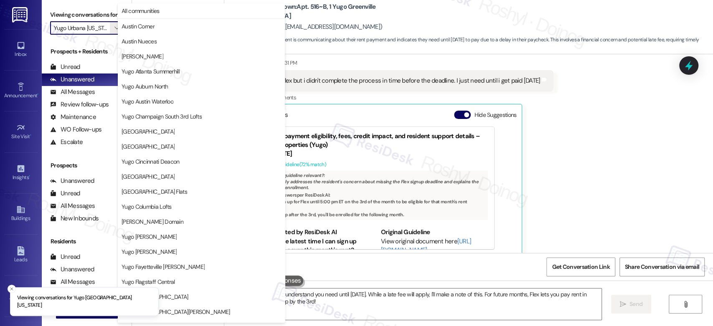
scroll to position [342, 0]
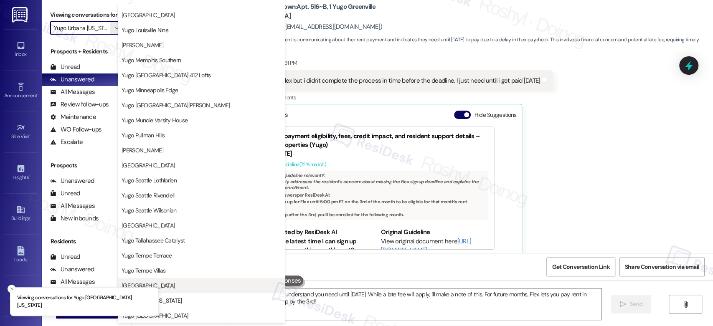
click at [169, 278] on button "Yugo Tucson Campus" at bounding box center [201, 285] width 167 height 15
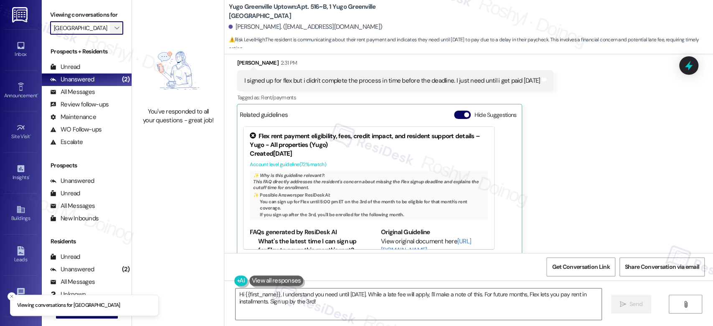
click at [114, 27] on icon "" at bounding box center [116, 28] width 5 height 7
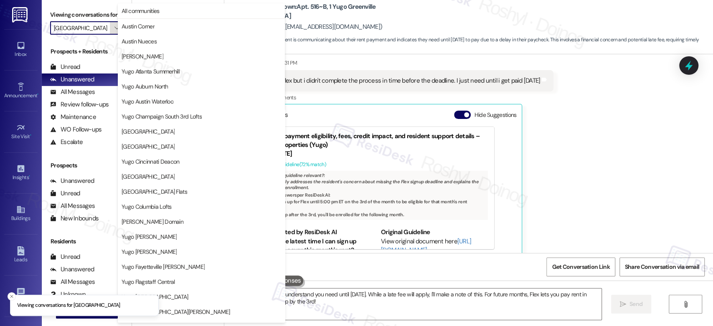
scroll to position [342, 0]
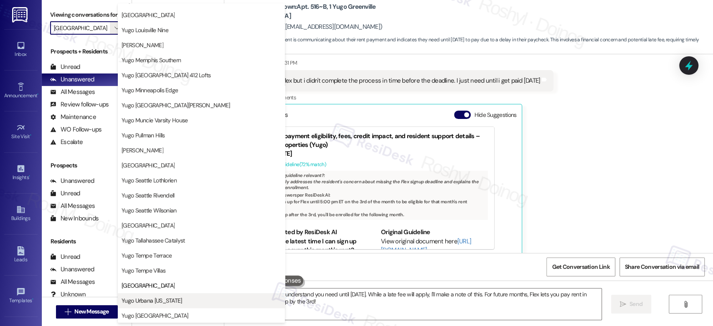
click at [155, 301] on span "Yugo Urbana Illinois" at bounding box center [152, 300] width 61 height 8
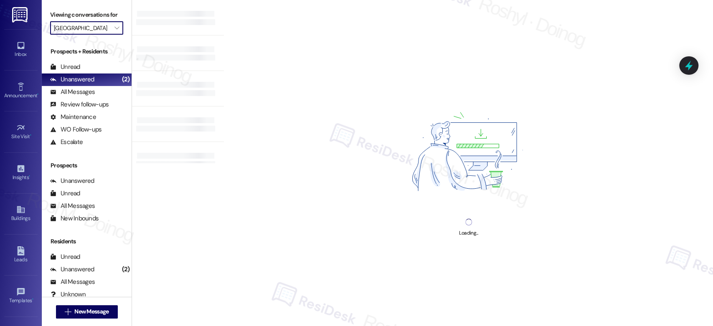
type input "Yugo Urbana Illinois"
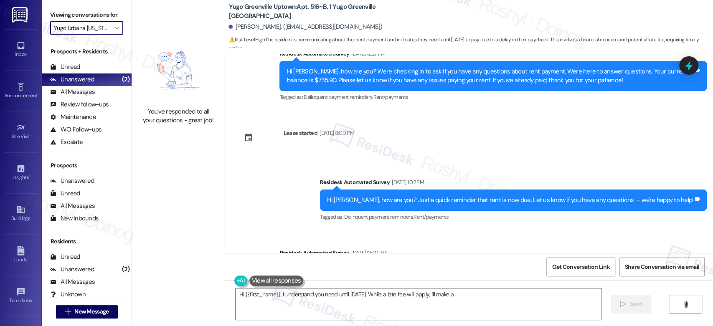
scroll to position [1628, 0]
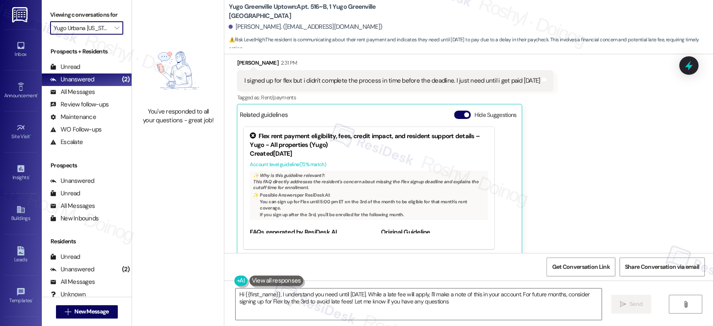
type textarea "Hi {{first_name}}, I understand you need until next Tuesday. While a late fee w…"
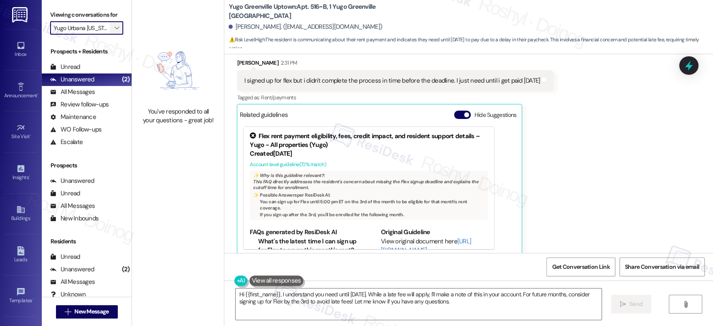
click at [114, 30] on icon "" at bounding box center [116, 28] width 5 height 7
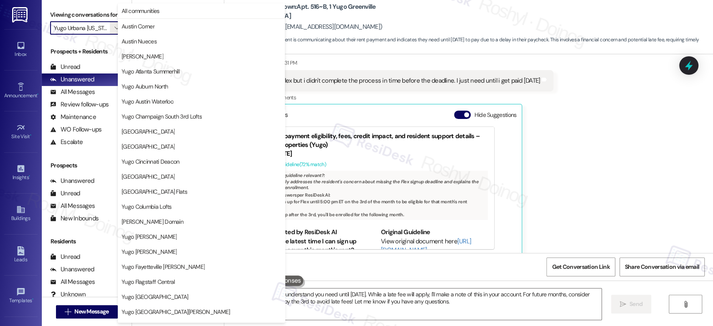
scroll to position [342, 0]
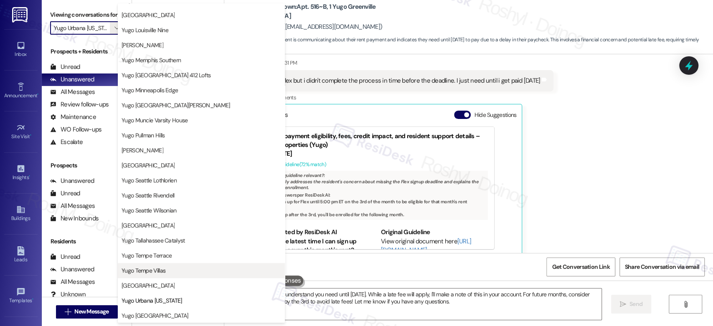
click at [167, 273] on span "Yugo Tempe Villas" at bounding box center [202, 270] width 160 height 8
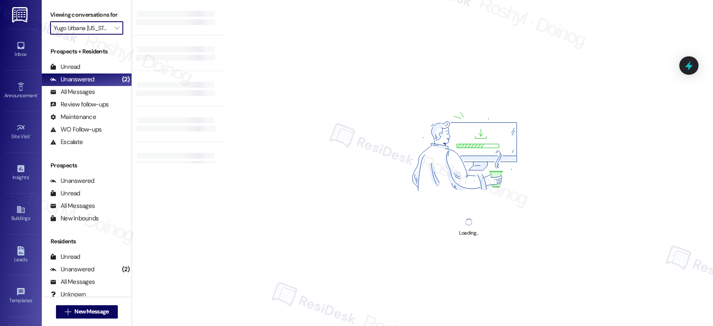
type input "Yugo Tempe Villas"
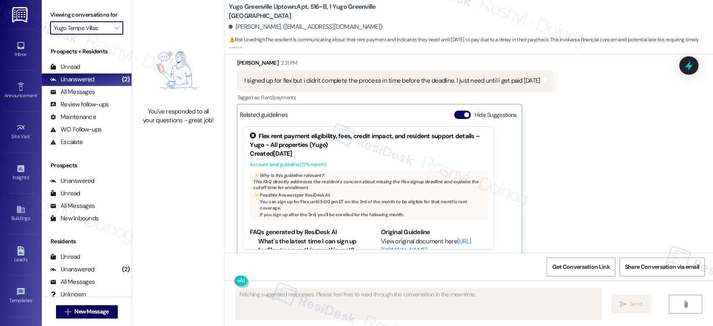
scroll to position [1776, 0]
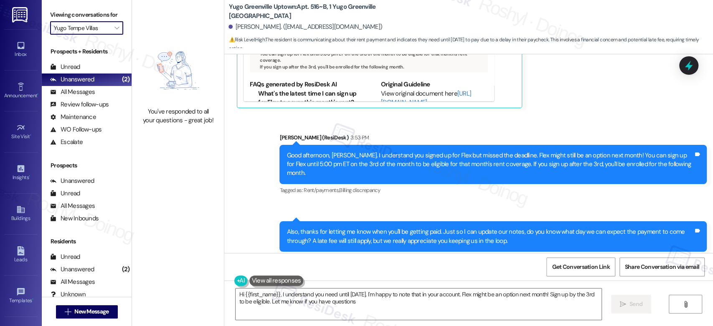
type textarea "Hi {{first_name}}, I understand you need until next Tuesday. I'm happy to note …"
click at [114, 26] on icon "" at bounding box center [116, 28] width 5 height 7
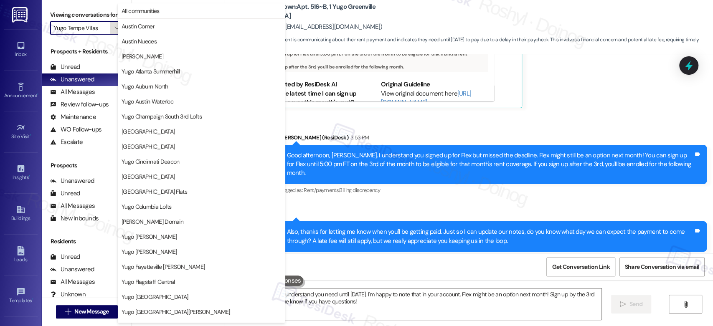
scroll to position [342, 0]
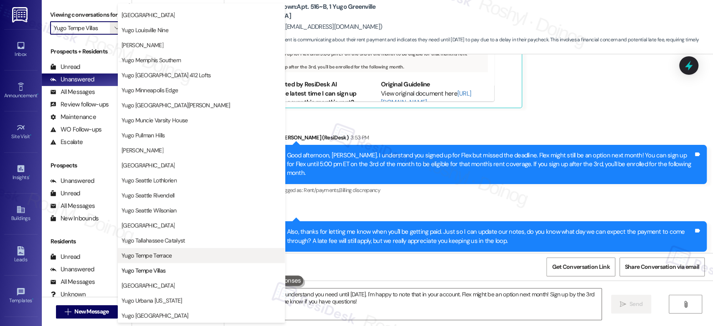
click at [167, 256] on span "Yugo Tempe Terrace" at bounding box center [147, 255] width 50 height 8
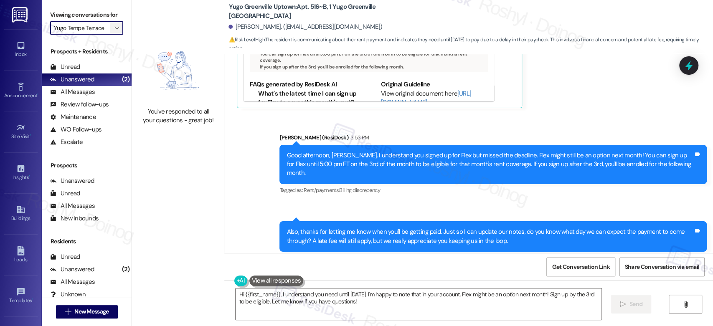
click at [113, 24] on span "" at bounding box center [117, 27] width 8 height 13
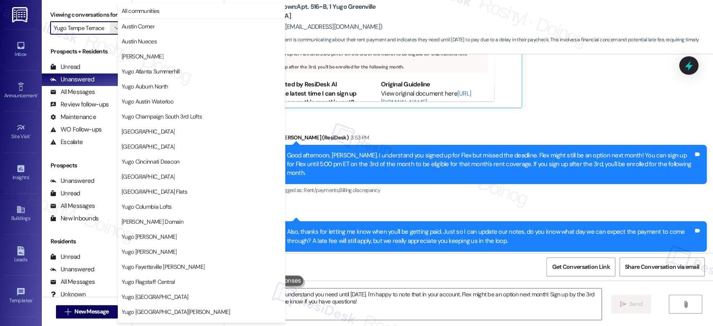
scroll to position [342, 0]
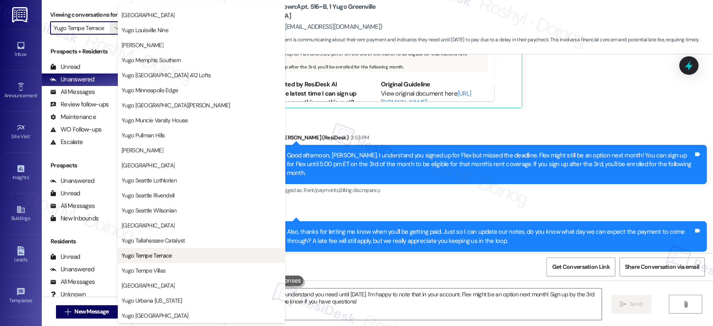
click at [153, 248] on button "Yugo Tempe Terrace" at bounding box center [201, 255] width 167 height 15
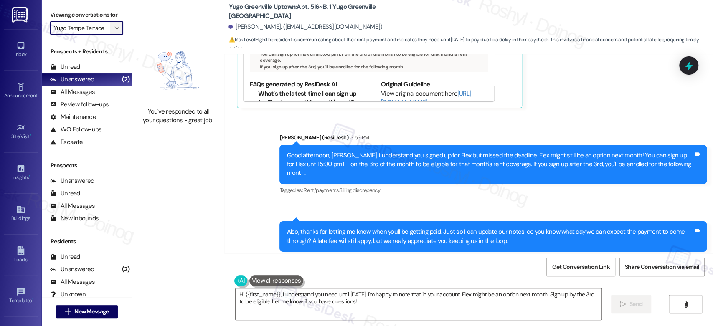
click at [114, 26] on span "" at bounding box center [117, 27] width 8 height 13
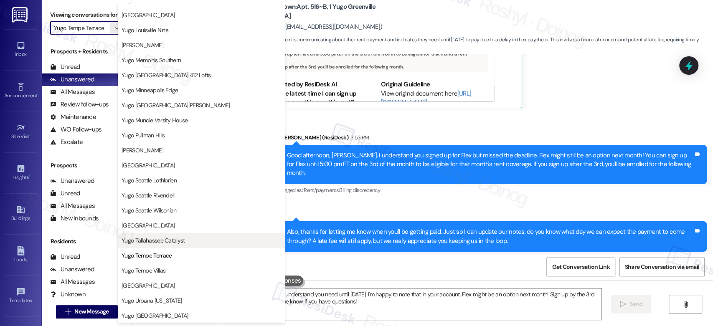
click at [186, 242] on span "Yugo Tallahassee Catalyst" at bounding box center [202, 240] width 160 height 8
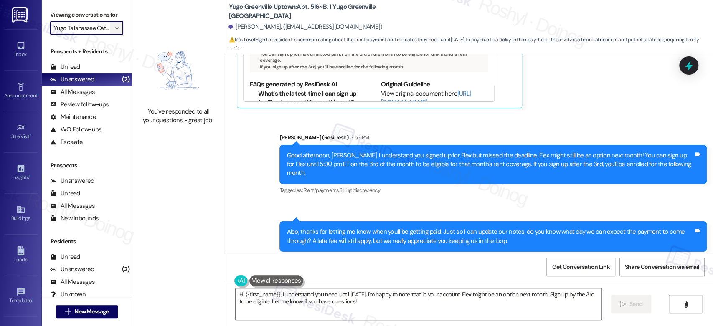
click at [114, 26] on span "" at bounding box center [117, 27] width 8 height 13
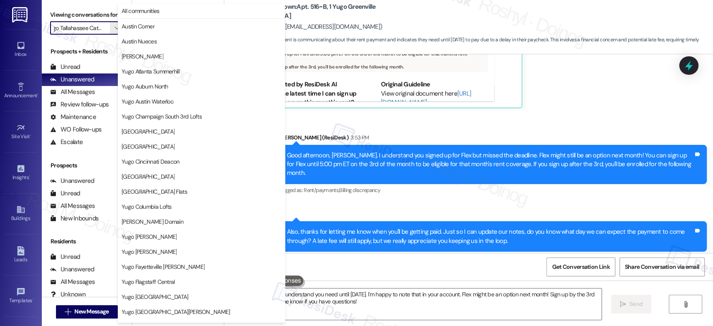
scroll to position [342, 0]
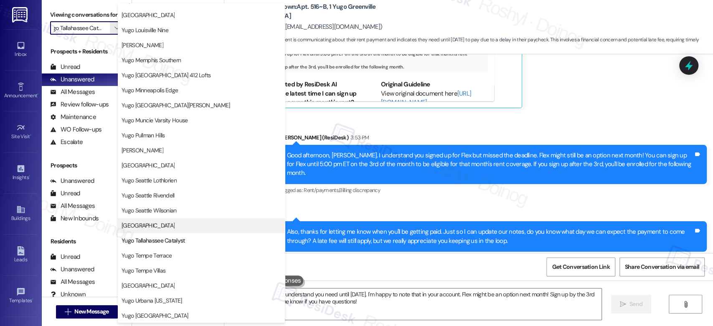
click at [175, 225] on span "Yugo Starkville Campus Common" at bounding box center [148, 225] width 53 height 8
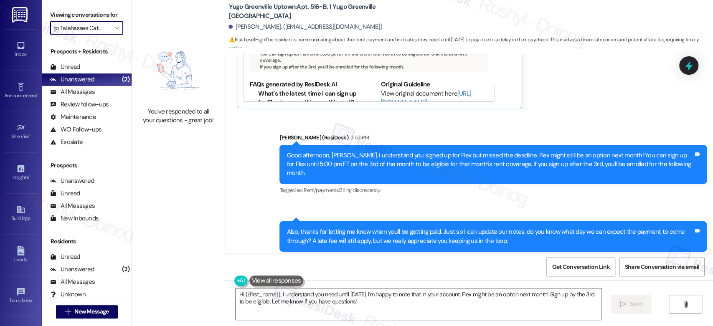
type input "Yugo Starkville Campus Common"
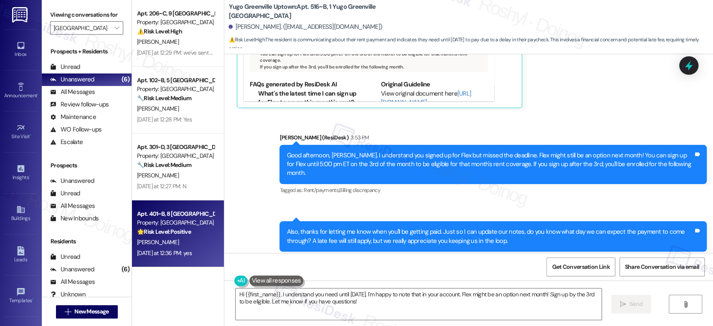
click at [182, 251] on div "Yesterday at 12:36 PM: yes Yesterday at 12:36 PM: yes" at bounding box center [164, 253] width 55 height 8
type textarea "Fetching suggested responses. Please feel free to read through the conversation…"
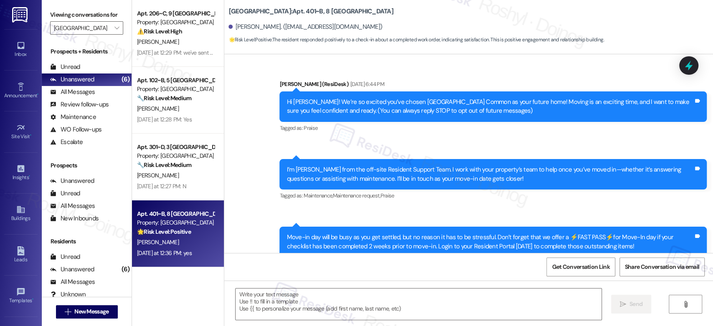
click at [395, 153] on div "Sent via SMS 6:44 PM Sarah (ResiDesk) Jul 15, 2025 at 6:44 PM I’m Sarah from th…" at bounding box center [493, 180] width 440 height 55
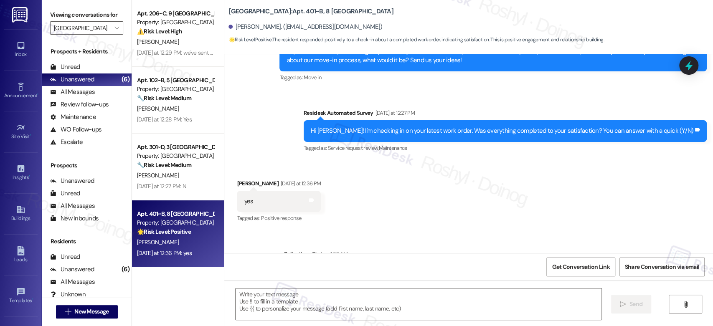
scroll to position [386, 0]
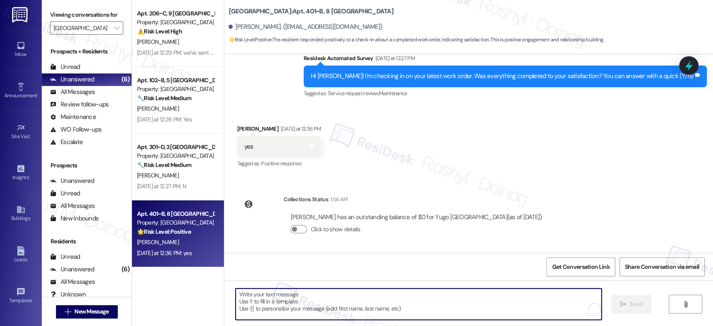
click at [322, 307] on textarea "To enrich screen reader interactions, please activate Accessibility in Grammarl…" at bounding box center [418, 304] width 365 height 31
click at [344, 296] on textarea "To enrich screen reader interactions, please activate Accessibility in Grammarl…" at bounding box center [418, 304] width 365 height 31
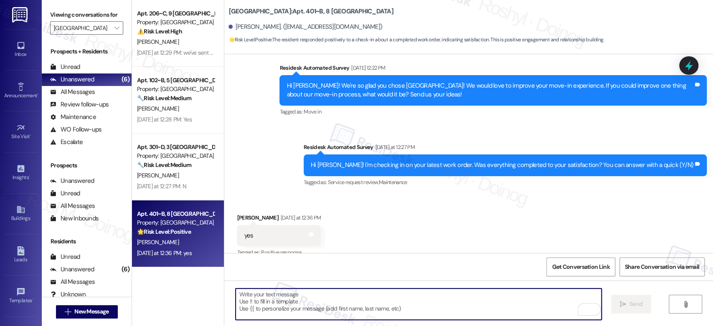
scroll to position [293, 0]
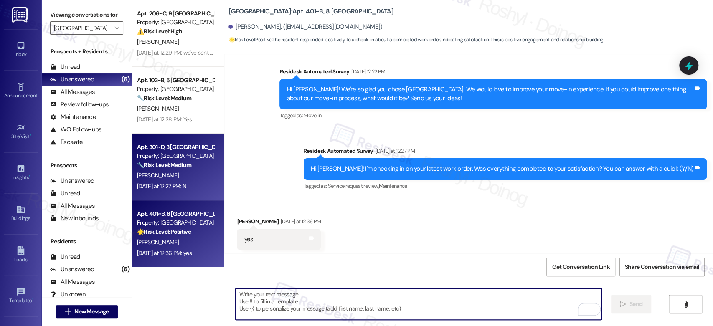
click at [172, 193] on div "Apt. 301~D, 3 Yugo Starkville Campus Common Property: Yugo Starkville Campus Co…" at bounding box center [178, 167] width 92 height 67
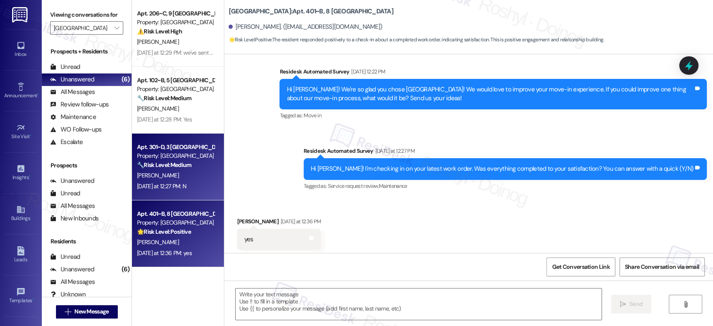
type textarea "Fetching suggested responses. Please feel free to read through the conversation…"
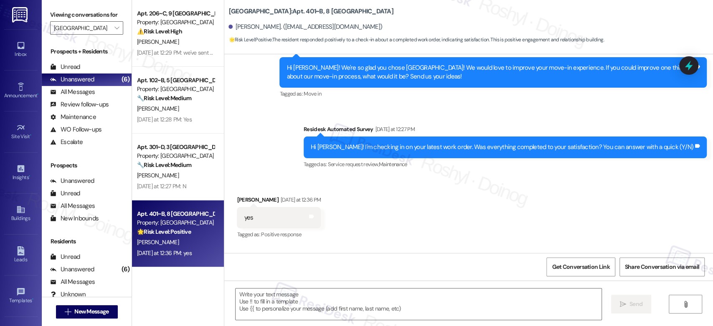
scroll to position [386, 0]
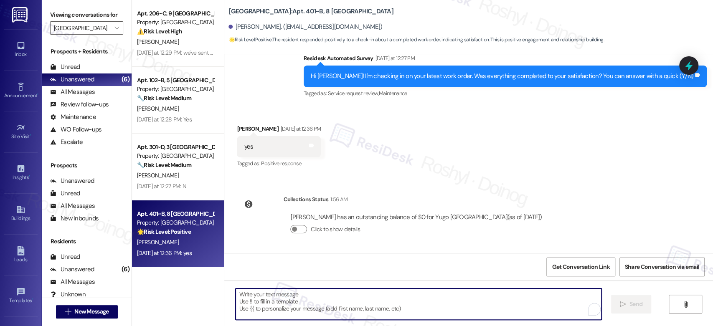
click at [332, 298] on textarea "To enrich screen reader interactions, please activate Accessibility in Grammarl…" at bounding box center [418, 304] width 365 height 31
click at [310, 299] on textarea "To enrich screen reader interactions, please activate Accessibility in Grammarl…" at bounding box center [418, 304] width 365 height 31
paste textarea "Hi {{first_name}}, I’m happy to hear your work order has been completed! If any…"
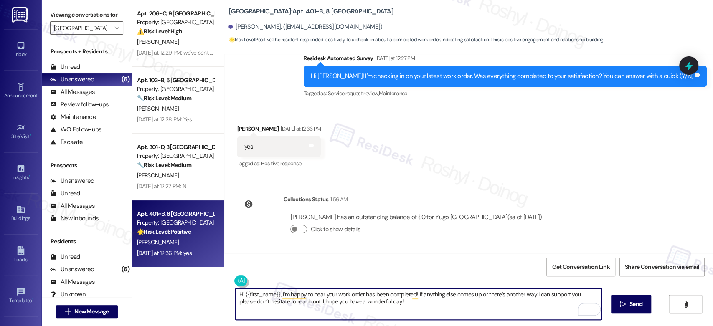
click at [236, 294] on textarea "Hi {{first_name}}, I’m happy to hear your work order has been completed! If any…" at bounding box center [418, 304] width 365 height 31
click at [425, 296] on textarea "Good afternoon{{first_name}}, I’m happy to hear your work order has been comple…" at bounding box center [418, 304] width 365 height 31
type textarea "Good afternoon{{first_name}}, I’m happy to hear your work order has been comple…"
click at [642, 304] on span "Send" at bounding box center [636, 304] width 16 height 9
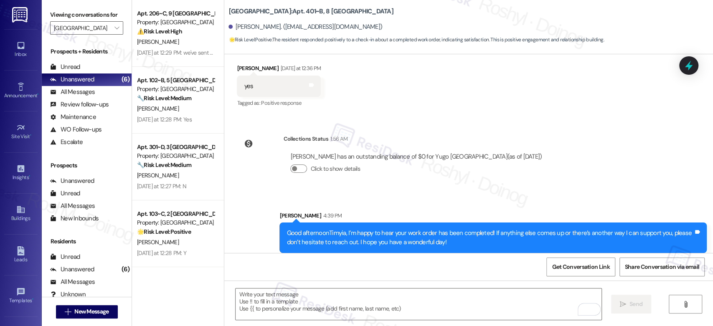
scroll to position [453, 0]
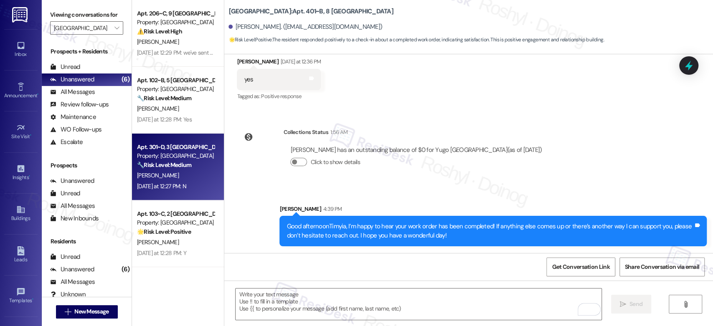
click at [177, 155] on div "Property: Yugo Starkville Campus Common" at bounding box center [175, 156] width 77 height 9
type textarea "Fetching suggested responses. Please feel free to read through the conversation…"
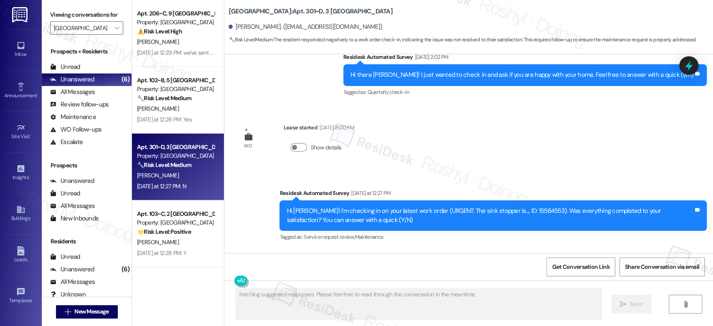
scroll to position [1186, 0]
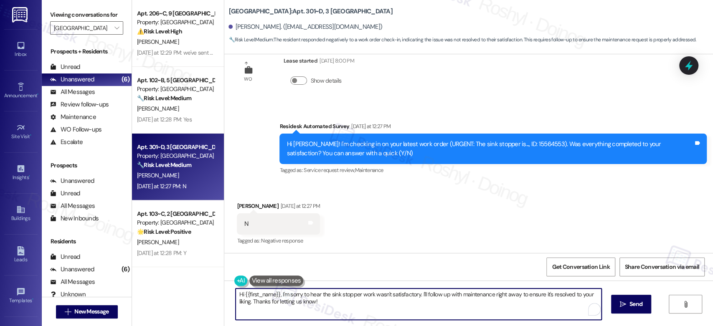
drag, startPoint x: 327, startPoint y: 304, endPoint x: 243, endPoint y: 293, distance: 85.1
click at [243, 293] on textarea "Hi {{first_name}}, I'm sorry to hear the sink stopper work wasn't satisfactory.…" at bounding box center [418, 304] width 365 height 31
click at [368, 311] on textarea "Hi {{first_name}}, I'm sorry to hear the sink stopper work wasn't satisfactory.…" at bounding box center [418, 304] width 365 height 31
drag, startPoint x: 417, startPoint y: 295, endPoint x: 450, endPoint y: 303, distance: 33.9
click at [450, 303] on textarea "Hi {{first_name}}, I'm sorry to hear the sink stopper work wasn't satisfactory.…" at bounding box center [418, 304] width 365 height 31
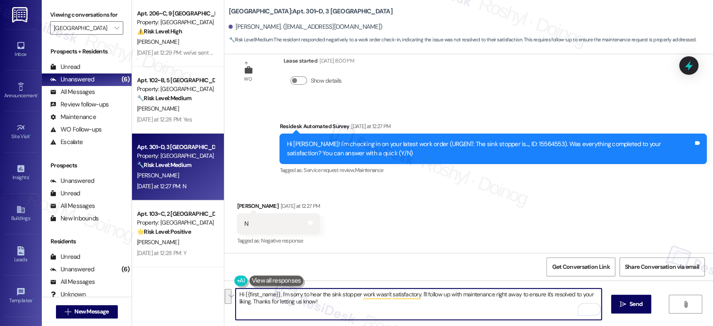
paste textarea "Hi {{first_name}}, I’m sorry to hear your work order hasn’t been fully complete…"
drag, startPoint x: 261, startPoint y: 305, endPoint x: 461, endPoint y: 297, distance: 200.6
click at [461, 297] on textarea "Hi {{first_name}}, I'm sorry to hear the sink stopper work wasn't satisfactory.…" at bounding box center [418, 304] width 365 height 31
click at [462, 294] on textarea "Hi {{first_name}}, I'm sorry to hear the sink stopper work wasn't satisfactory.…" at bounding box center [418, 304] width 365 height 31
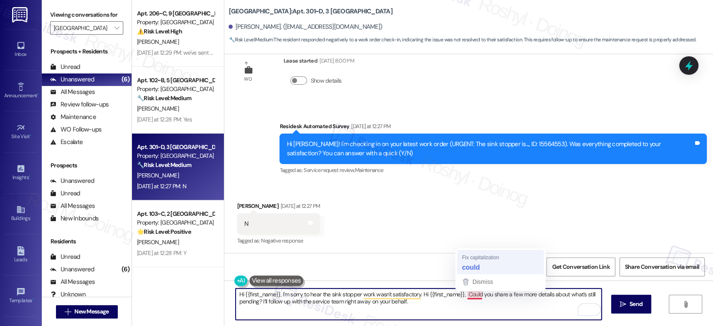
type textarea "Hi {{first_name}}, I'm sorry to hear the sink stopper work wasn't satisfactory.…"
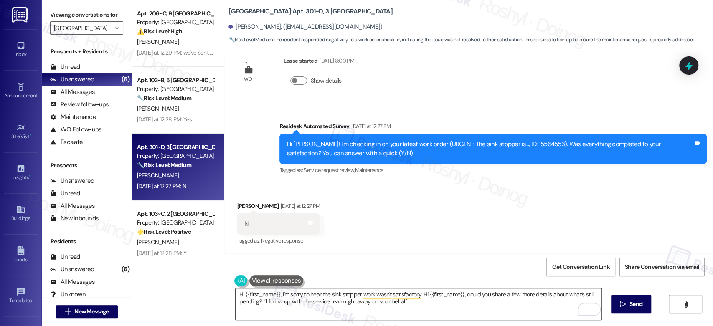
click at [413, 305] on textarea "Hi {{first_name}}, I'm sorry to hear the sink stopper work wasn't satisfactory.…" at bounding box center [418, 304] width 365 height 31
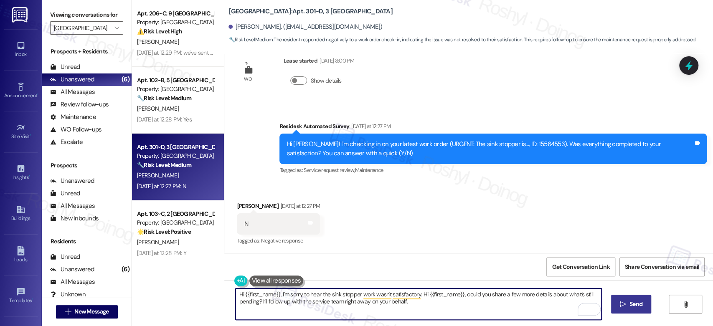
click at [618, 306] on span " Send" at bounding box center [631, 304] width 26 height 9
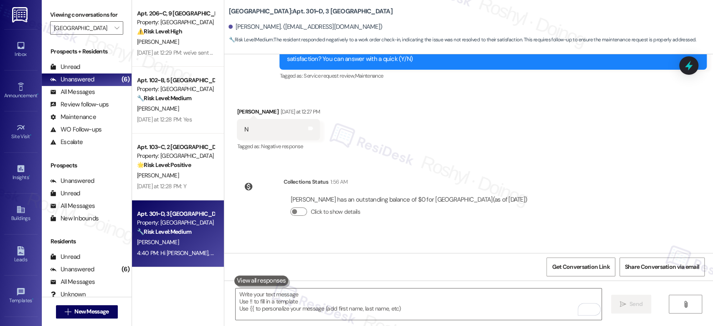
scroll to position [1330, 0]
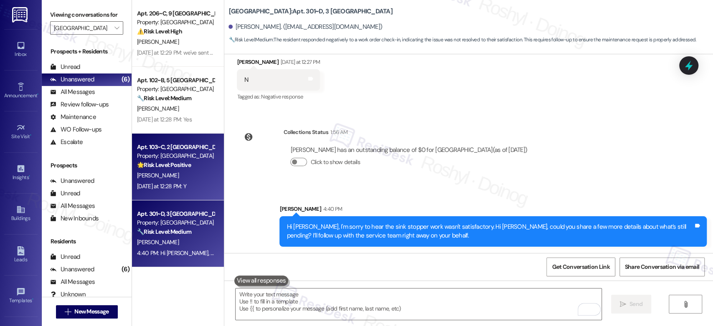
click at [176, 165] on strong "🌟 Risk Level: Positive" at bounding box center [164, 165] width 54 height 8
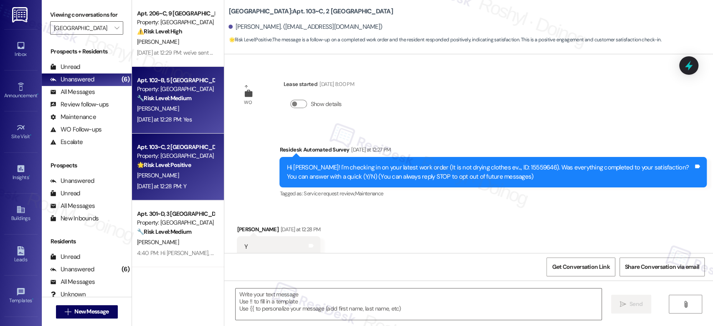
scroll to position [23, 0]
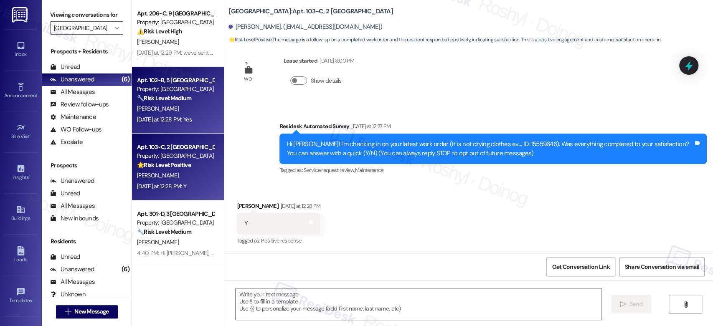
type textarea "Fetching suggested responses. Please feel free to read through the conversation…"
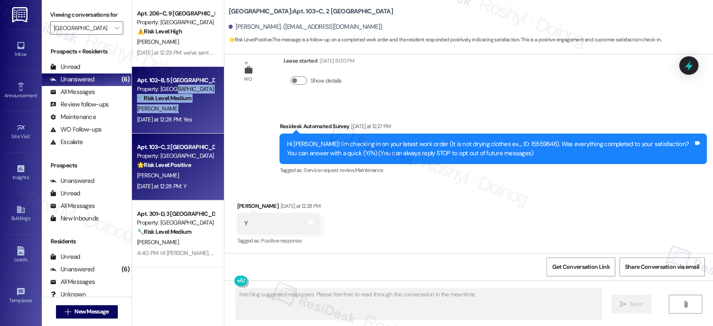
drag, startPoint x: 167, startPoint y: 93, endPoint x: 167, endPoint y: 105, distance: 12.1
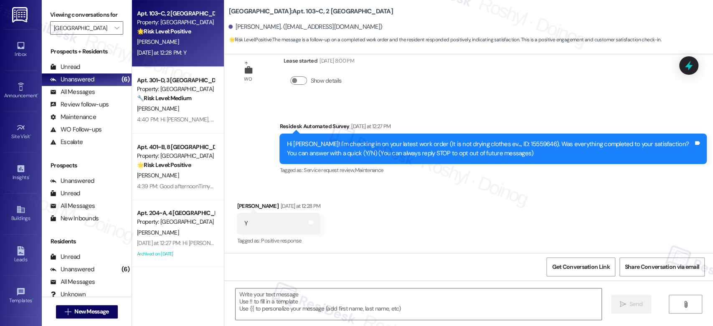
scroll to position [0, 0]
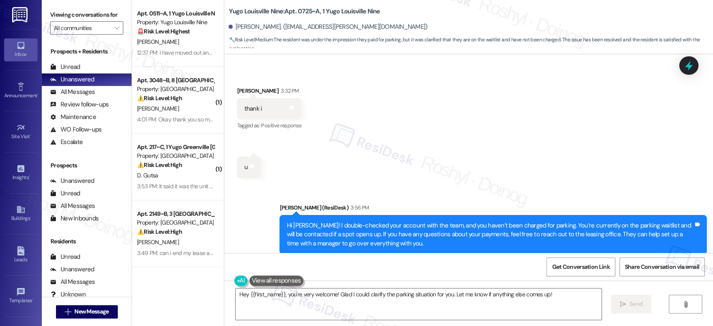
scroll to position [693, 0]
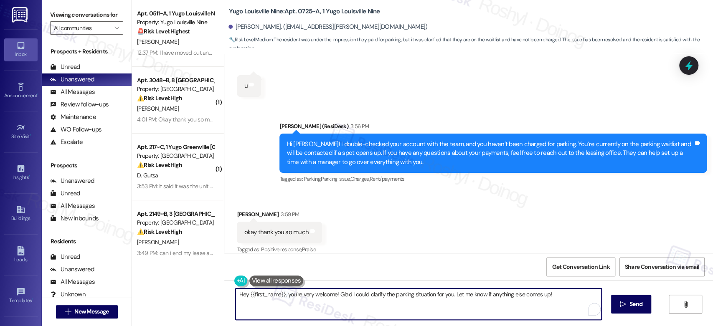
drag, startPoint x: 282, startPoint y: 295, endPoint x: 331, endPoint y: 294, distance: 49.3
click at [331, 294] on textarea "Hey {{first_name}}, you're very welcome! Glad I could clarify the parking situa…" at bounding box center [418, 304] width 365 height 31
drag, startPoint x: 244, startPoint y: 296, endPoint x: 219, endPoint y: 290, distance: 25.7
click at [224, 290] on div "Hey {{first_name}}, ! Glad I could clarify the parking situation for you. Let m…" at bounding box center [468, 312] width 489 height 63
paste textarea "you're very welcome"
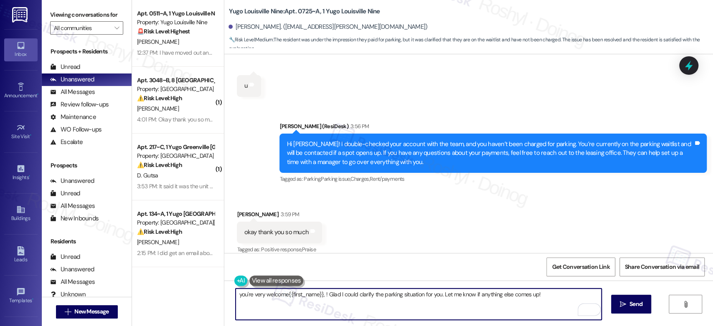
click at [237, 295] on textarea "you're very welcome{{first_name}}, ! Glad I could clarify the parking situation…" at bounding box center [418, 304] width 365 height 31
click at [284, 297] on textarea "You're very welcome{{first_name}}, ! Glad I could clarify the parking situation…" at bounding box center [418, 304] width 365 height 31
click at [322, 296] on textarea "You're very welcome {{first_name}}, ! Glad I could clarify the parking situatio…" at bounding box center [418, 304] width 365 height 31
type textarea "You're very welcome {{first_name}}! Glad I could clarify the parking situation …"
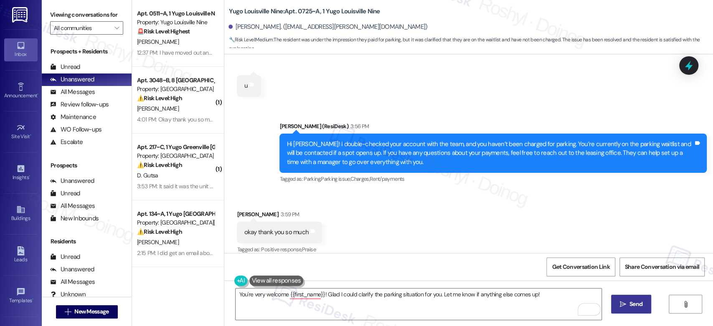
click at [622, 299] on button " Send" at bounding box center [631, 304] width 41 height 19
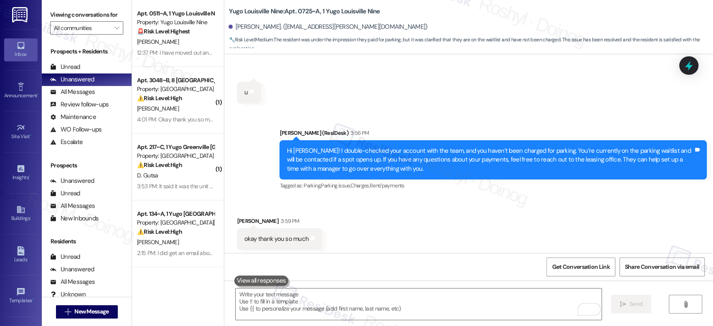
scroll to position [751, 0]
